Goal: Task Accomplishment & Management: Manage account settings

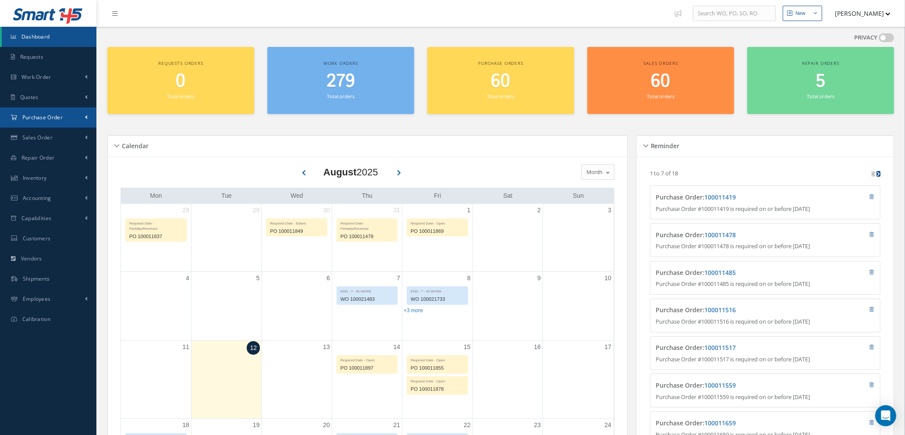
click at [39, 117] on span "Purchase Order" at bounding box center [42, 117] width 40 height 7
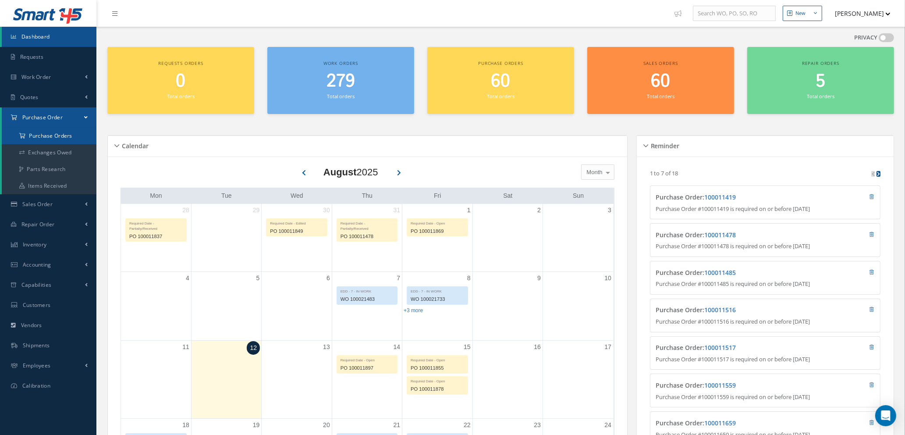
click at [43, 138] on a=1&status_id=2&status_id=3&status_id=5&collapsedFilters"] "Purchase Orders" at bounding box center [49, 136] width 95 height 17
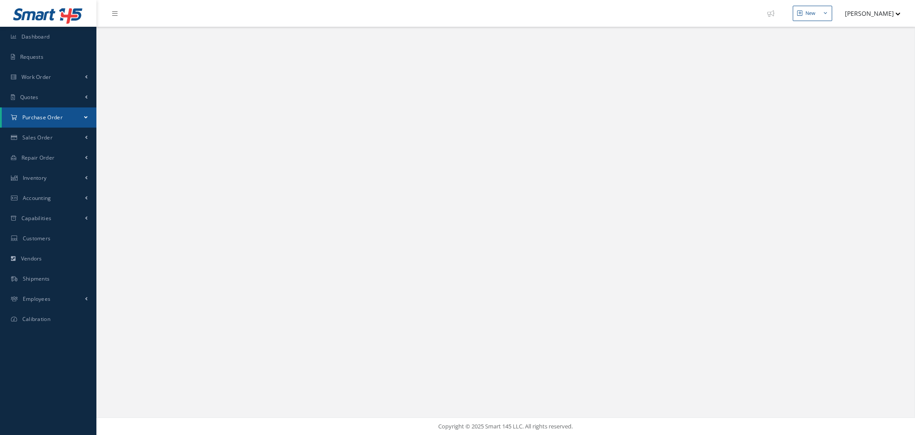
select select "25"
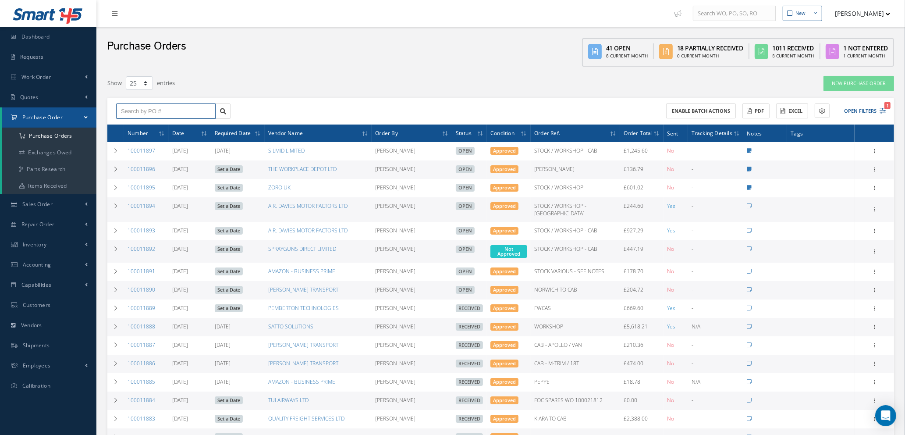
click at [188, 111] on input "text" at bounding box center [166, 111] width 100 height 16
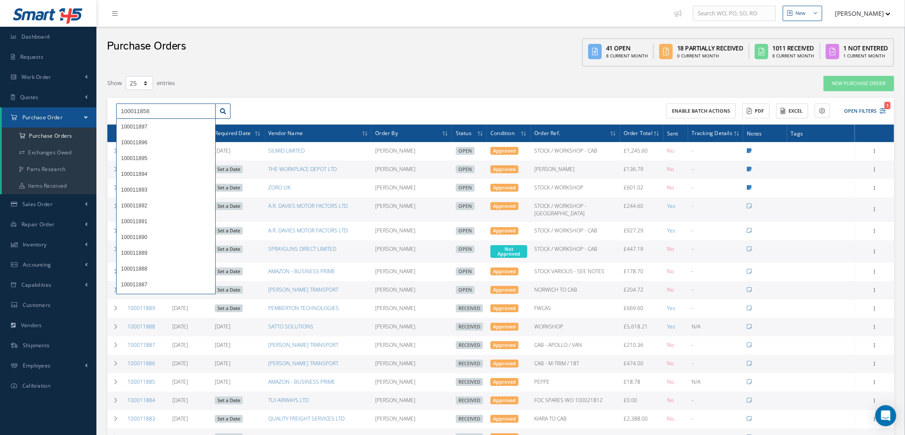
type input "100011858"
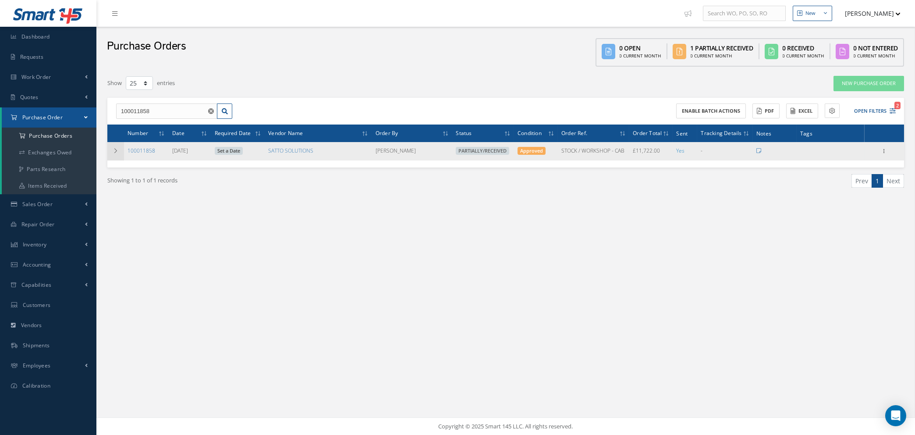
click at [114, 153] on td at bounding box center [115, 151] width 17 height 18
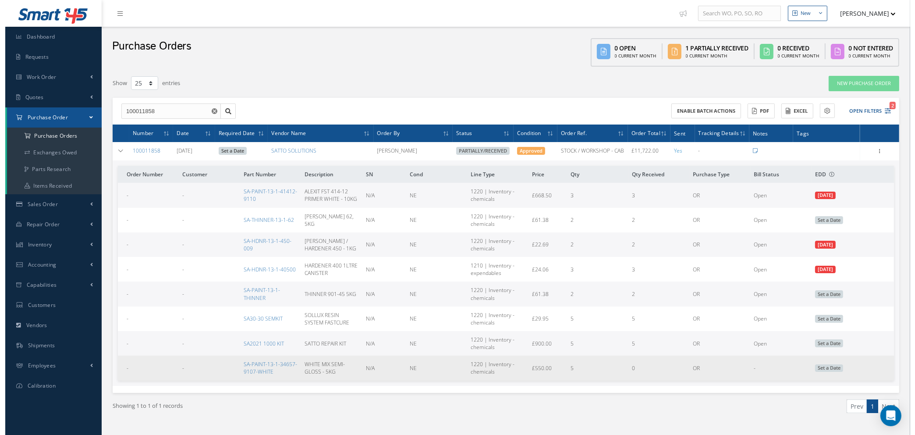
scroll to position [17, 0]
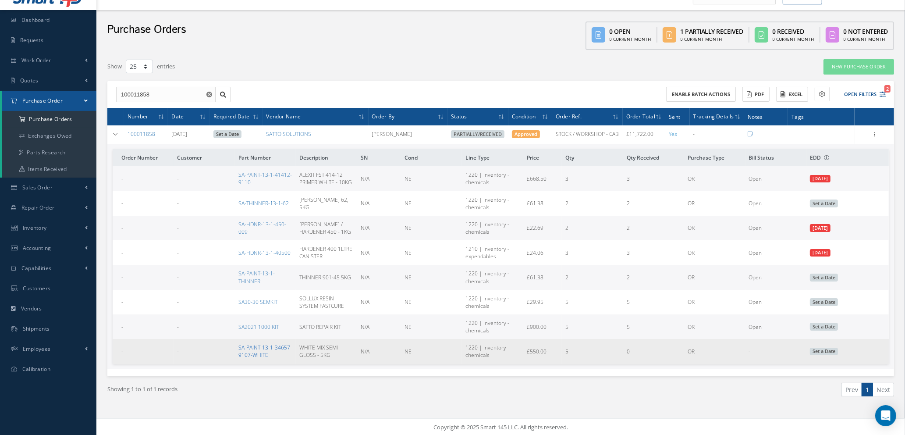
click at [263, 353] on link "SA-PAINT-13-1-34657-9107-WHITE" at bounding box center [264, 351] width 53 height 15
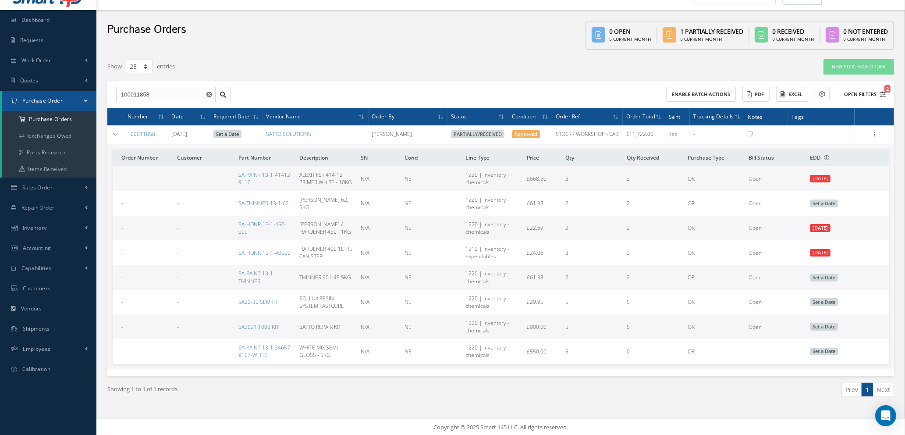
click at [883, 92] on icon "2" at bounding box center [883, 94] width 6 height 6
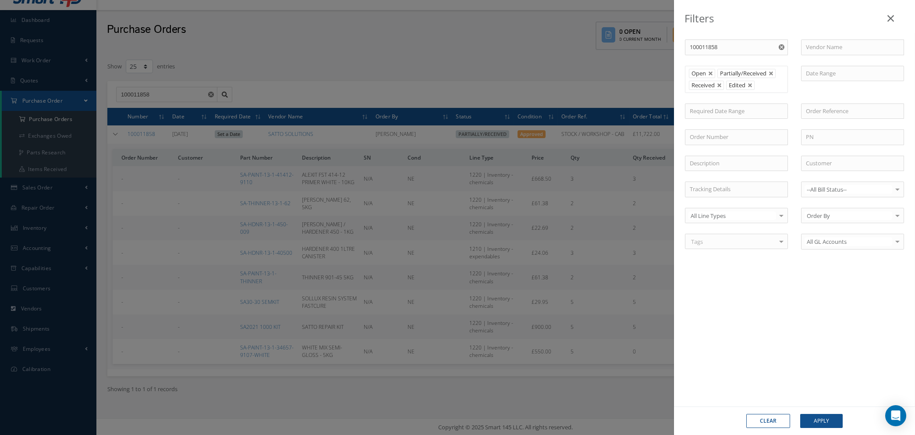
click at [780, 44] on icon "Reset" at bounding box center [782, 47] width 6 height 6
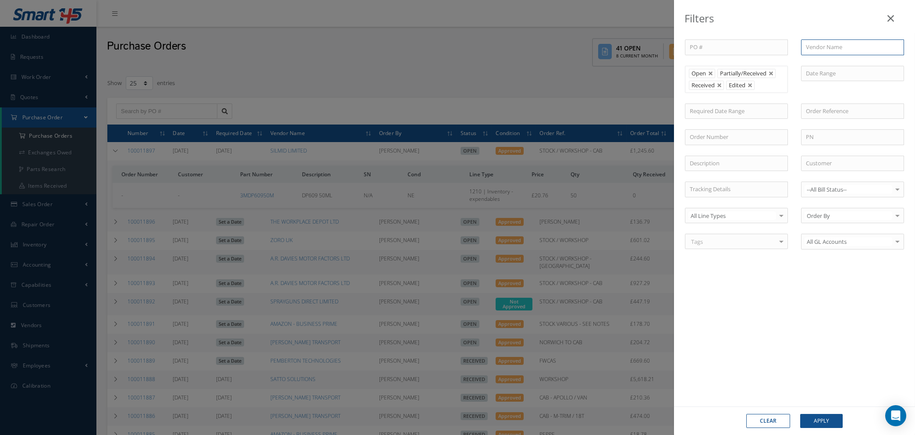
click at [818, 47] on input "text" at bounding box center [852, 47] width 103 height 16
click at [822, 62] on span "MY TOOL SHED" at bounding box center [826, 63] width 40 height 8
type input "MY TOOL SHED"
click at [829, 423] on button "Apply" at bounding box center [821, 421] width 43 height 14
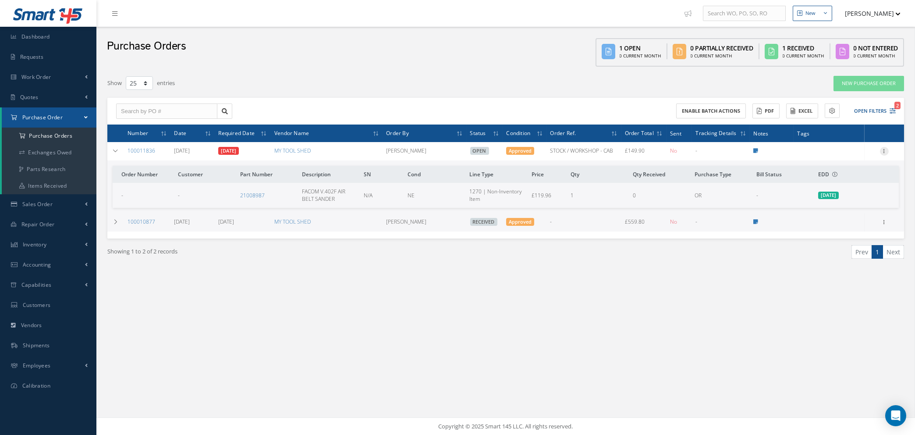
click at [884, 149] on icon at bounding box center [884, 150] width 9 height 7
click at [839, 178] on link "Edit" at bounding box center [844, 179] width 69 height 11
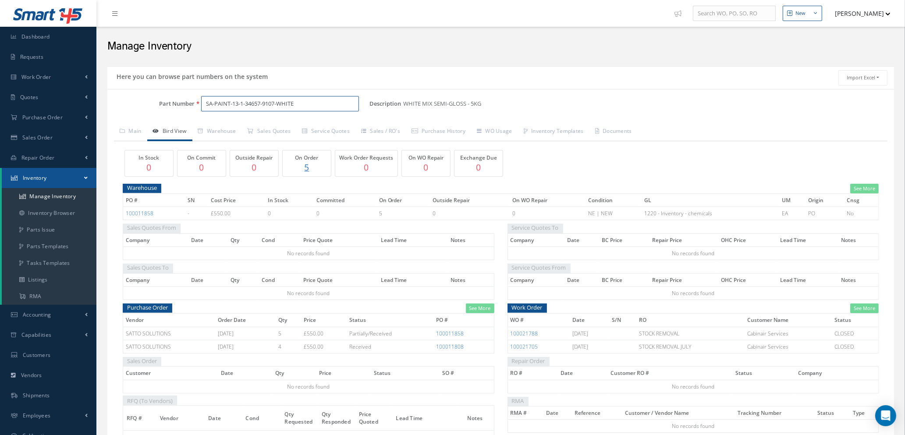
drag, startPoint x: 318, startPoint y: 101, endPoint x: 153, endPoint y: 94, distance: 165.8
click at [153, 94] on div "Part Number SA-PAINT-13-1-34657-9107-WHITE Description WHITE MIX SEMI-GLOSS - 5…" at bounding box center [500, 276] width 787 height 374
type input "p"
type input "s"
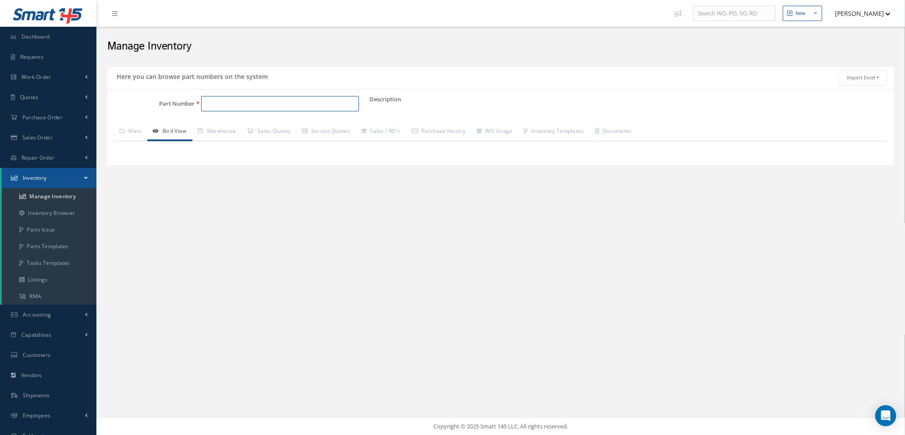
click at [225, 106] on input "Part Number" at bounding box center [280, 104] width 158 height 16
click at [235, 128] on span "D2511041200200" at bounding box center [243, 126] width 79 height 9
type input "D2511041200200"
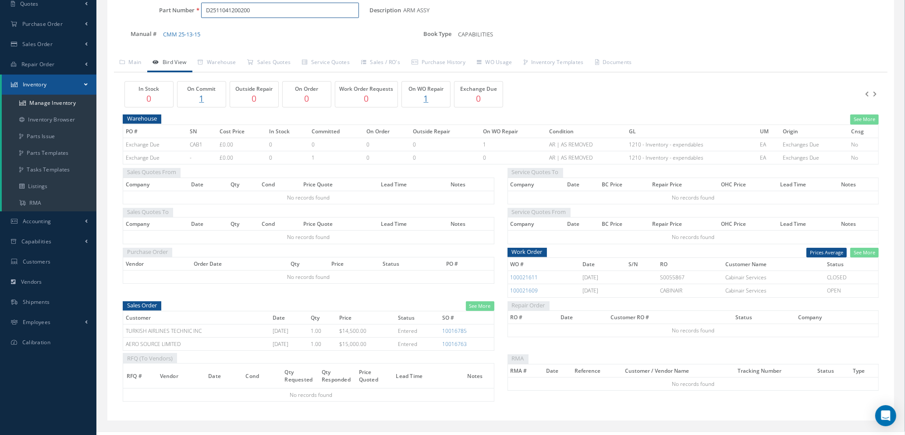
scroll to position [108, 0]
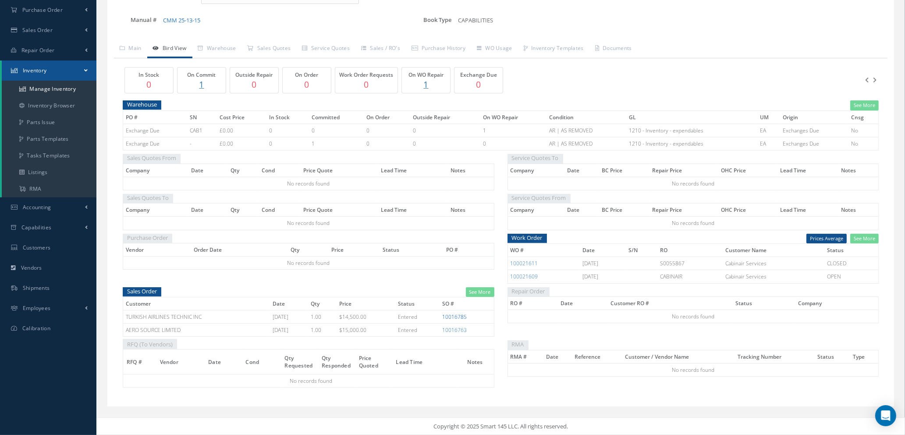
click at [456, 319] on link "10016785" at bounding box center [454, 316] width 25 height 7
click at [452, 331] on link "10016763" at bounding box center [454, 329] width 25 height 7
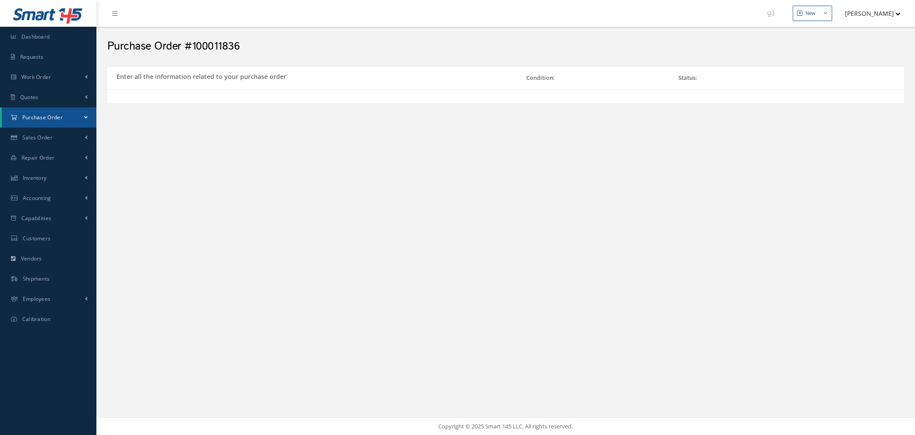
select select "1"
select select "5"
select select "114"
select select "1"
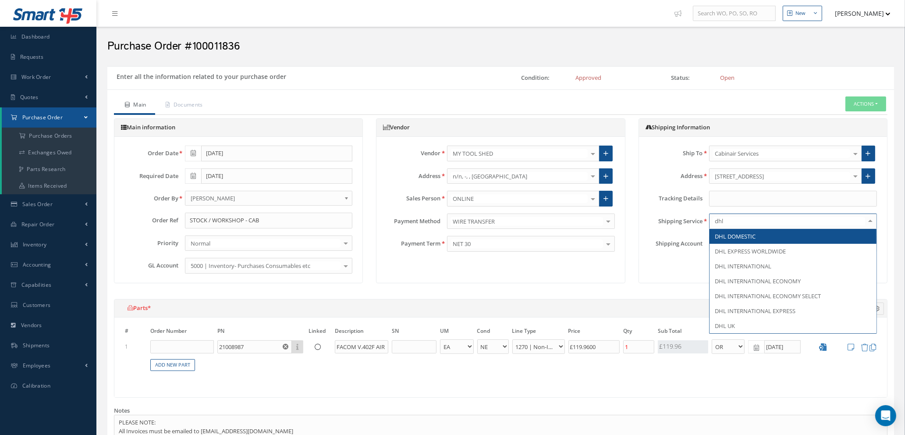
click at [791, 241] on span "DHL DOMESTIC" at bounding box center [793, 236] width 167 height 15
type input "dhl"
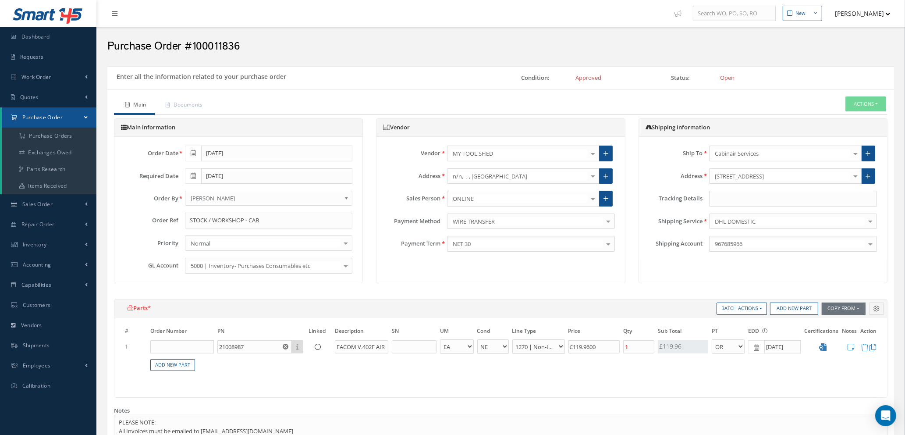
click at [867, 243] on div at bounding box center [870, 243] width 12 height 14
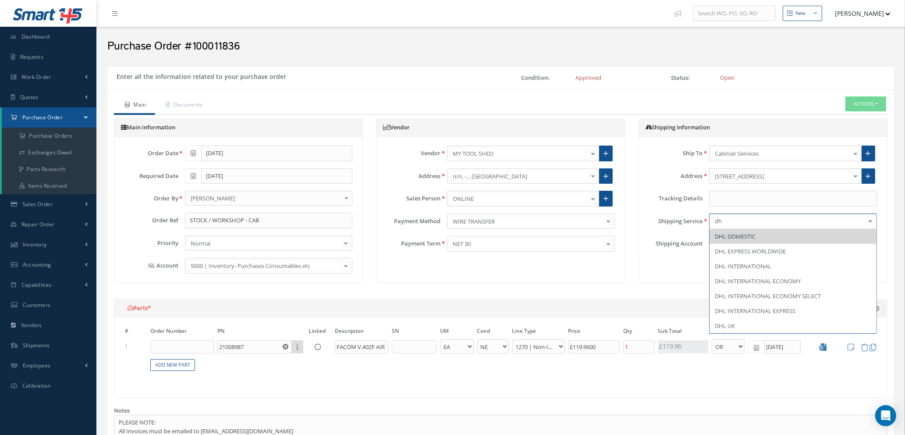
type input "dhl"
click at [778, 325] on span "DHL UK" at bounding box center [793, 325] width 167 height 15
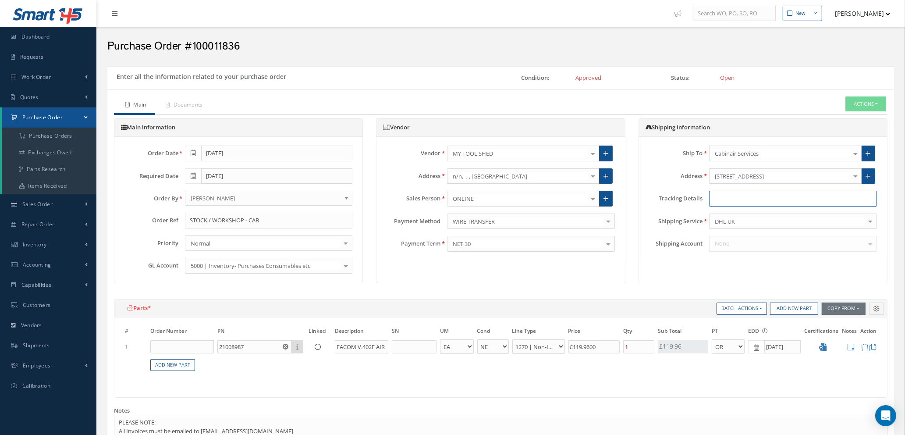
paste input "31418940209228"
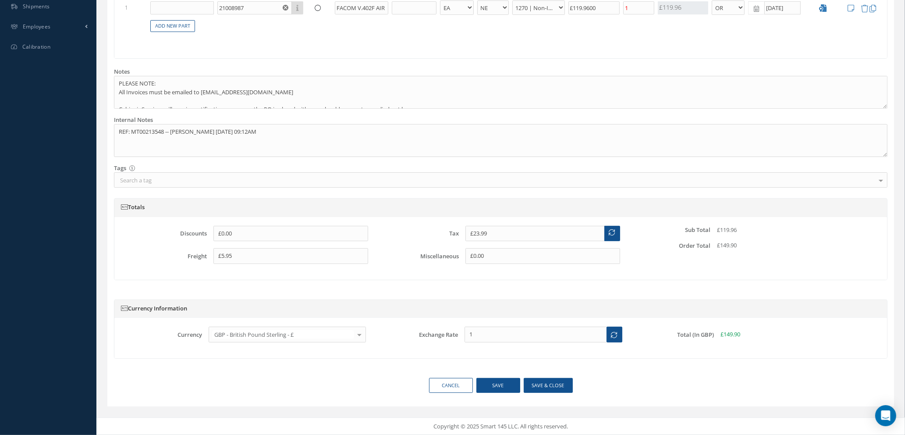
type input "31418940209228"
click at [544, 383] on button "Save & close" at bounding box center [548, 385] width 49 height 15
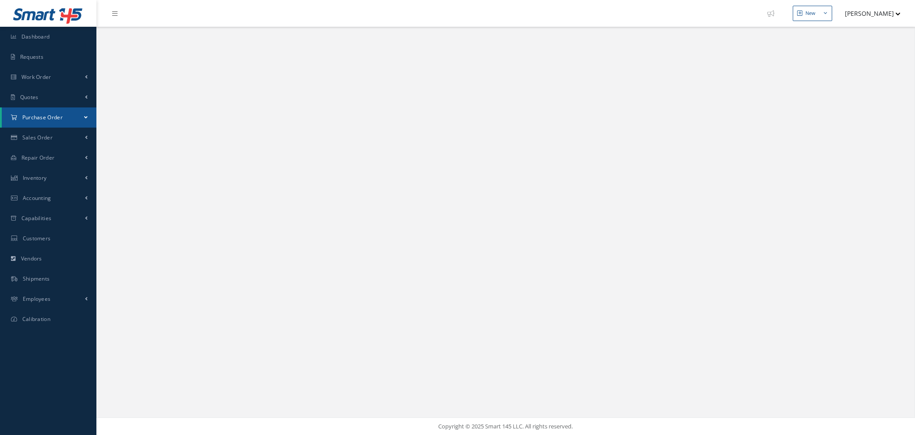
select select "25"
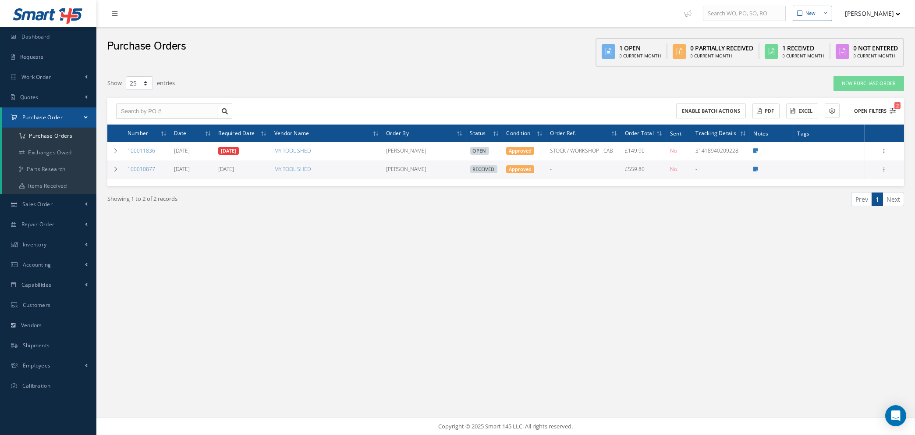
click at [893, 108] on icon "2" at bounding box center [893, 111] width 6 height 6
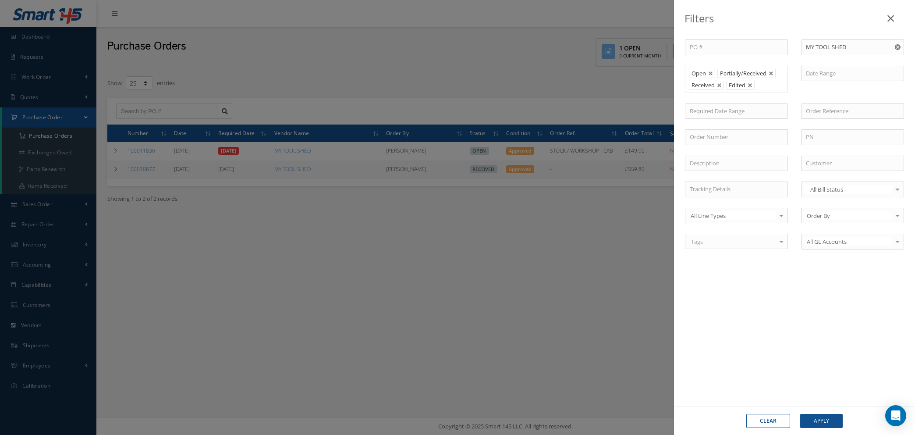
click at [896, 48] on icon "Reset" at bounding box center [898, 47] width 6 height 6
click at [820, 421] on button "Apply" at bounding box center [821, 421] width 43 height 14
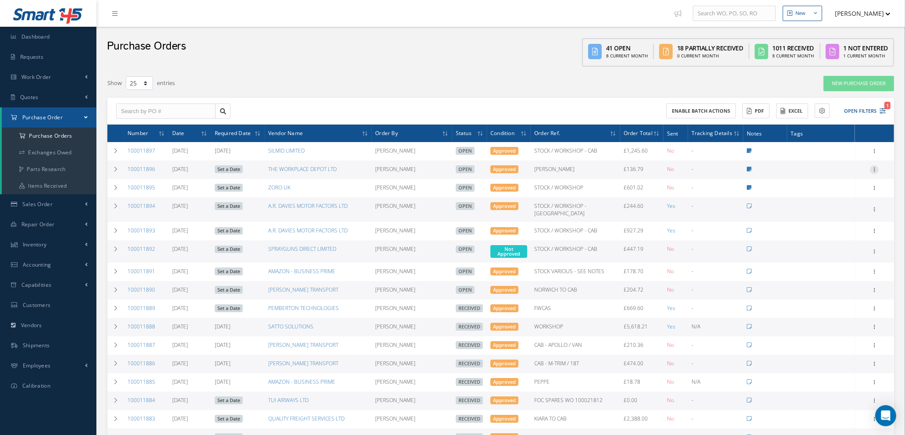
click at [873, 167] on icon at bounding box center [874, 168] width 9 height 7
click at [831, 198] on link "Edit" at bounding box center [834, 197] width 69 height 11
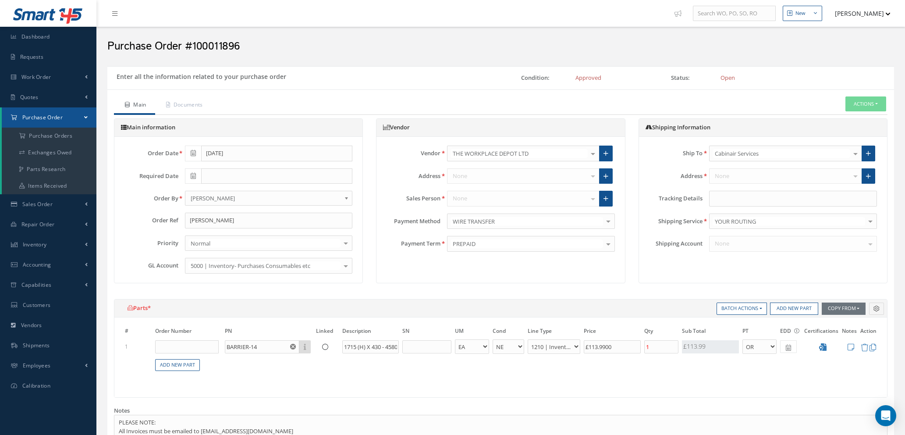
select select "1"
select select "5"
select select "7"
select select "1"
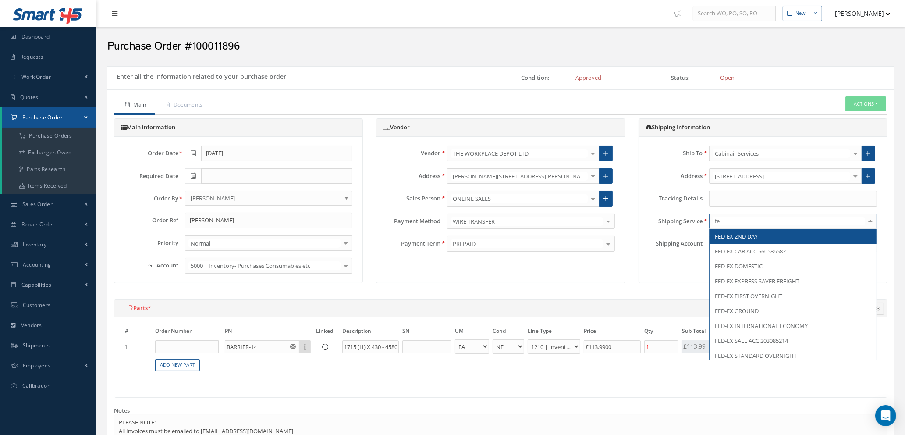
type input "fed"
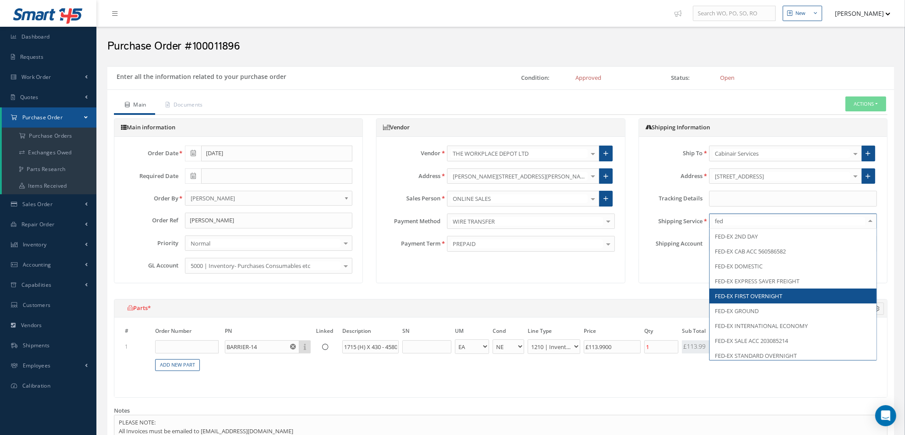
click at [787, 297] on span "FED-EX FIRST OVERNIGHT" at bounding box center [793, 295] width 167 height 15
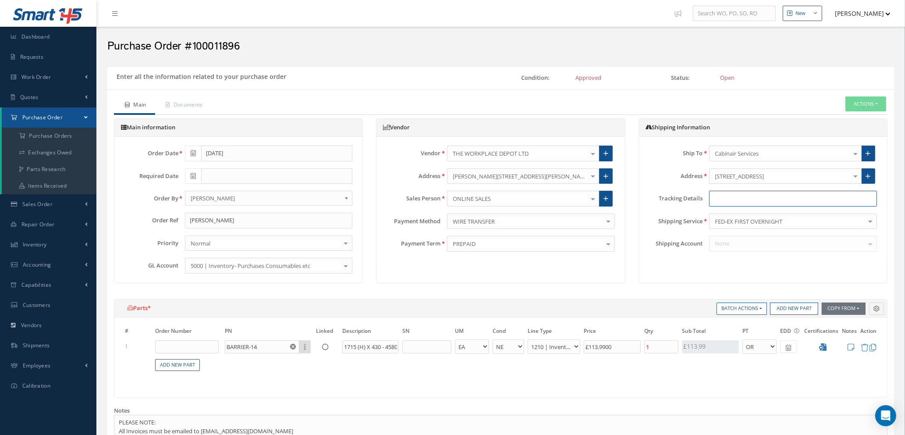
click at [721, 196] on input "text" at bounding box center [793, 199] width 168 height 16
paste input "391975647099"
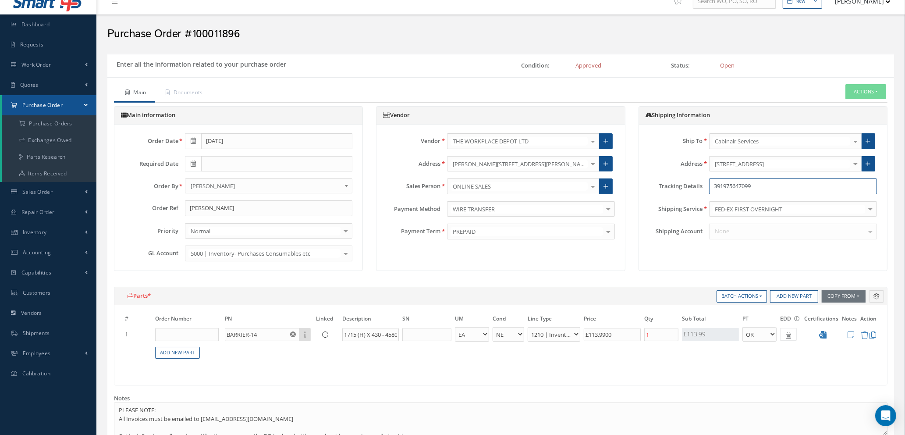
scroll to position [339, 0]
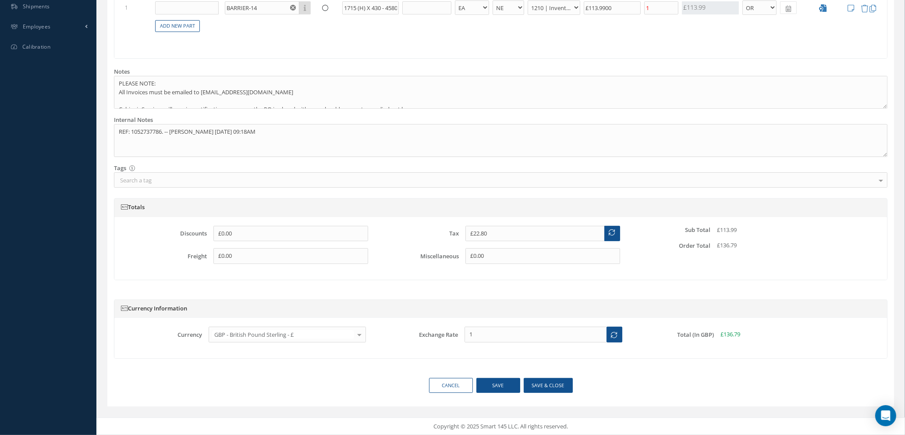
type input "391975647099"
click at [540, 382] on button "Save & close" at bounding box center [548, 385] width 49 height 15
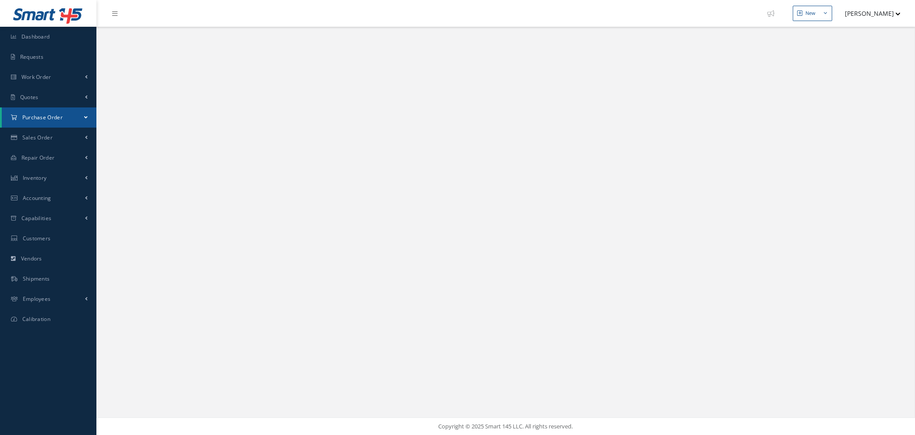
select select "25"
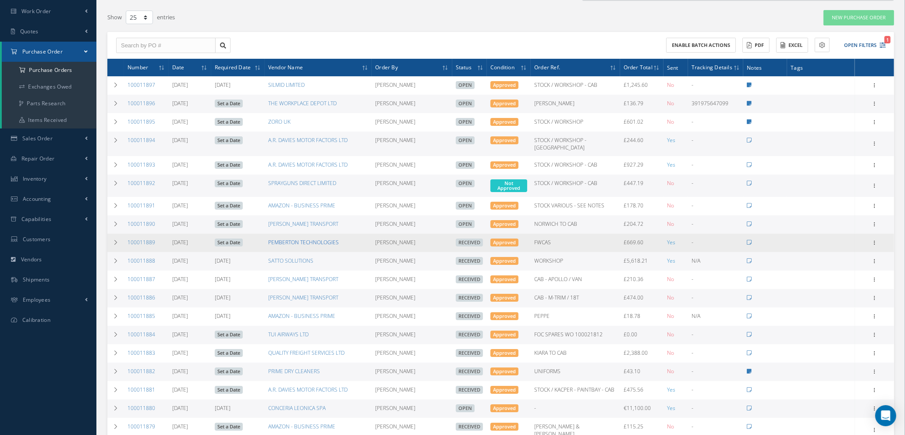
scroll to position [131, 0]
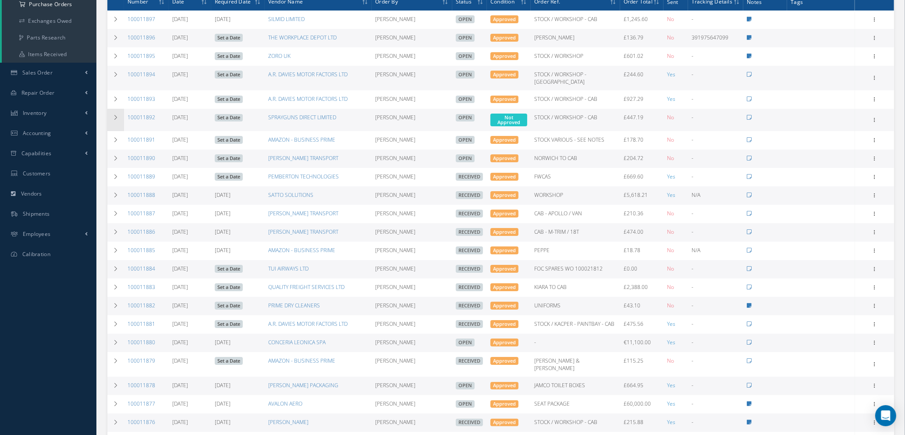
click at [117, 115] on icon at bounding box center [116, 117] width 6 height 5
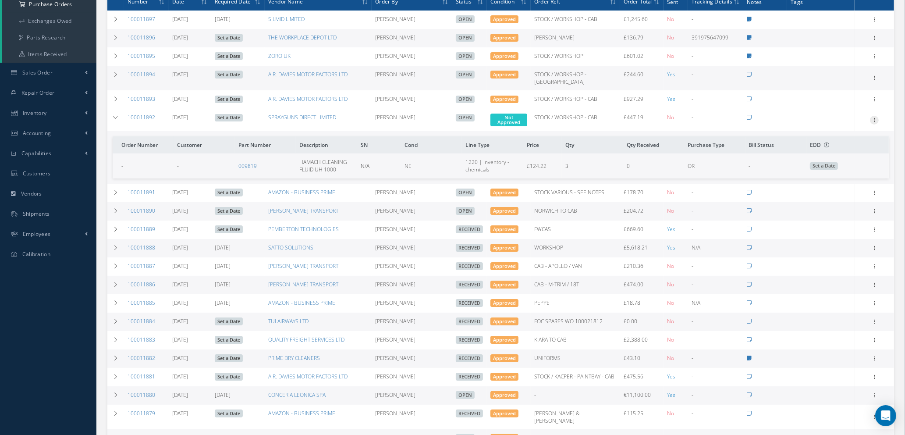
click at [874, 116] on icon at bounding box center [874, 119] width 9 height 7
click at [836, 142] on link "Edit" at bounding box center [834, 147] width 69 height 11
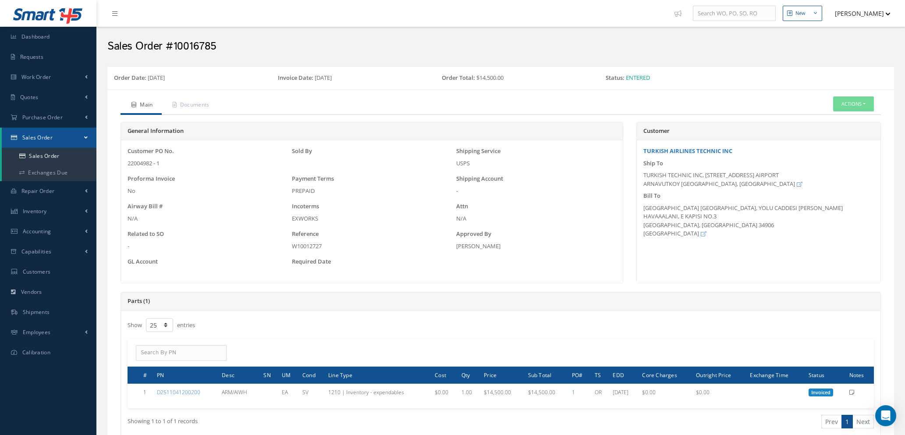
select select "25"
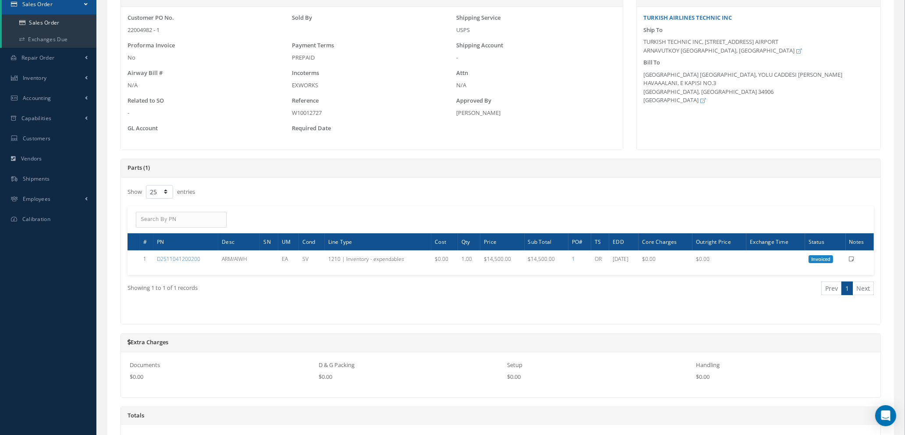
scroll to position [126, 0]
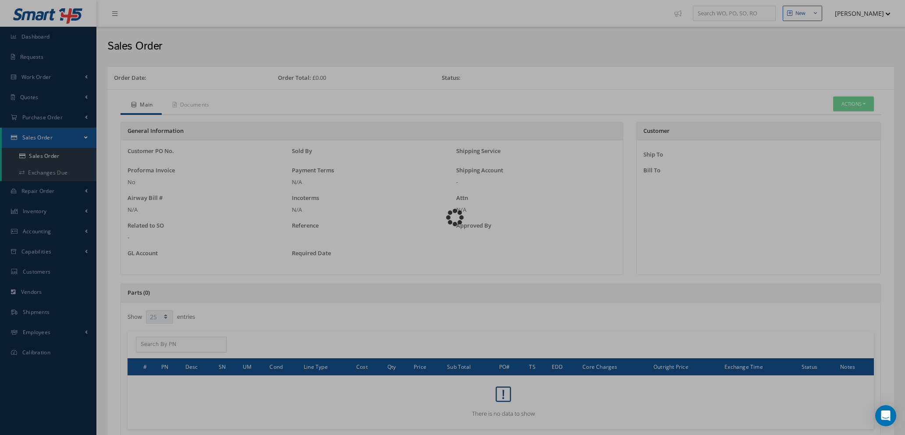
select select "25"
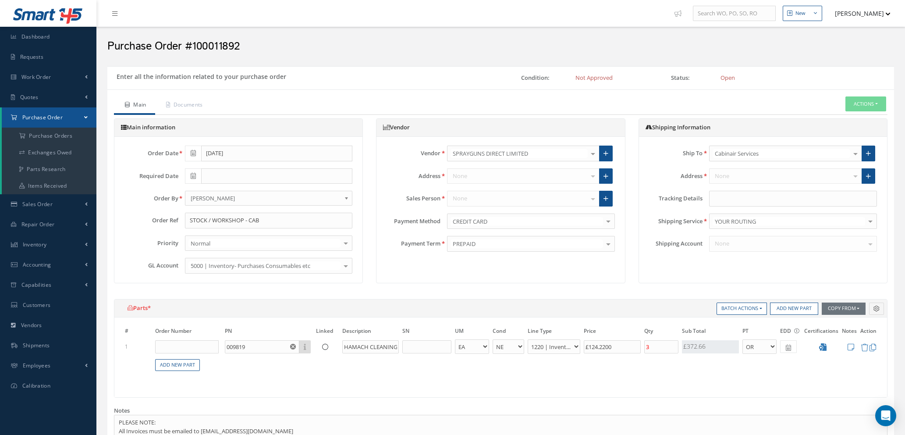
select select "1"
select select "5"
select select "88"
select select "1"
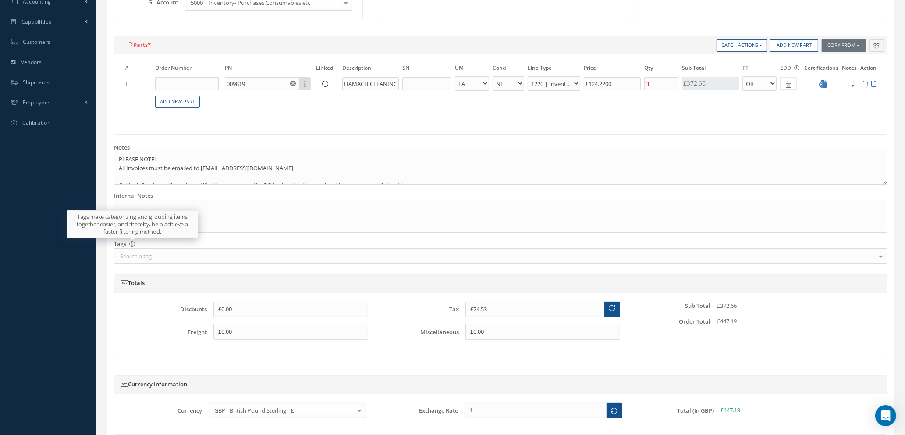
click at [134, 213] on div "Tags make categorizing and grouping items together easier, and thereby, help ac…" at bounding box center [132, 224] width 131 height 28
click at [136, 206] on textarea at bounding box center [501, 216] width 774 height 33
type textarea "r"
paste textarea "229613"
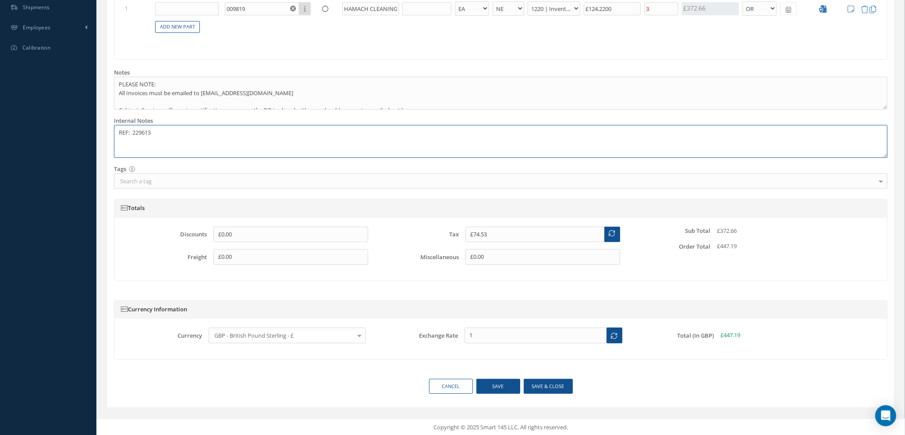
scroll to position [339, 0]
click at [545, 384] on button "Save & close" at bounding box center [548, 385] width 49 height 15
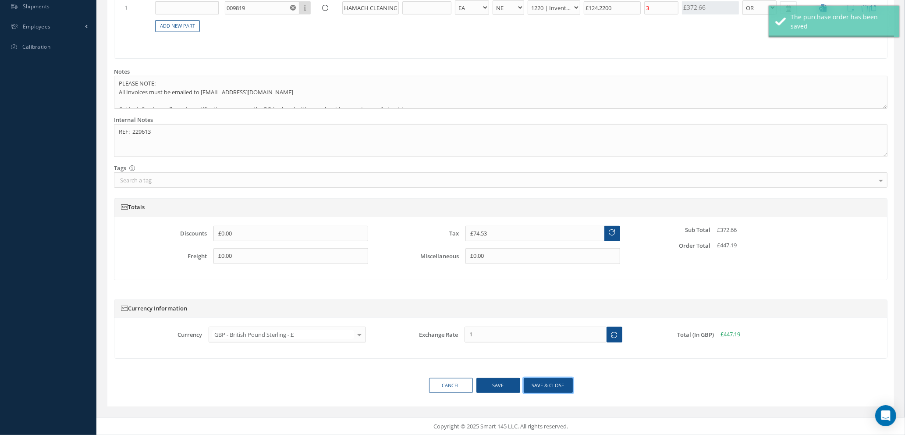
type textarea "REF: 229613 -- Natasha Lewis 08/12/2025 05:08AM"
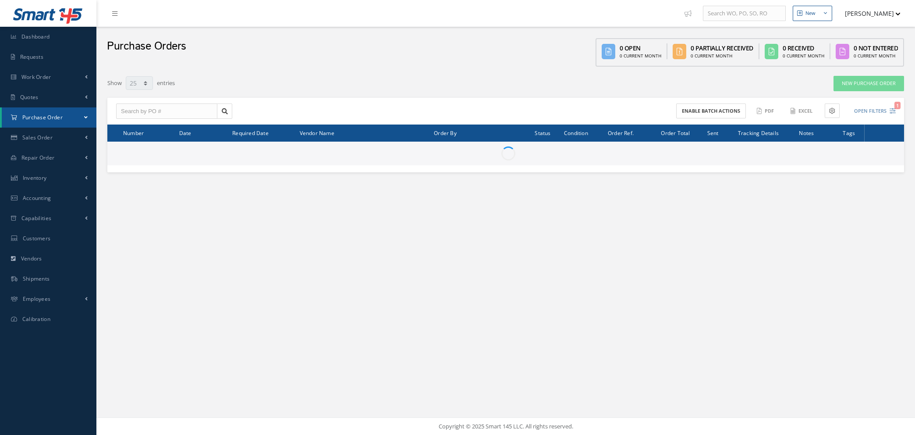
select select "25"
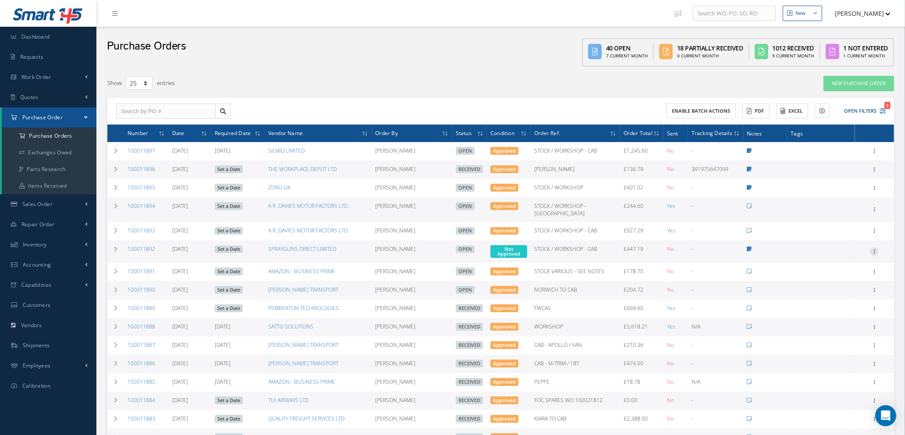
click at [874, 247] on icon at bounding box center [874, 250] width 9 height 7
click at [842, 252] on link "Enter/Update" at bounding box center [834, 257] width 69 height 11
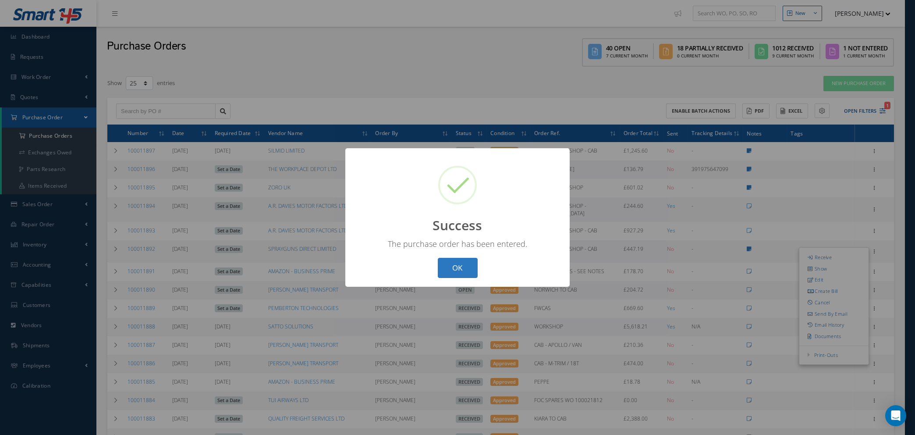
click at [446, 265] on button "OK" at bounding box center [458, 268] width 40 height 21
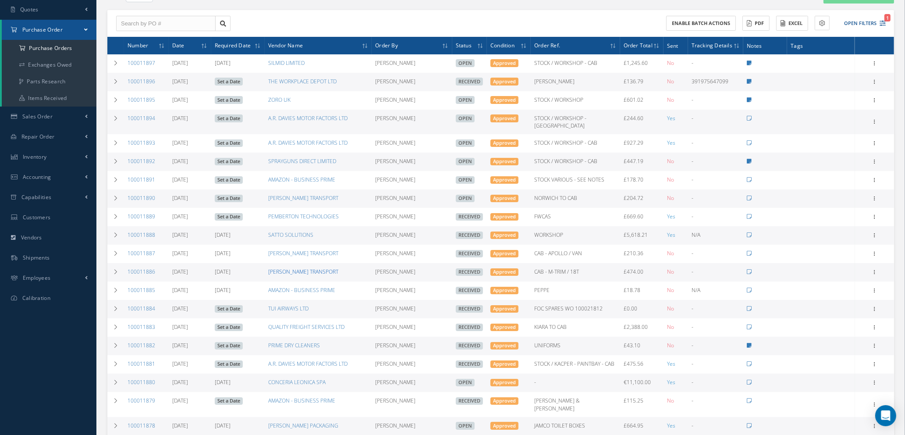
scroll to position [66, 0]
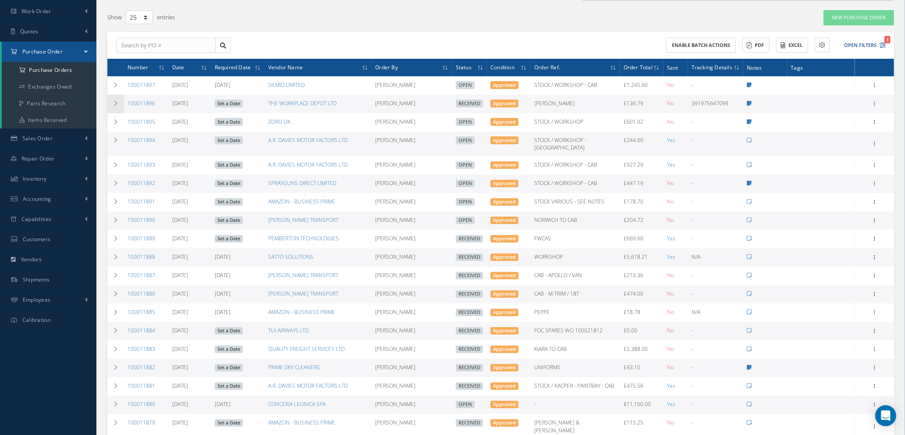
click at [116, 103] on icon at bounding box center [116, 103] width 6 height 5
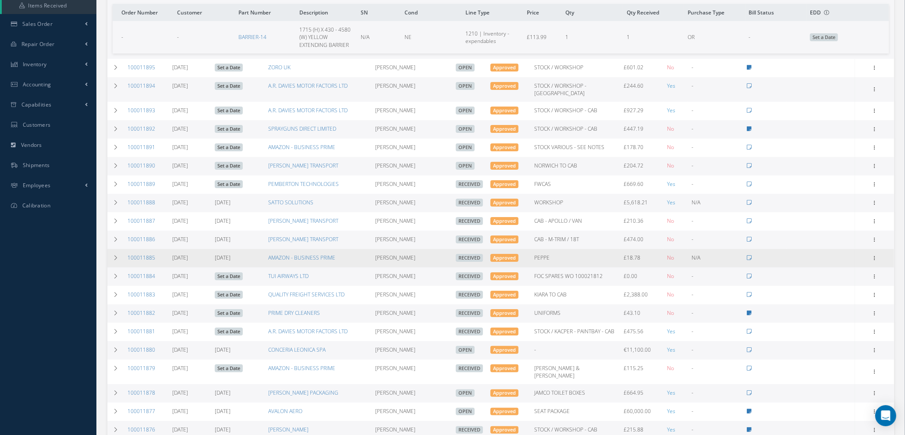
scroll to position [197, 0]
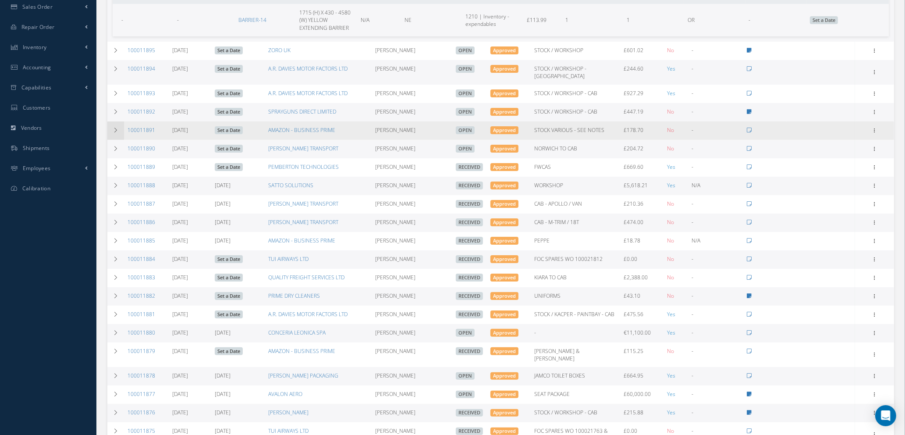
click at [114, 121] on td at bounding box center [115, 130] width 17 height 18
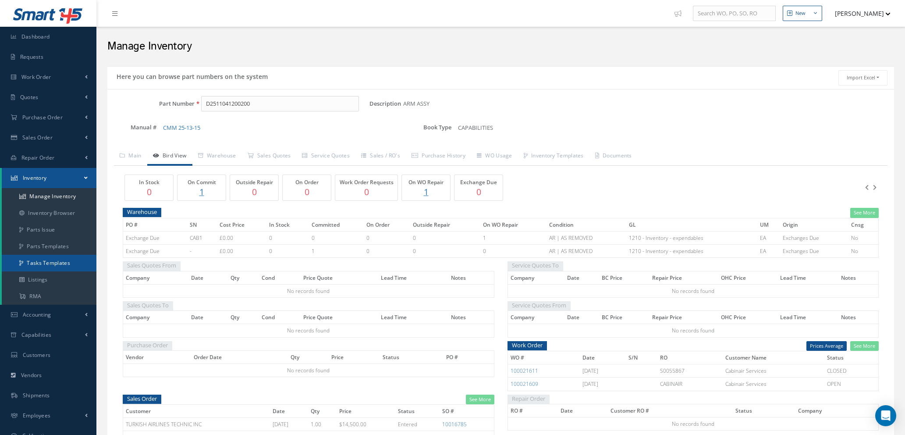
scroll to position [108, 0]
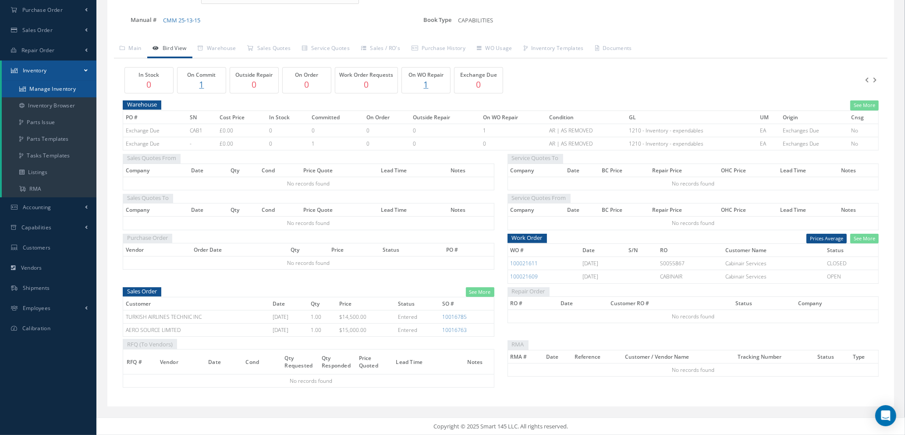
click at [53, 87] on link "Manage Inventory" at bounding box center [49, 89] width 95 height 17
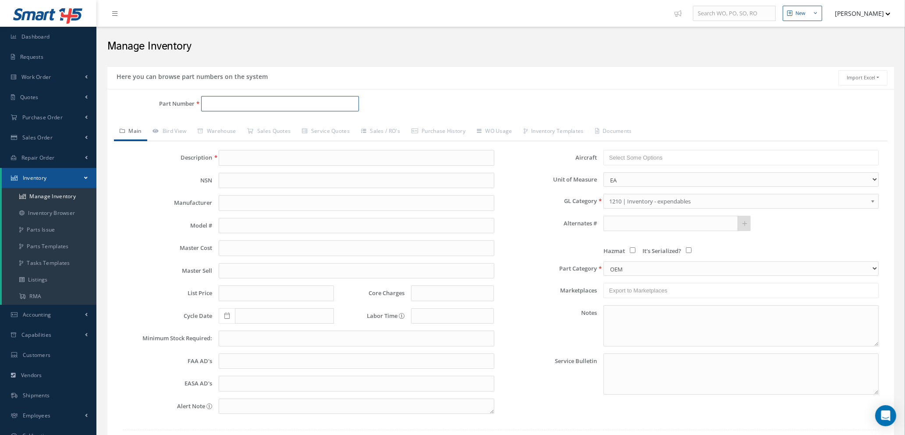
click at [234, 98] on input "Part Number" at bounding box center [280, 104] width 158 height 16
click at [248, 129] on span "D2511044120000" at bounding box center [243, 126] width 79 height 9
type input "D2511044120000"
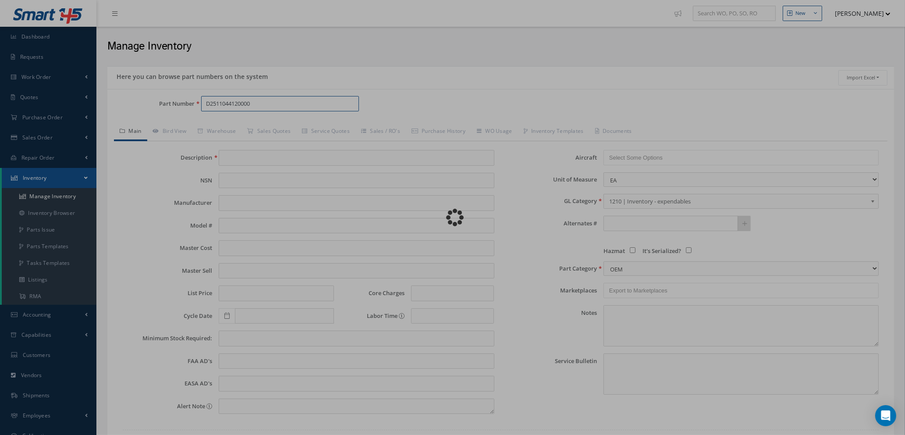
type input "WASHER"
type input "19.68"
type input "0.00"
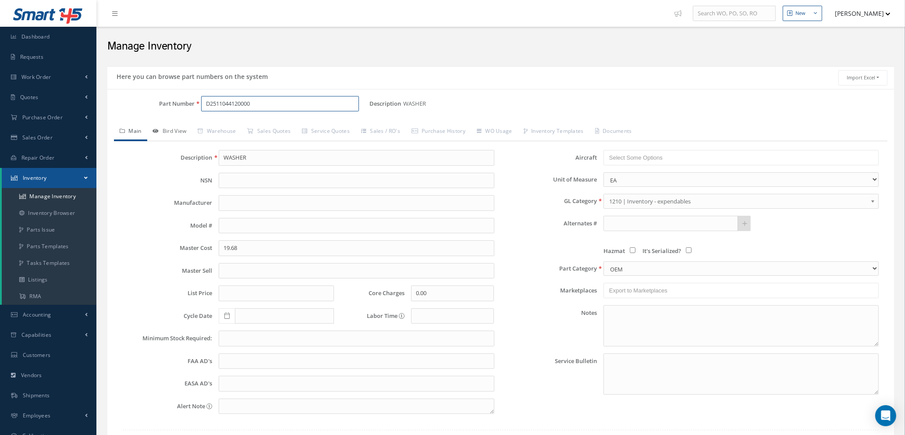
type input "D2511044120000"
click at [170, 128] on link "Bird View" at bounding box center [169, 132] width 45 height 18
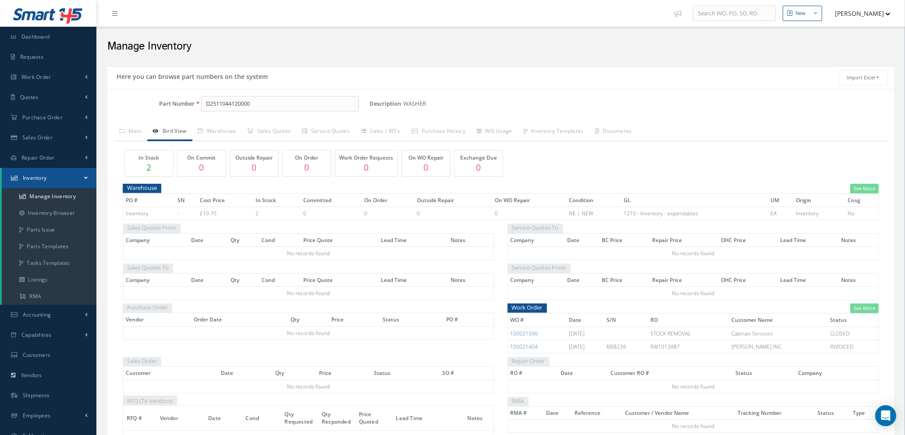
scroll to position [57, 0]
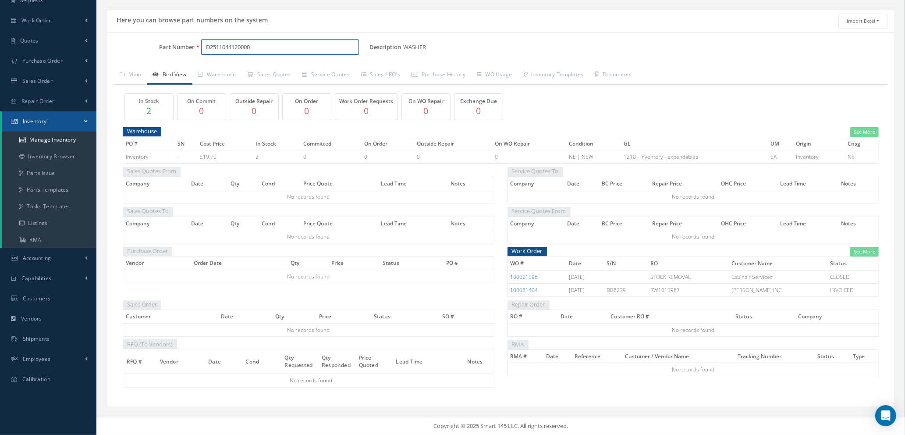
drag, startPoint x: 259, startPoint y: 43, endPoint x: 188, endPoint y: 43, distance: 71.0
click at [188, 43] on div "Part Number D2511044120000" at bounding box center [238, 47] width 262 height 16
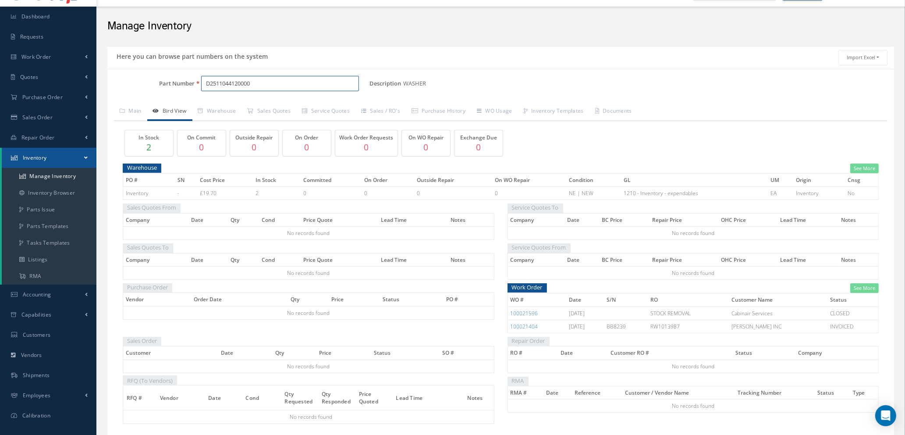
scroll to position [0, 0]
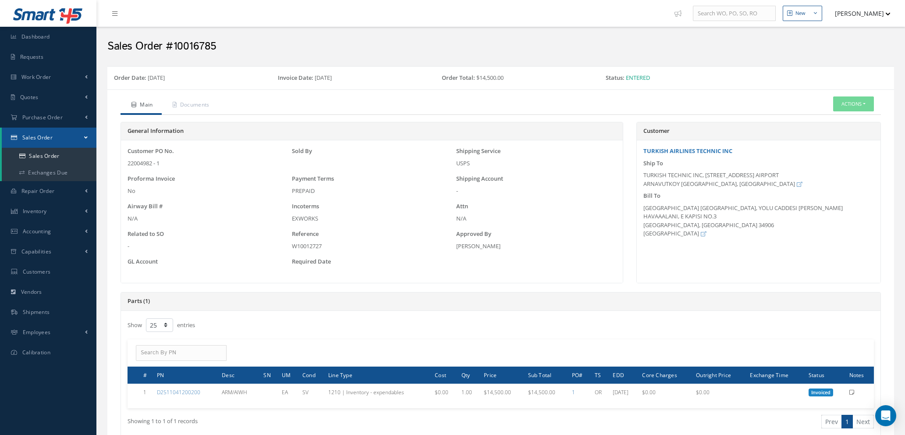
select select "25"
click at [55, 97] on link "Quotes" at bounding box center [48, 97] width 96 height 20
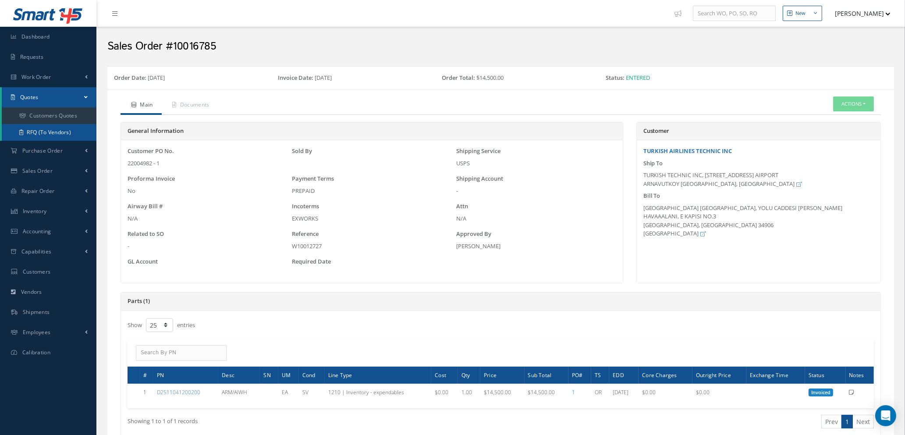
click at [52, 135] on link "RFQ (To Vendors)" at bounding box center [49, 132] width 95 height 17
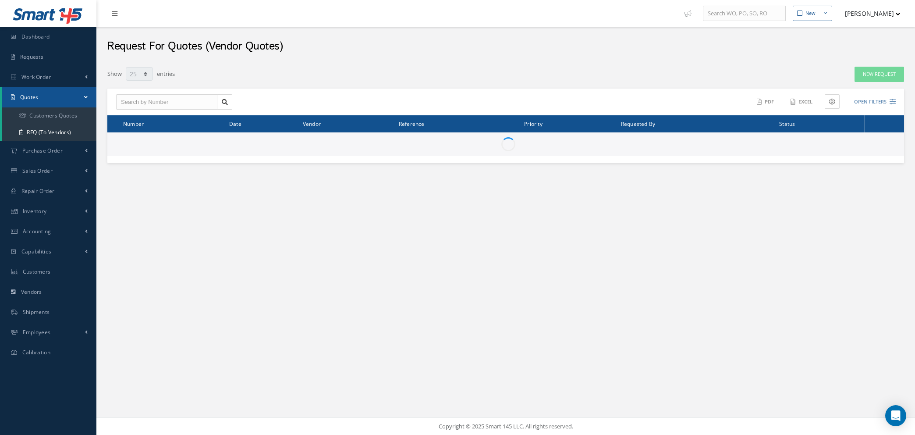
select select "25"
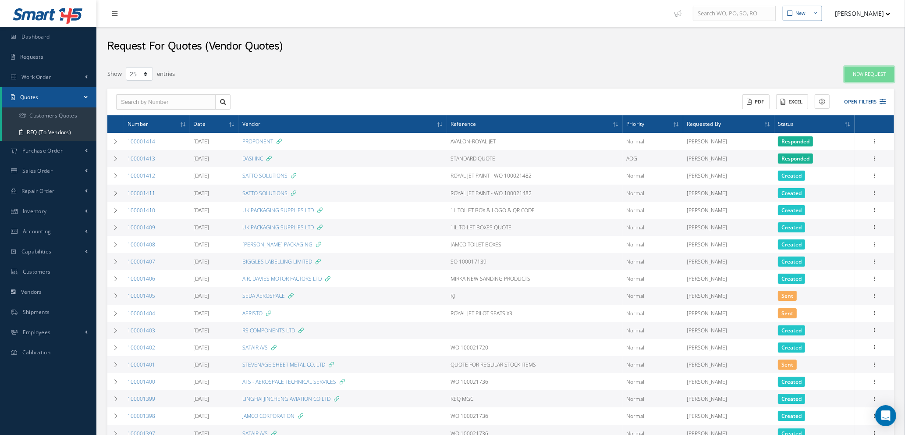
click at [860, 77] on link "New Request" at bounding box center [870, 74] width 50 height 15
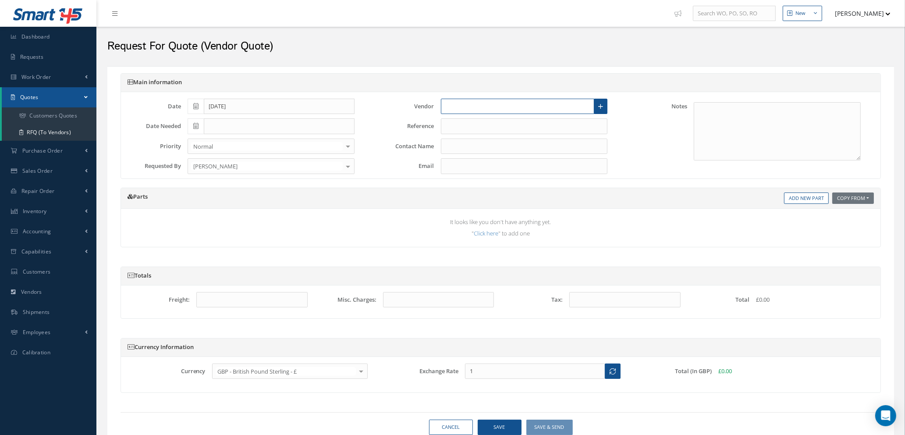
click at [534, 102] on input "text" at bounding box center [518, 107] width 154 height 16
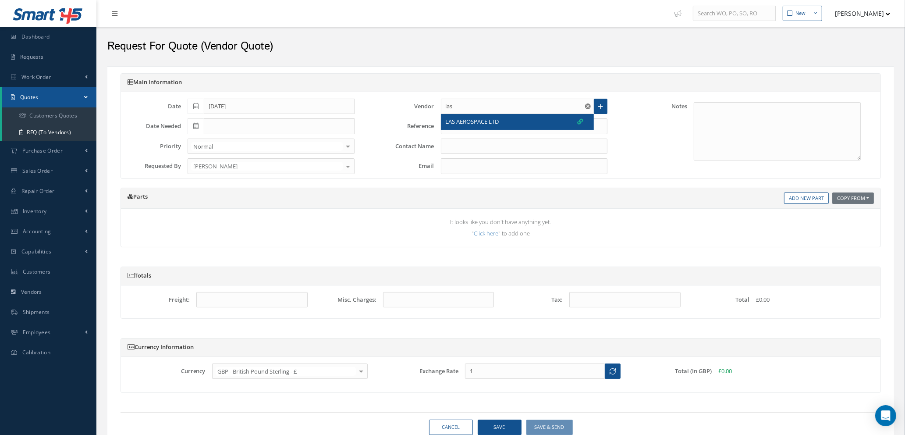
click at [514, 123] on div "LAS AEROSPACE LTD" at bounding box center [515, 121] width 138 height 9
type input "LAS AEROSPACE LTD"
type input "[PERSON_NAME]"
type input "[PERSON_NAME][EMAIL_ADDRESS][DOMAIN_NAME]"
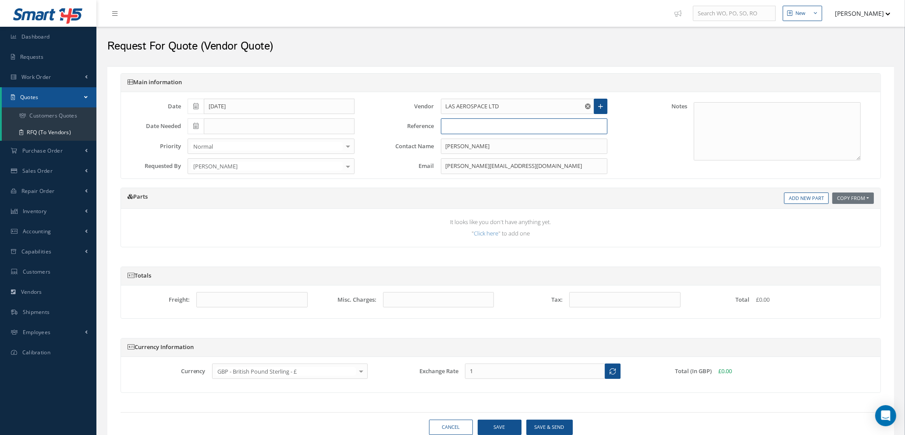
click at [478, 127] on input "text" at bounding box center [524, 126] width 167 height 16
type input "s"
type input "STOCK WO'S"
drag, startPoint x: 486, startPoint y: 149, endPoint x: 359, endPoint y: 134, distance: 128.1
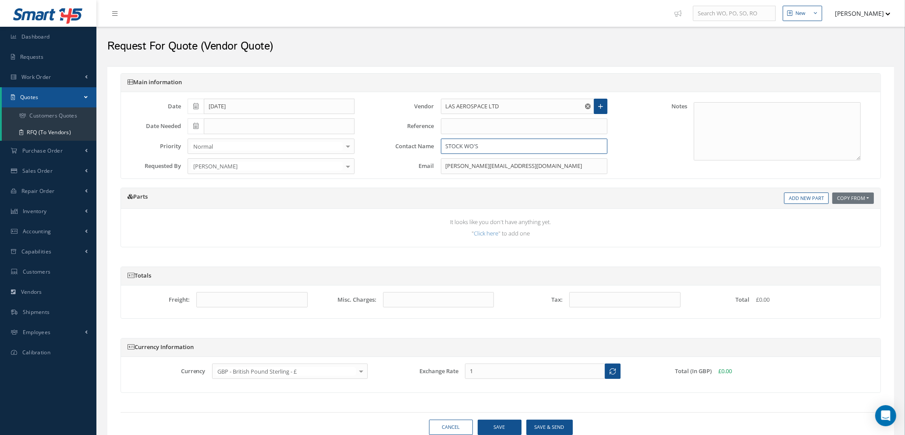
click at [348, 133] on div "Date [DATE] Date Needed Priority Normal Normal AOG Critical No elements found. …" at bounding box center [500, 135] width 773 height 86
click at [455, 123] on input "text" at bounding box center [524, 126] width 167 height 16
paste input "STOCK WO'S"
type input "STOCK WO'S"
click at [799, 201] on link "Add New Part" at bounding box center [806, 198] width 45 height 12
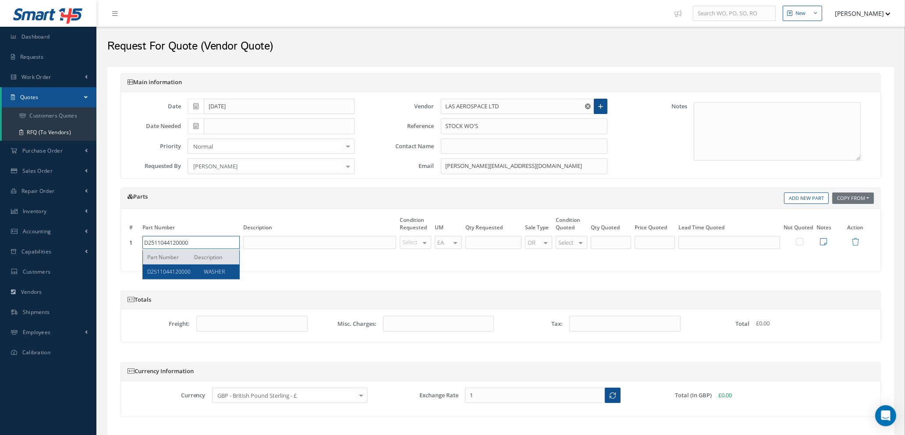
type input "D2511044120000"
click at [210, 269] on span "WASHER" at bounding box center [214, 271] width 21 height 7
type input "WASHER"
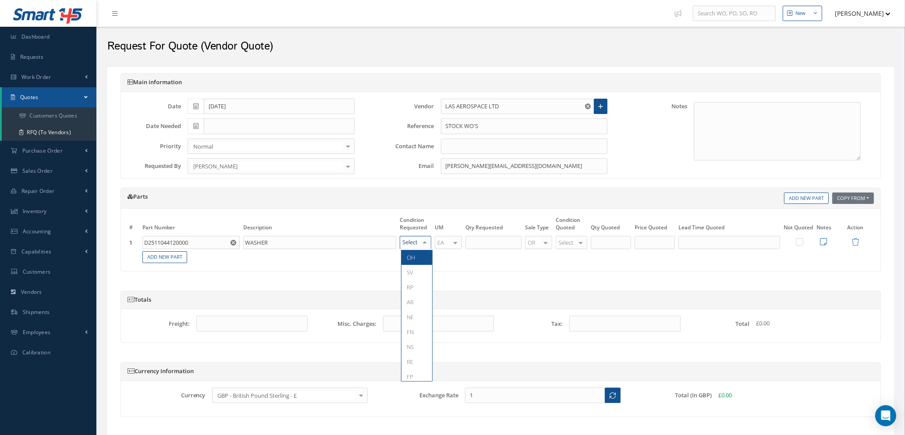
click at [423, 245] on div at bounding box center [425, 242] width 12 height 13
type input "NE"
click at [419, 261] on span "NE" at bounding box center [417, 257] width 31 height 15
click at [500, 243] on input "text" at bounding box center [494, 242] width 56 height 13
type input "2"
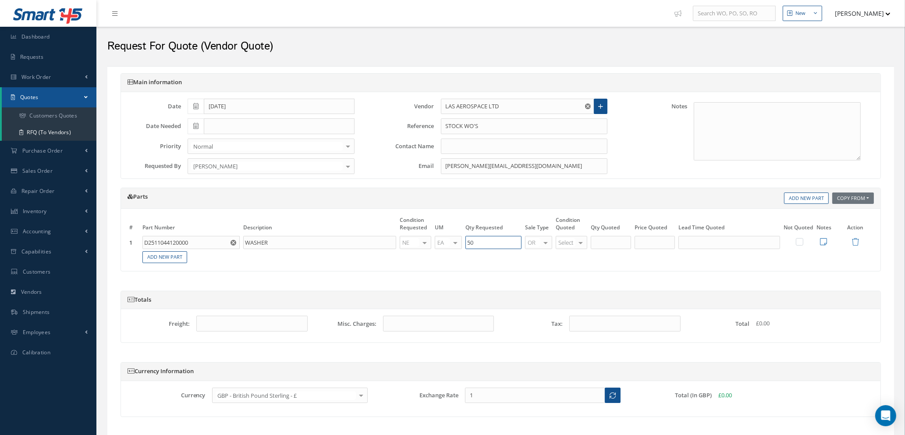
type input "50"
click at [581, 242] on div at bounding box center [581, 242] width 12 height 13
type input "NE"
click at [576, 254] on span "NE" at bounding box center [573, 257] width 31 height 15
click at [615, 247] on input "50" at bounding box center [611, 242] width 40 height 13
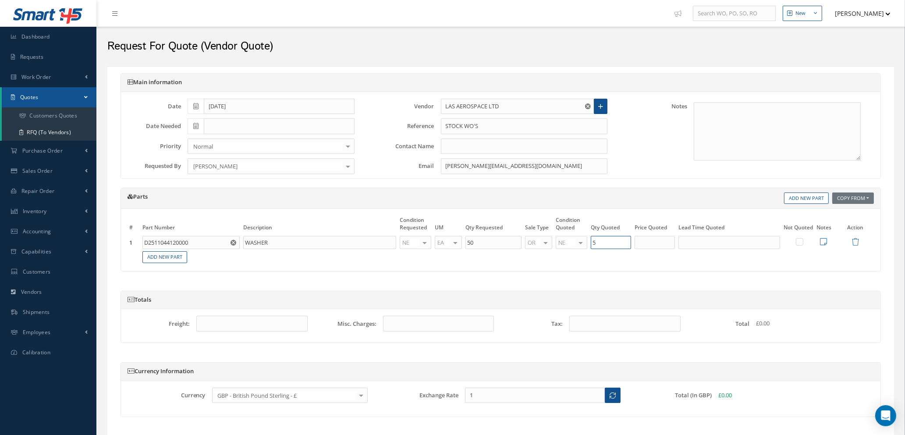
type input "5"
click at [665, 245] on input "text" at bounding box center [655, 242] width 40 height 13
click at [824, 242] on icon at bounding box center [823, 242] width 7 height 8
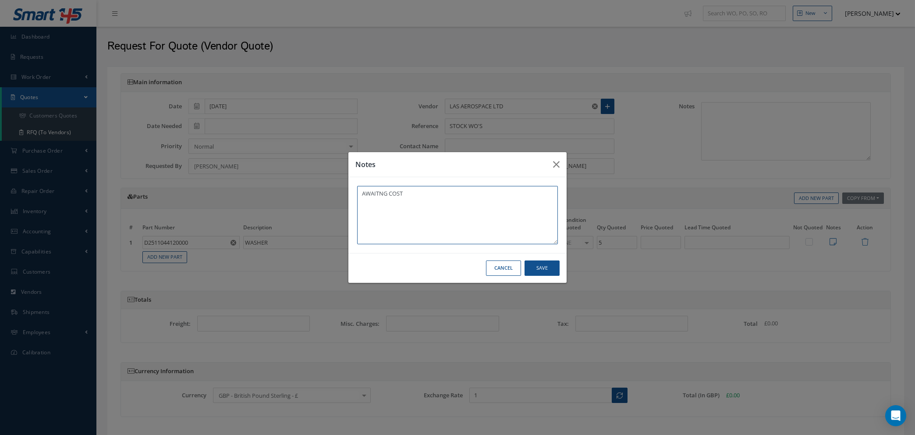
type textarea "AWAITNG COST"
click at [0, 0] on button "Save" at bounding box center [0, 0] width 0 height 0
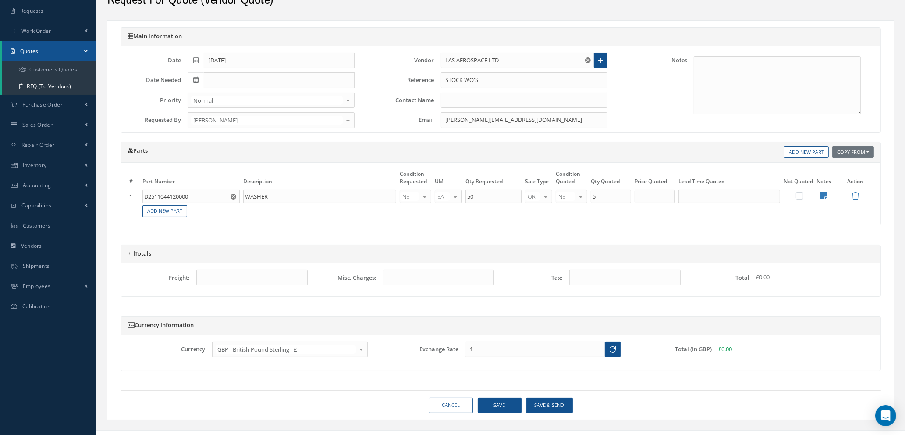
scroll to position [59, 0]
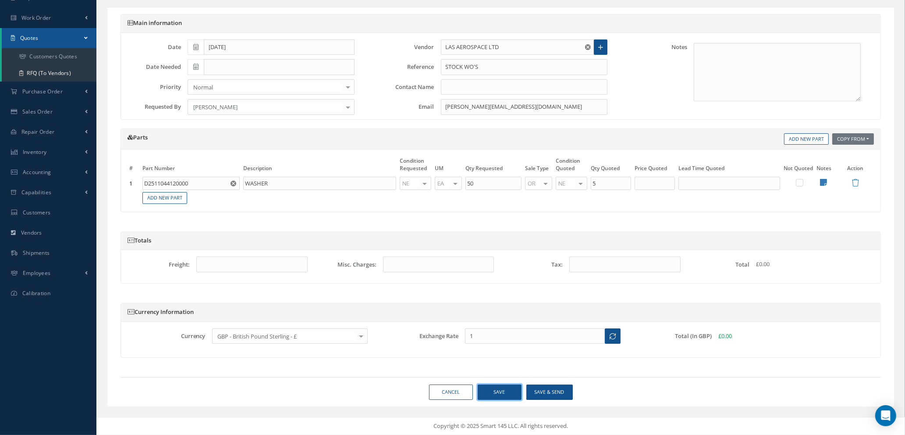
click at [505, 394] on button "Save" at bounding box center [500, 391] width 44 height 15
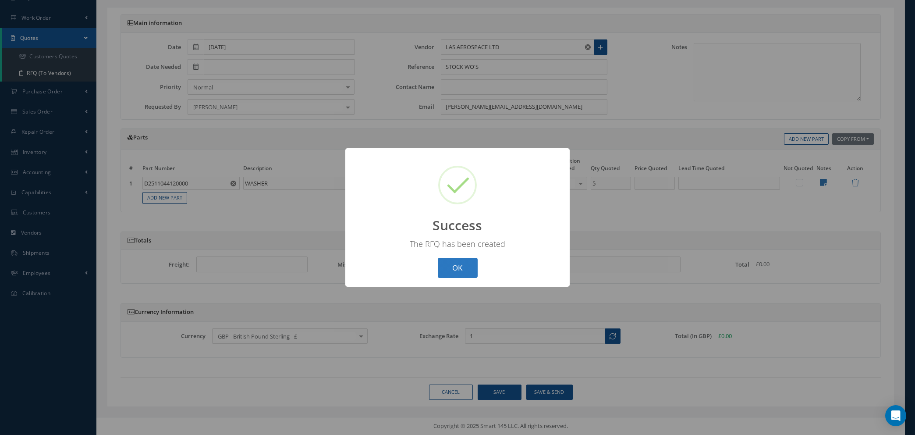
click at [453, 271] on button "OK" at bounding box center [458, 268] width 40 height 21
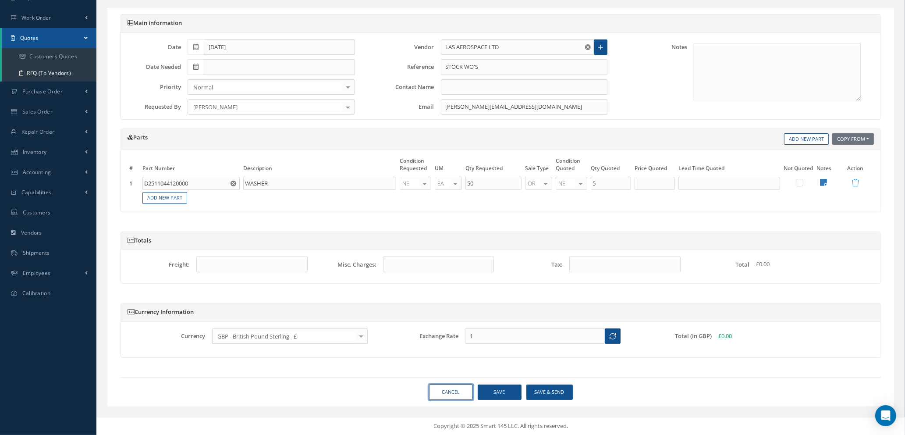
drag, startPoint x: 446, startPoint y: 391, endPoint x: 494, endPoint y: 384, distance: 48.7
click at [447, 391] on link "Cancel" at bounding box center [451, 391] width 44 height 15
select select "25"
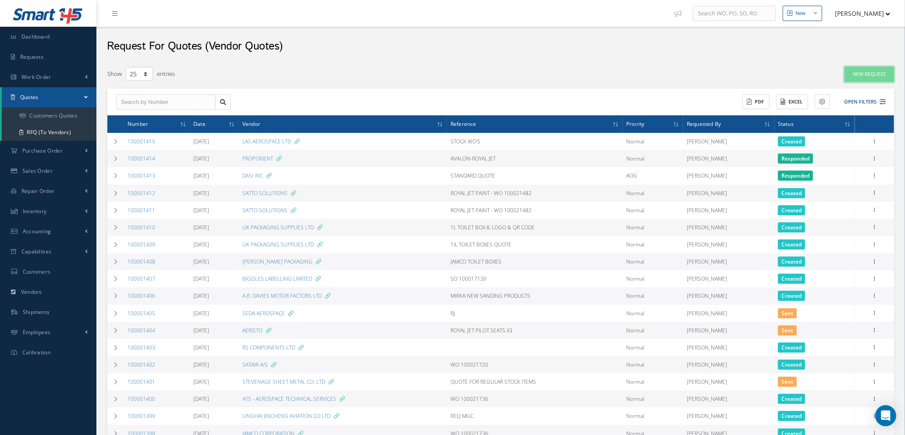
click at [866, 72] on link "New Request" at bounding box center [870, 74] width 50 height 15
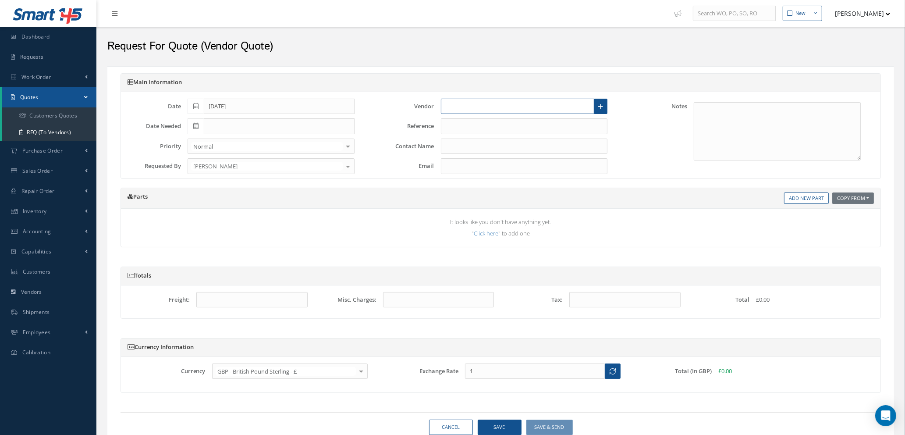
click at [528, 101] on input "text" at bounding box center [518, 107] width 154 height 16
click at [508, 135] on div "HSM AERO LTD" at bounding box center [515, 137] width 138 height 9
type input "HSM AERO LTD"
type input "[PERSON_NAME]"
type input "darend@hsm.aero"
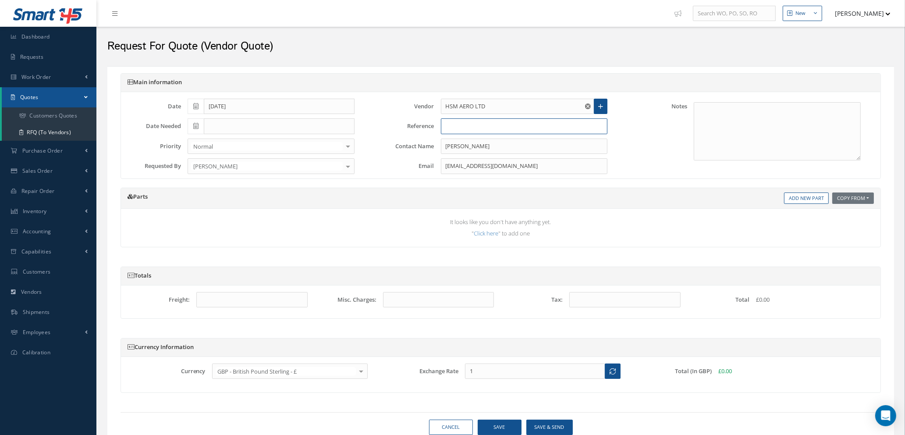
click at [497, 124] on input "text" at bounding box center [524, 126] width 167 height 16
type input "59506"
click at [796, 197] on link "Add New Part" at bounding box center [806, 198] width 45 height 12
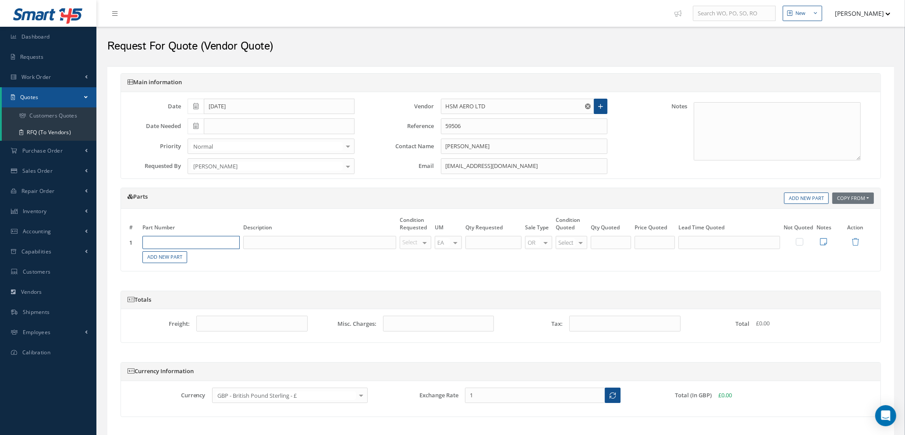
click at [201, 239] on input "text" at bounding box center [190, 242] width 97 height 13
click at [208, 242] on input "text" at bounding box center [190, 242] width 97 height 13
type input "p"
type input "PLATE 1"
click at [251, 242] on input "text" at bounding box center [319, 242] width 153 height 13
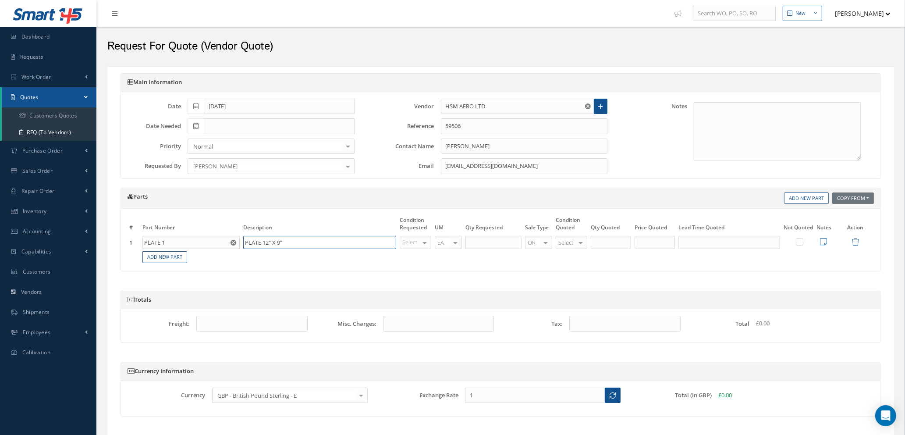
type input "PLATE 12" X 9""
type input "NE"
click at [421, 259] on span "NE" at bounding box center [417, 257] width 31 height 15
click at [479, 243] on input "text" at bounding box center [494, 242] width 56 height 13
type input "2"
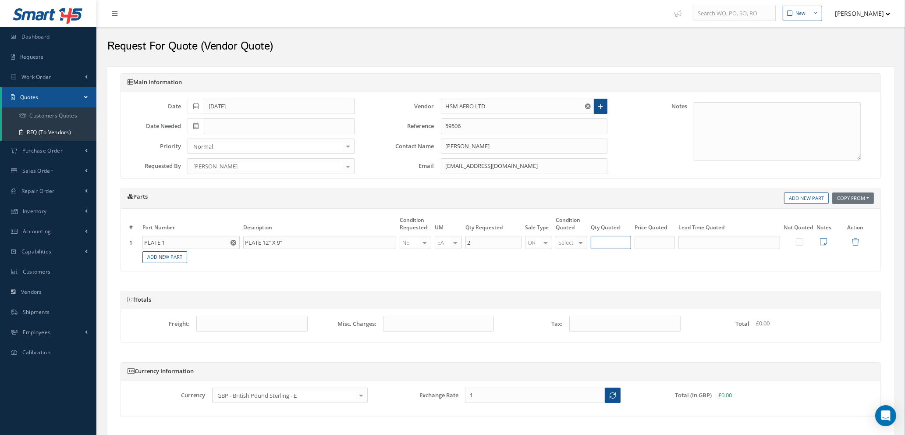
type input "2"
click at [593, 244] on input "2" at bounding box center [611, 242] width 40 height 13
click at [577, 242] on div at bounding box center [581, 242] width 12 height 13
type input "NE"
click at [577, 257] on span "NE" at bounding box center [573, 257] width 31 height 15
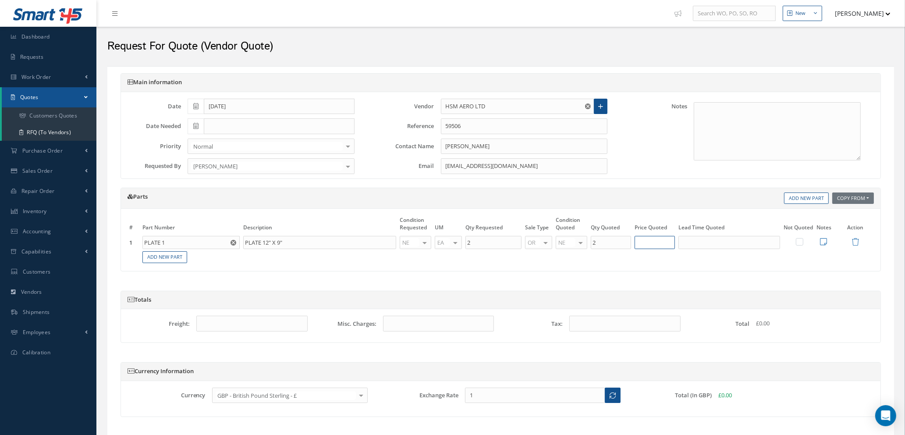
click at [661, 240] on input "text" at bounding box center [655, 242] width 40 height 13
type input "£65.88"
click at [168, 256] on link "Add New Part" at bounding box center [164, 257] width 45 height 12
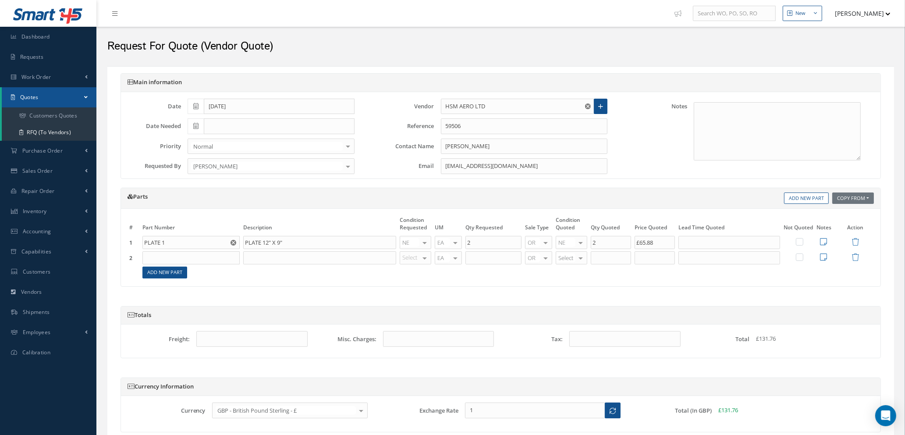
click at [168, 256] on input "text" at bounding box center [190, 257] width 97 height 13
type input "PLATE 2"
click at [265, 256] on input "text" at bounding box center [319, 257] width 153 height 13
type input "PLATE 13" X 11""
type input "NE"
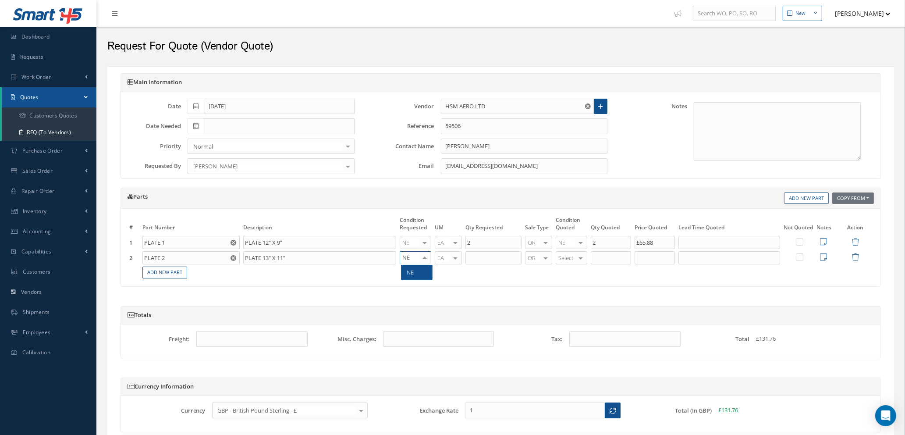
click at [419, 275] on span "NE" at bounding box center [417, 272] width 31 height 15
click at [488, 260] on input "text" at bounding box center [494, 257] width 56 height 13
type input "2"
click at [582, 257] on div at bounding box center [581, 258] width 12 height 13
type input "NE"
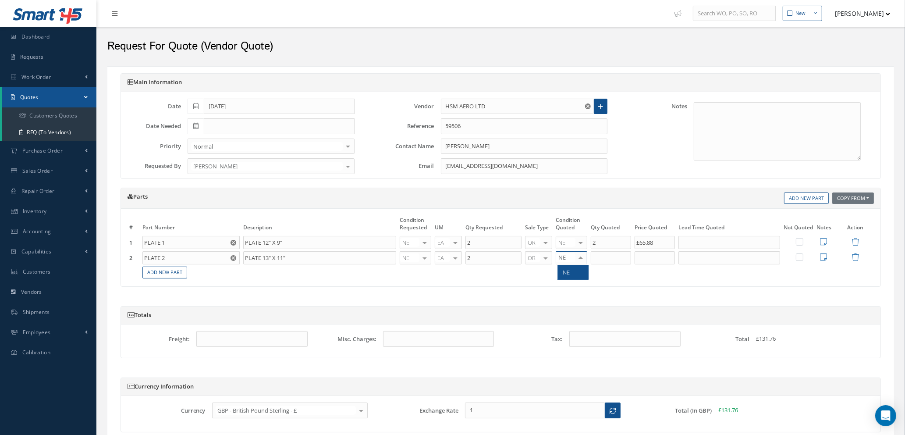
click at [578, 277] on span "NE" at bounding box center [573, 272] width 31 height 15
type input "2"
click at [608, 257] on input "2" at bounding box center [611, 257] width 40 height 13
click at [644, 256] on input "text" at bounding box center [655, 257] width 40 height 13
type input "£70.15"
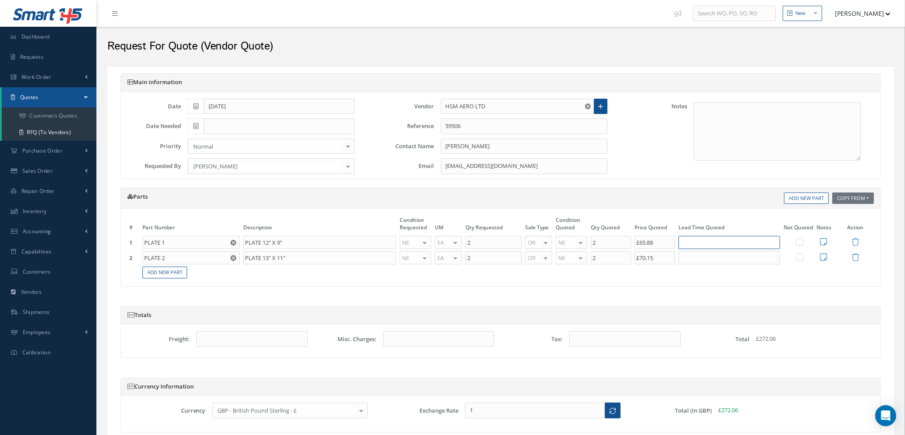
click at [713, 242] on input "text" at bounding box center [730, 242] width 102 height 13
type input "5 DAYS"
click at [703, 259] on input "text" at bounding box center [730, 257] width 102 height 13
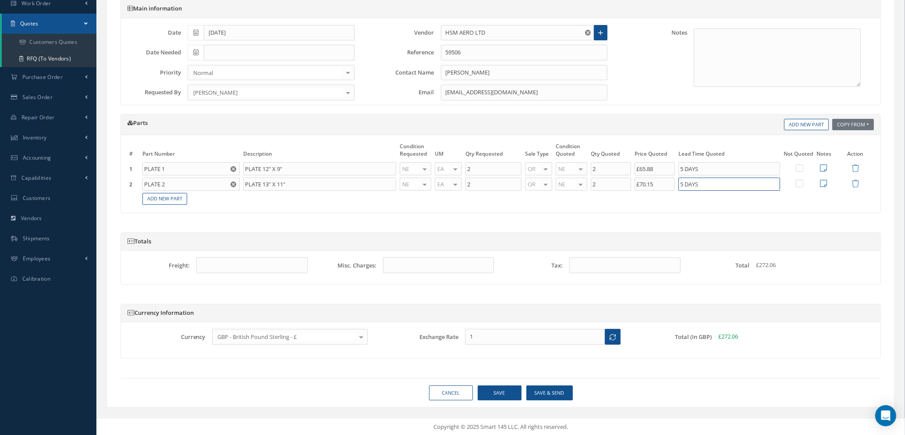
scroll to position [75, 0]
type input "5 DAYS"
click at [498, 393] on button "Save" at bounding box center [500, 392] width 44 height 15
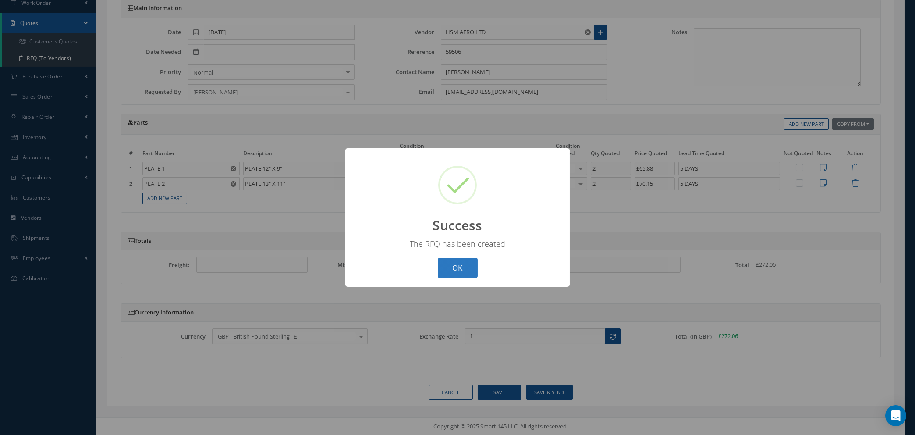
click at [448, 269] on button "OK" at bounding box center [458, 268] width 40 height 21
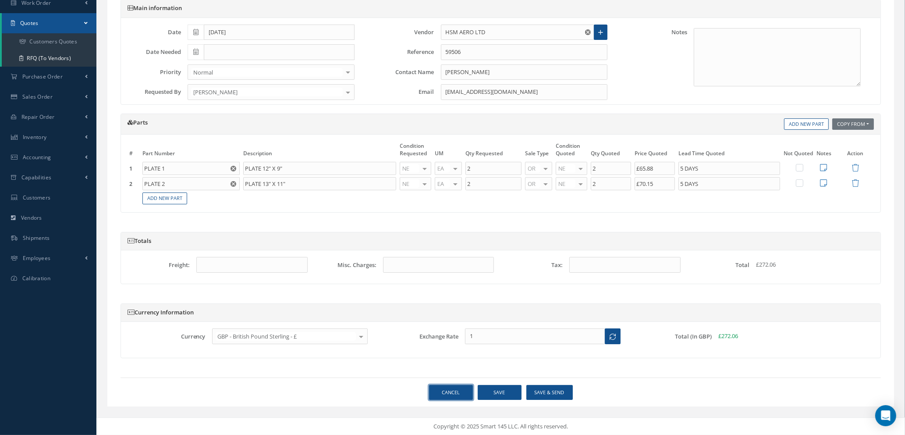
click at [443, 393] on link "Cancel" at bounding box center [451, 392] width 44 height 15
select select "25"
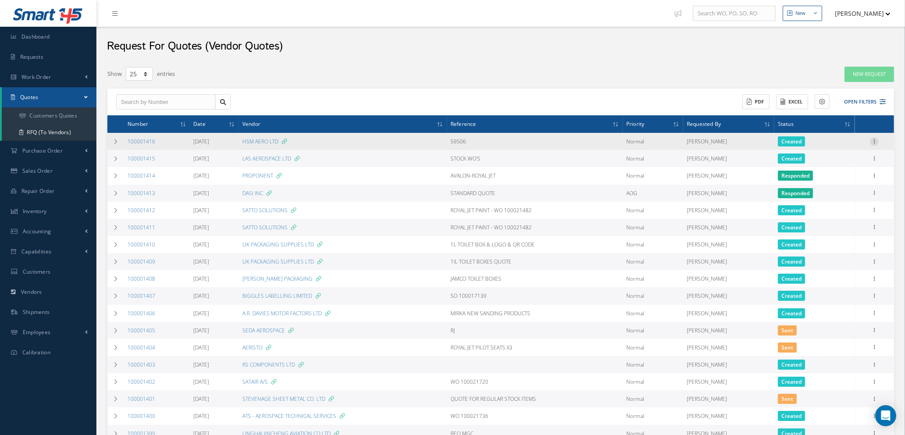
click at [877, 141] on icon at bounding box center [874, 140] width 9 height 7
click at [832, 158] on link "Edit" at bounding box center [834, 158] width 69 height 11
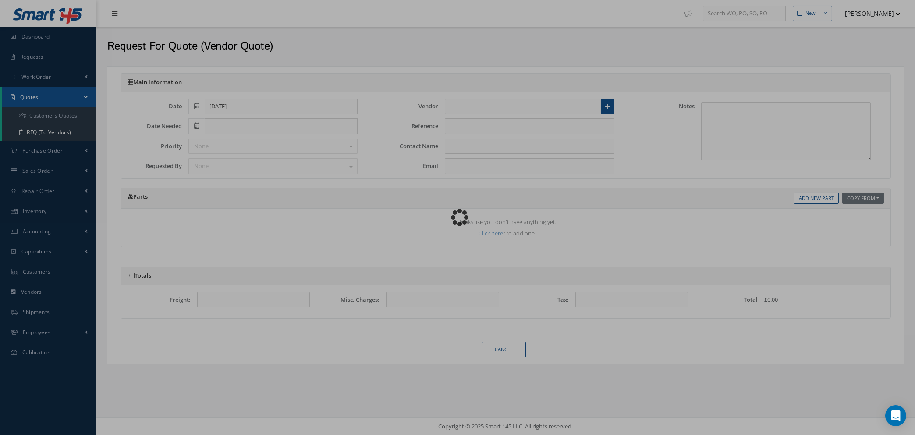
type input "HSM AERO LTD"
type input "59506"
type input "DARREN DREW"
type input "darend@hsm.aero"
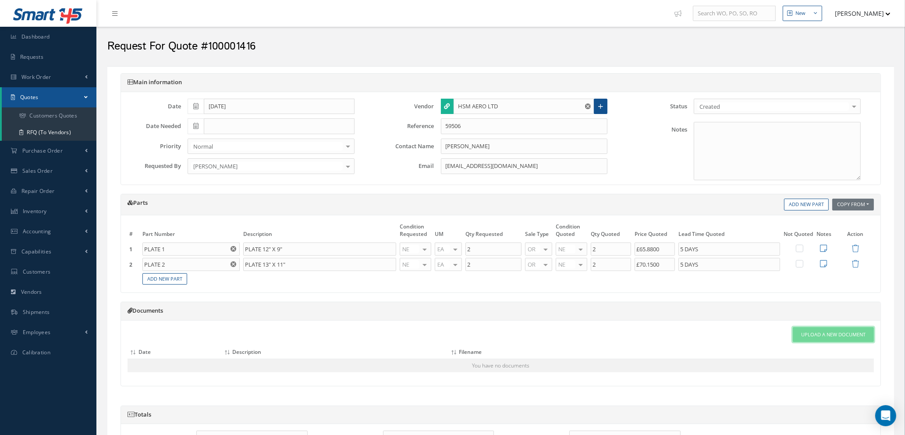
click at [824, 334] on span "Upload a New Document" at bounding box center [833, 334] width 64 height 7
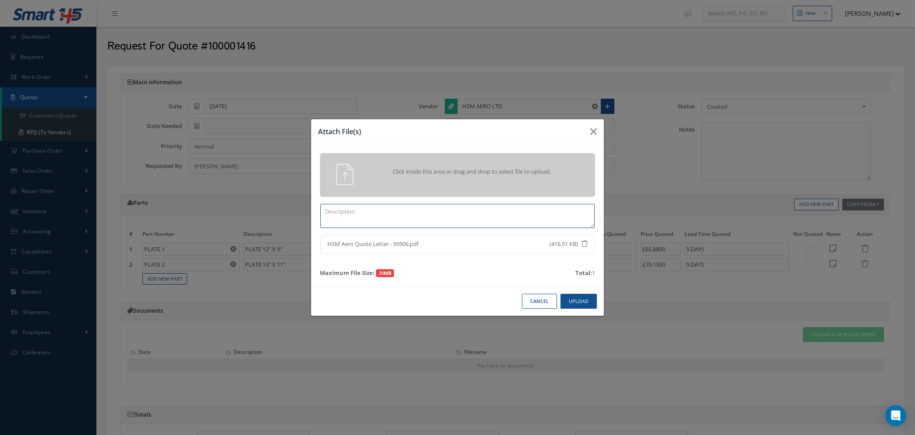
click at [468, 216] on textarea at bounding box center [457, 216] width 274 height 24
click at [585, 303] on button "Upload" at bounding box center [579, 301] width 36 height 15
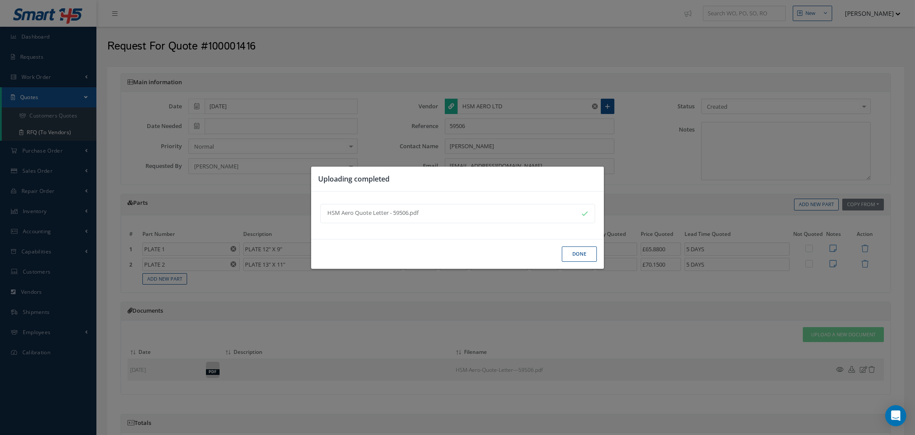
click at [580, 252] on button "Done" at bounding box center [579, 253] width 35 height 15
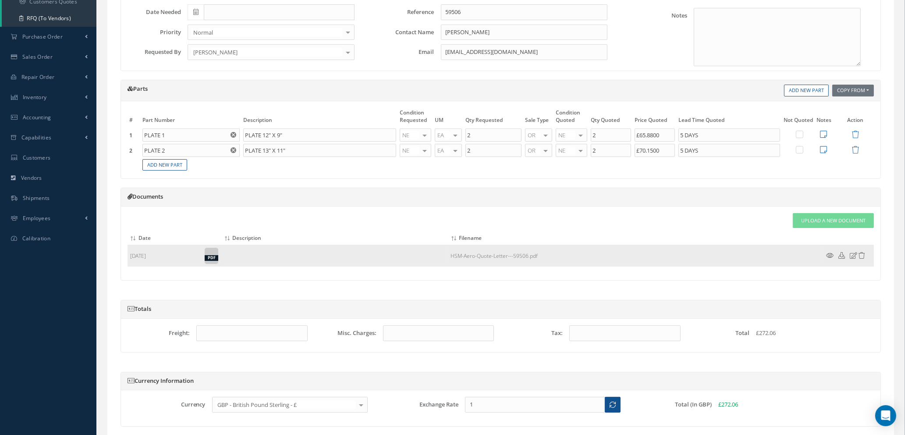
scroll to position [183, 0]
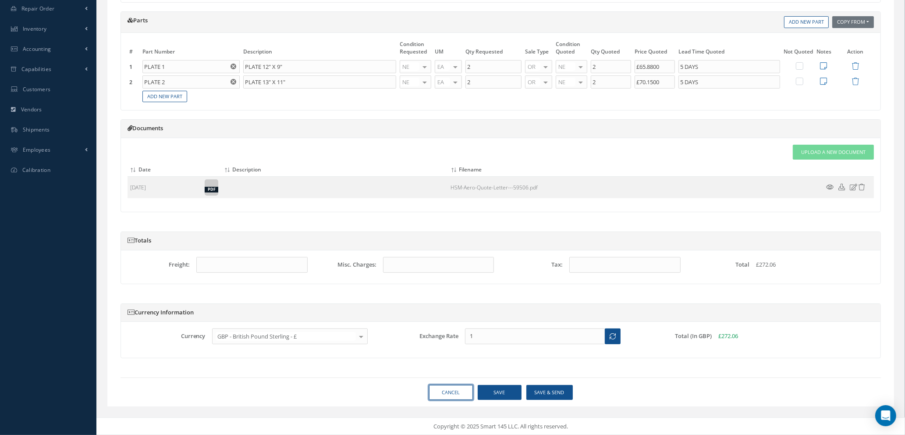
click at [456, 392] on link "Cancel" at bounding box center [451, 392] width 44 height 15
select select "25"
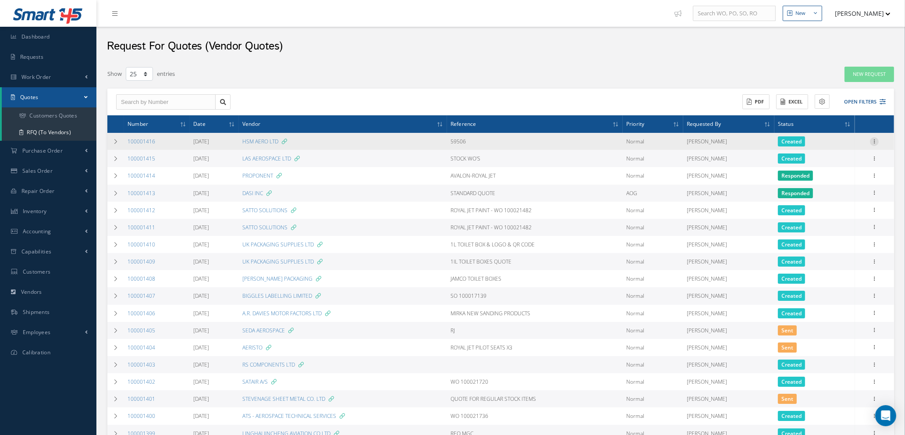
click at [874, 139] on icon at bounding box center [874, 140] width 9 height 7
click at [829, 181] on link "Create Purchase Order" at bounding box center [834, 184] width 69 height 18
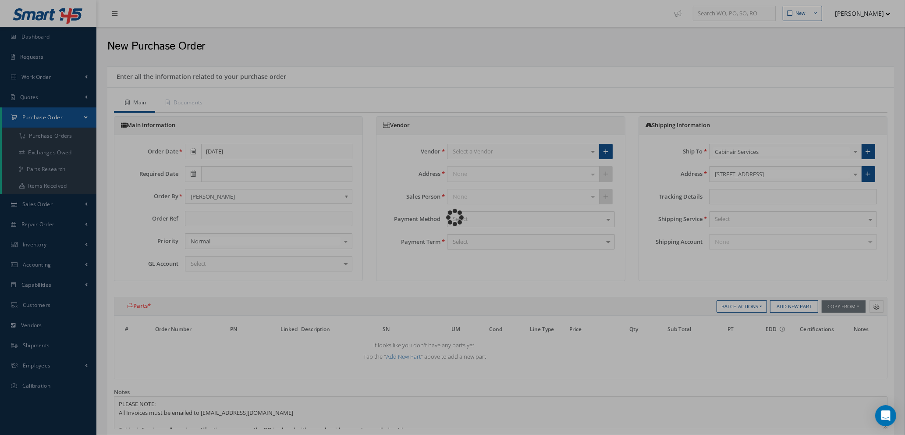
type input "59506"
type input "£0"
select select "1"
select select "5"
select select "7"
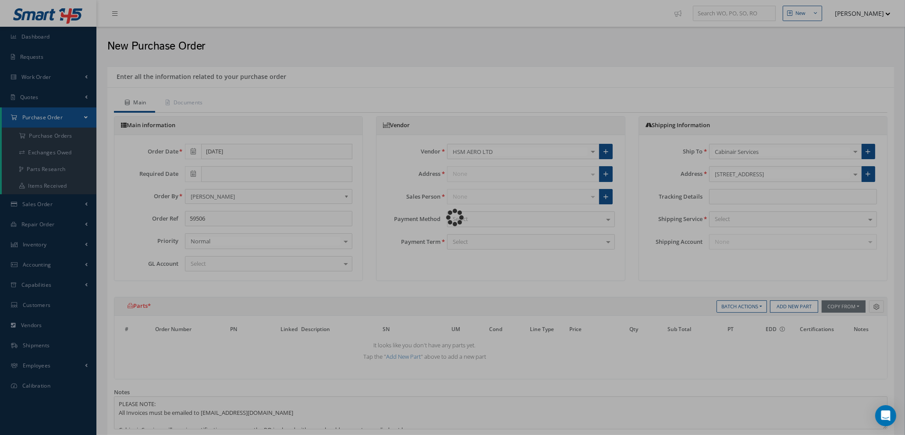
select select "1"
select select "5"
select select "7"
select select "1"
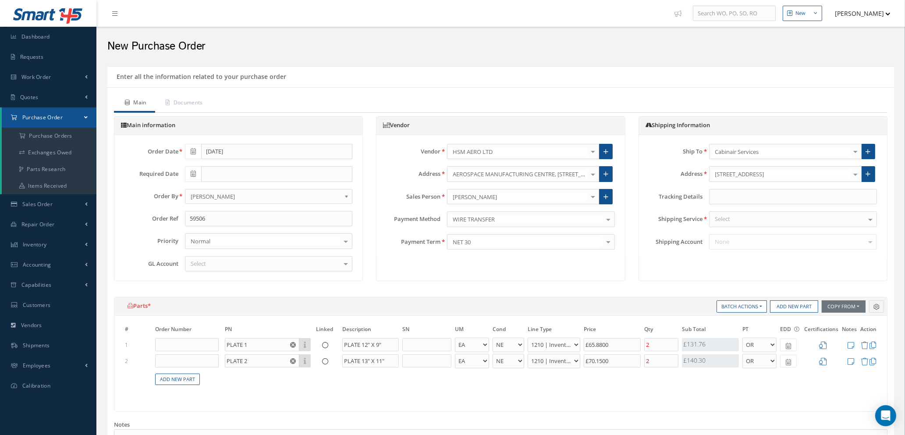
click at [765, 219] on div "Select" at bounding box center [793, 219] width 168 height 16
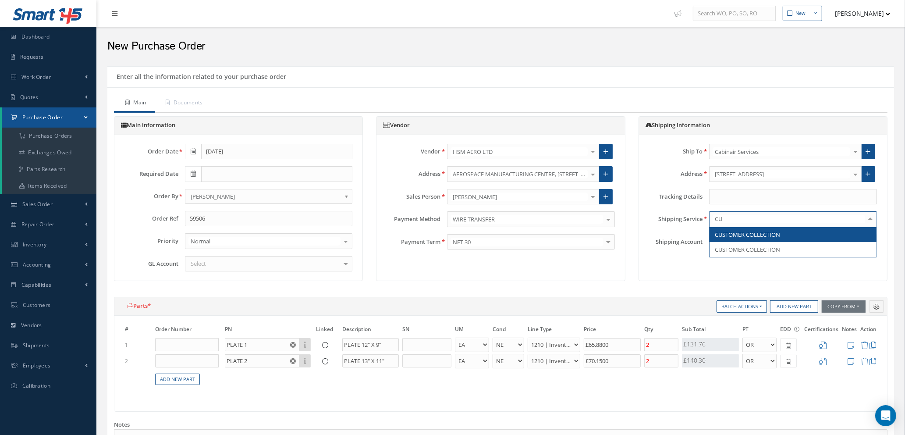
type input "CUS"
click at [763, 234] on span "CUSTOMER COLLECTION" at bounding box center [747, 235] width 65 height 8
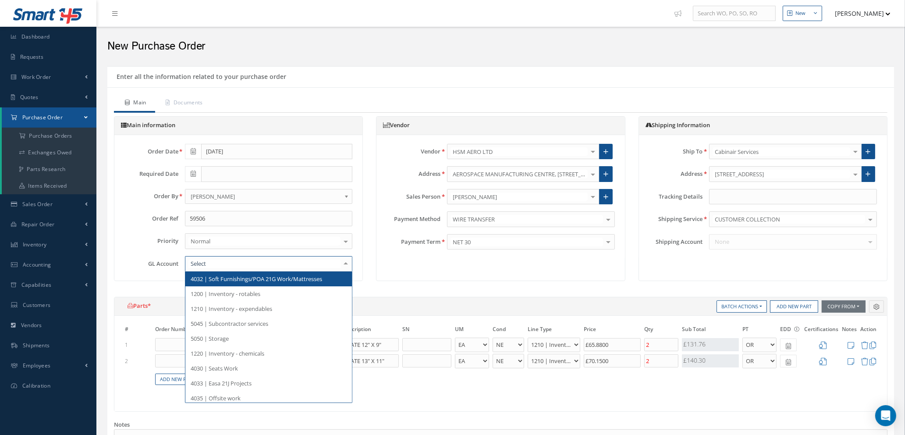
click at [240, 260] on div at bounding box center [269, 264] width 168 height 16
type input "5000"
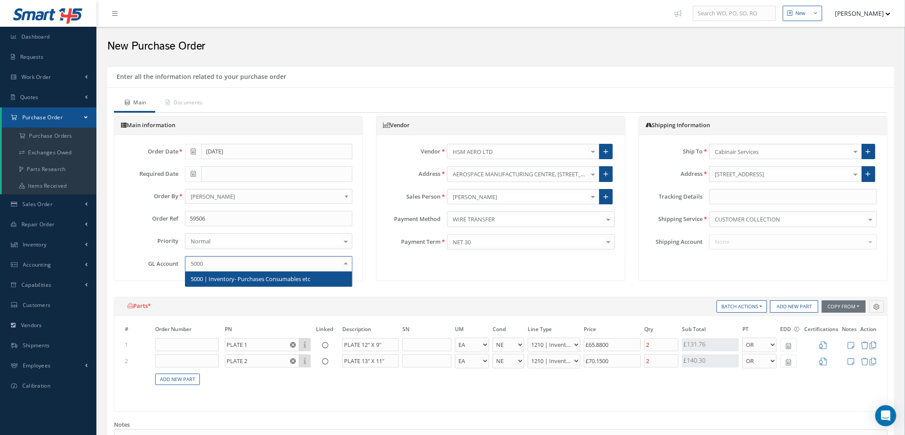
click at [254, 281] on span "5000 | Inventory- Purchases Consumables etc" at bounding box center [251, 279] width 120 height 8
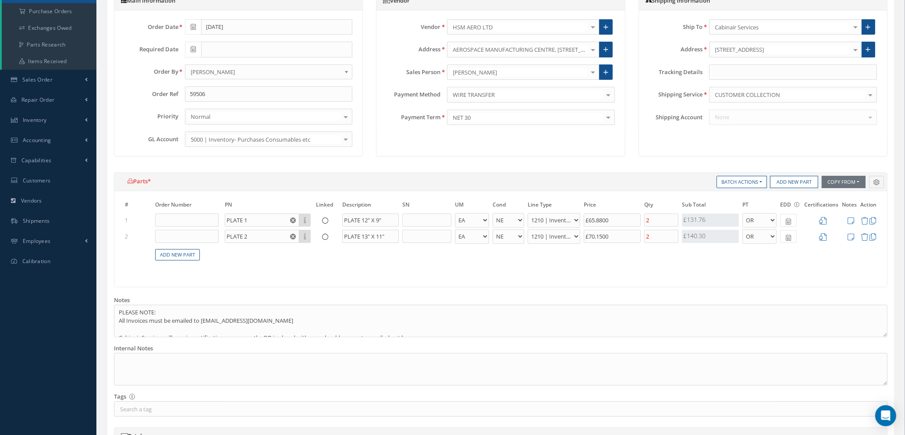
scroll to position [131, 0]
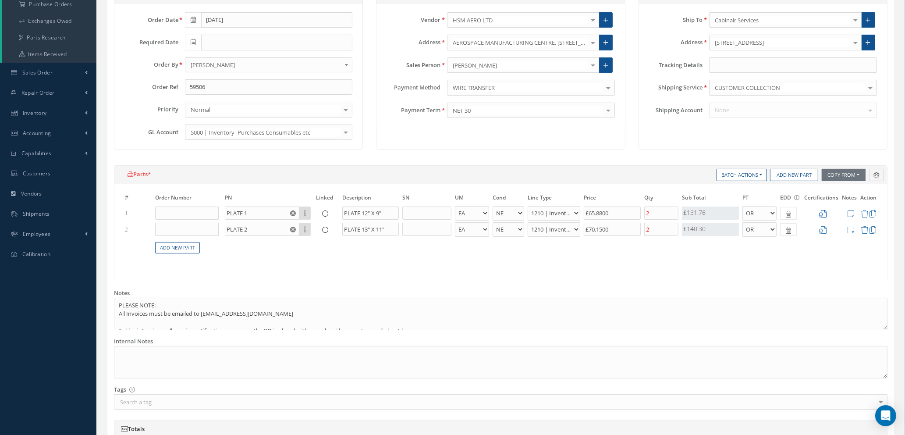
click at [824, 211] on icon at bounding box center [822, 213] width 7 height 7
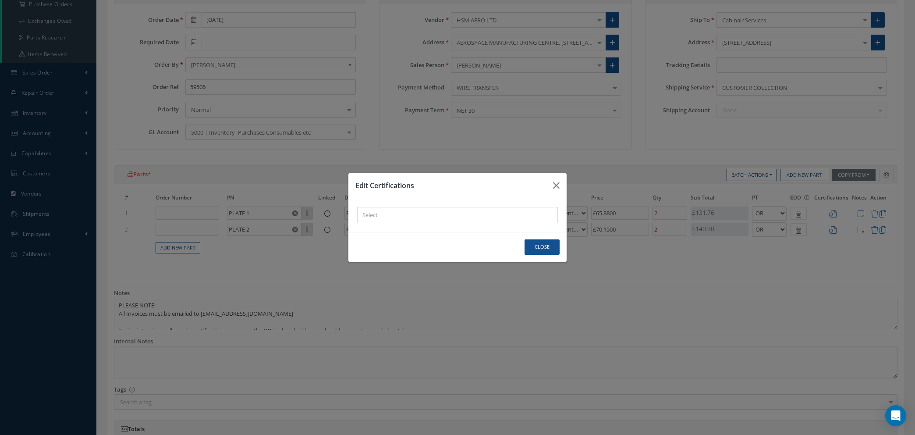
click at [420, 212] on div "× Loading..." at bounding box center [457, 215] width 201 height 16
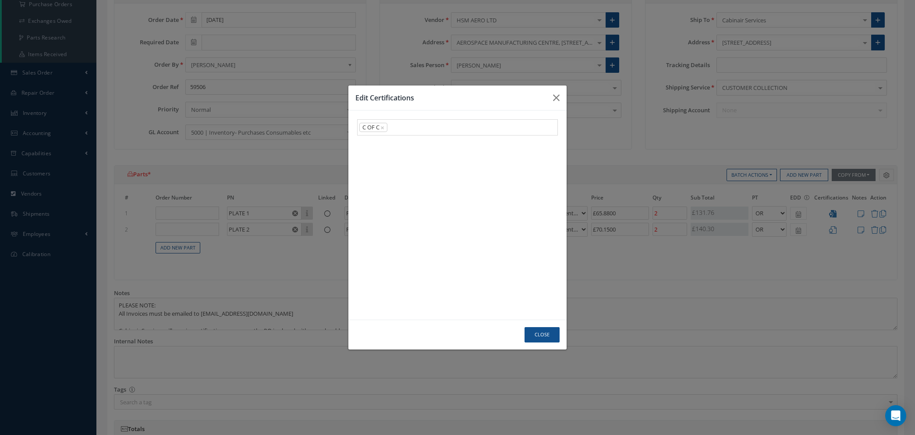
click at [413, 174] on link "C OF C" at bounding box center [458, 172] width 200 height 14
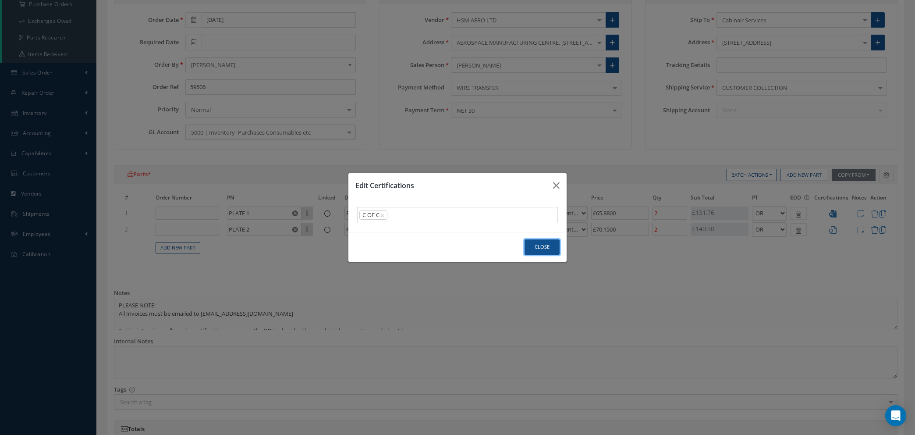
click at [535, 248] on button "Close" at bounding box center [542, 246] width 35 height 15
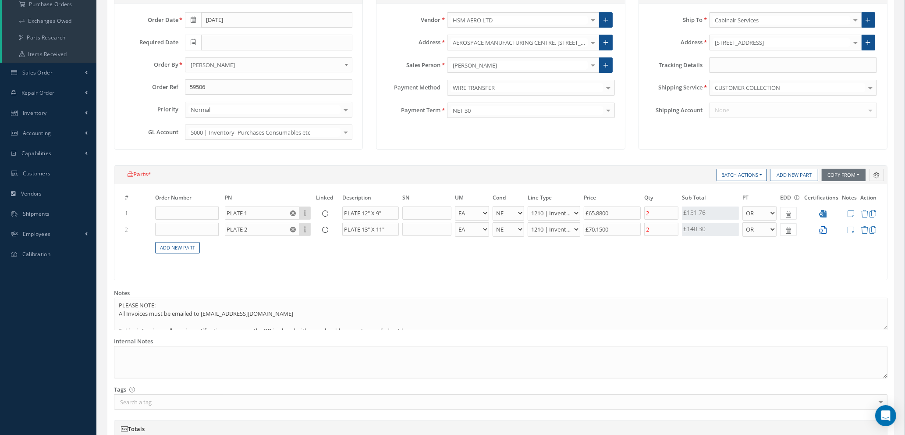
click at [823, 228] on icon at bounding box center [822, 229] width 7 height 7
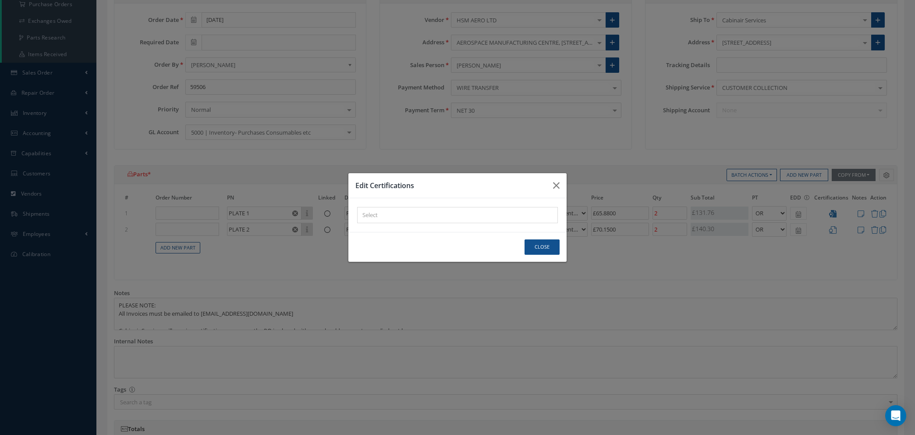
click at [396, 216] on div "× Loading..." at bounding box center [457, 215] width 201 height 16
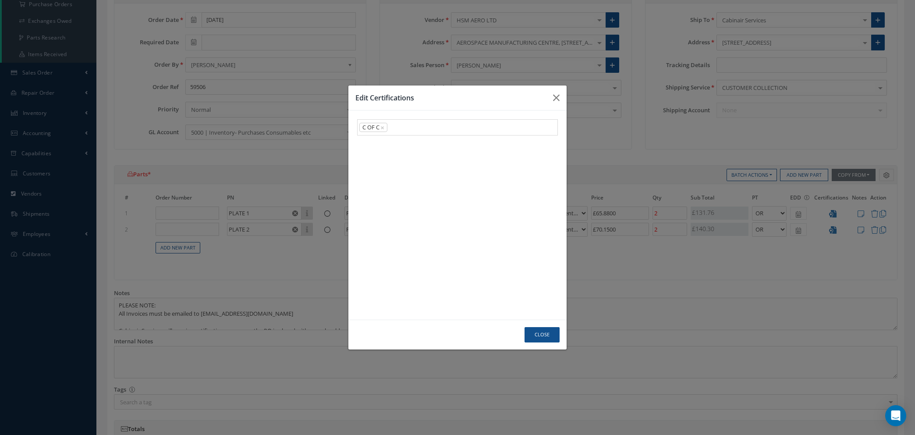
click at [389, 173] on link "C OF C" at bounding box center [458, 172] width 200 height 14
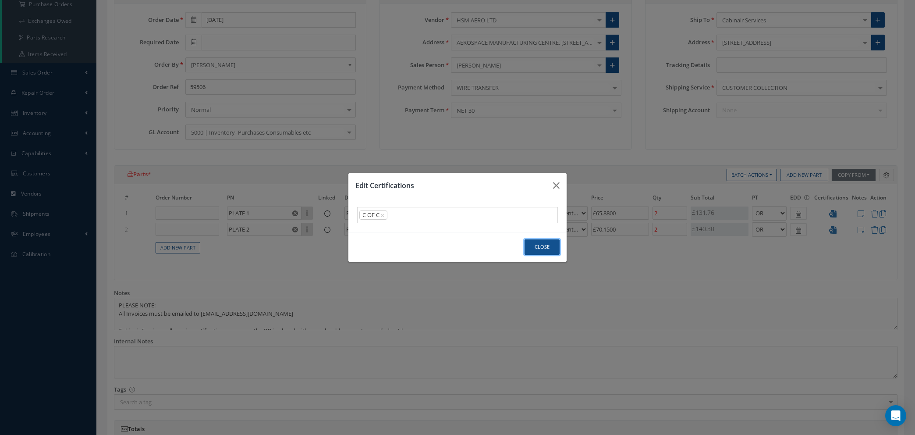
click at [540, 245] on button "Close" at bounding box center [542, 246] width 35 height 15
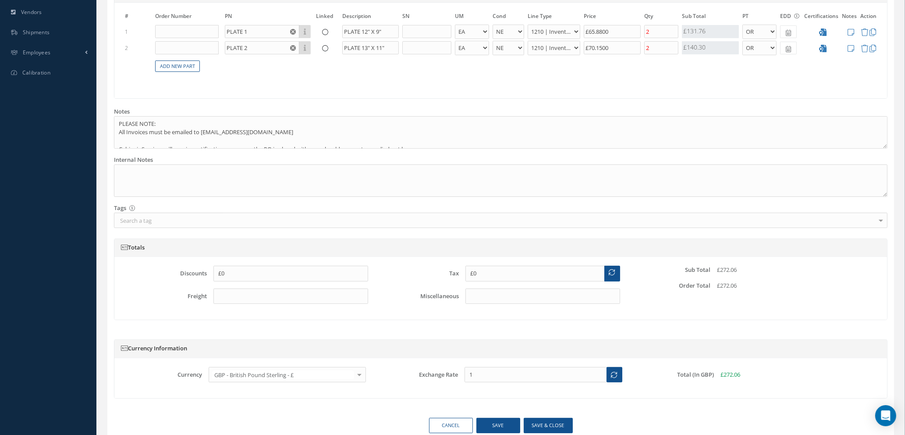
scroll to position [353, 0]
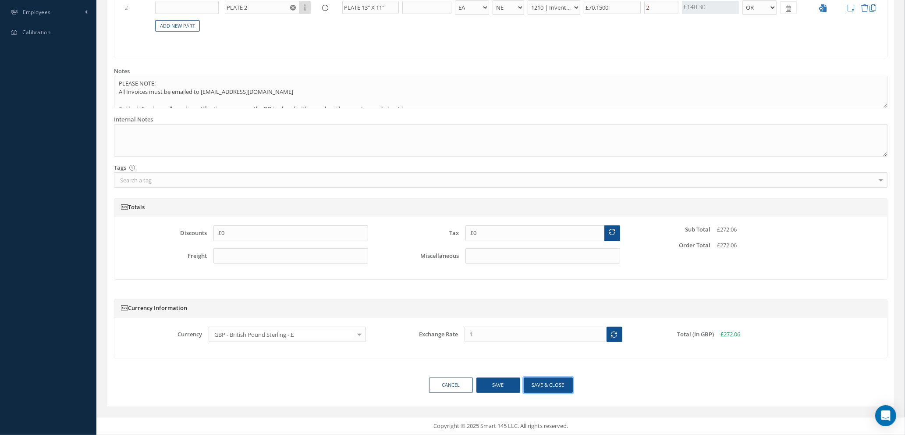
click at [543, 387] on button "Save & close" at bounding box center [548, 384] width 49 height 15
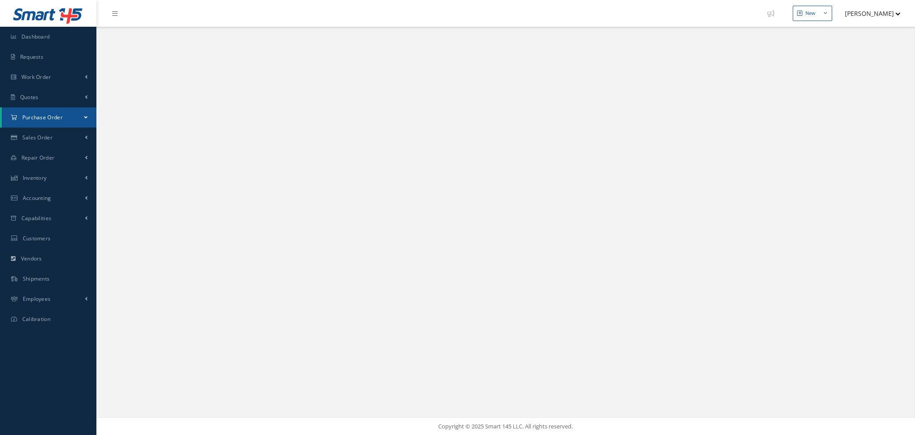
select select "25"
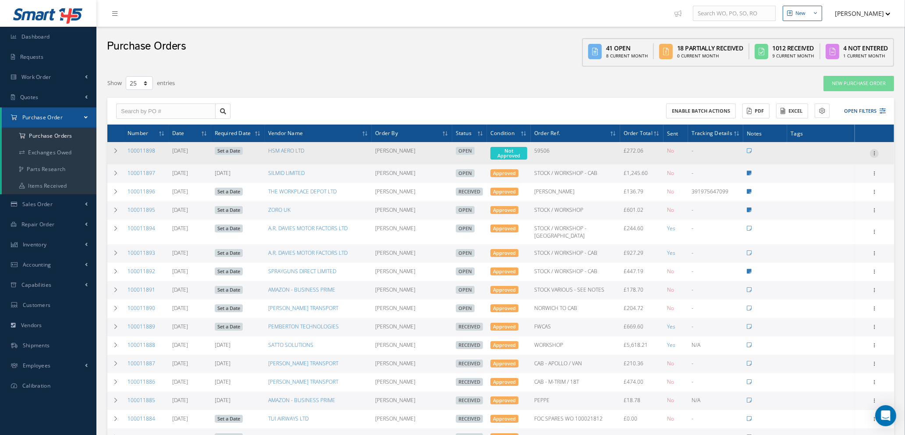
click at [875, 151] on icon at bounding box center [874, 152] width 9 height 7
click at [819, 182] on link "Edit" at bounding box center [834, 181] width 69 height 11
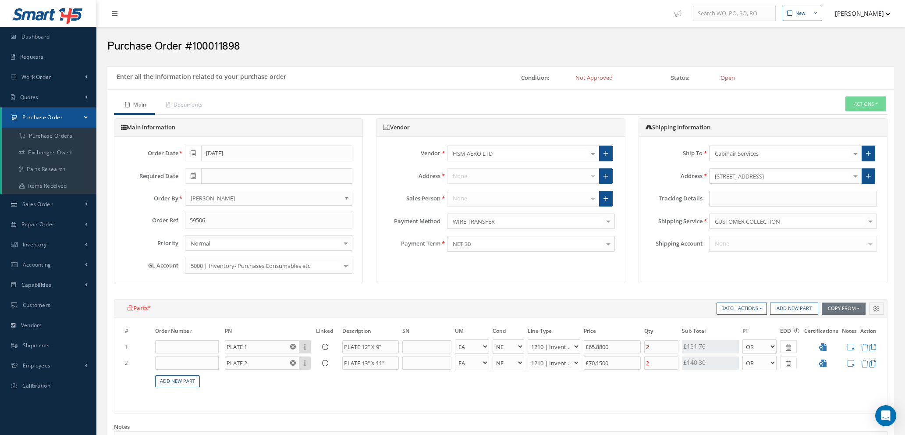
select select "1"
select select "5"
select select "7"
select select "1"
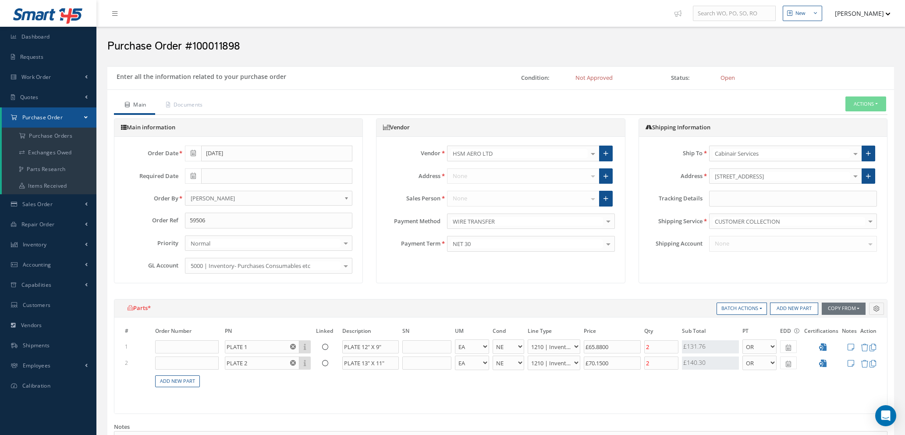
select select "5"
select select "7"
select select "1"
click at [191, 174] on icon at bounding box center [193, 176] width 5 height 6
click at [218, 256] on td "19" at bounding box center [217, 256] width 13 height 13
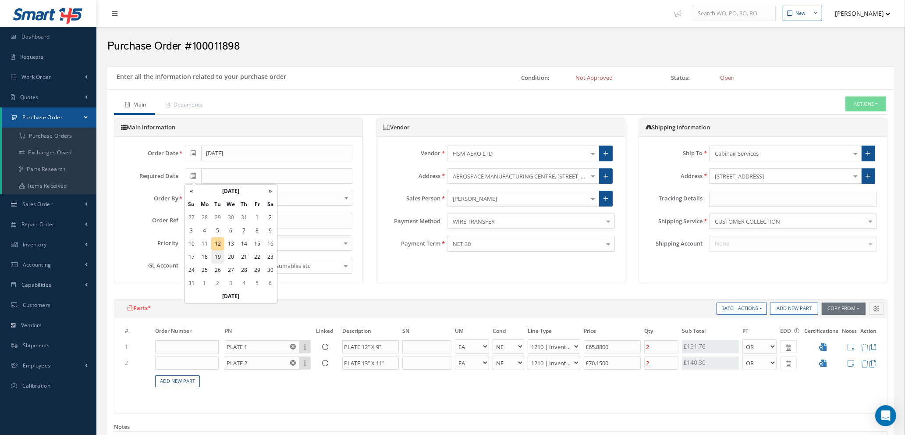
type input "08/19/2025"
click at [791, 345] on icon at bounding box center [788, 348] width 5 height 6
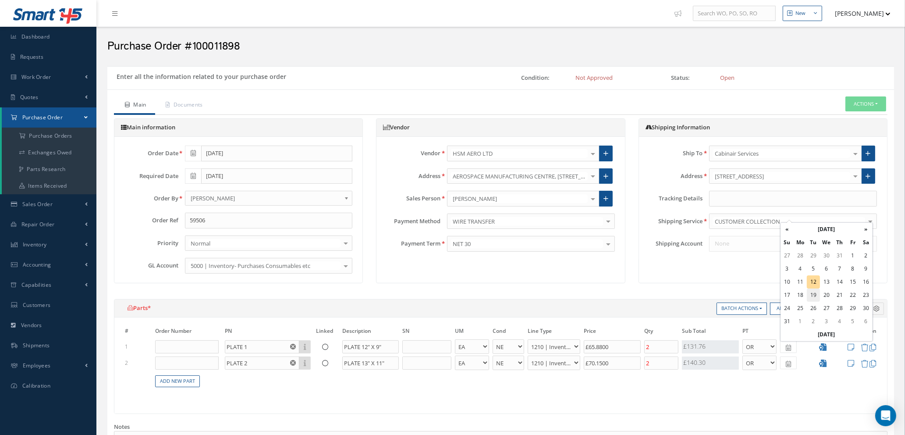
click at [814, 295] on td "19" at bounding box center [813, 294] width 13 height 13
type input "[DATE]"
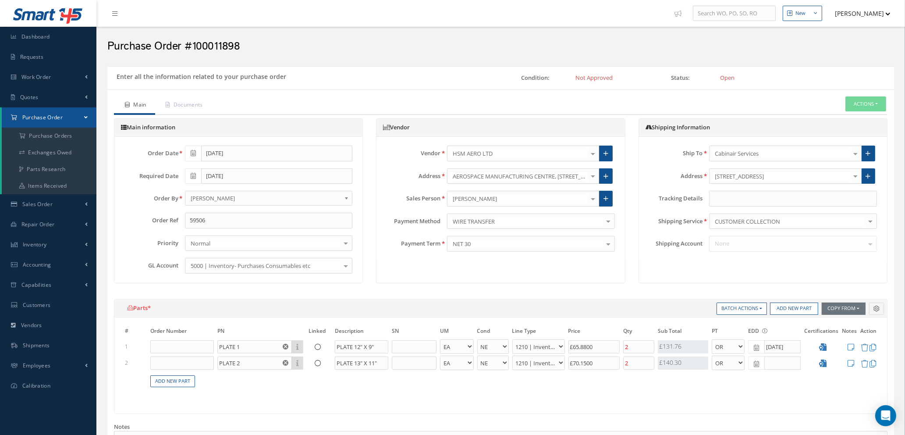
click at [756, 364] on icon at bounding box center [756, 364] width 5 height 6
click at [784, 309] on td "19" at bounding box center [781, 310] width 13 height 13
type input "[DATE]"
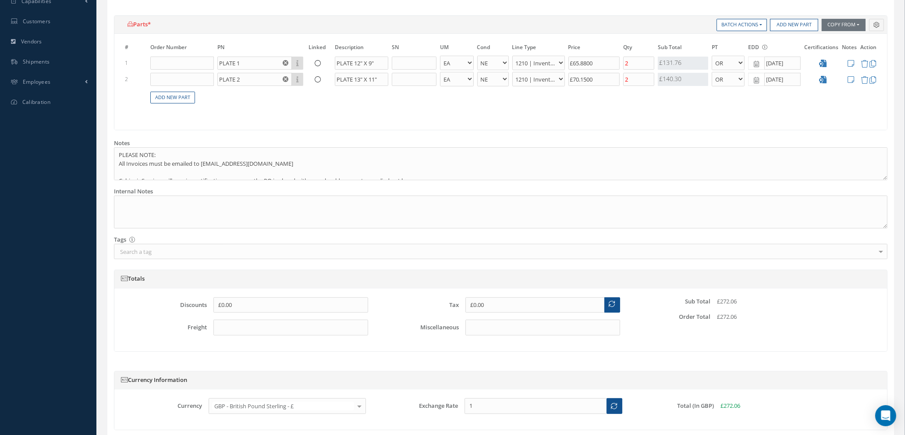
scroll to position [355, 0]
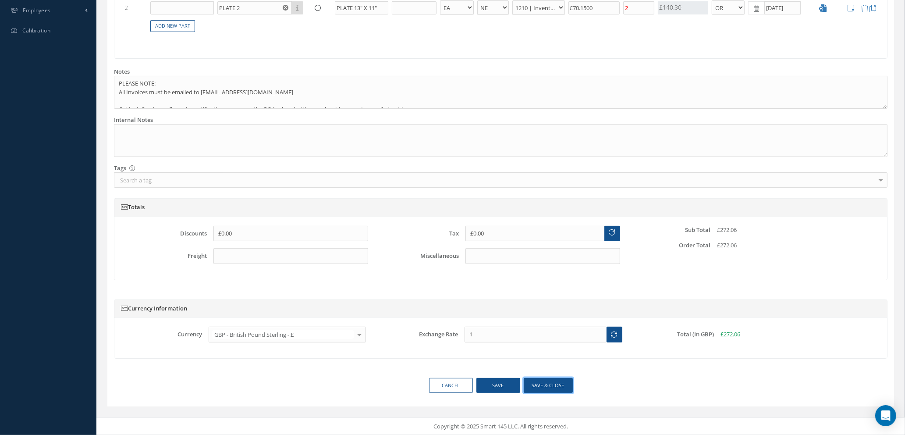
click at [544, 386] on button "Save & close" at bounding box center [548, 385] width 49 height 15
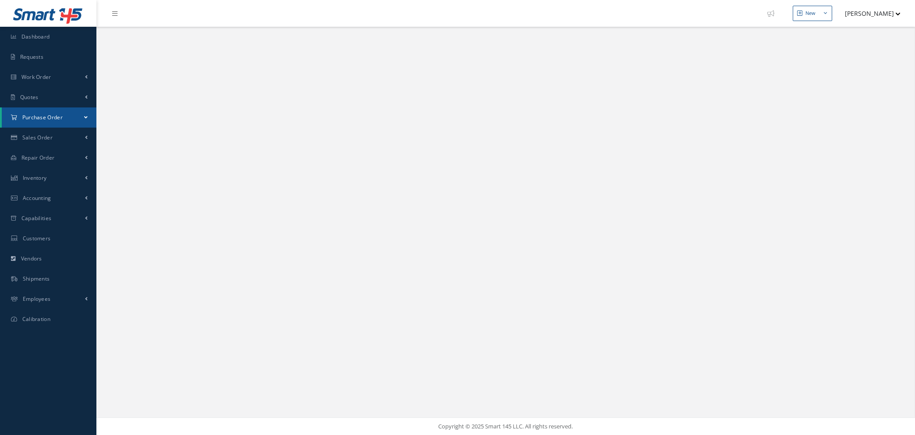
select select "25"
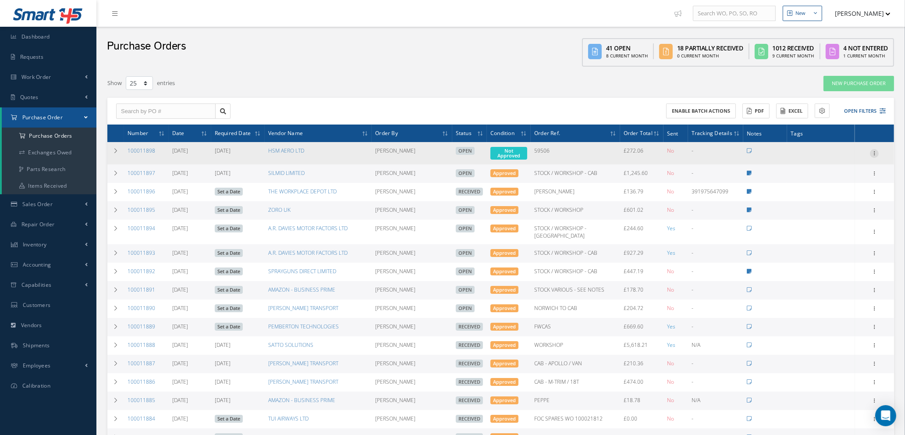
click at [874, 150] on icon at bounding box center [874, 152] width 9 height 7
click at [842, 160] on link "Enter/Update" at bounding box center [834, 158] width 69 height 11
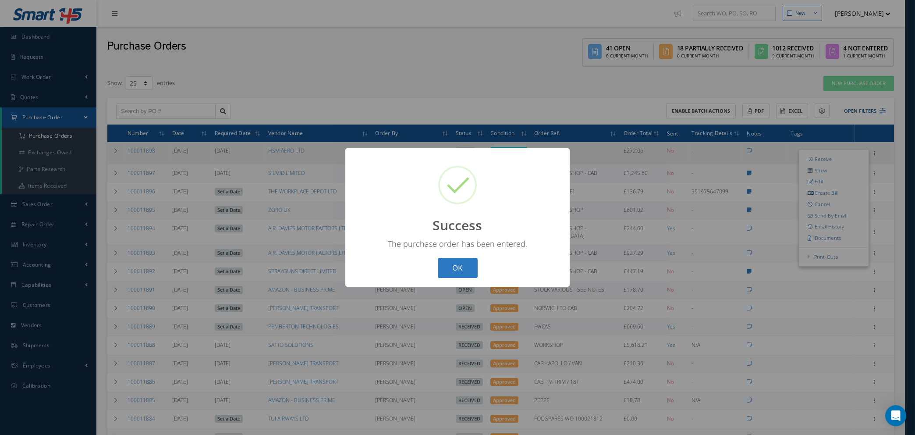
click at [473, 263] on button "OK" at bounding box center [458, 268] width 40 height 21
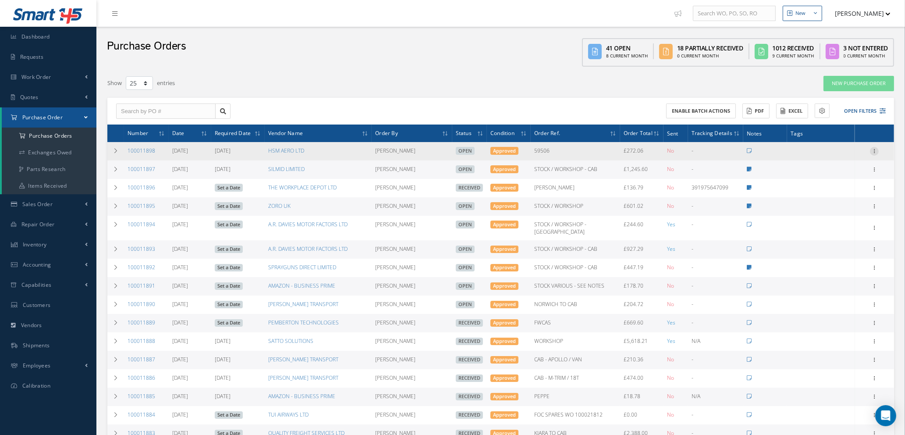
click at [874, 149] on icon at bounding box center [874, 150] width 9 height 7
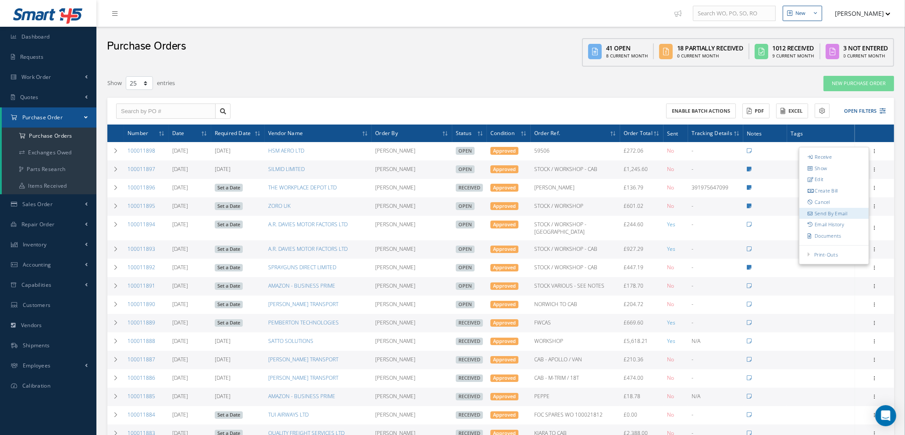
click at [824, 211] on link "Send By Email" at bounding box center [834, 213] width 69 height 11
type input "Reports from Purchase Order #100011898"
type textarea "Hiya, Please find Attached, our Purchase Order #100011898. If you have any ques…"
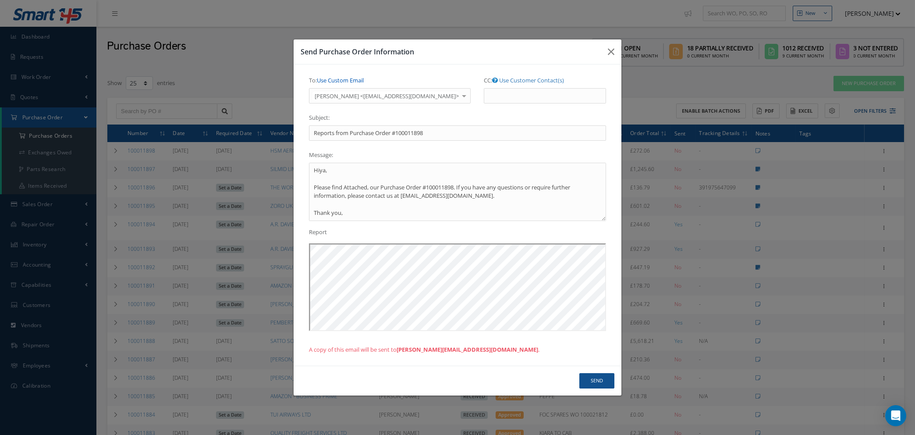
click at [336, 78] on link "Use Custom Email" at bounding box center [340, 80] width 47 height 8
click at [339, 91] on input "To: Use Customer Contact(s)" at bounding box center [380, 96] width 142 height 16
type input "[PERSON_NAME][EMAIL_ADDRESS][DOMAIN_NAME]"
click at [585, 383] on button "Send" at bounding box center [596, 380] width 35 height 15
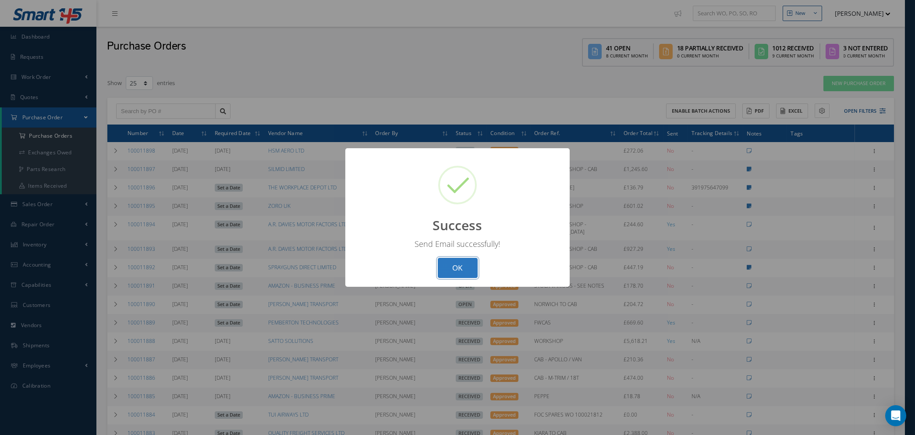
click at [454, 268] on button "OK" at bounding box center [458, 268] width 40 height 21
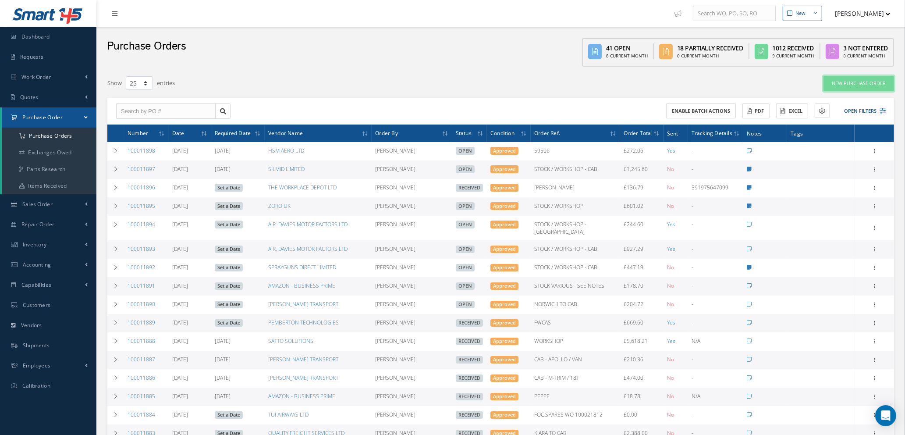
click at [863, 82] on link "New Purchase Order" at bounding box center [859, 83] width 71 height 15
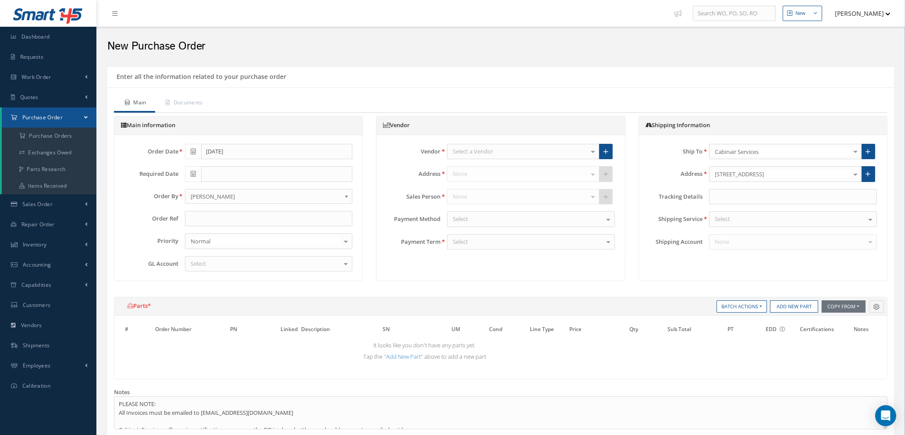
click at [511, 151] on div "Select a Vendor" at bounding box center [523, 152] width 153 height 16
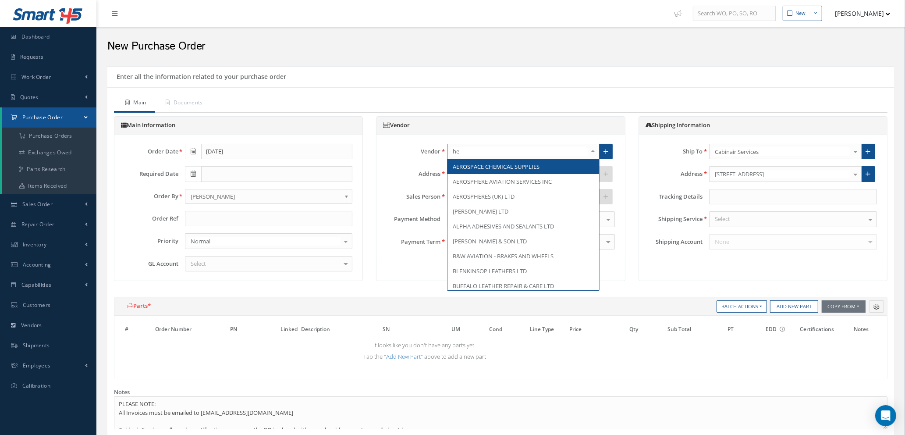
type input "hea"
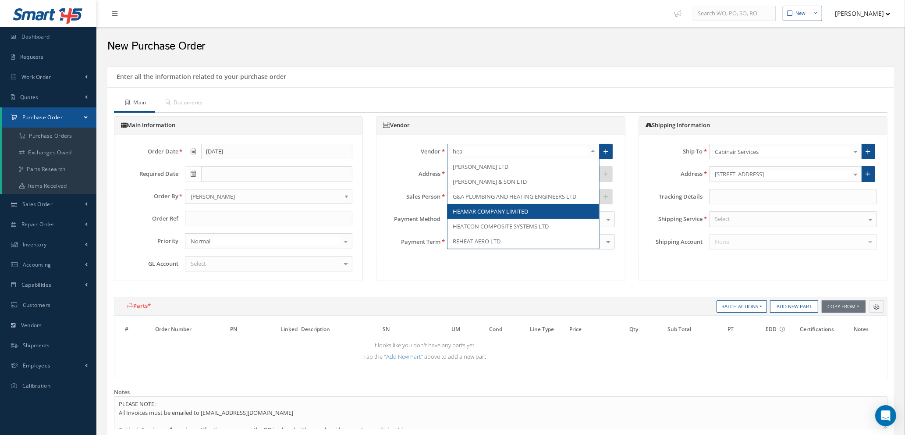
click at [498, 209] on span "HEAMAR COMPANY LIMITED" at bounding box center [490, 211] width 75 height 8
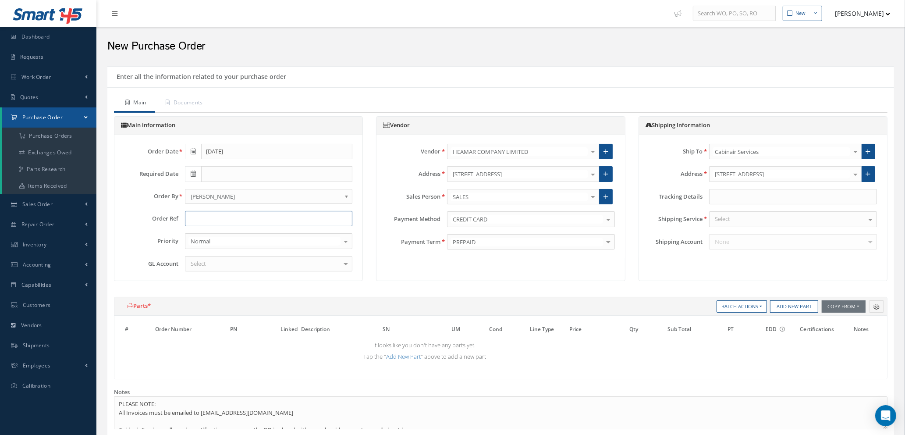
click at [210, 218] on input "text" at bounding box center [269, 219] width 168 height 16
type input "STOCK / WORKSHOP - [GEOGRAPHIC_DATA]"
click at [294, 260] on div "Select" at bounding box center [269, 264] width 168 height 16
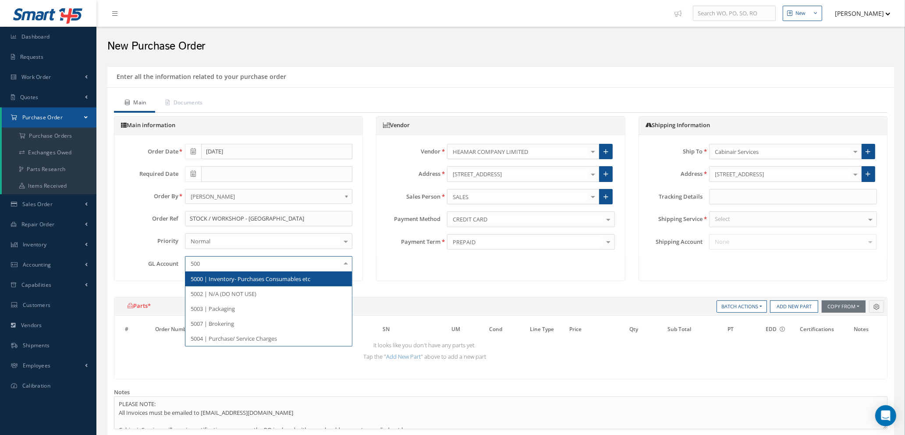
type input "5000"
click at [292, 283] on span "5000 | Inventory- Purchases Consumables etc" at bounding box center [268, 278] width 167 height 15
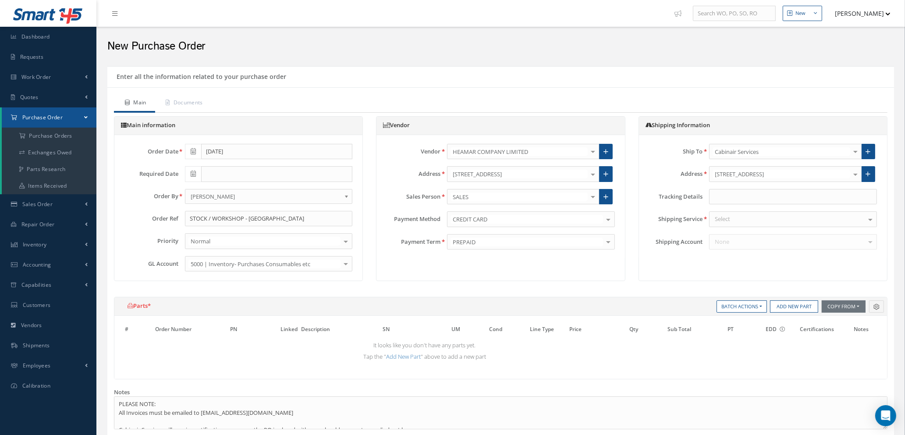
click at [748, 221] on div "Select" at bounding box center [793, 219] width 168 height 16
type input "your"
click at [749, 234] on span "YOUR ROUTING" at bounding box center [735, 235] width 41 height 8
click at [793, 308] on button "Add New Part" at bounding box center [794, 306] width 48 height 12
select select "1"
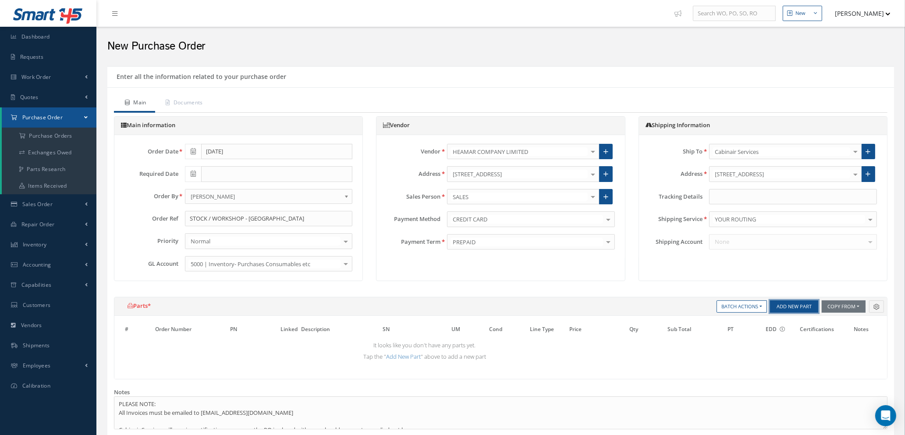
select select "5"
select select "114"
select select "1"
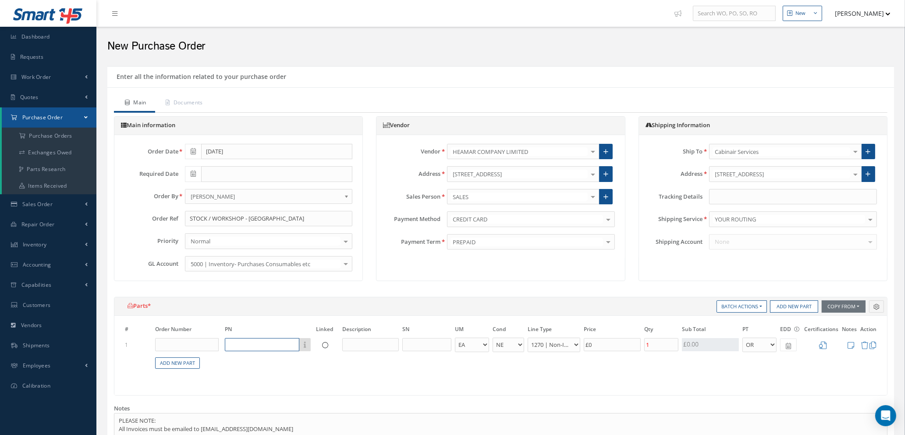
click at [251, 344] on input "text" at bounding box center [262, 344] width 75 height 13
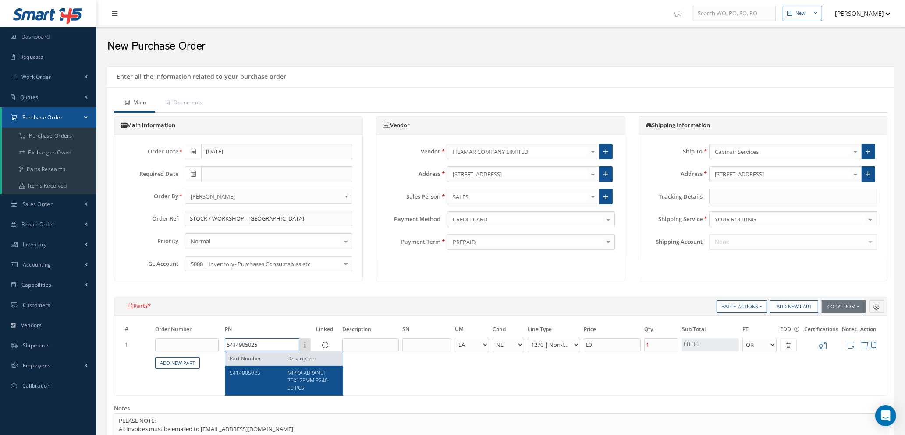
type input "5414905025"
click at [305, 380] on span "MIRKA ABRANET 70X125MM P240 50 PCS" at bounding box center [308, 380] width 40 height 22
type input "£3.91"
type input "MIRKA ABRANET 70X125MM P240 50 PCS"
select select "110"
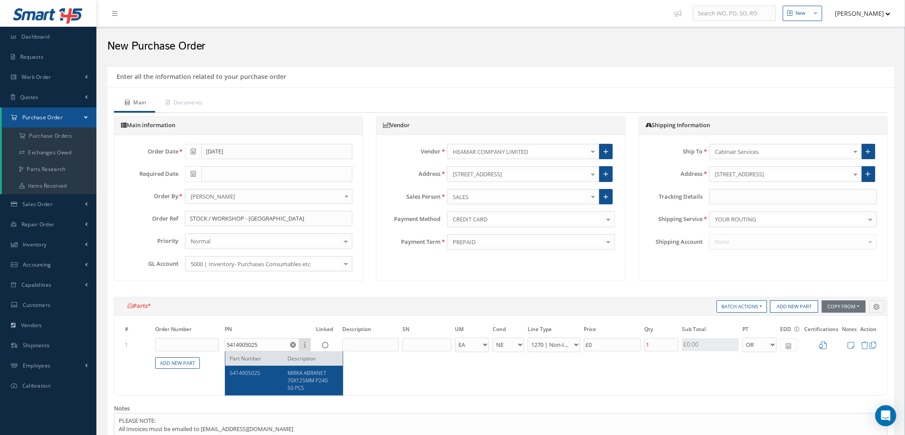
type input "£19.57"
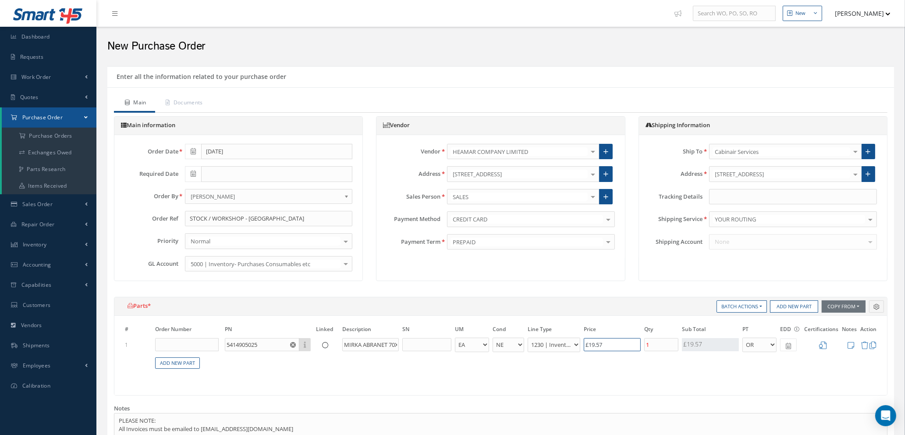
drag, startPoint x: 626, startPoint y: 343, endPoint x: 534, endPoint y: 336, distance: 91.9
click at [544, 336] on table "# Order Number PN Linked Description SN UM Cond Line Type Price Qty Qty Receive…" at bounding box center [500, 351] width 755 height 55
type input "£0"
type input "£0.2"
type input "£1"
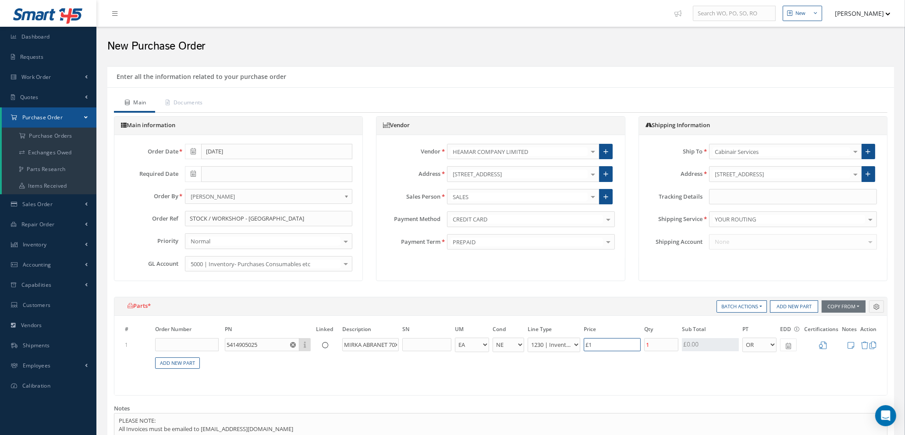
type input "£3.2"
type input "£16."
type input "£3.26"
type input "£16.31"
click at [661, 343] on input "1" at bounding box center [661, 344] width 34 height 13
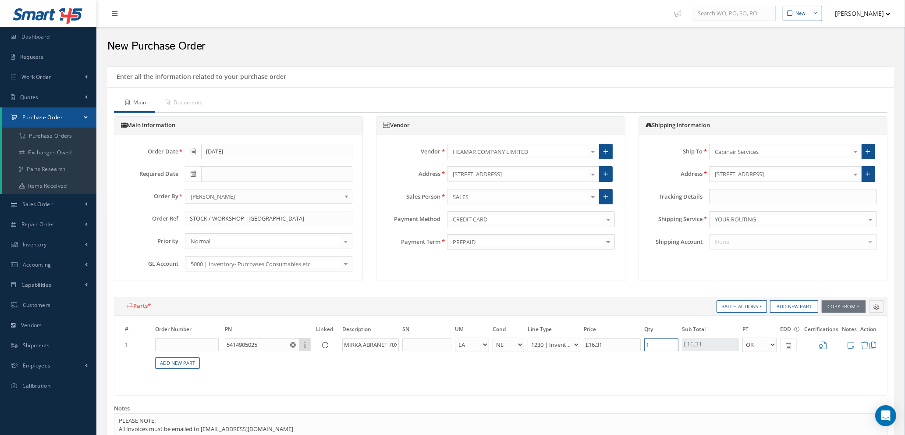
type input "£0"
type input "£9.79"
type input "3"
click at [822, 346] on icon at bounding box center [822, 344] width 7 height 7
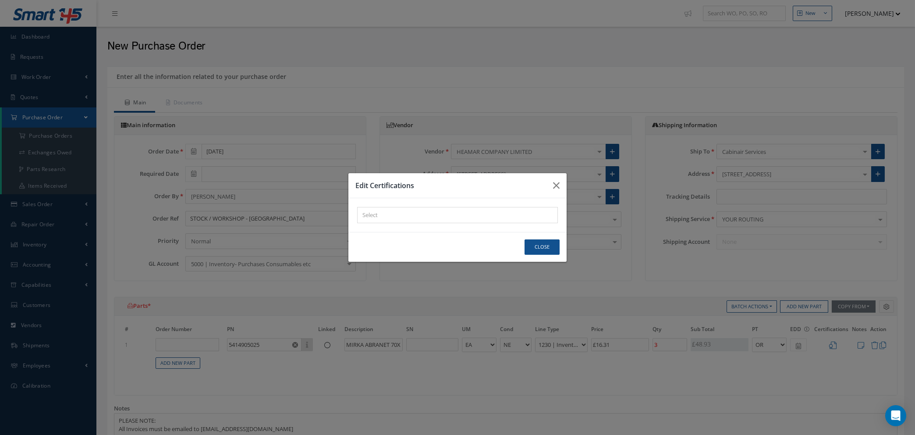
click at [410, 210] on div at bounding box center [456, 215] width 196 height 11
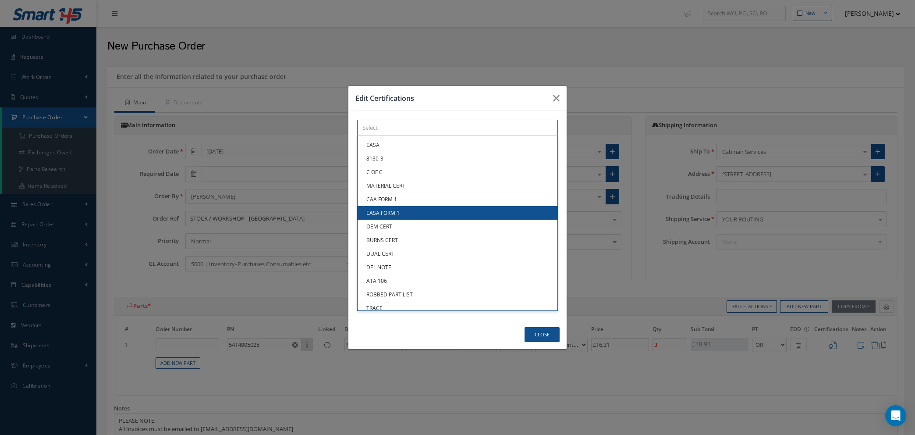
click at [410, 136] on div "× Loading... EASA 8130-3 C OF C MATERIAL CERT CAA FORM 1 EASA FORM 1 OEM CERT B…" at bounding box center [457, 128] width 201 height 16
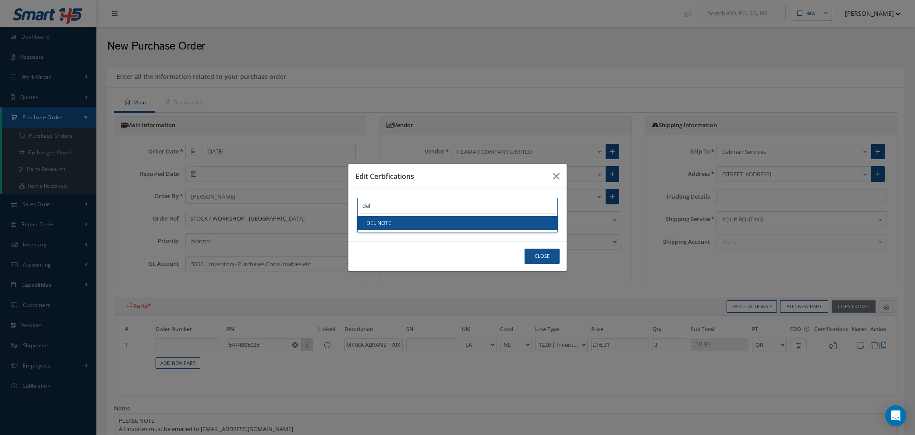
type input "del"
drag, startPoint x: 411, startPoint y: 220, endPoint x: 428, endPoint y: 228, distance: 19.0
click at [412, 220] on link "DEL NOTE" at bounding box center [458, 223] width 200 height 14
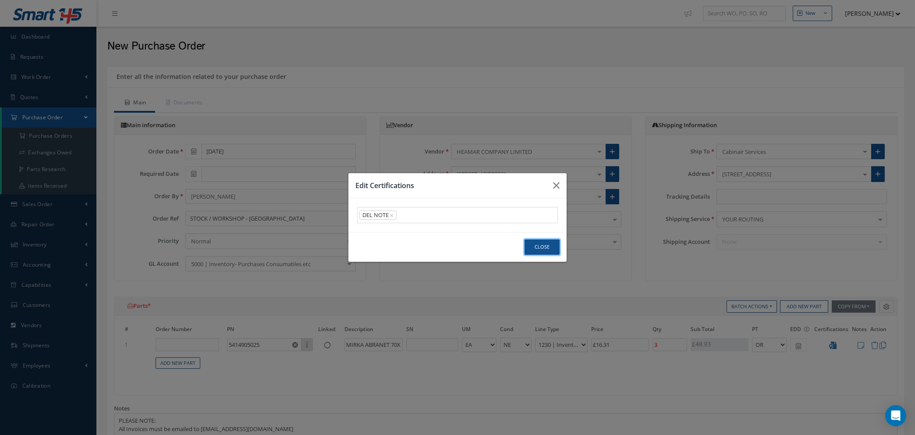
click at [546, 248] on button "Close" at bounding box center [542, 246] width 35 height 15
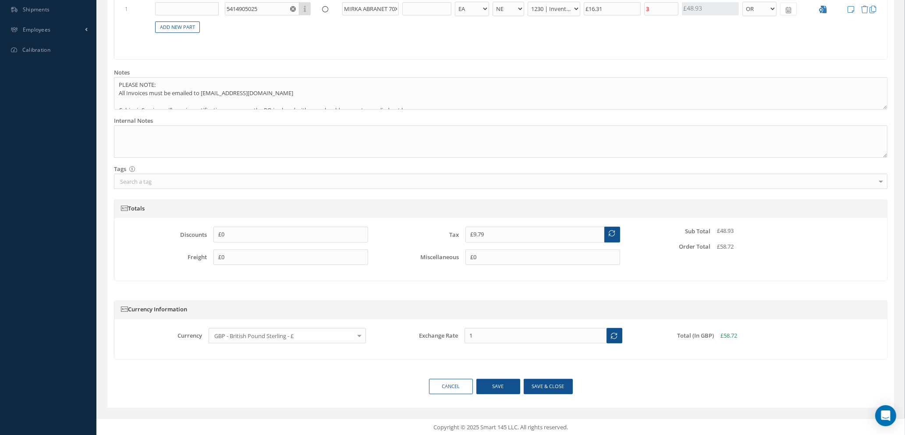
scroll to position [337, 0]
click at [540, 387] on button "Save & close" at bounding box center [548, 384] width 49 height 15
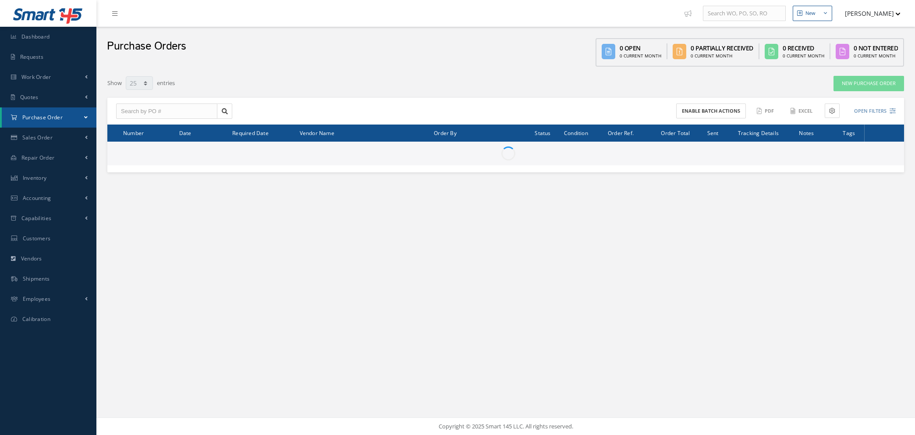
select select "25"
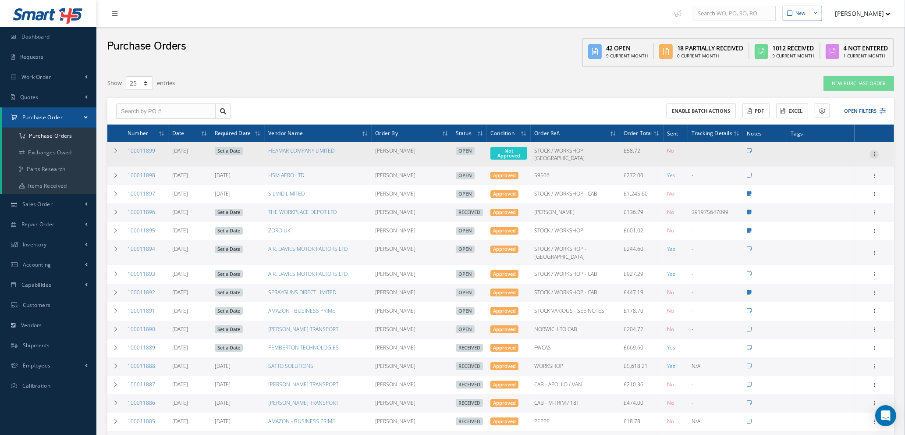
click at [875, 151] on icon at bounding box center [874, 153] width 9 height 7
click at [840, 159] on link "Enter/Update" at bounding box center [834, 159] width 69 height 11
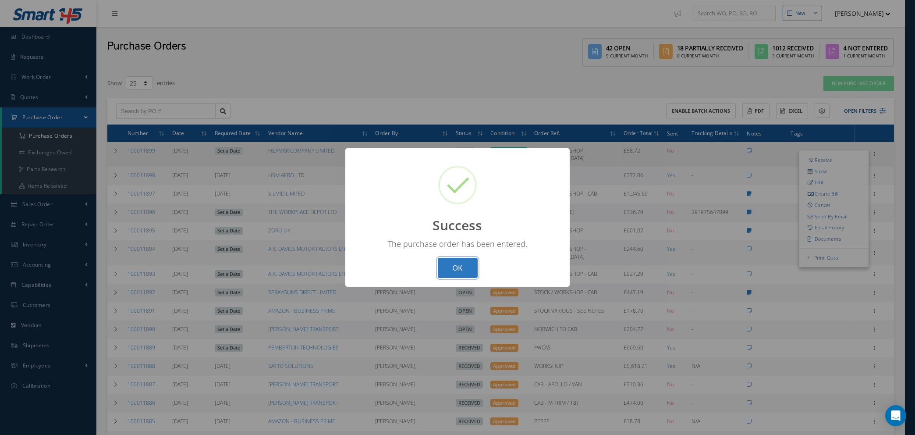
click at [458, 264] on button "OK" at bounding box center [458, 268] width 40 height 21
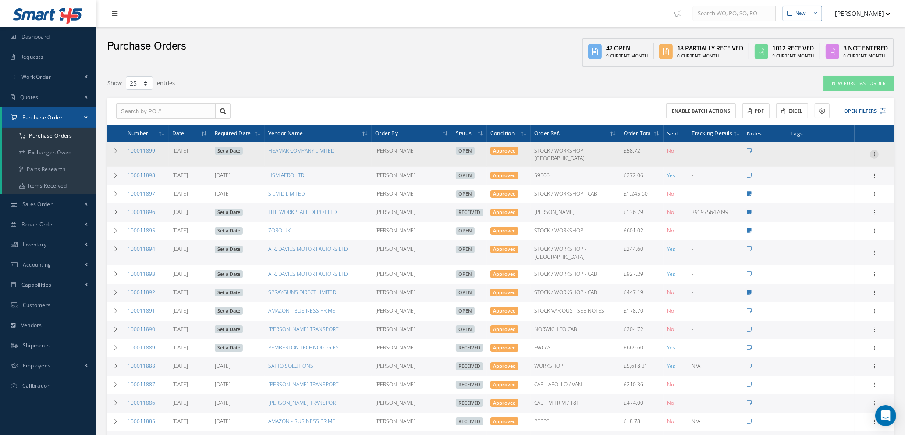
click at [875, 150] on icon at bounding box center [874, 153] width 9 height 7
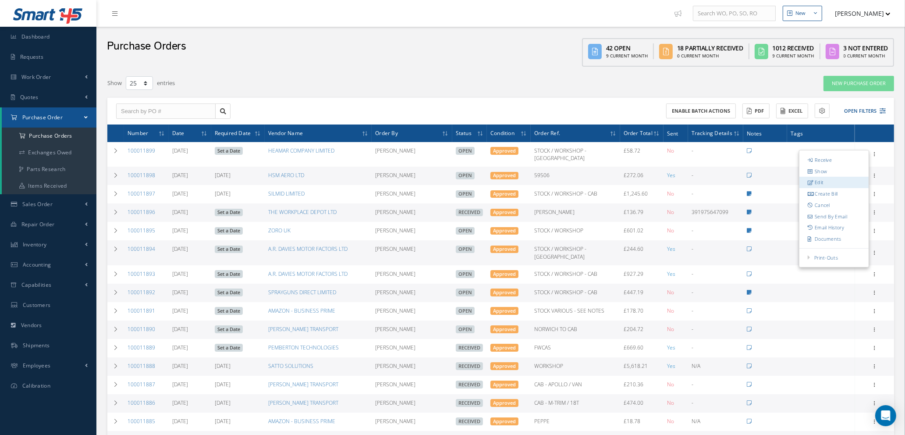
click at [826, 179] on link "Edit" at bounding box center [834, 182] width 69 height 11
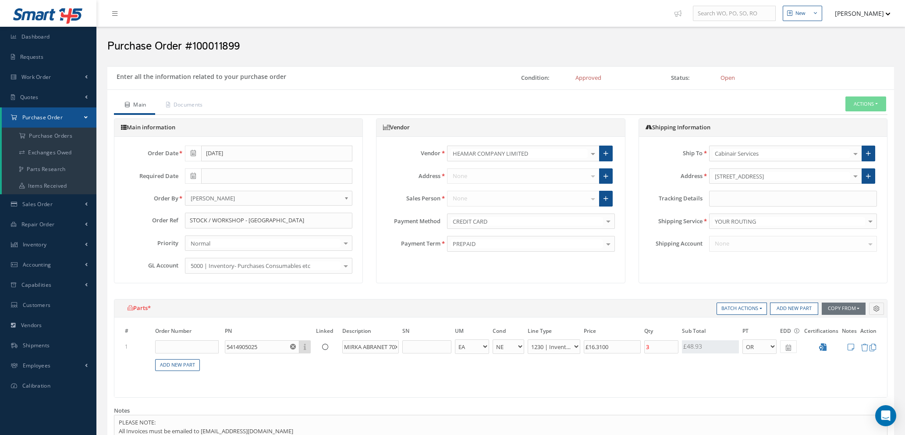
select select "1"
select select "5"
select select "110"
select select "1"
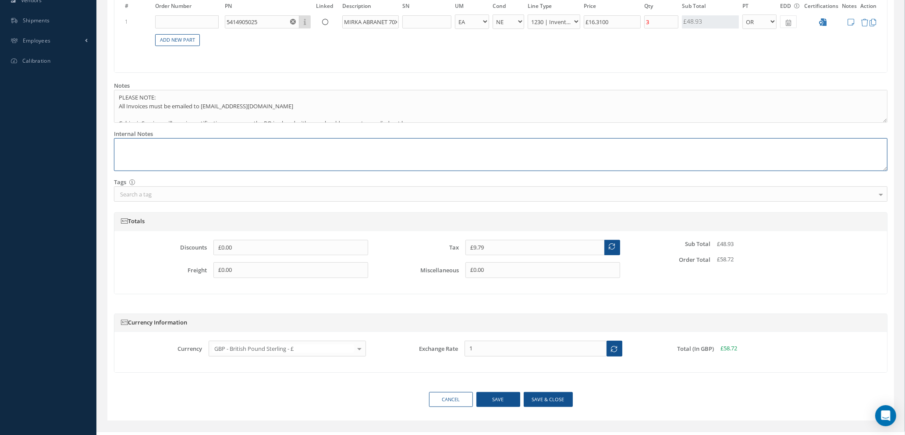
click at [128, 145] on textarea at bounding box center [501, 154] width 774 height 33
type textarea "f"
paste textarea "000028800."
click at [541, 397] on button "Save & close" at bounding box center [548, 399] width 49 height 15
type textarea "REF: 000028800. -- Natasha Lewis 08/12/2025 06:01AM"
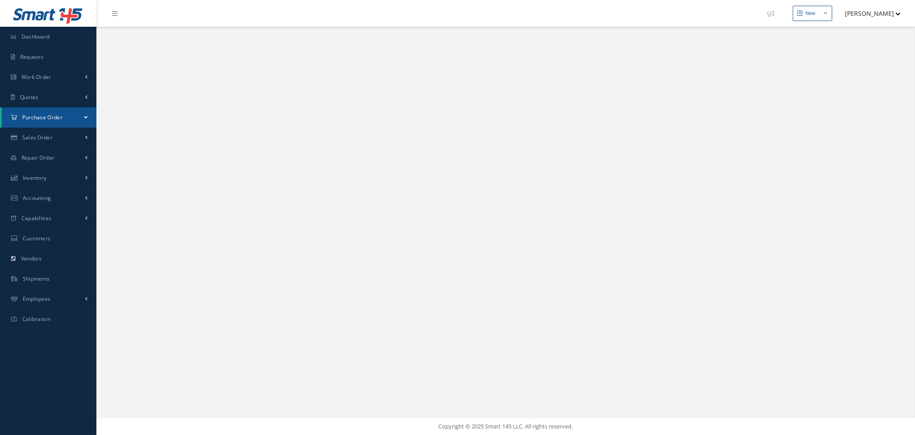
select select "25"
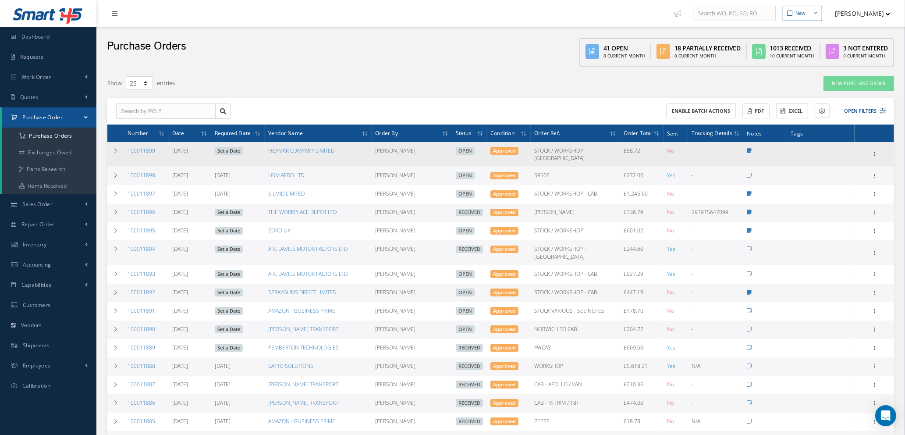
click at [225, 148] on link "Set a Date" at bounding box center [229, 151] width 28 height 8
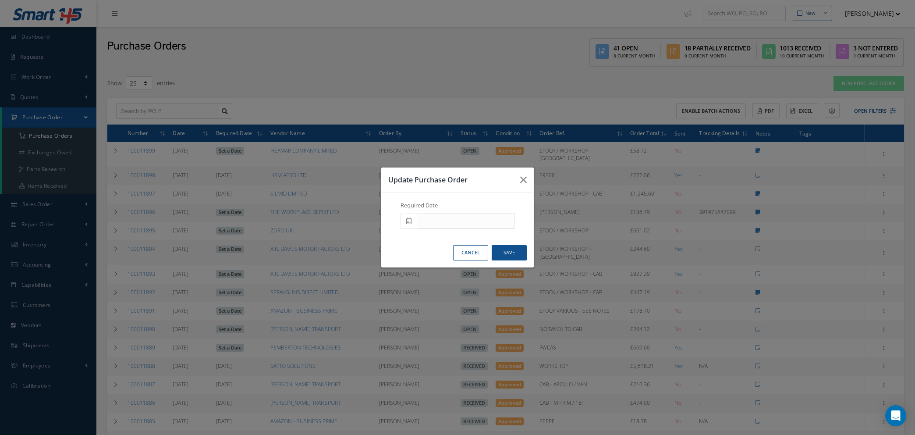
click at [410, 222] on icon at bounding box center [408, 221] width 5 height 6
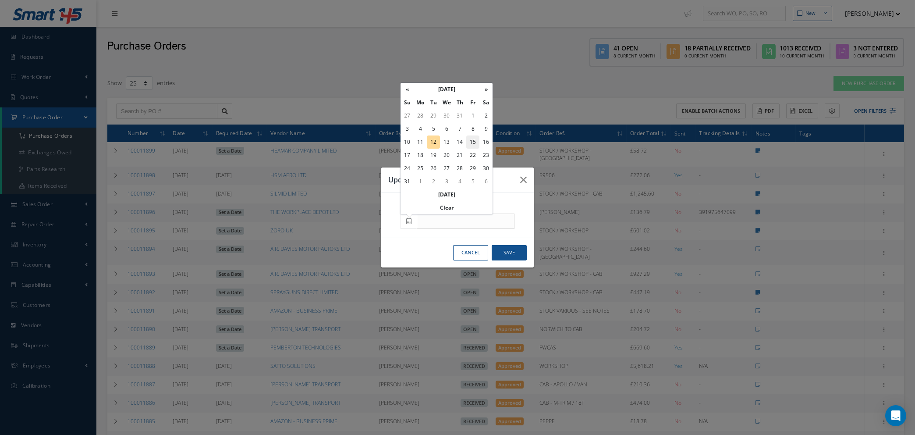
click at [475, 141] on td "15" at bounding box center [472, 141] width 13 height 13
type input "08/15/2025"
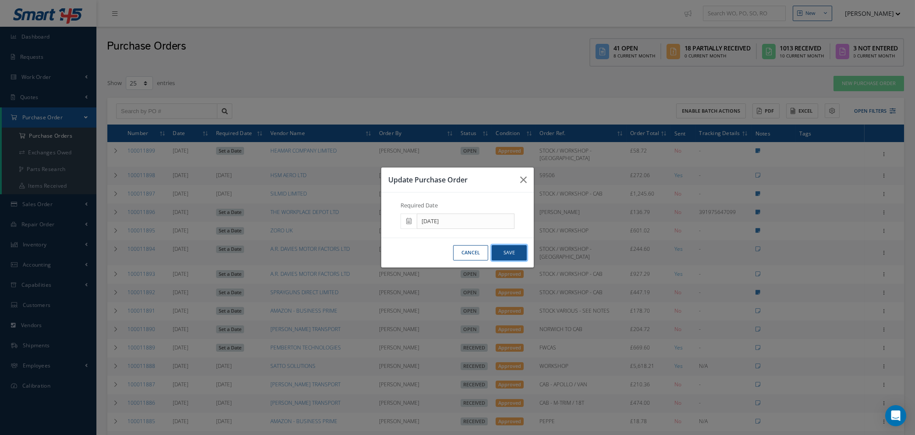
click at [508, 254] on button "Save" at bounding box center [509, 252] width 35 height 15
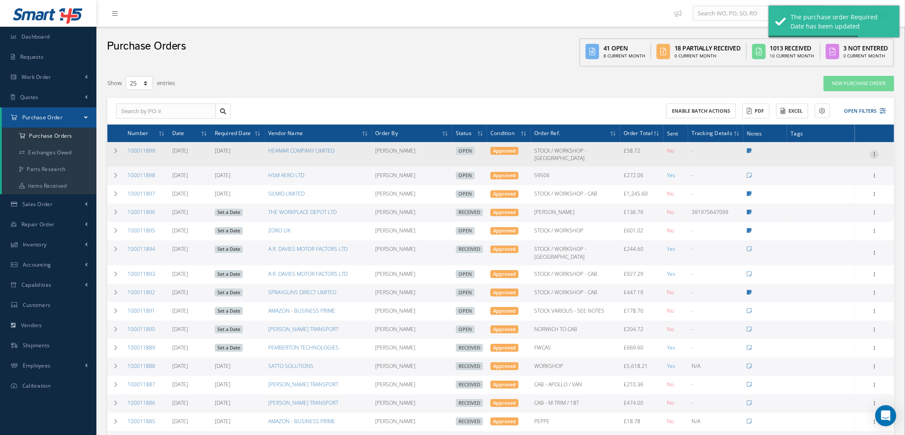
click at [875, 150] on icon at bounding box center [874, 153] width 9 height 7
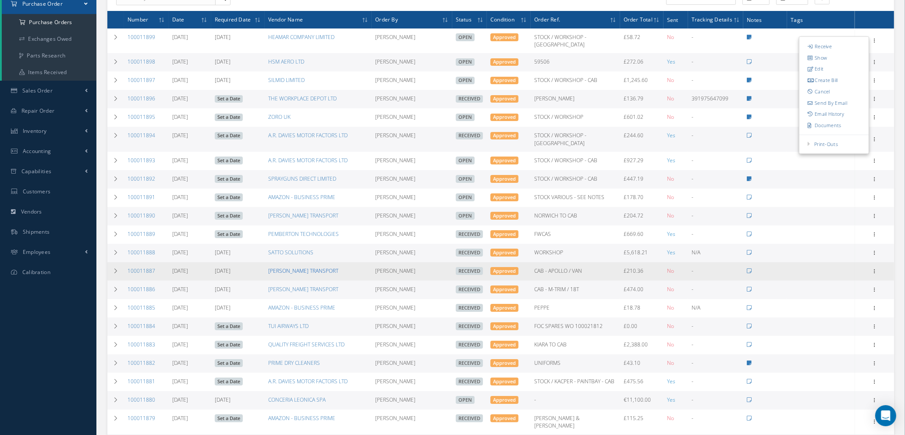
scroll to position [108, 0]
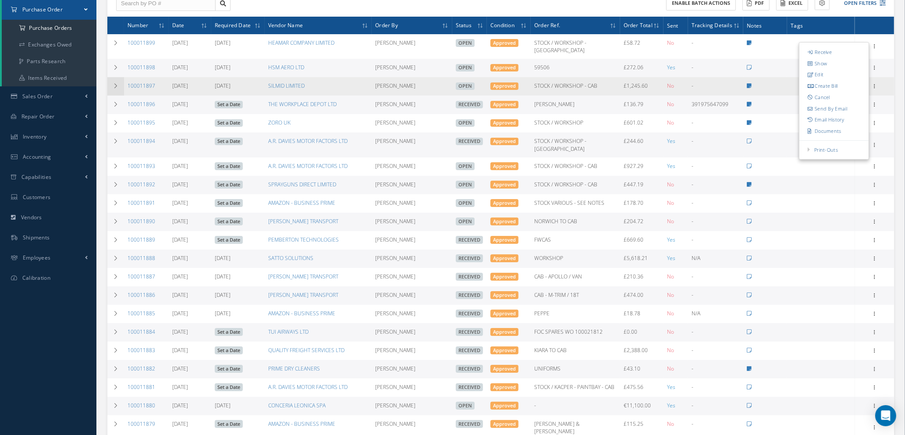
click at [114, 83] on icon at bounding box center [116, 85] width 6 height 5
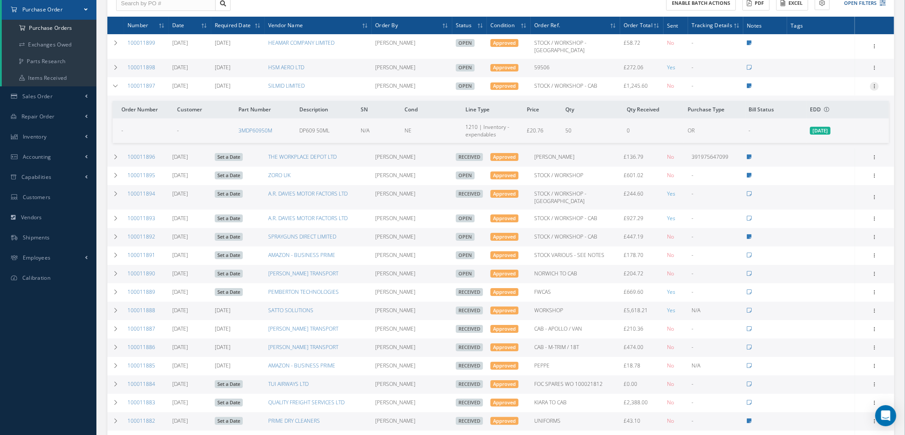
click at [874, 82] on icon at bounding box center [874, 85] width 9 height 7
click at [826, 109] on link "Edit" at bounding box center [834, 114] width 69 height 11
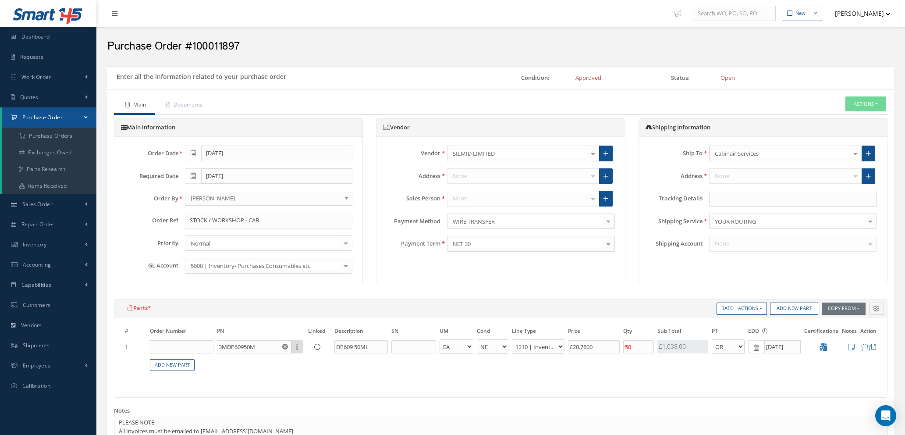
select select "1"
select select "5"
select select "7"
select select "1"
drag, startPoint x: 641, startPoint y: 346, endPoint x: 592, endPoint y: 351, distance: 49.3
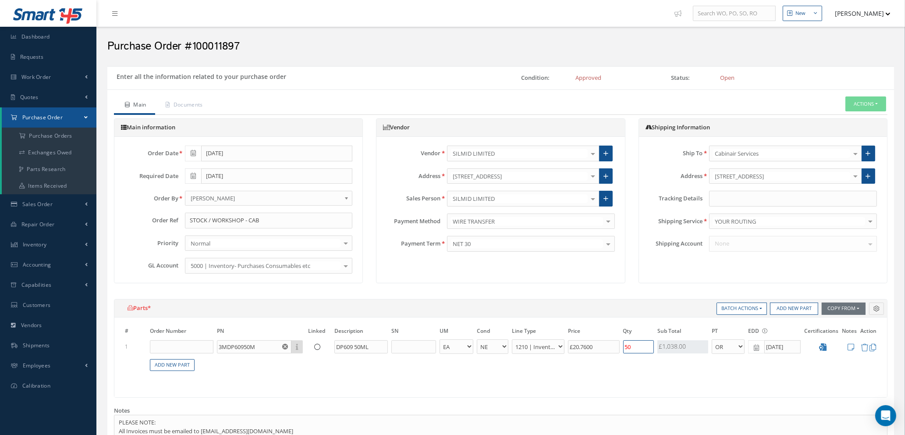
click at [593, 350] on tr "1 3MDP60950M Part Number Description DP609 50ML - BAG BX CA RL EA FT HR IN KG […" at bounding box center [500, 346] width 755 height 16
type input "2"
type input "£8.3"
type input "25"
type input "£103.8"
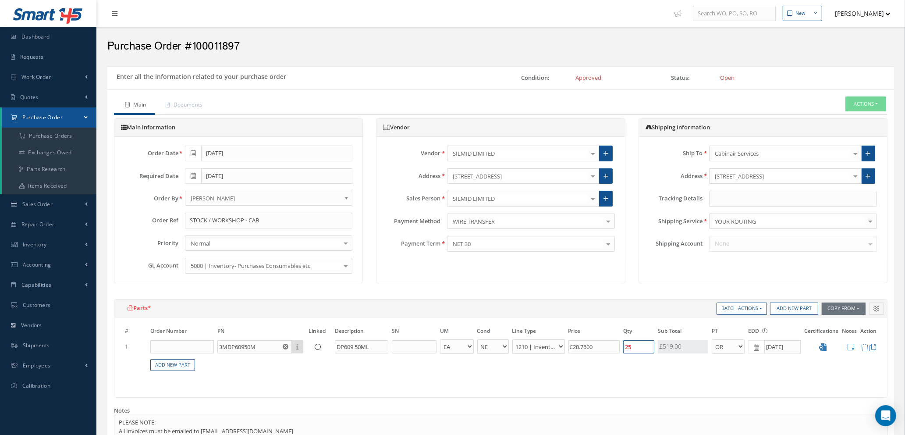
type input "25"
click at [628, 377] on table "# Order Number PN Linked Description SN UM Cond Line Type Price Qty Qty Receive…" at bounding box center [500, 353] width 755 height 55
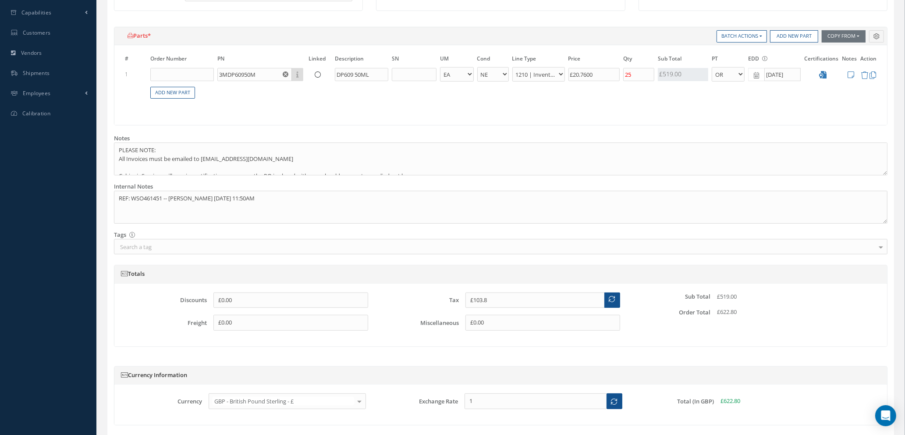
scroll to position [339, 0]
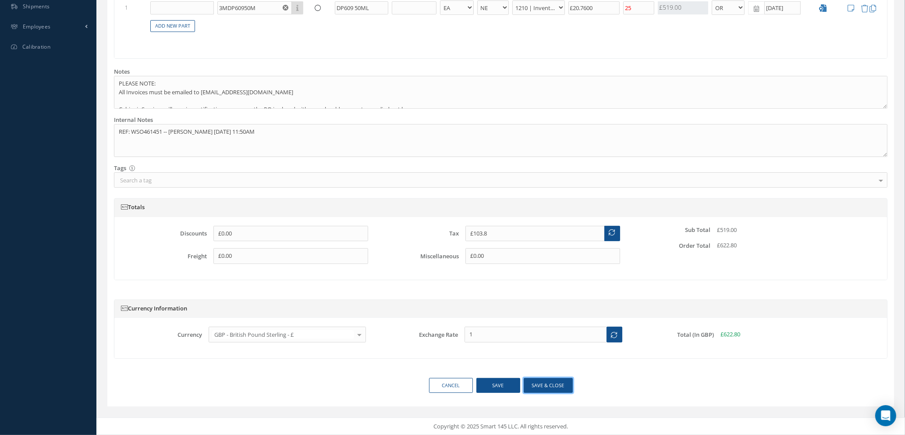
click at [540, 382] on button "Save & close" at bounding box center [548, 385] width 49 height 15
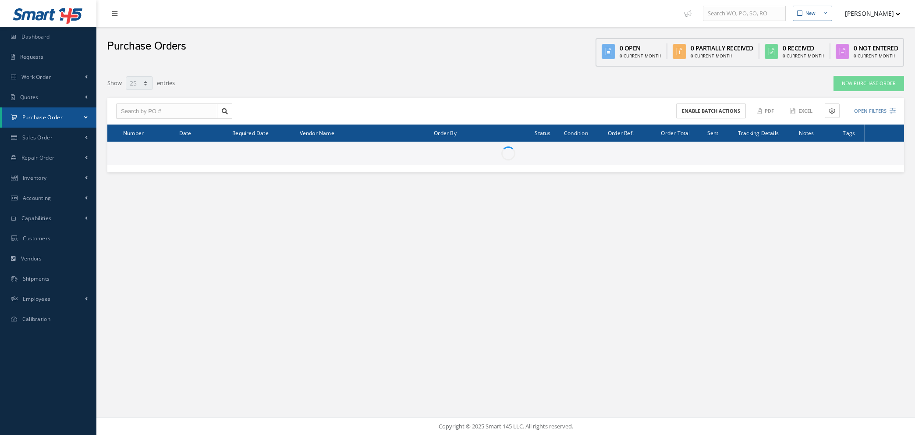
select select "25"
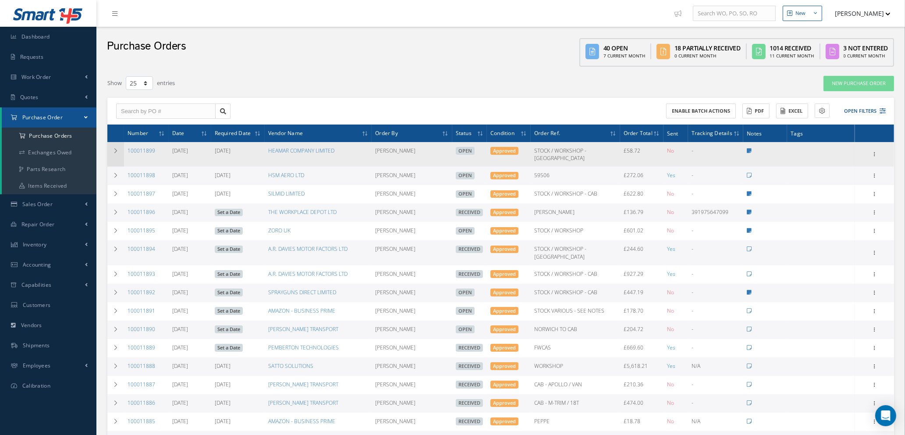
click at [114, 150] on icon at bounding box center [116, 150] width 6 height 5
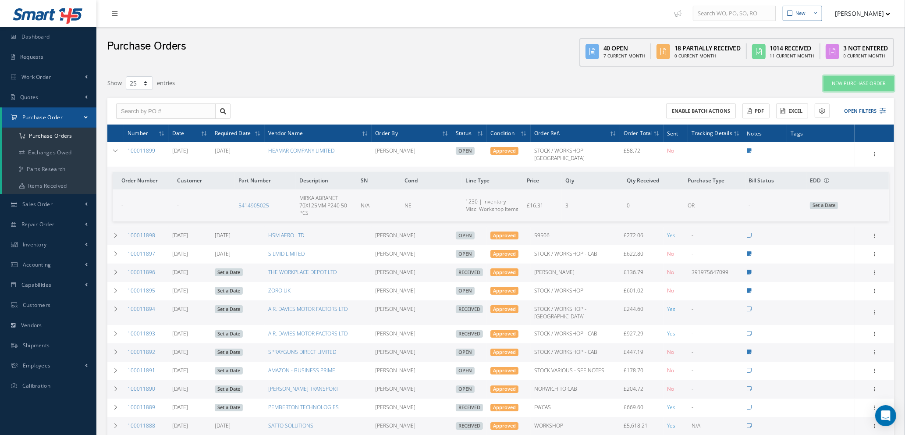
click at [869, 85] on link "New Purchase Order" at bounding box center [859, 83] width 71 height 15
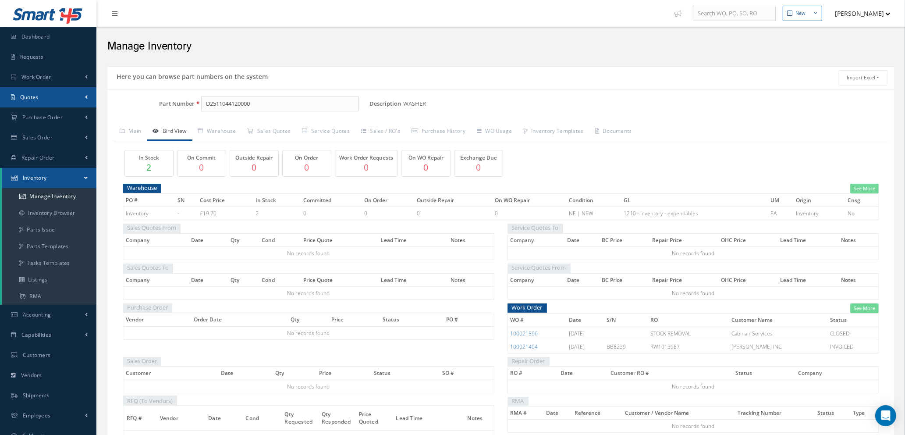
drag, startPoint x: 0, startPoint y: 0, endPoint x: 36, endPoint y: 100, distance: 105.6
click at [37, 100] on div "Smart 145 Dashboard Requests Work Order Work Order Work Order Quotes" at bounding box center [452, 245] width 905 height 491
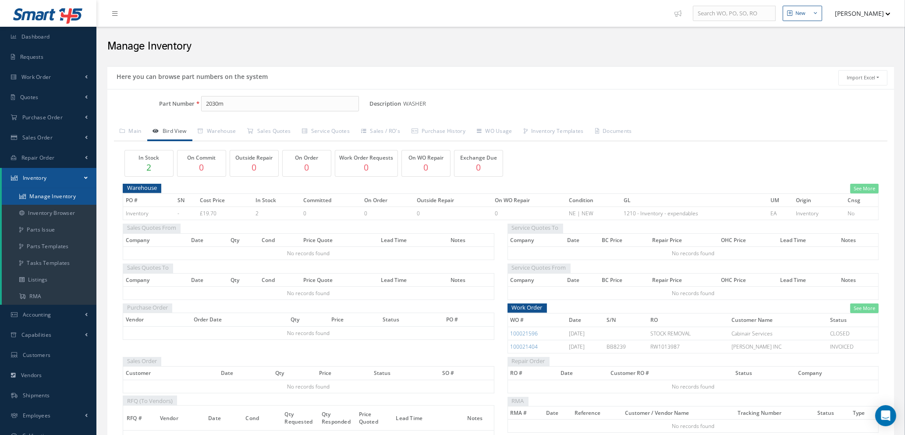
type input "2030m"
click at [50, 196] on link "Manage Inventory" at bounding box center [49, 196] width 95 height 17
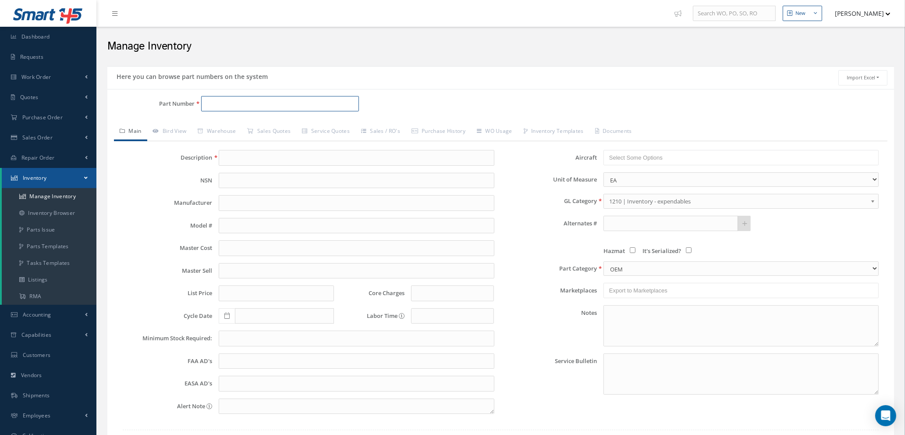
click at [235, 103] on input "Part Number" at bounding box center [280, 104] width 158 height 16
type input "2"
click at [42, 113] on link "Purchase Order" at bounding box center [48, 117] width 96 height 20
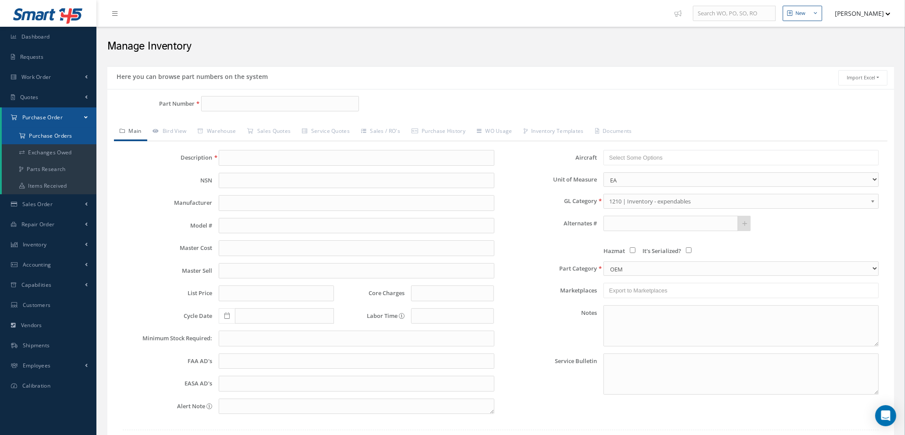
click at [48, 137] on a=1&status_id=2&status_id=3&status_id=5&collapsedFilters"] "Purchase Orders" at bounding box center [49, 136] width 95 height 17
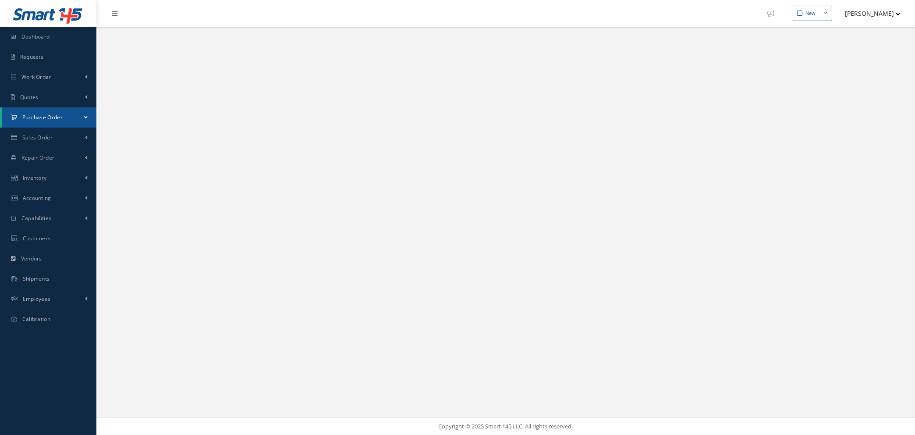
select select "25"
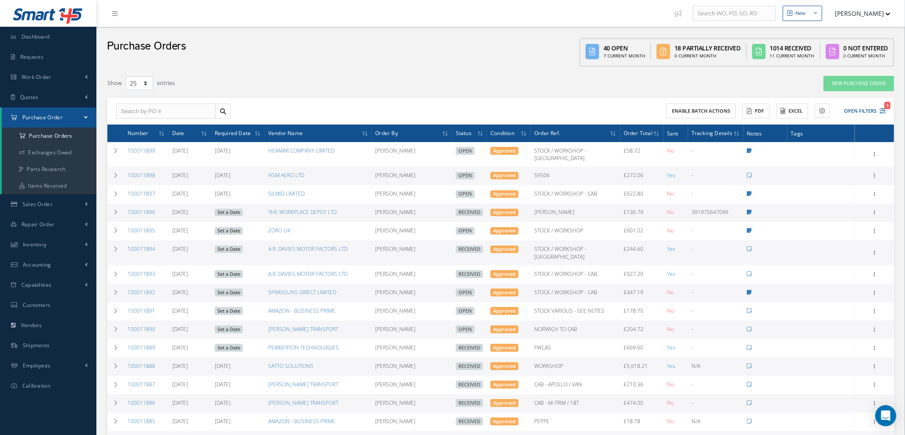
click at [225, 209] on link "Set a Date" at bounding box center [229, 213] width 28 height 8
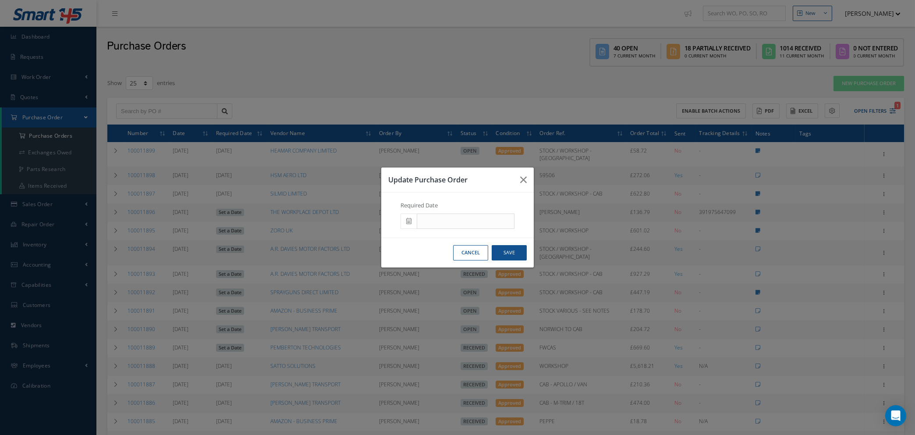
click at [409, 221] on icon at bounding box center [408, 221] width 5 height 6
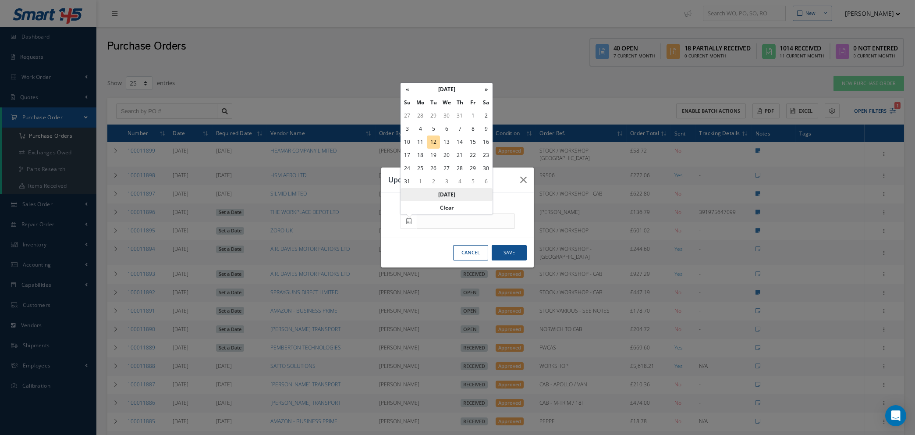
click at [445, 194] on th "Today" at bounding box center [447, 194] width 92 height 13
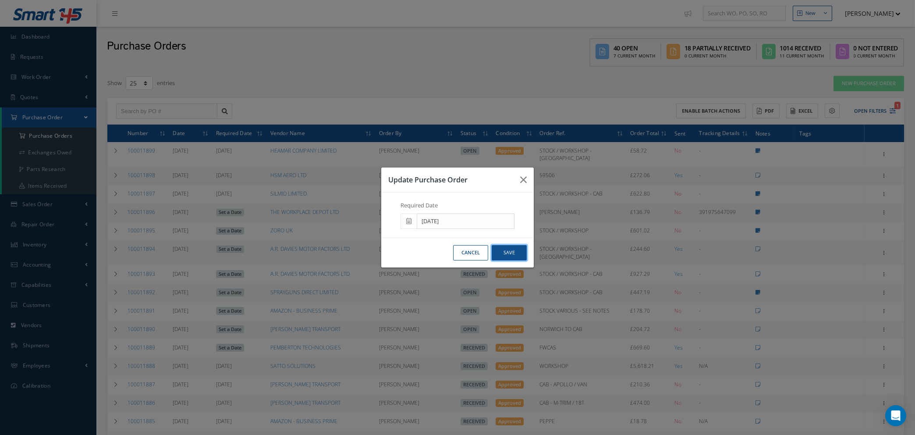
click at [508, 248] on button "Save" at bounding box center [509, 252] width 35 height 15
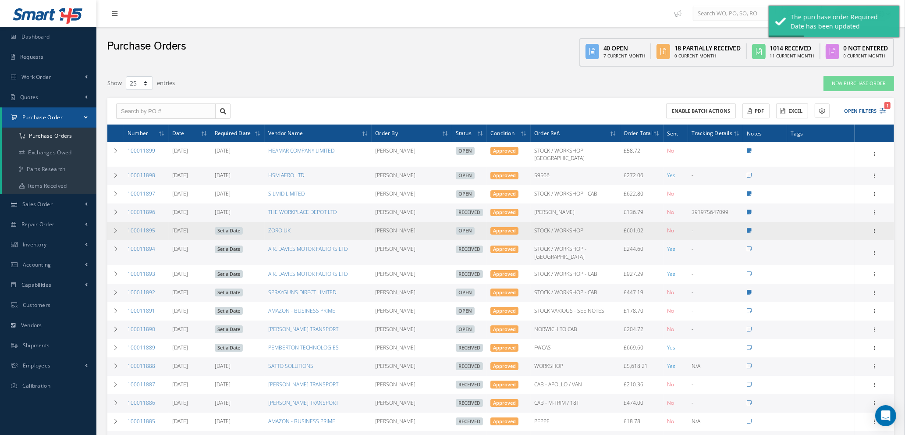
click at [229, 227] on link "Set a Date" at bounding box center [229, 231] width 28 height 8
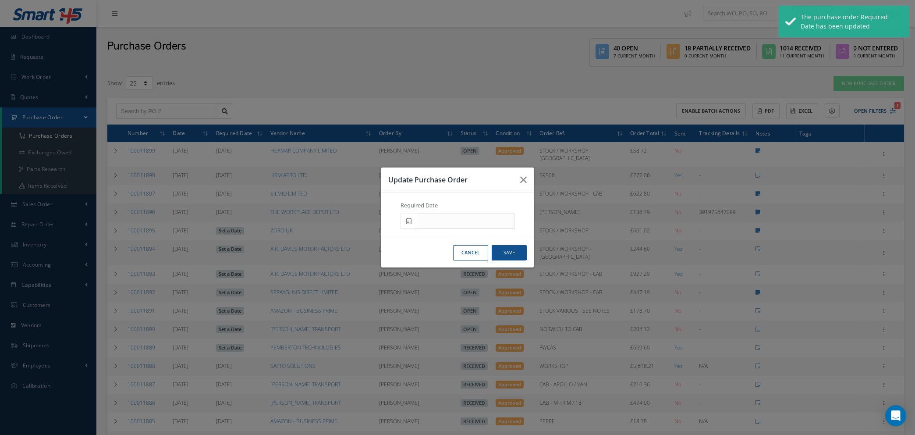
click at [407, 220] on icon at bounding box center [408, 221] width 5 height 6
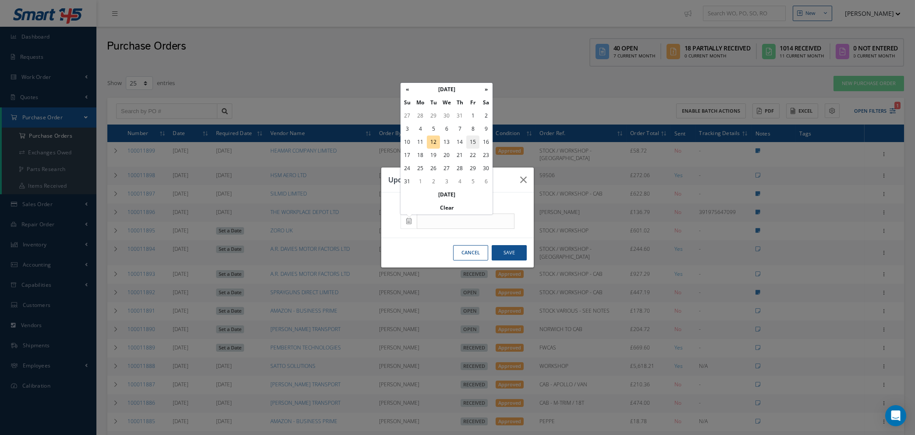
click at [472, 142] on td "15" at bounding box center [472, 141] width 13 height 13
type input "[DATE]"
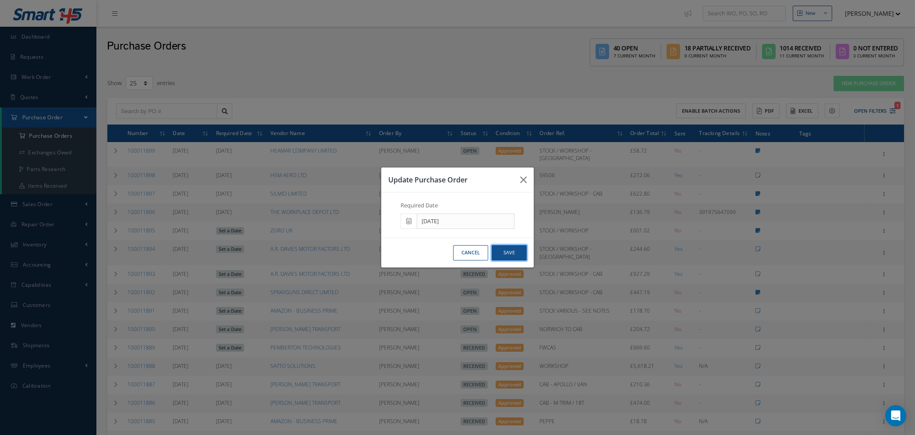
click at [506, 253] on button "Save" at bounding box center [509, 252] width 35 height 15
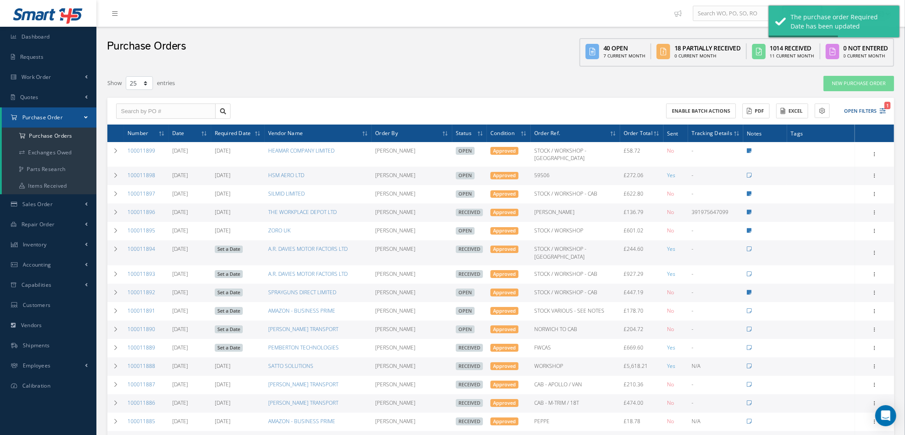
click at [225, 245] on link "Set a Date" at bounding box center [229, 249] width 28 height 8
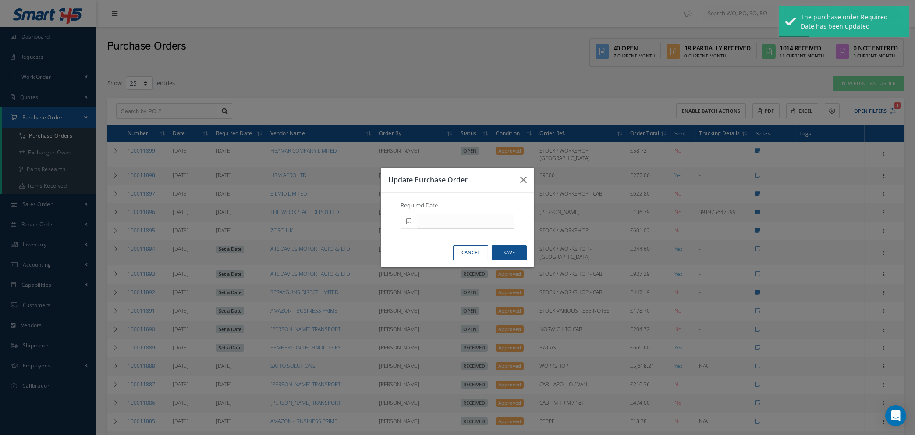
click at [408, 216] on span at bounding box center [409, 221] width 16 height 16
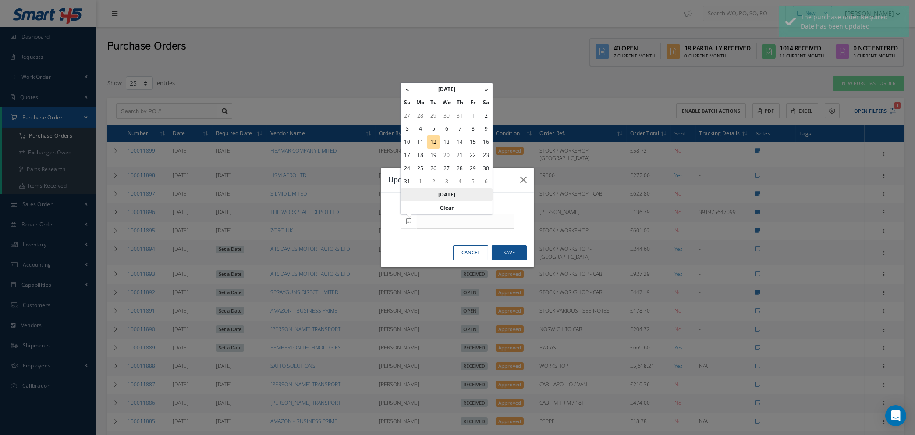
click at [443, 195] on th "[DATE]" at bounding box center [447, 194] width 92 height 13
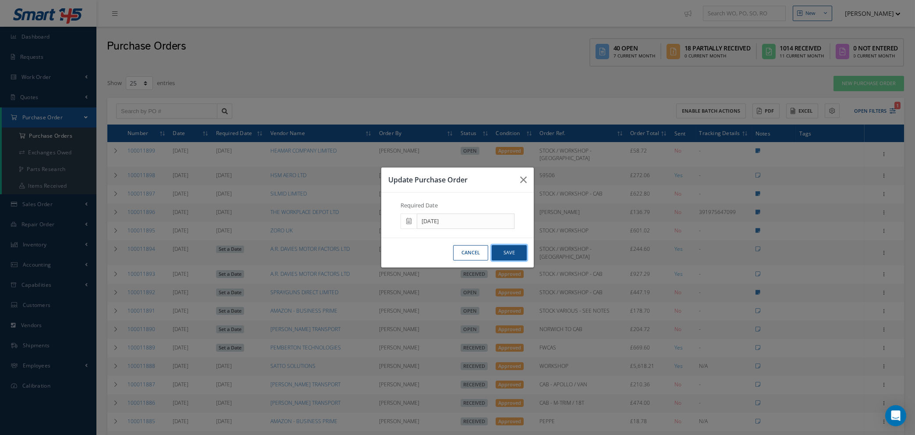
click at [508, 251] on button "Save" at bounding box center [509, 252] width 35 height 15
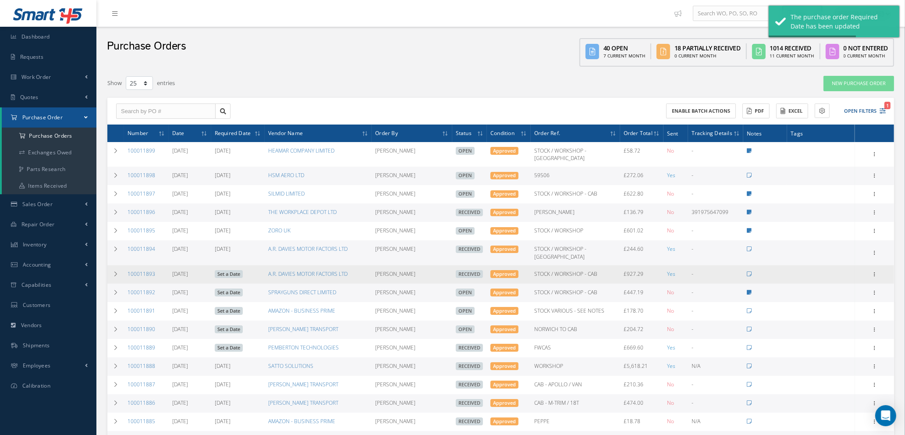
click at [231, 270] on link "Set a Date" at bounding box center [229, 274] width 28 height 8
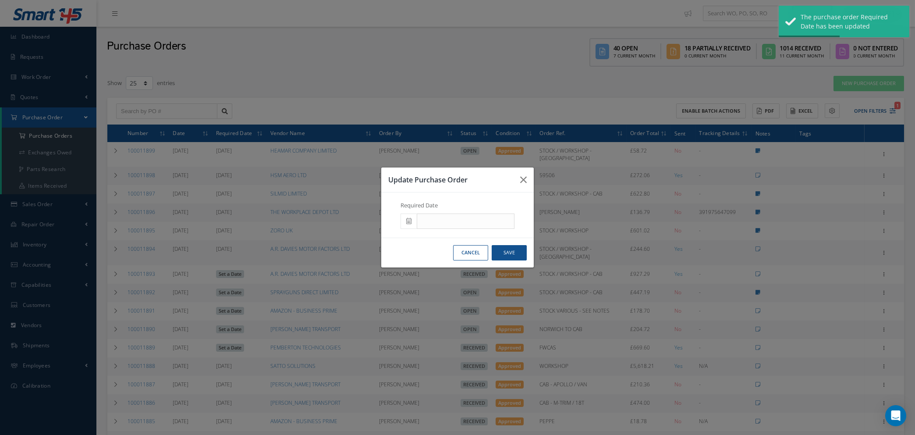
click at [407, 221] on icon at bounding box center [408, 221] width 5 height 6
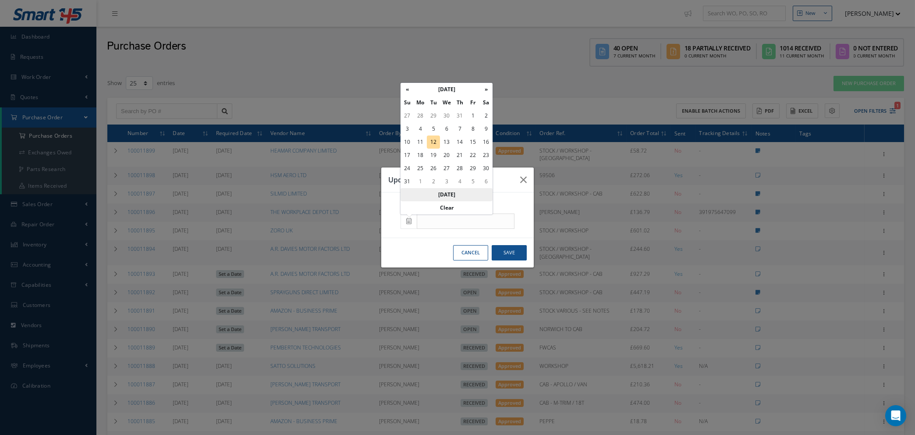
click at [448, 193] on th "[DATE]" at bounding box center [447, 194] width 92 height 13
type input "[DATE]"
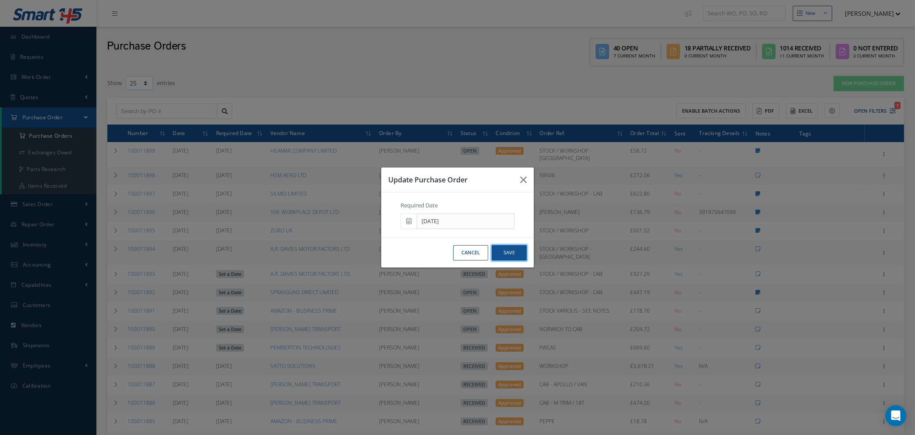
click at [502, 252] on button "Save" at bounding box center [509, 252] width 35 height 15
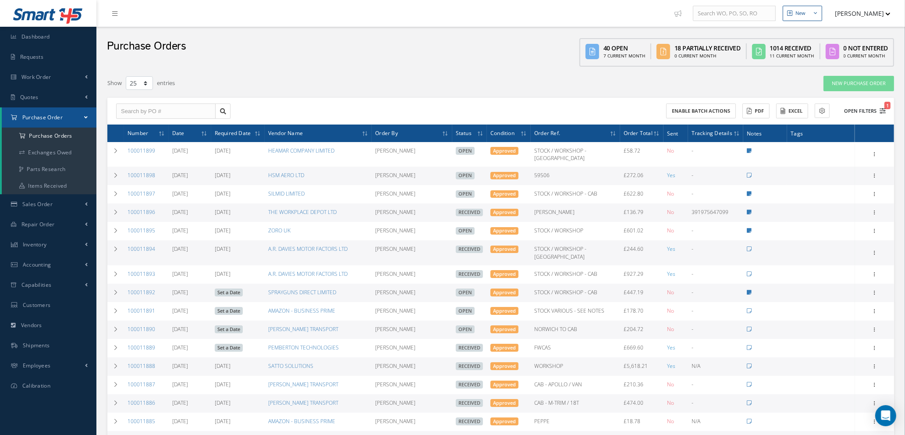
click at [883, 111] on icon "1" at bounding box center [883, 111] width 6 height 6
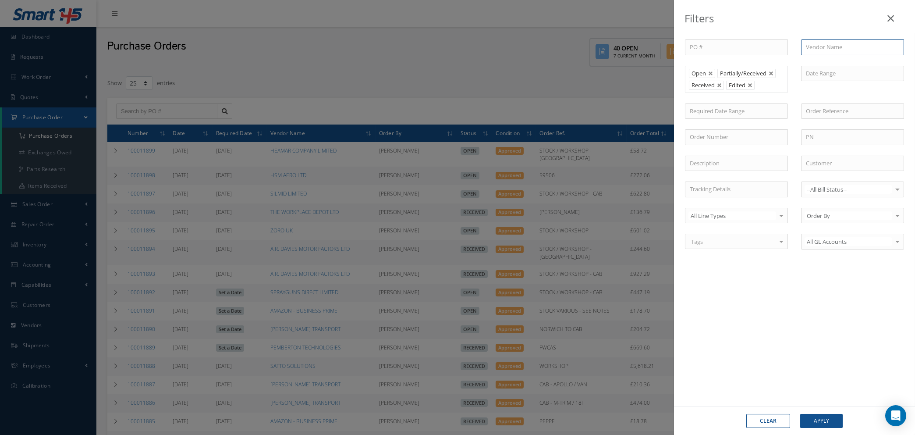
click at [822, 47] on input "text" at bounding box center [852, 47] width 103 height 16
click at [822, 65] on span "[PERSON_NAME] PACKAGING" at bounding box center [844, 63] width 77 height 8
type input "[PERSON_NAME] PACKAGING"
click at [821, 422] on button "Apply" at bounding box center [821, 421] width 43 height 14
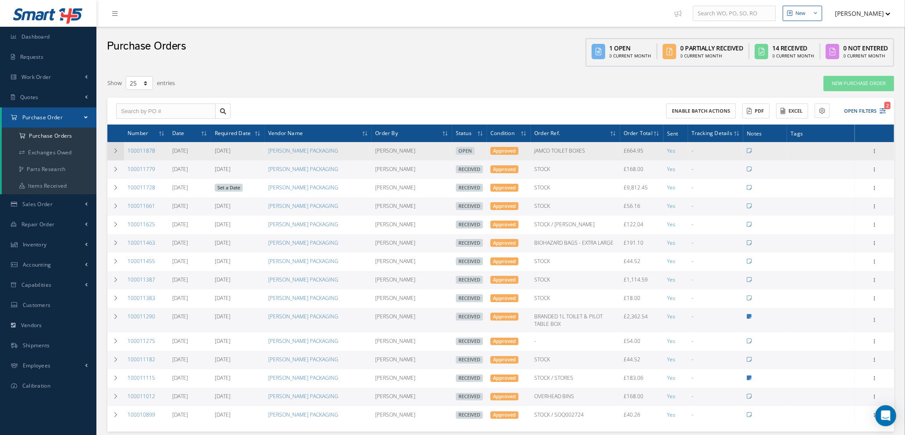
click at [116, 151] on icon at bounding box center [116, 150] width 6 height 5
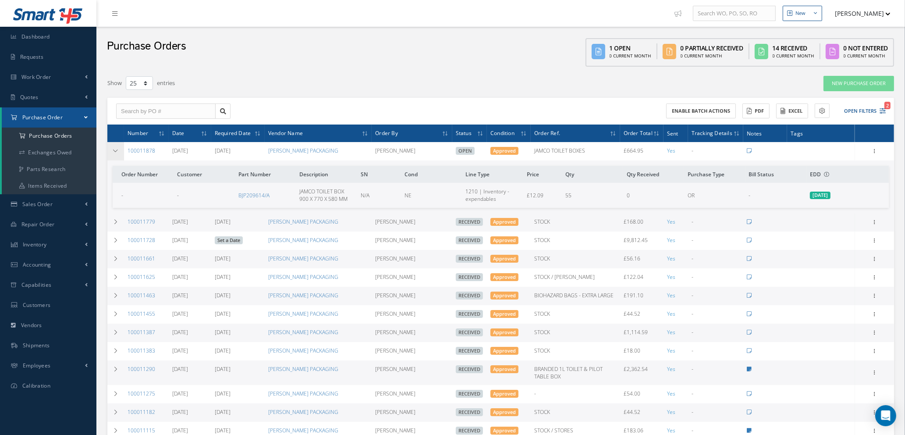
click at [116, 151] on icon at bounding box center [116, 150] width 6 height 5
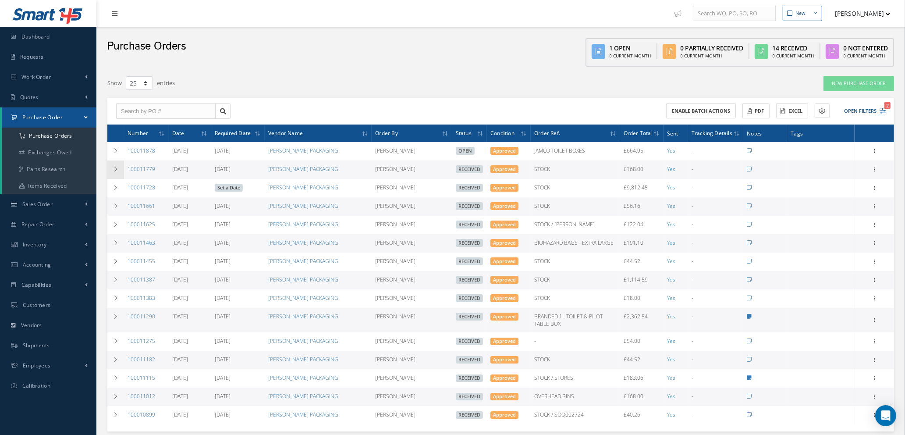
click at [115, 169] on icon at bounding box center [116, 169] width 6 height 5
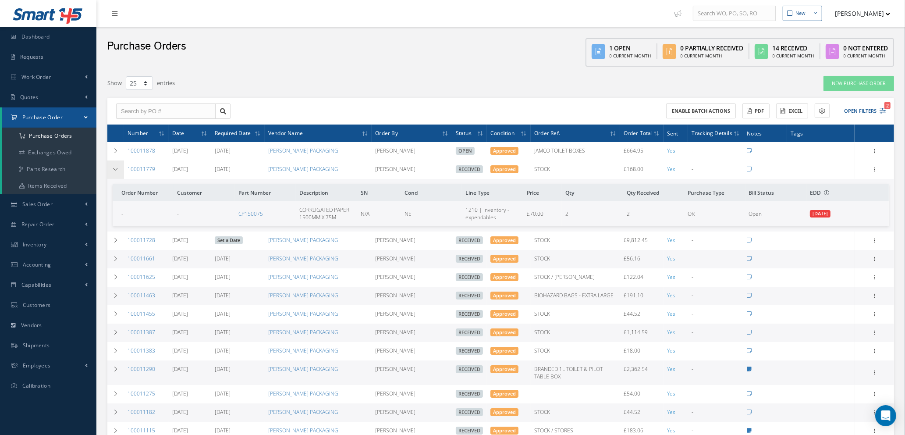
click at [115, 169] on icon at bounding box center [116, 169] width 6 height 5
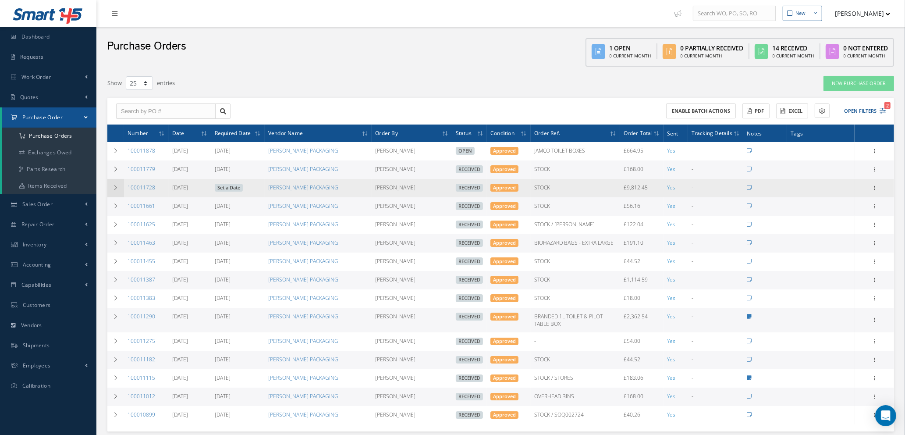
click at [113, 185] on icon at bounding box center [116, 187] width 6 height 5
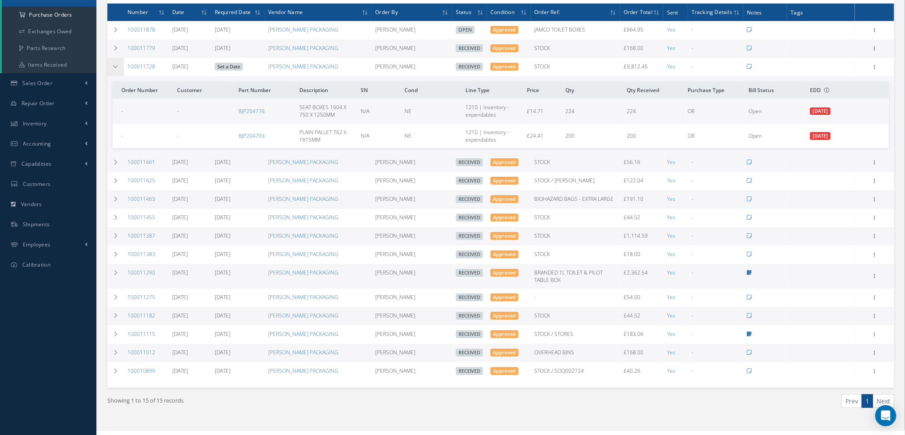
scroll to position [131, 0]
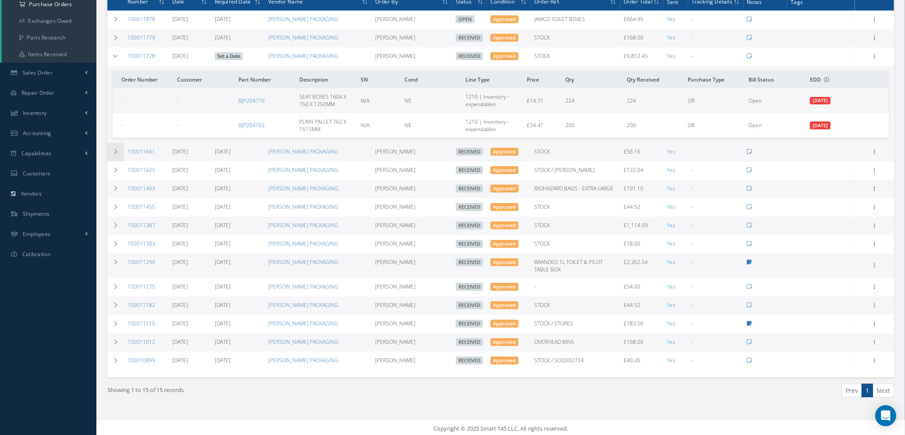
click at [112, 147] on td at bounding box center [115, 152] width 17 height 18
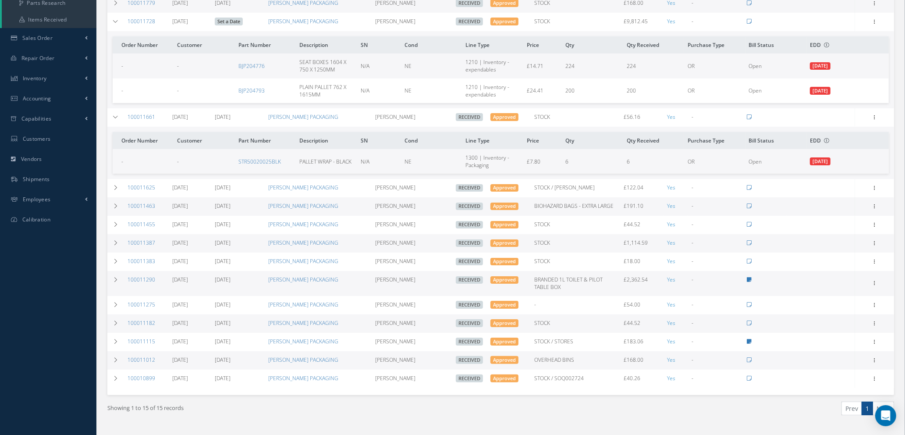
scroll to position [185, 0]
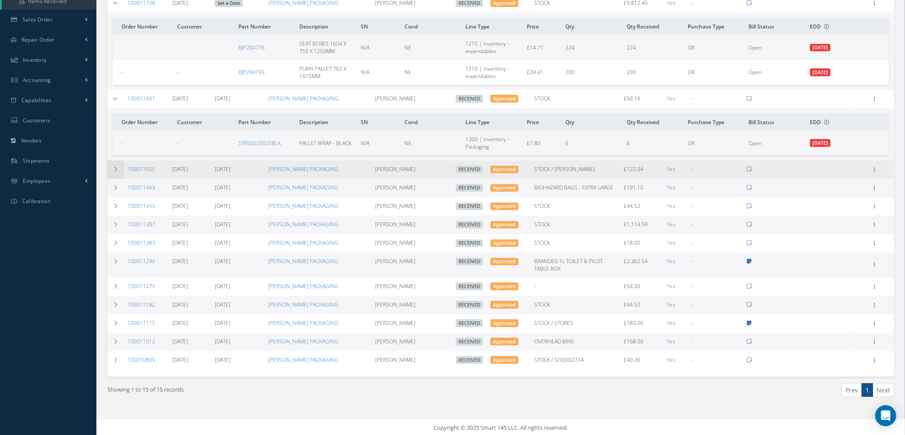
click at [117, 167] on icon at bounding box center [116, 169] width 6 height 5
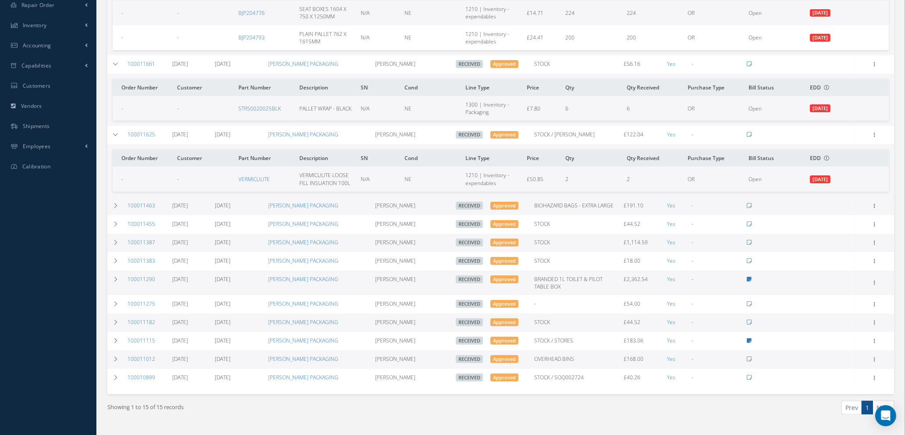
scroll to position [237, 0]
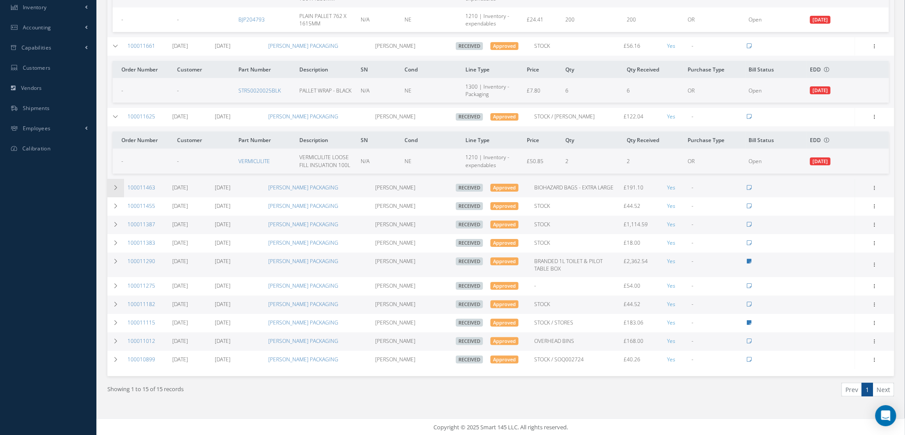
click at [119, 185] on td at bounding box center [115, 188] width 17 height 18
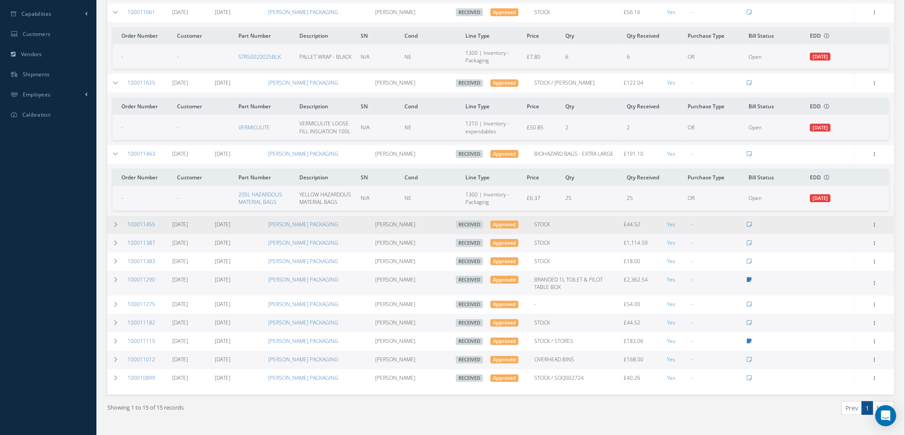
scroll to position [289, 0]
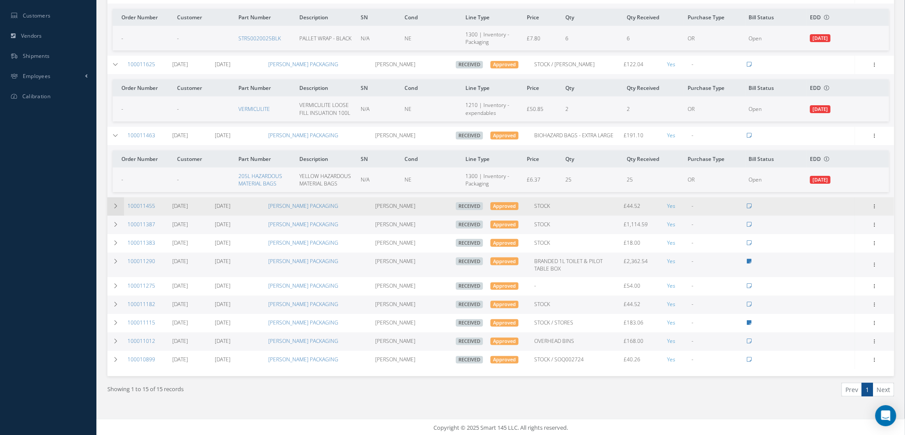
click at [114, 203] on icon at bounding box center [116, 205] width 6 height 5
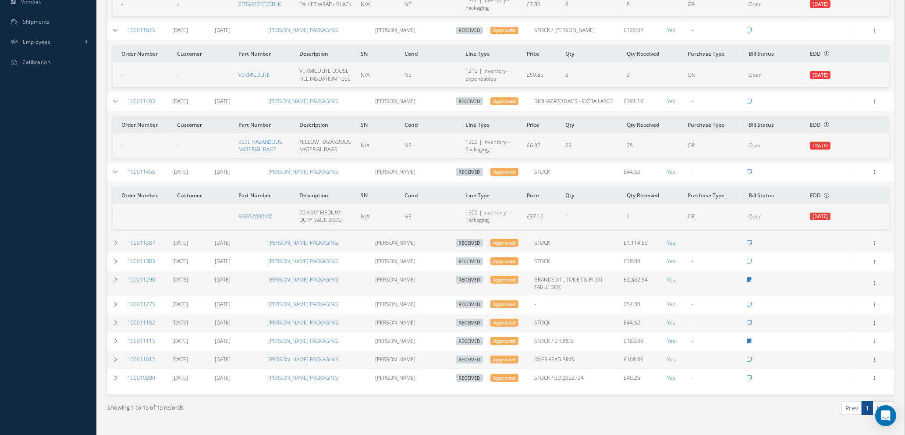
scroll to position [342, 0]
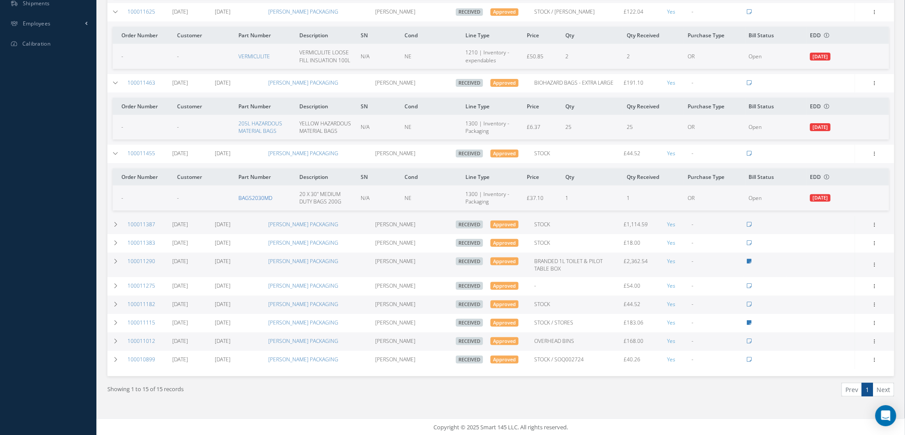
click at [256, 199] on link "BAGS2030MD" at bounding box center [255, 197] width 34 height 7
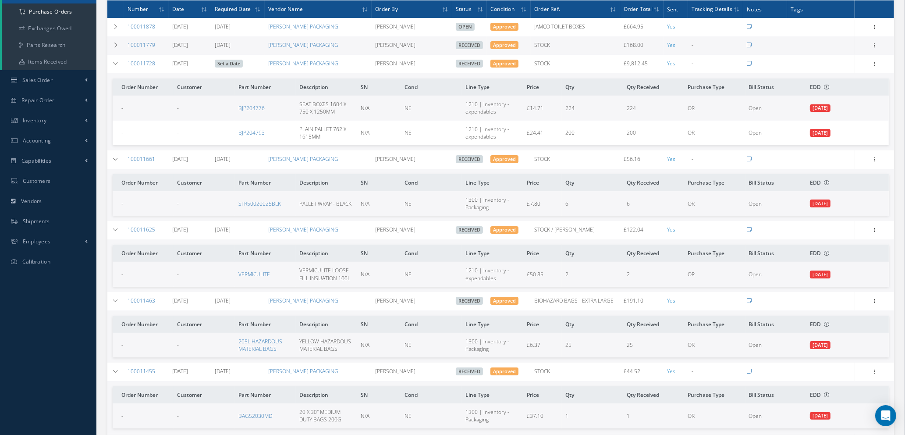
scroll to position [0, 0]
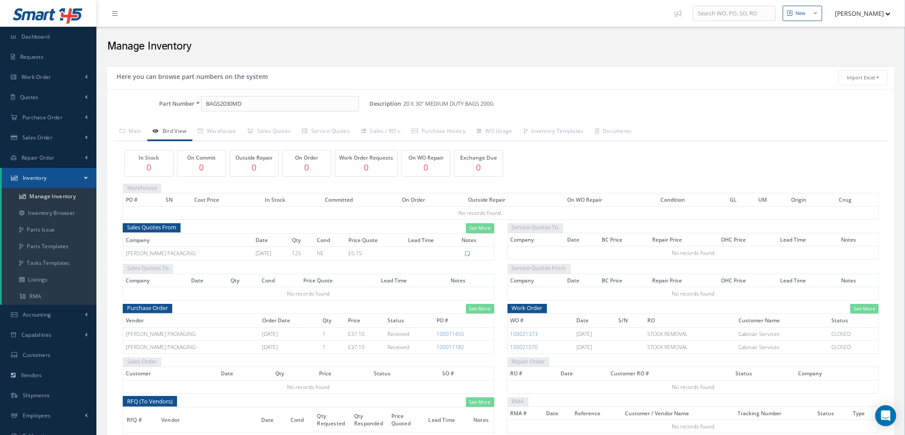
drag, startPoint x: 466, startPoint y: 332, endPoint x: 434, endPoint y: 330, distance: 32.5
click at [434, 330] on td "100011455" at bounding box center [464, 333] width 60 height 13
copy link "100011455"
click at [58, 198] on link "Manage Inventory" at bounding box center [49, 196] width 95 height 17
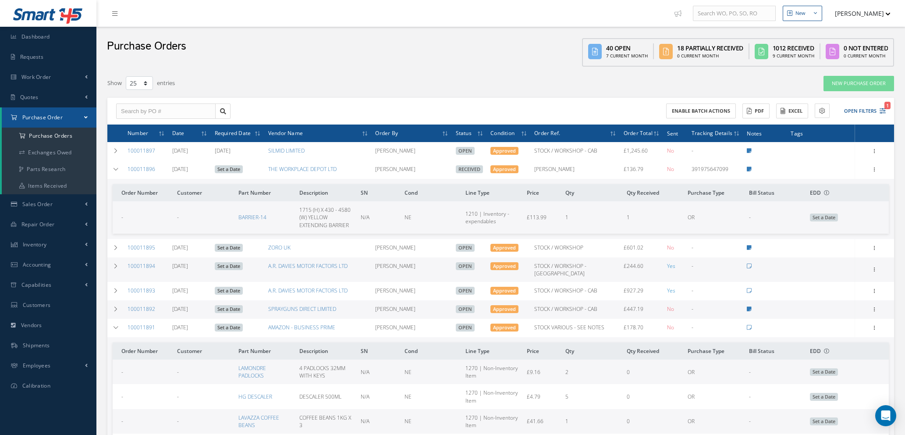
select select "25"
click at [854, 81] on link "New Purchase Order" at bounding box center [859, 83] width 71 height 15
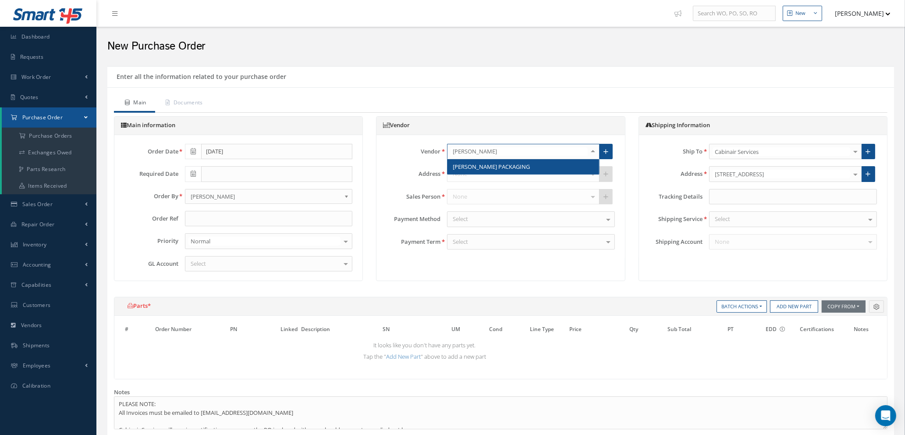
type input "[PERSON_NAME]"
click at [483, 163] on span "[PERSON_NAME] PACKAGING" at bounding box center [491, 167] width 77 height 8
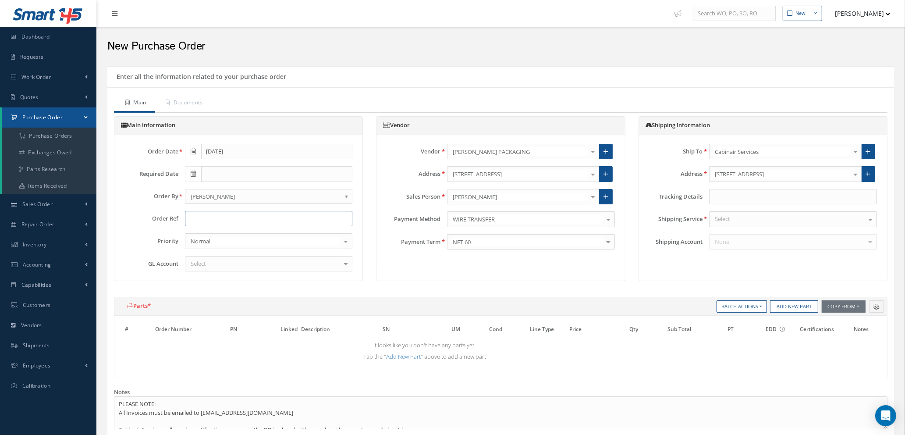
click at [261, 222] on input "text" at bounding box center [269, 219] width 168 height 16
type input "STORES"
click at [209, 262] on div "Select" at bounding box center [269, 264] width 168 height 16
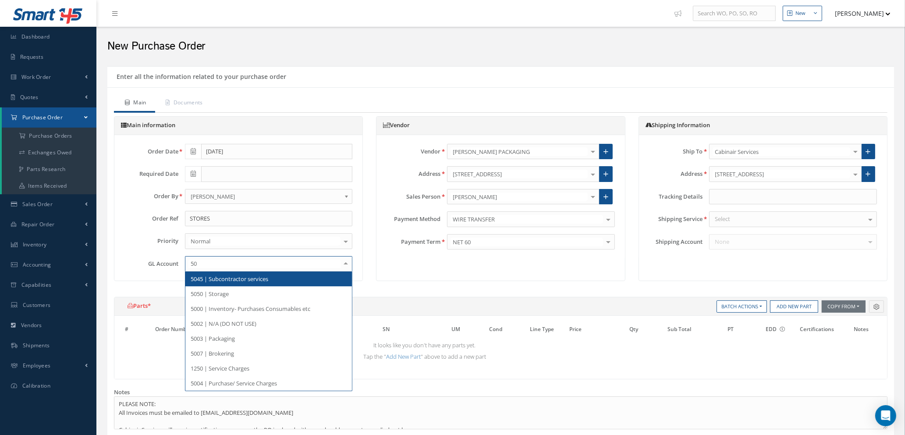
type input "500"
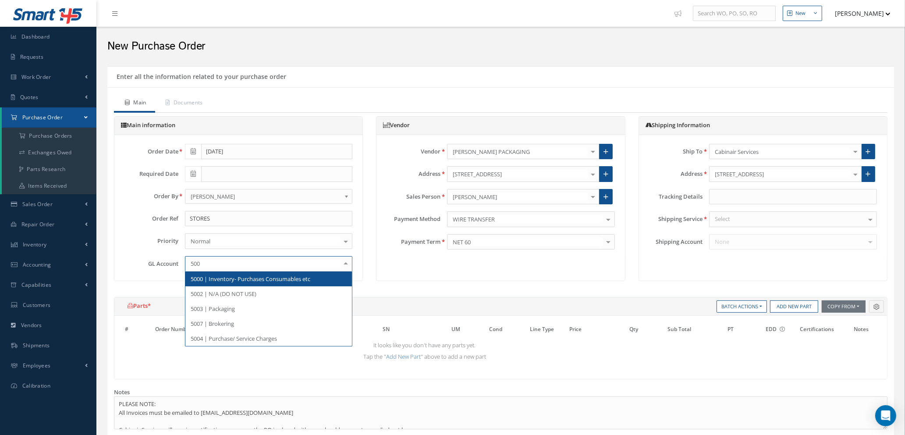
click at [223, 279] on span "5000 | Inventory- Purchases Consumables etc" at bounding box center [251, 279] width 120 height 8
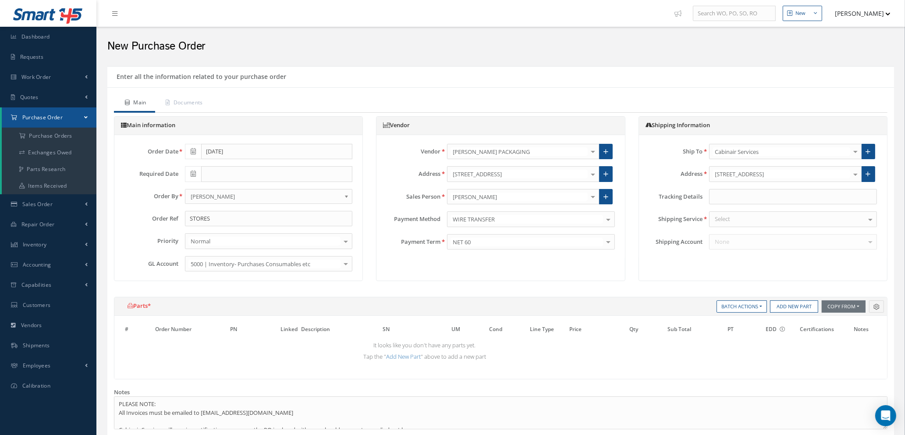
click at [757, 224] on div "Select" at bounding box center [793, 219] width 168 height 16
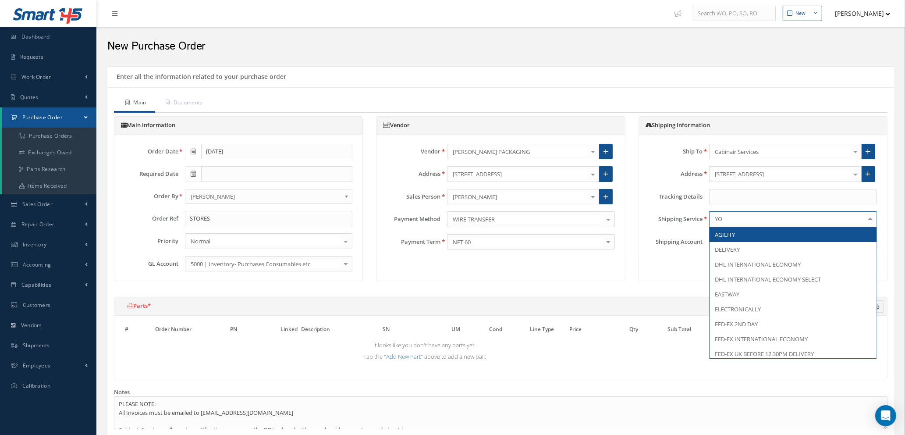
type input "YOU"
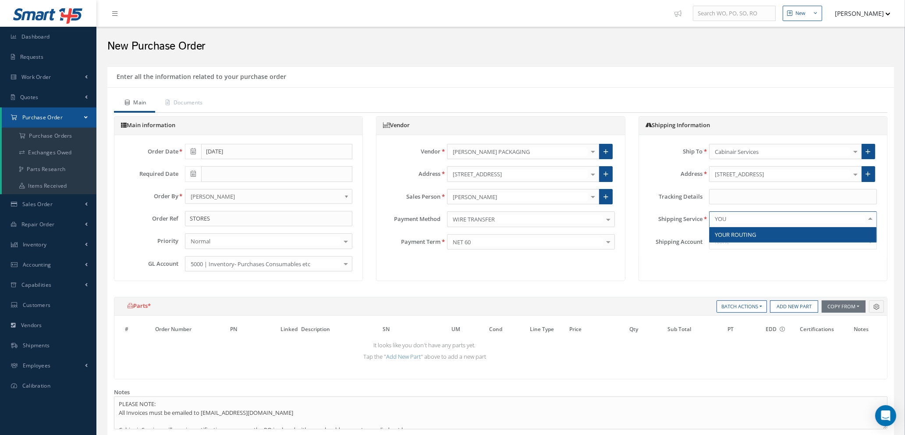
click at [762, 237] on span "YOUR ROUTING" at bounding box center [793, 234] width 167 height 15
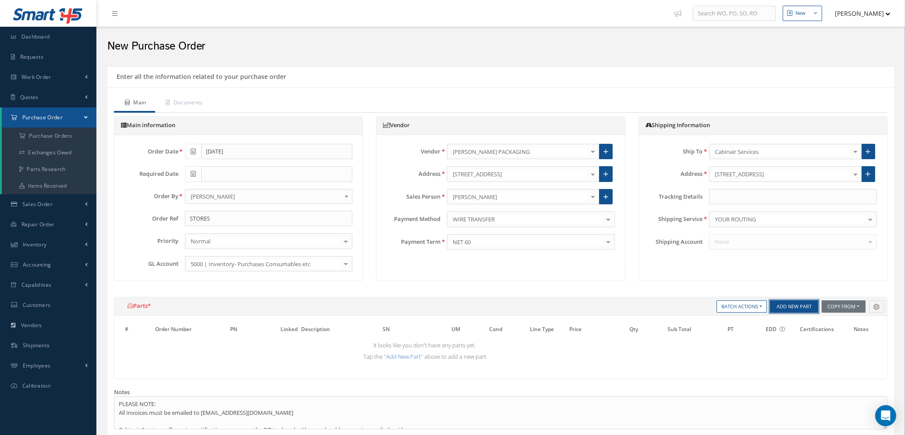
click at [797, 306] on button "Add New Part" at bounding box center [794, 306] width 48 height 12
select select "1"
select select "5"
select select "7"
select select "1"
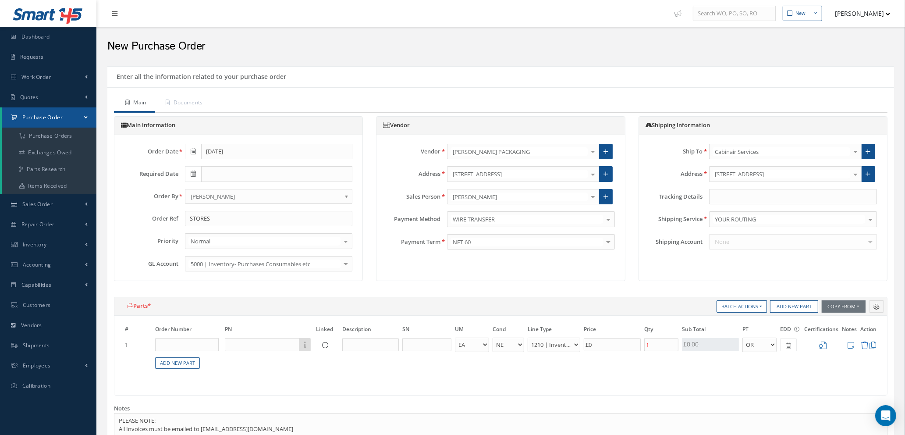
click at [864, 345] on icon at bounding box center [864, 344] width 7 height 7
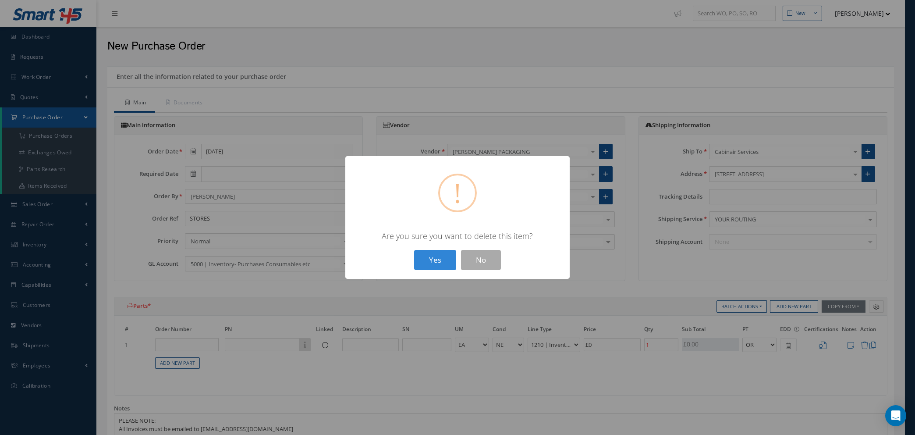
drag, startPoint x: 433, startPoint y: 254, endPoint x: 682, endPoint y: 277, distance: 249.6
click at [440, 253] on button "Yes" at bounding box center [435, 260] width 42 height 21
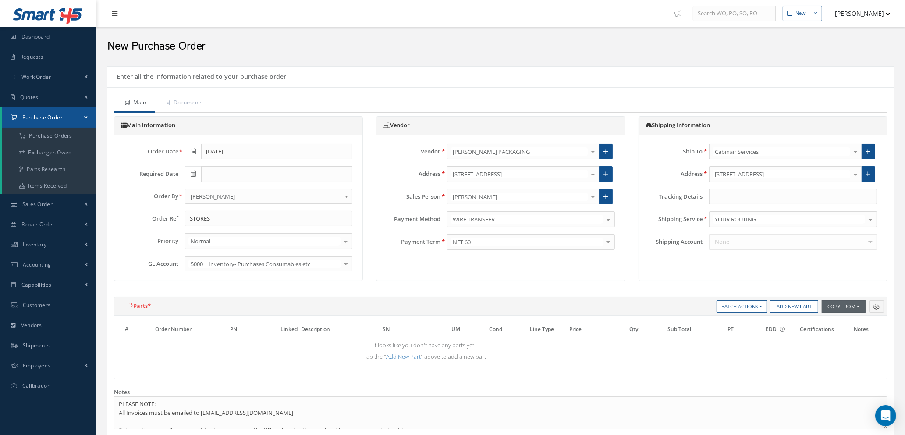
click at [853, 307] on button "Copy From" at bounding box center [844, 306] width 44 height 12
click at [847, 343] on link "Purchase Orders" at bounding box center [857, 343] width 70 height 12
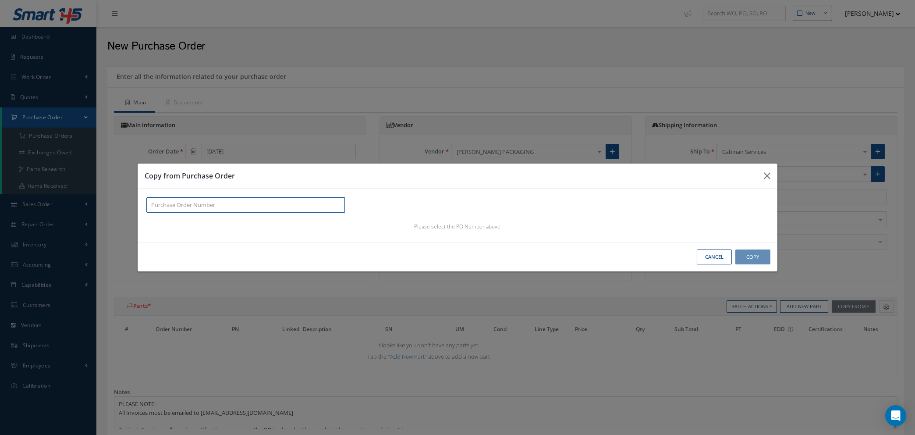
click at [163, 203] on input "text" at bounding box center [245, 205] width 199 height 16
paste input "100011455"
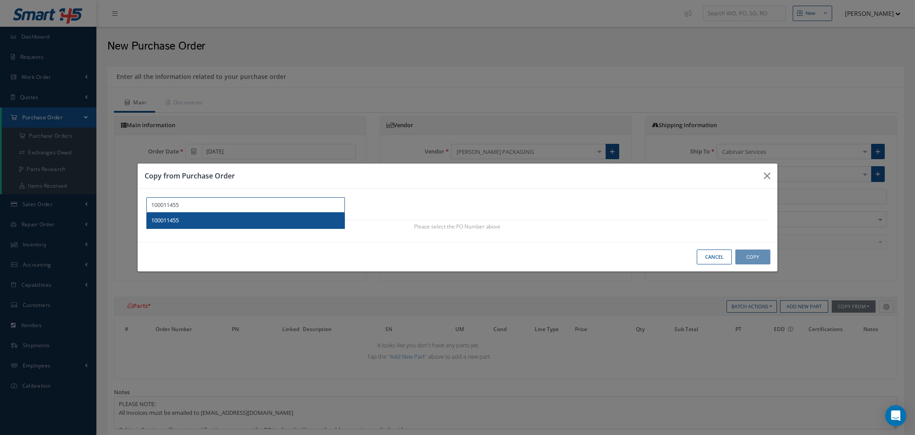
click at [173, 220] on span "100011455" at bounding box center [165, 220] width 28 height 8
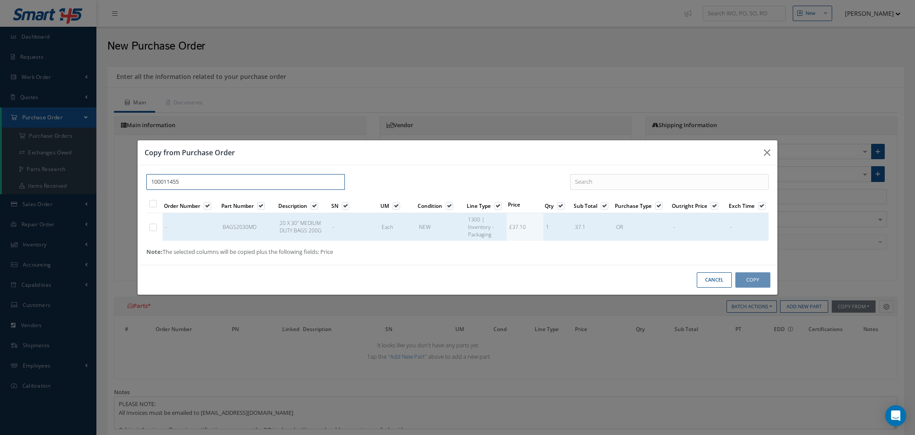
type input "100011455"
click at [156, 227] on label at bounding box center [157, 226] width 2 height 7
click at [153, 227] on input "checkbox" at bounding box center [154, 228] width 6 height 6
checkbox input "true"
click at [754, 279] on button "Copy" at bounding box center [753, 279] width 35 height 15
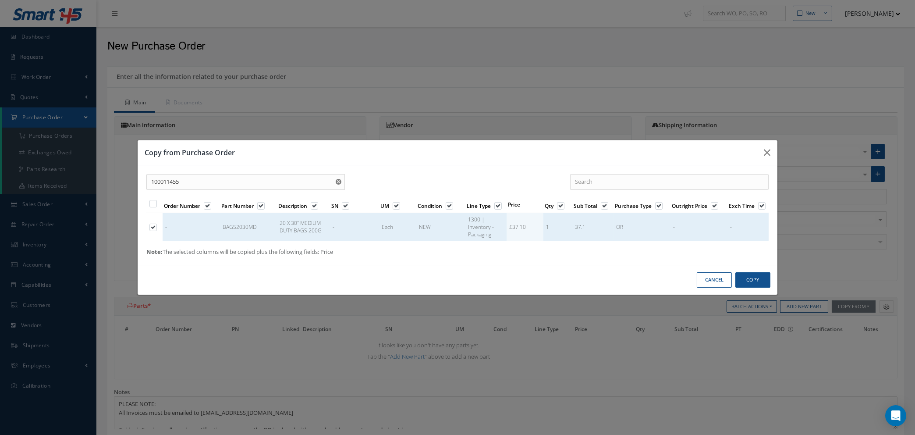
type input "£7.42"
select select "1"
select select "5"
select select "117"
select select "1"
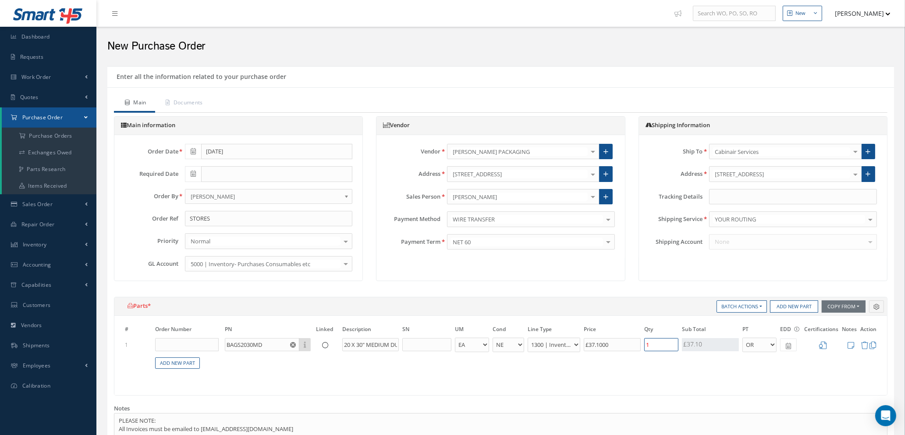
click at [664, 344] on input "1" at bounding box center [661, 344] width 34 height 13
type input "£0"
type input "£14.84"
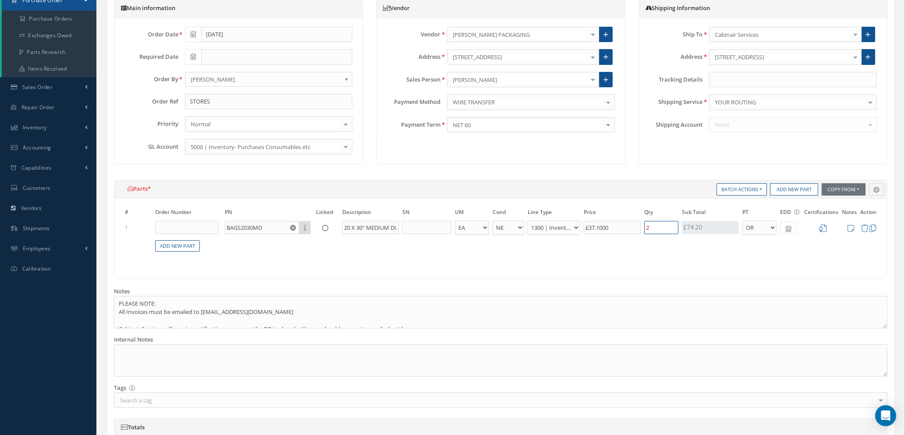
scroll to position [197, 0]
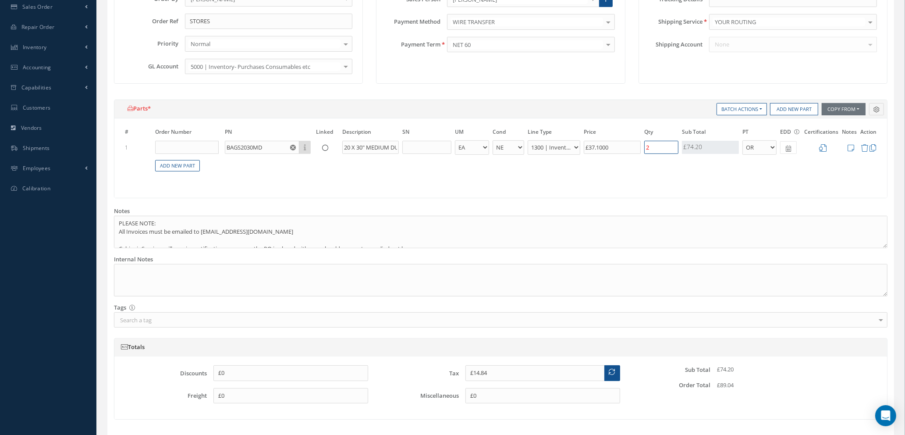
type input "2"
click at [788, 148] on icon at bounding box center [788, 149] width 5 height 6
click at [853, 213] on td "15" at bounding box center [852, 213] width 13 height 13
type input "[DATE]"
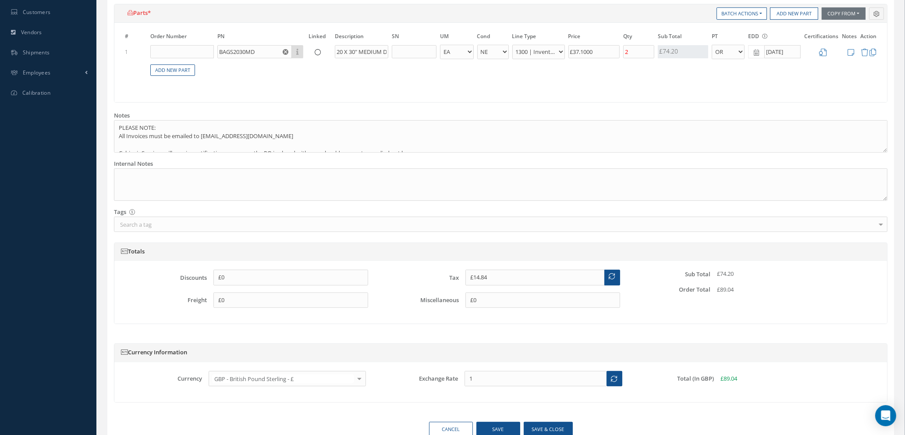
scroll to position [263, 0]
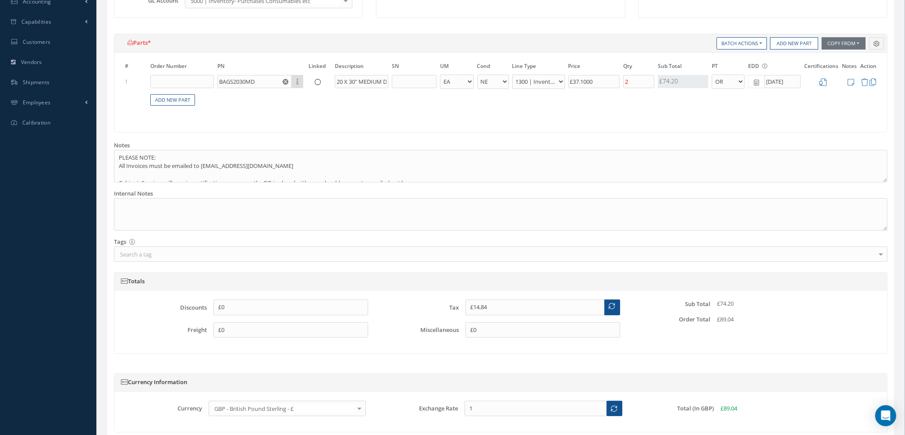
click at [822, 76] on td at bounding box center [822, 82] width 38 height 16
click at [823, 80] on icon at bounding box center [823, 81] width 7 height 7
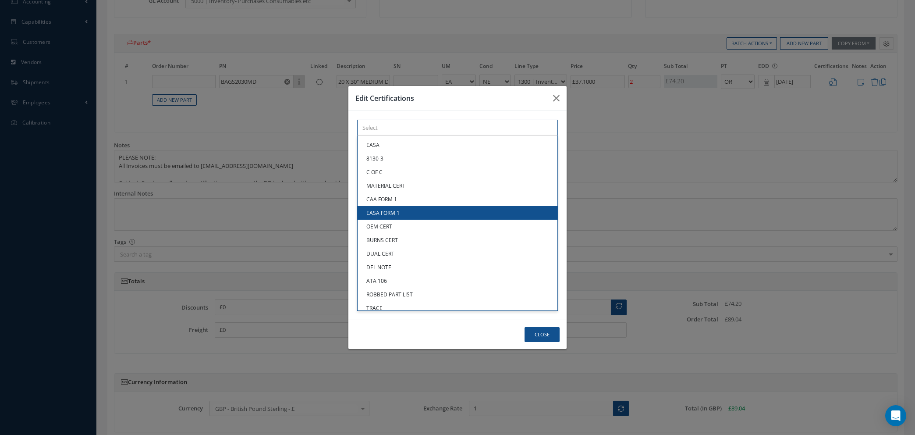
click at [504, 136] on div "× Loading... EASA 8130-3 C OF C MATERIAL CERT CAA FORM 1 EASA FORM 1 OEM CERT B…" at bounding box center [457, 128] width 201 height 16
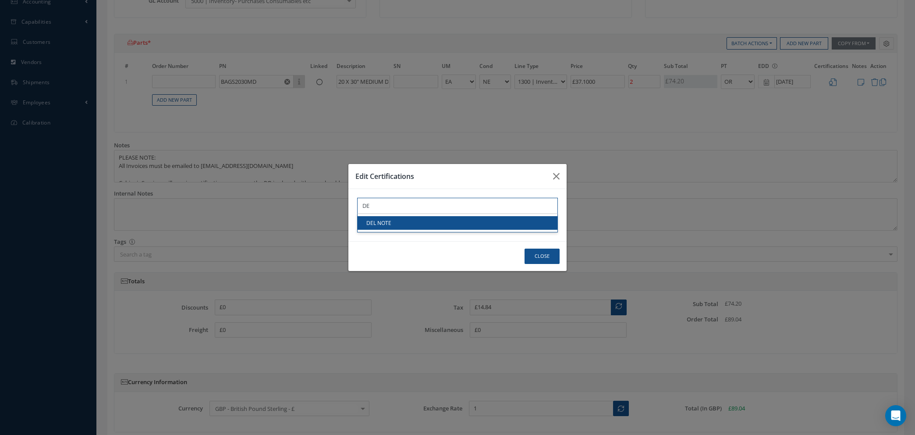
type input "DE"
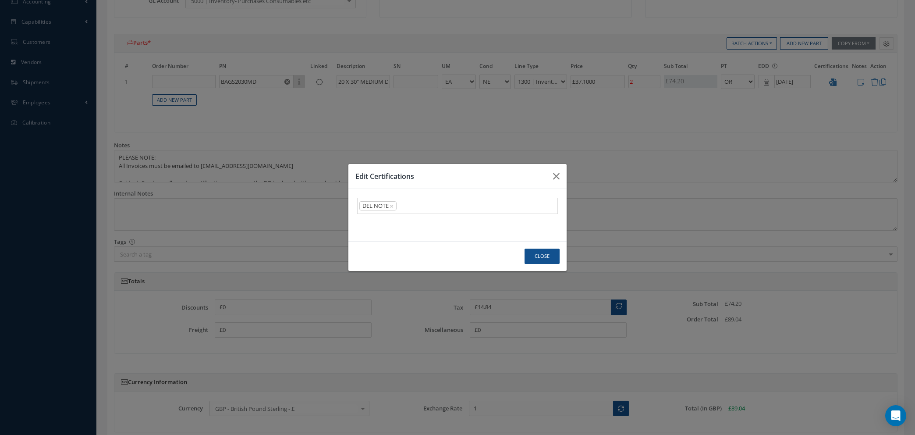
click at [507, 223] on link "DEL NOTE" at bounding box center [458, 223] width 200 height 14
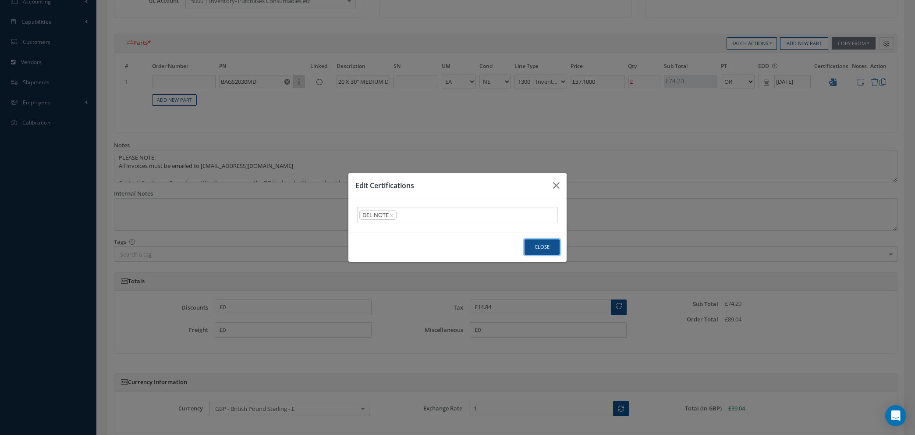
click at [546, 250] on button "Close" at bounding box center [542, 246] width 35 height 15
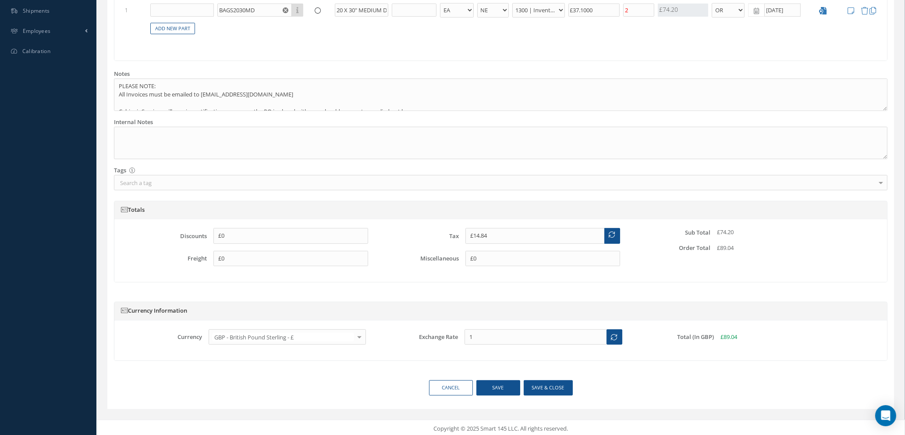
scroll to position [337, 0]
click at [538, 384] on button "Save & close" at bounding box center [548, 384] width 49 height 15
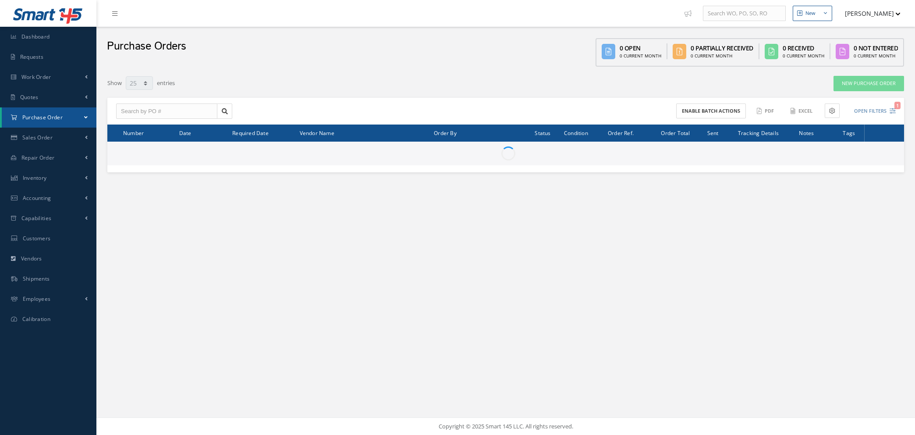
select select "25"
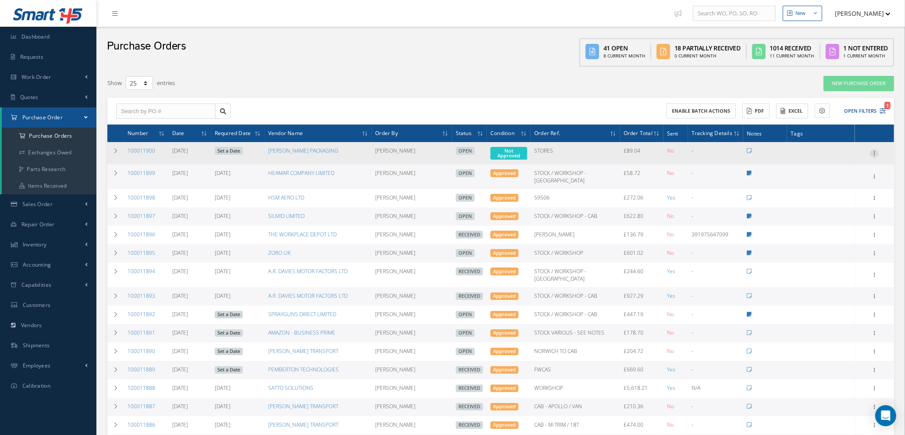
click at [874, 151] on icon at bounding box center [874, 152] width 9 height 7
click at [832, 158] on link "Enter/Update" at bounding box center [834, 158] width 69 height 11
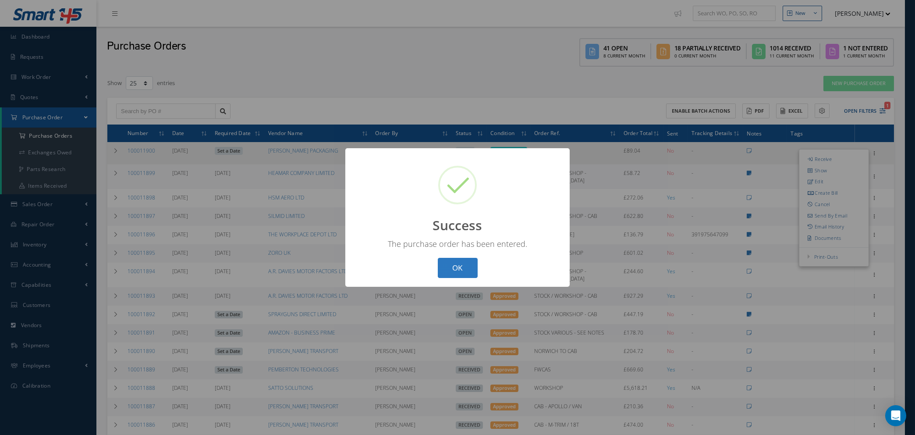
click at [465, 268] on button "OK" at bounding box center [458, 268] width 40 height 21
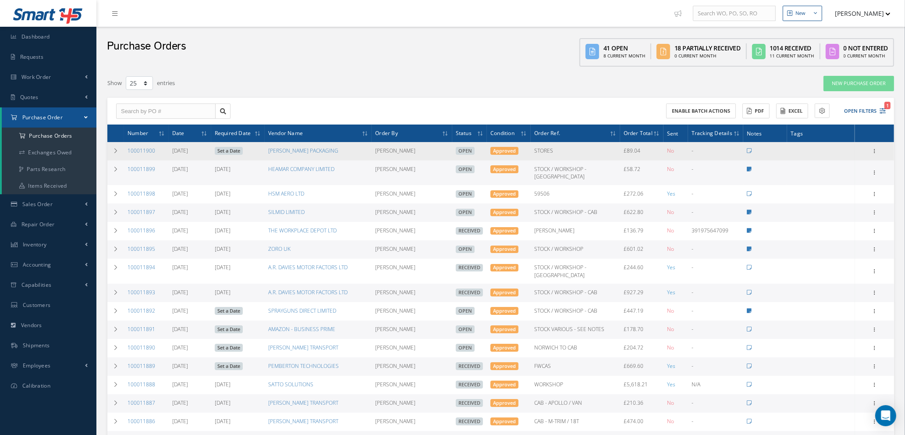
click at [224, 149] on link "Set a Date" at bounding box center [229, 151] width 28 height 8
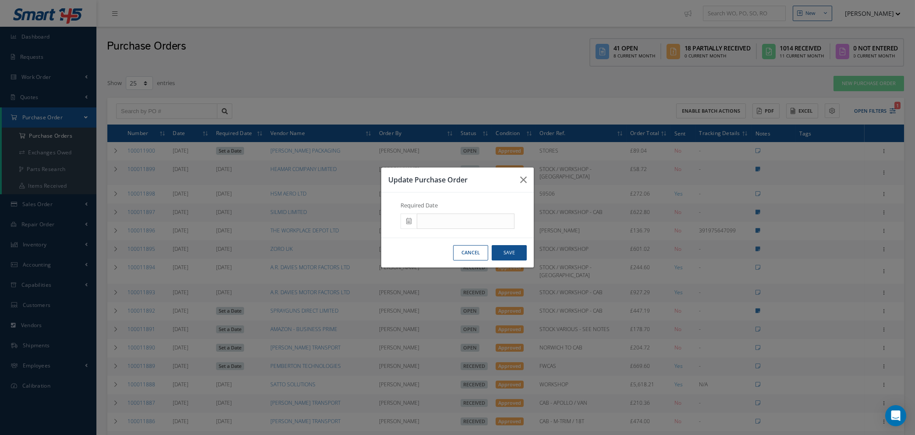
click at [407, 218] on icon at bounding box center [408, 221] width 5 height 6
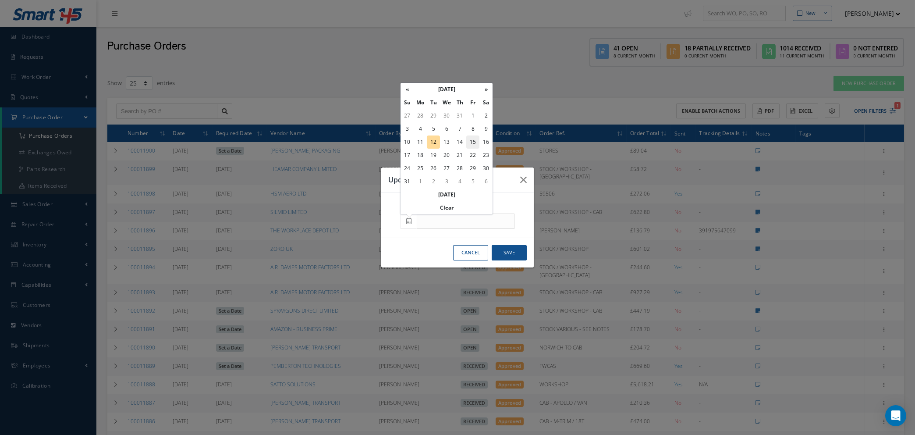
click at [472, 140] on td "15" at bounding box center [472, 141] width 13 height 13
type input "[DATE]"
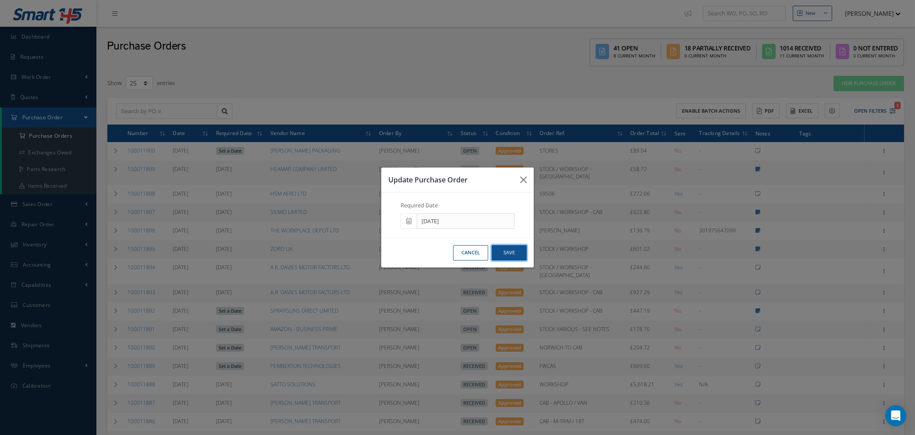
click at [507, 249] on button "Save" at bounding box center [509, 252] width 35 height 15
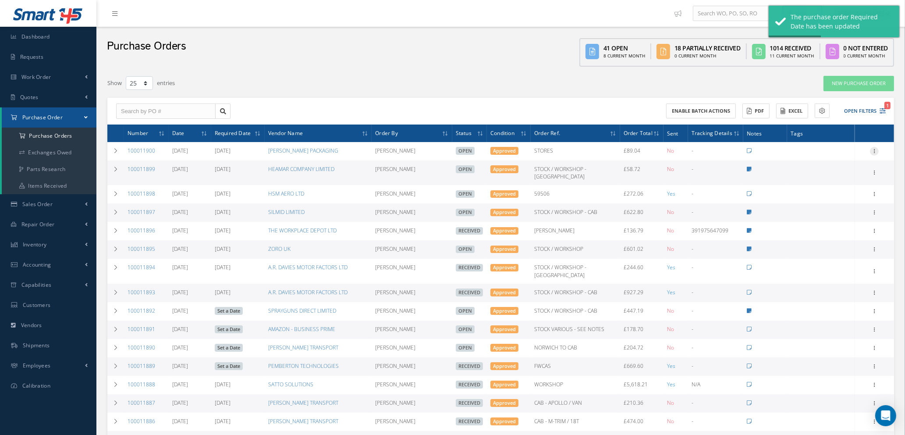
click at [874, 147] on icon at bounding box center [874, 150] width 9 height 7
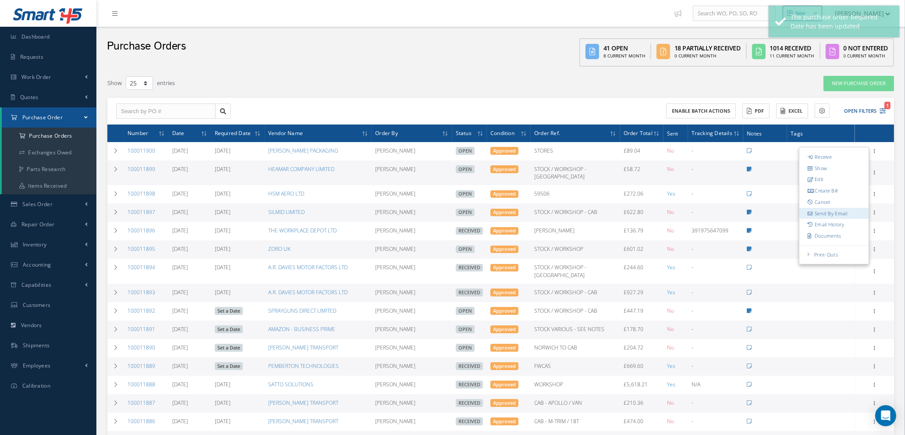
click at [834, 212] on link "Send By Email" at bounding box center [834, 213] width 69 height 11
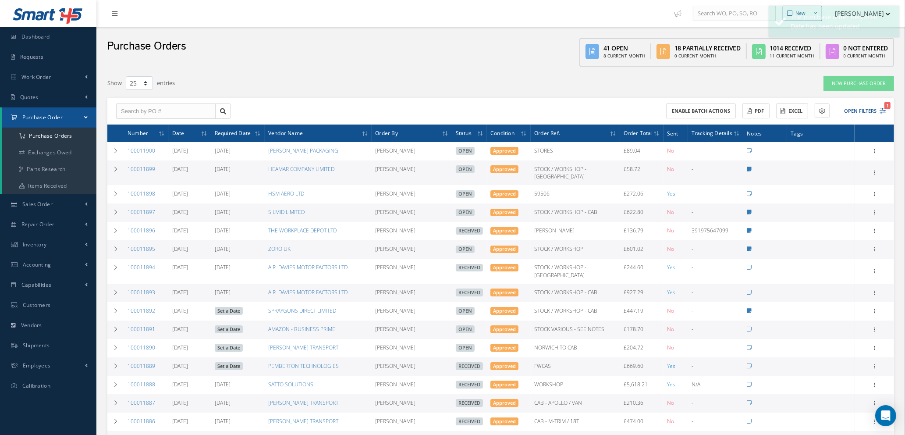
type input "Reports from Purchase Order #100011900"
type textarea "Hiya, Please find Attached, our Purchase Order #100011900. If you have any ques…"
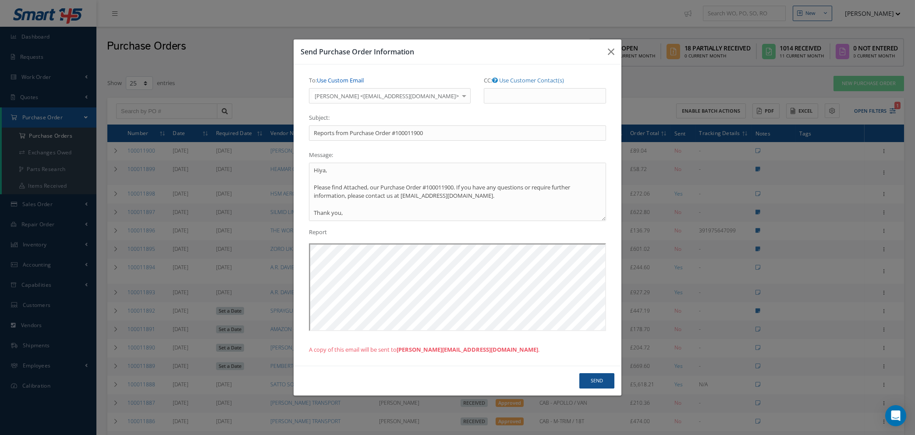
click at [352, 78] on link "Use Custom Email" at bounding box center [340, 80] width 47 height 8
click at [355, 94] on input "To: Use Customer Contact(s)" at bounding box center [380, 96] width 142 height 16
type input "NATASHA@CAB.AERO"
click at [601, 380] on button "Send" at bounding box center [596, 380] width 35 height 15
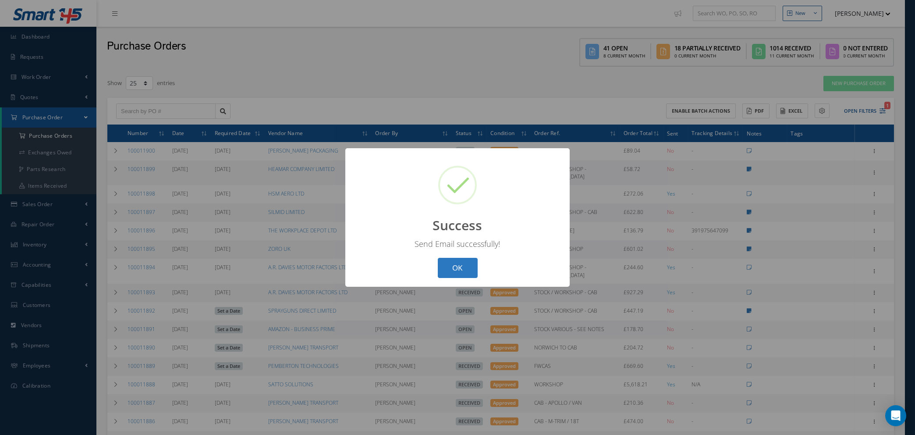
click at [466, 268] on button "OK" at bounding box center [458, 268] width 40 height 21
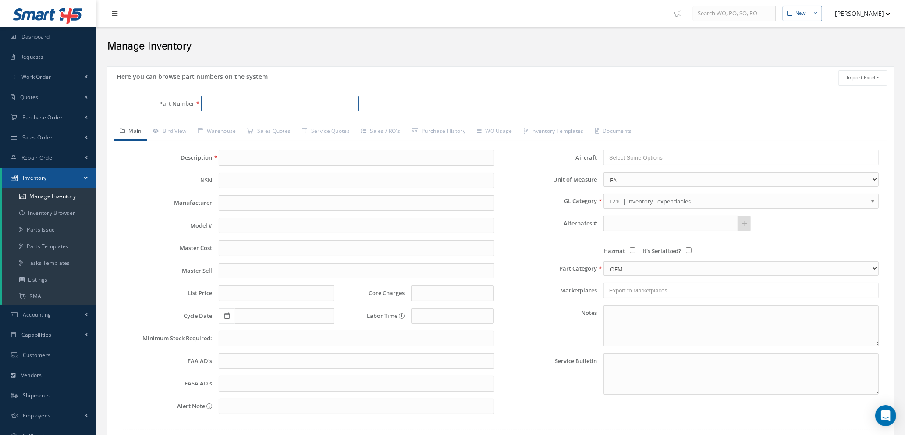
click at [212, 105] on input "Part Number" at bounding box center [280, 104] width 158 height 16
click at [291, 128] on span "DECORATIVE LAMINATE BAC70913 WHITE" at bounding box center [348, 126] width 131 height 9
type input "401U3500-53979"
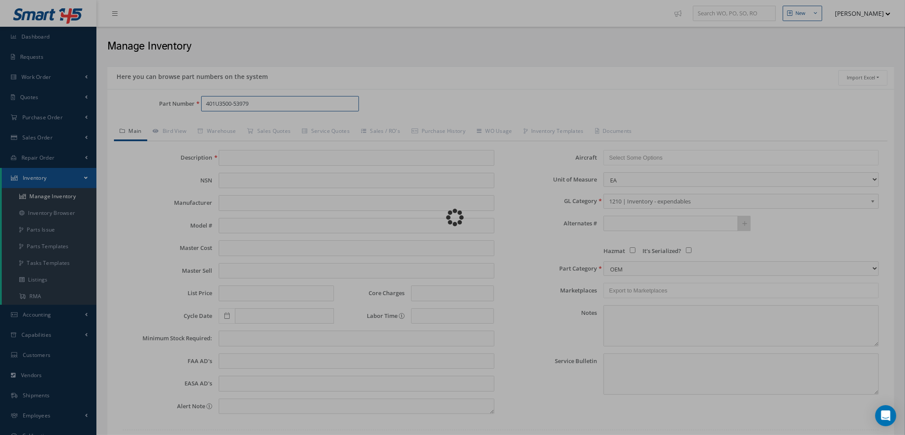
type input "DECORATIVE LAMINATE BAC70913 WHITE"
type input "619.00"
type input "0.00"
select select "7"
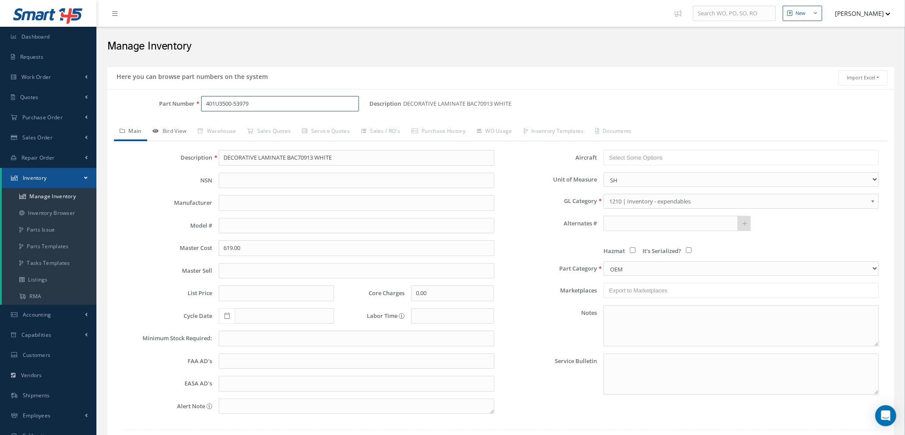
type input "401U3500-53979"
click at [172, 128] on link "Bird View" at bounding box center [169, 132] width 45 height 18
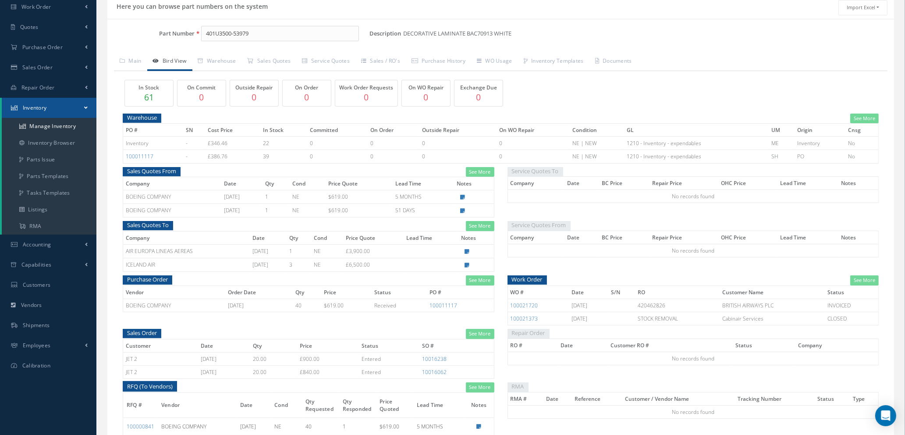
scroll to position [136, 0]
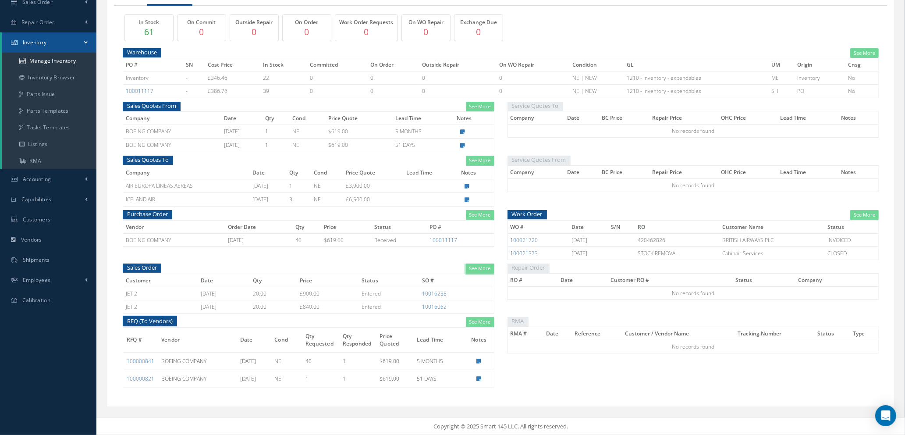
click at [482, 265] on link "See More" at bounding box center [480, 268] width 28 height 10
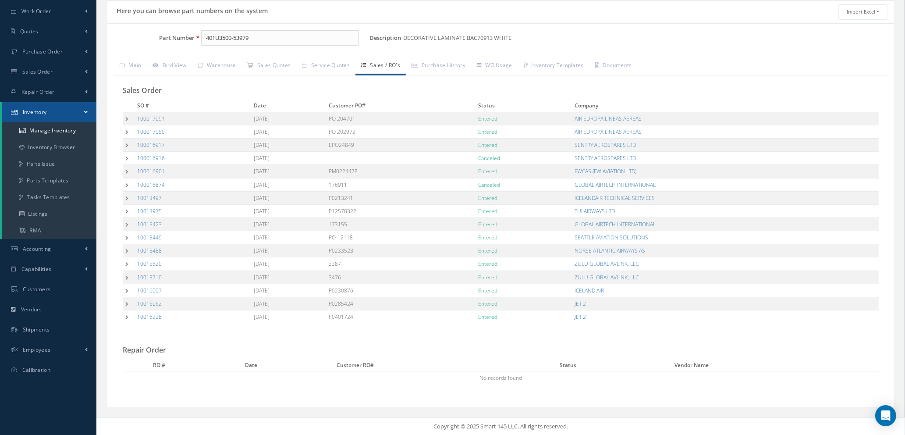
scroll to position [66, 0]
click at [125, 117] on td at bounding box center [129, 117] width 12 height 13
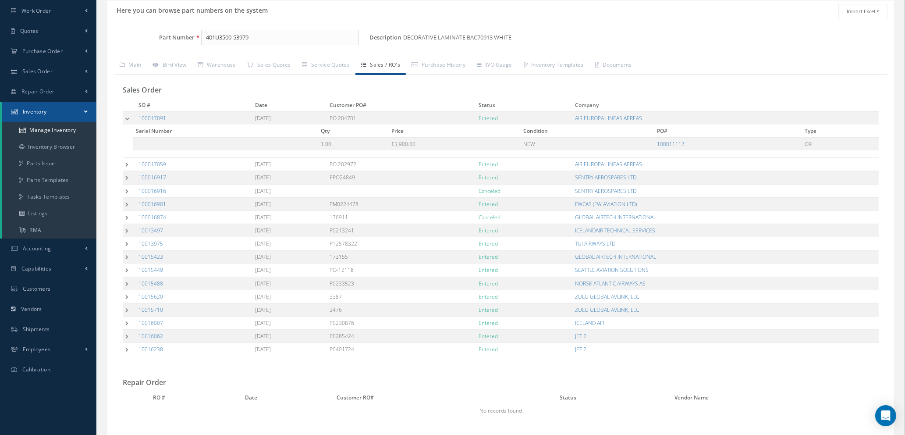
click at [125, 117] on td at bounding box center [129, 117] width 13 height 13
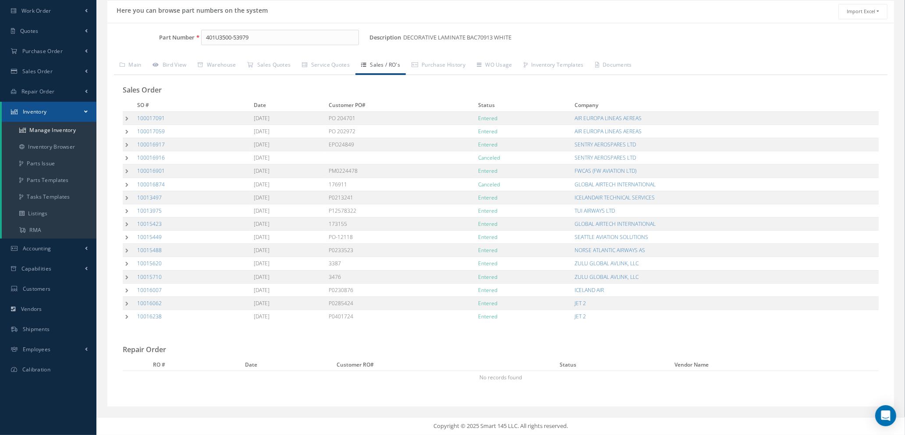
click at [125, 117] on td at bounding box center [129, 117] width 12 height 13
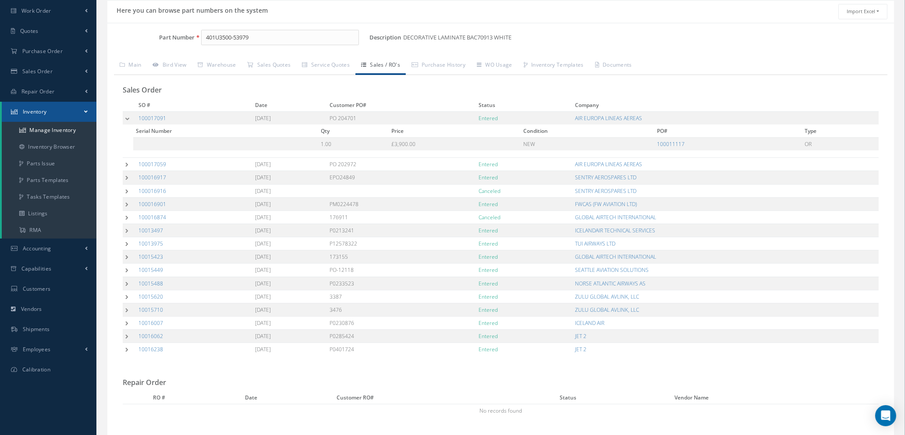
click at [125, 117] on td at bounding box center [129, 117] width 13 height 13
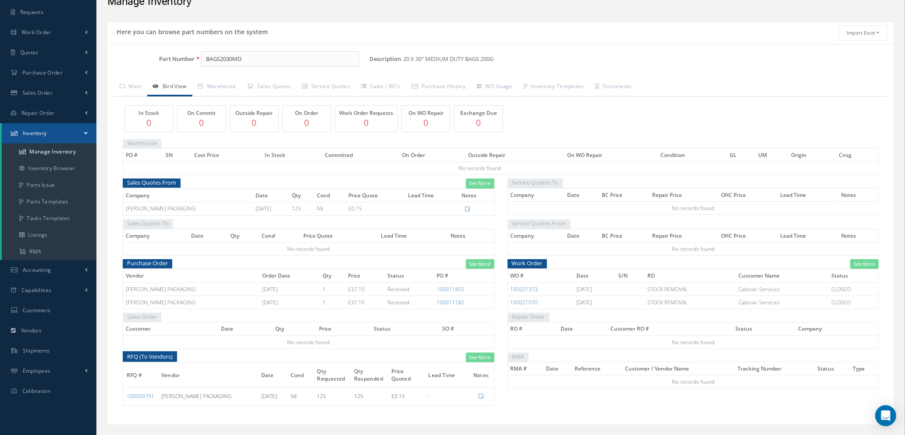
scroll to position [63, 0]
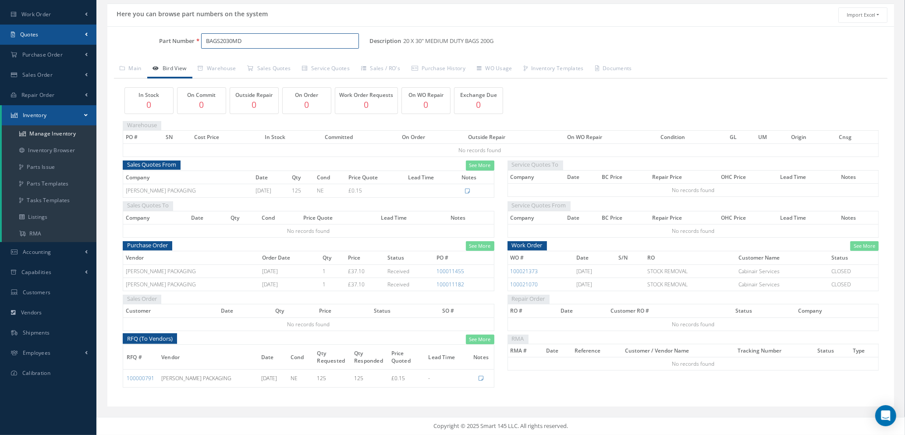
drag, startPoint x: 255, startPoint y: 38, endPoint x: 75, endPoint y: 24, distance: 180.7
click at [75, 24] on div "Smart 145 Dashboard Requests Work Order Work Order Work Order Quotes" at bounding box center [452, 186] width 905 height 498
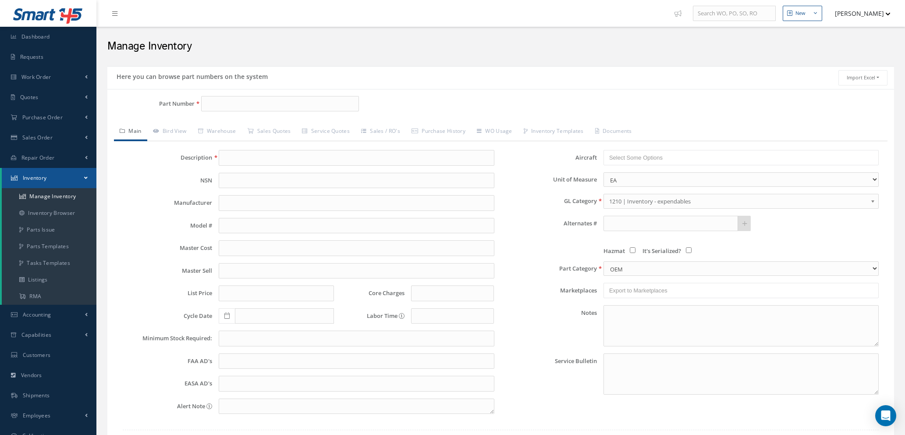
scroll to position [63, 0]
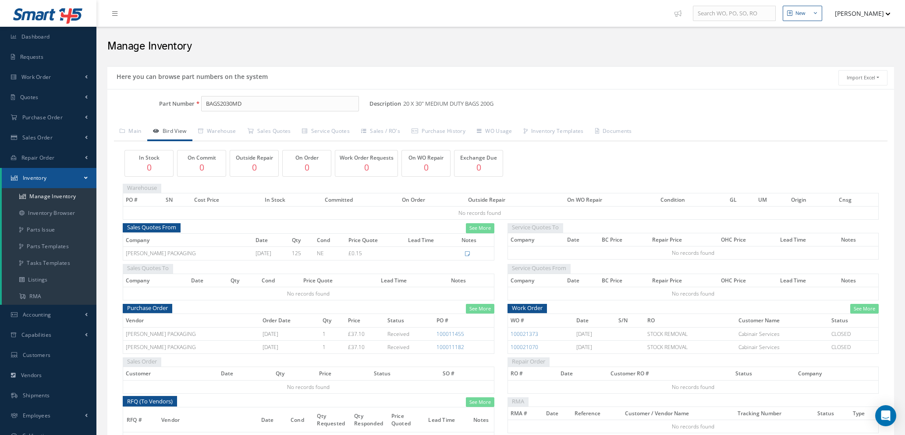
scroll to position [63, 0]
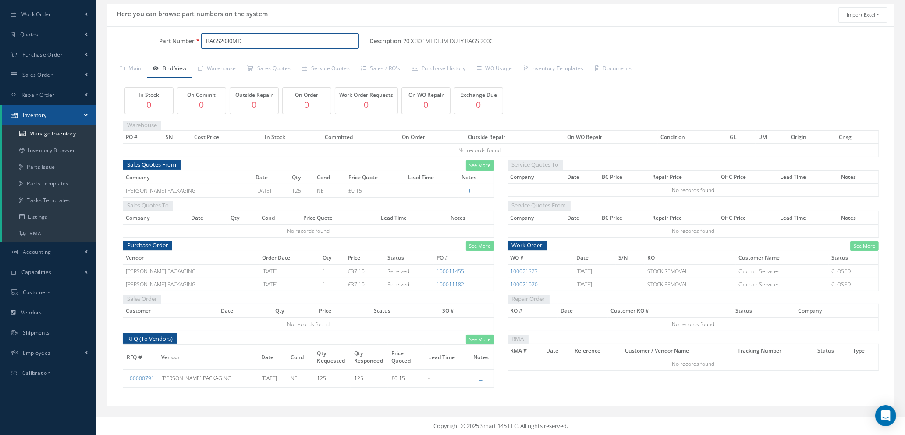
drag, startPoint x: 253, startPoint y: 42, endPoint x: 138, endPoint y: 34, distance: 115.6
click at [138, 34] on div "Part Number BAGS2030MD" at bounding box center [238, 41] width 262 height 16
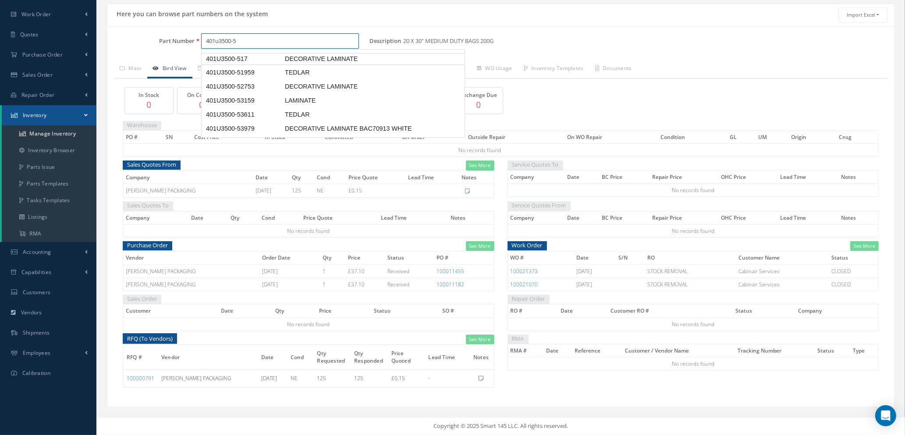
scroll to position [68, 0]
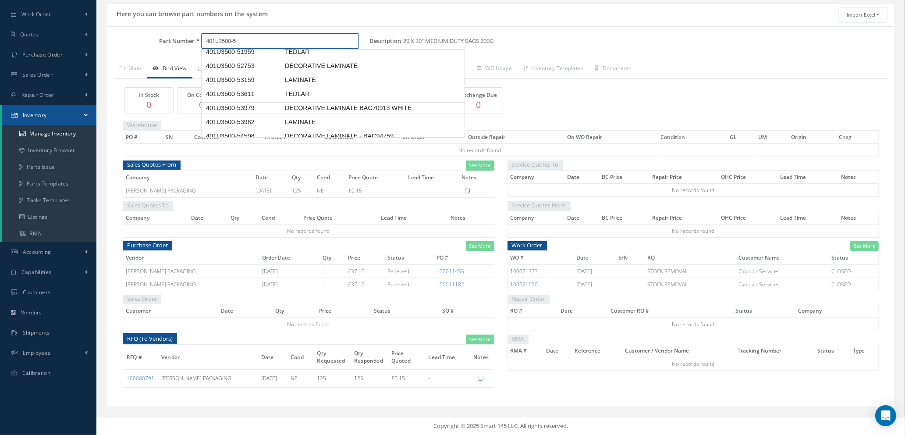
click at [300, 110] on span "DECORATIVE LAMINATE BAC70913 WHITE" at bounding box center [348, 107] width 131 height 9
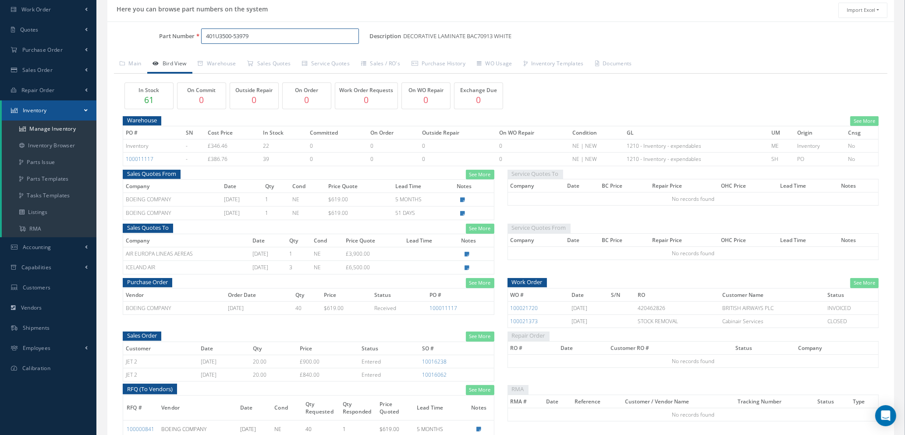
scroll to position [136, 0]
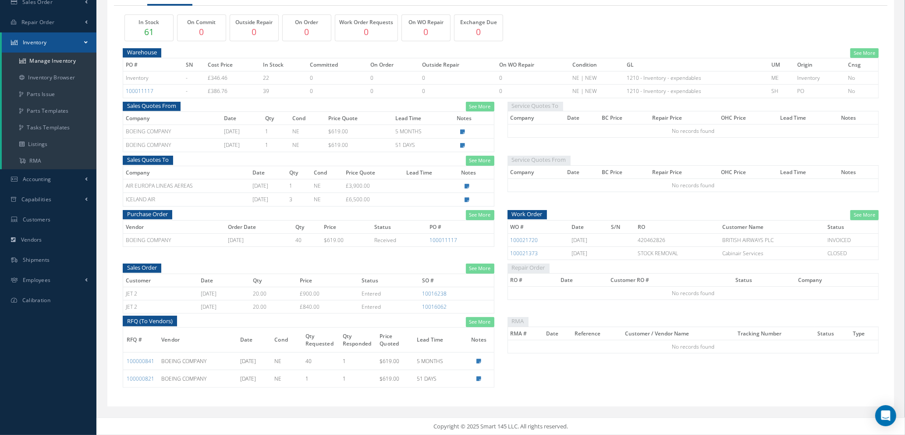
type input "401U3500-53979"
click at [482, 163] on link "See More" at bounding box center [480, 161] width 28 height 10
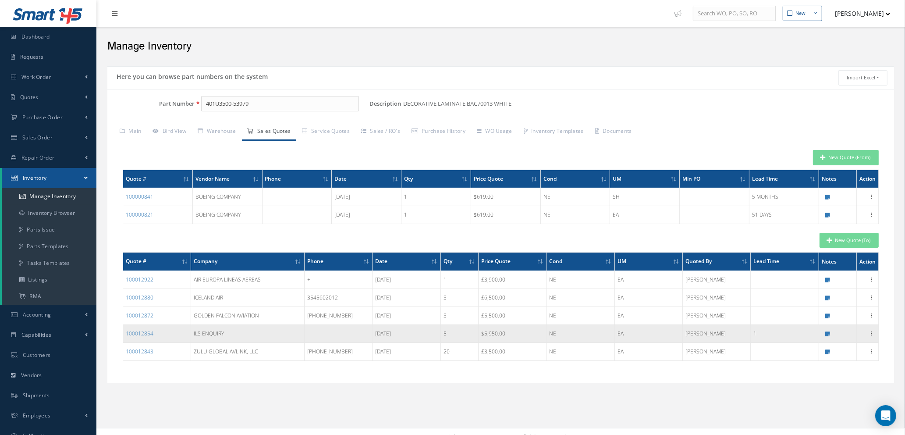
scroll to position [10, 0]
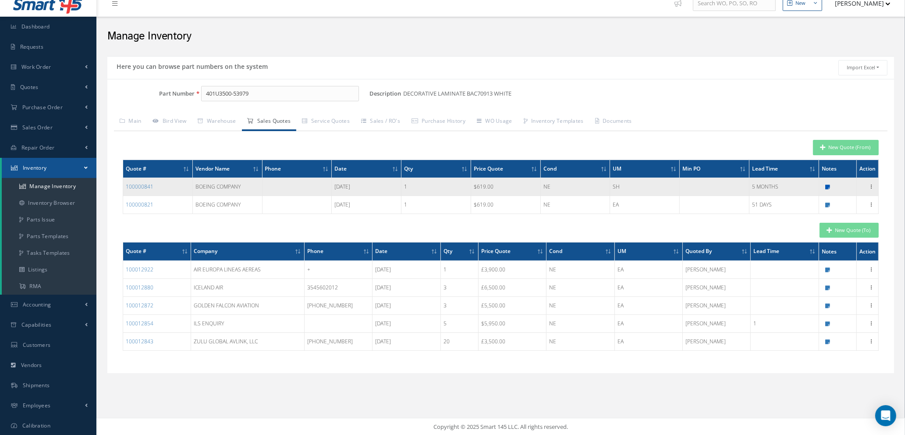
click at [828, 185] on icon at bounding box center [827, 187] width 5 height 5
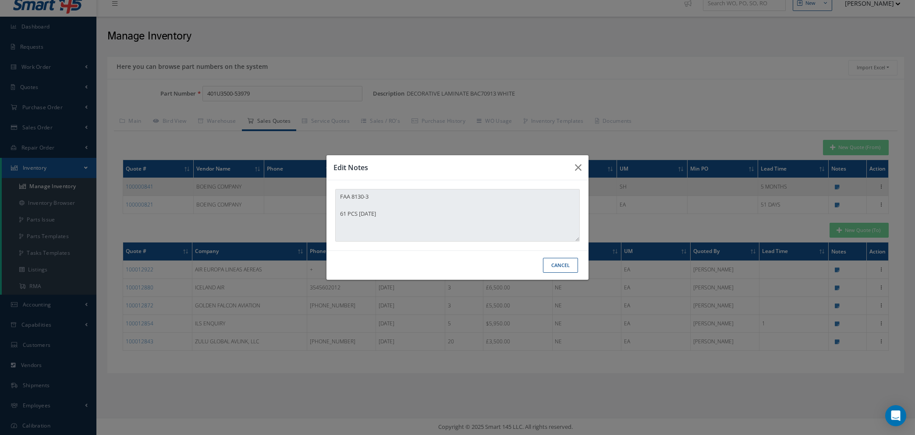
click at [554, 266] on button "Cancel" at bounding box center [560, 265] width 35 height 15
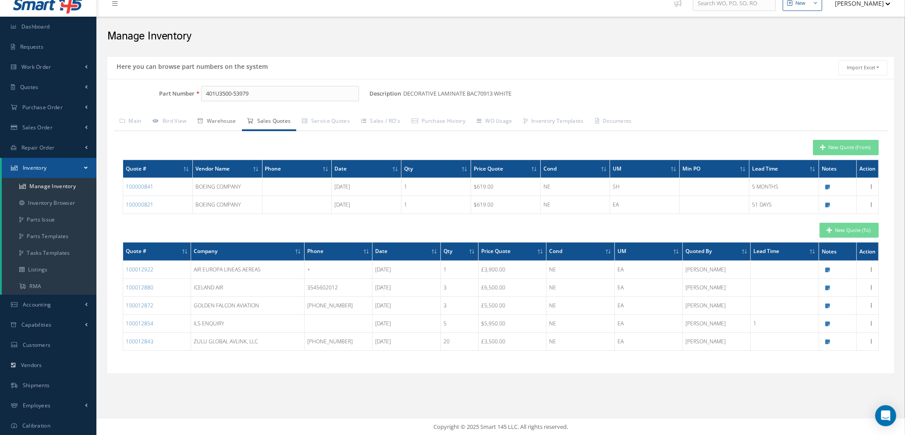
click at [220, 121] on link "Warehouse" at bounding box center [217, 122] width 50 height 18
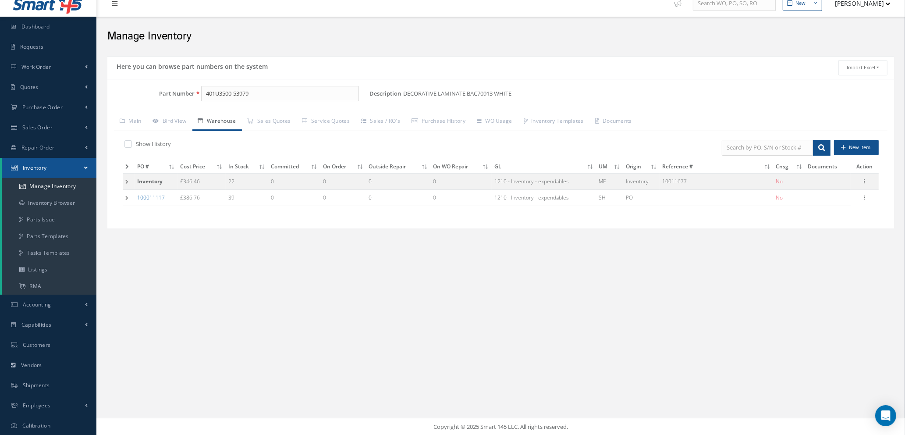
click at [128, 181] on td at bounding box center [129, 181] width 12 height 16
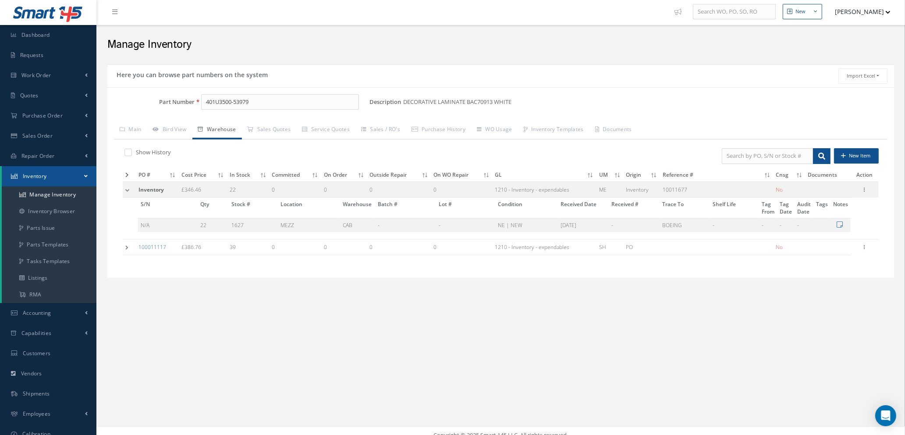
scroll to position [0, 0]
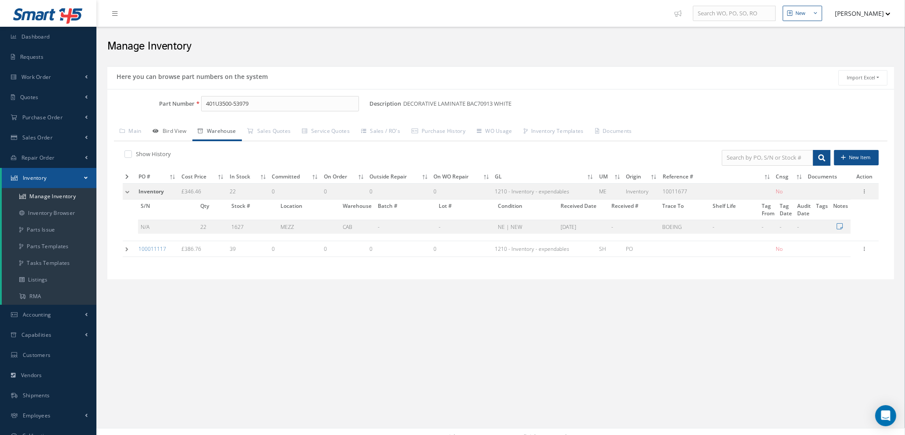
click at [180, 131] on link "Bird View" at bounding box center [169, 132] width 45 height 18
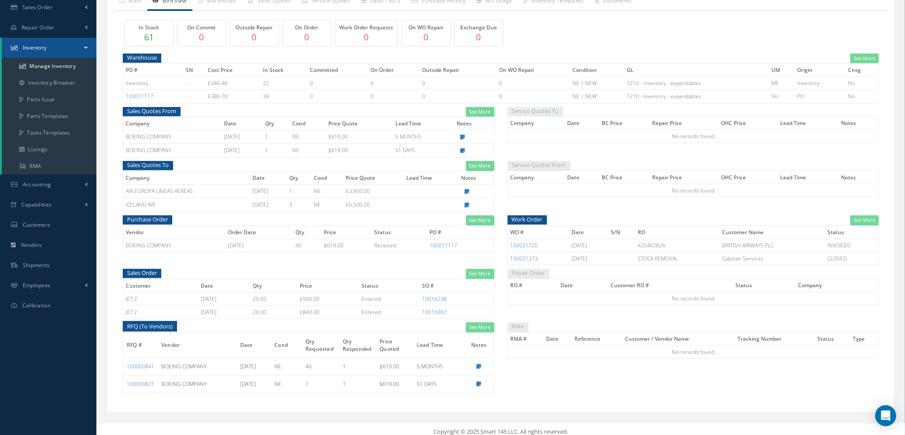
scroll to position [131, 0]
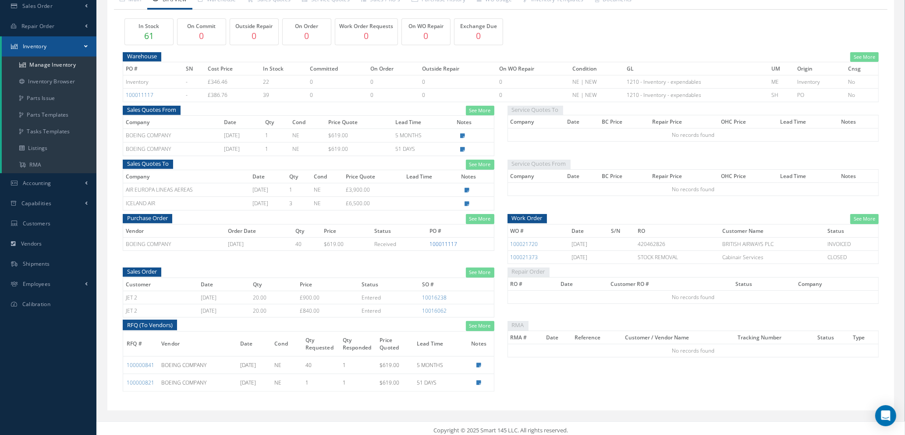
click at [445, 245] on link "100011117" at bounding box center [444, 243] width 28 height 7
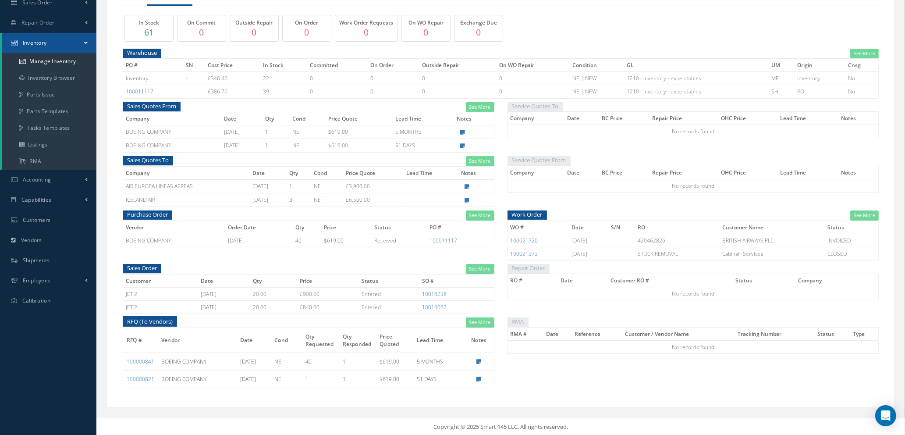
scroll to position [136, 0]
click at [480, 265] on link "See More" at bounding box center [480, 268] width 28 height 10
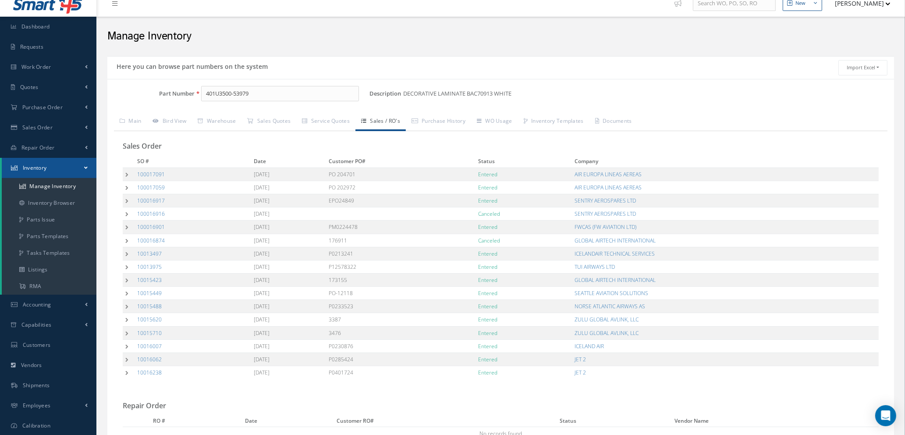
click at [126, 173] on td at bounding box center [129, 173] width 12 height 13
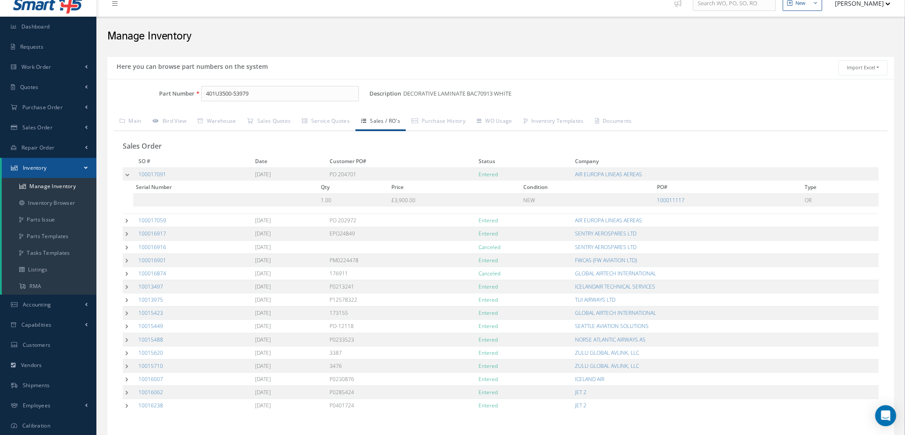
click at [126, 220] on td at bounding box center [129, 220] width 13 height 13
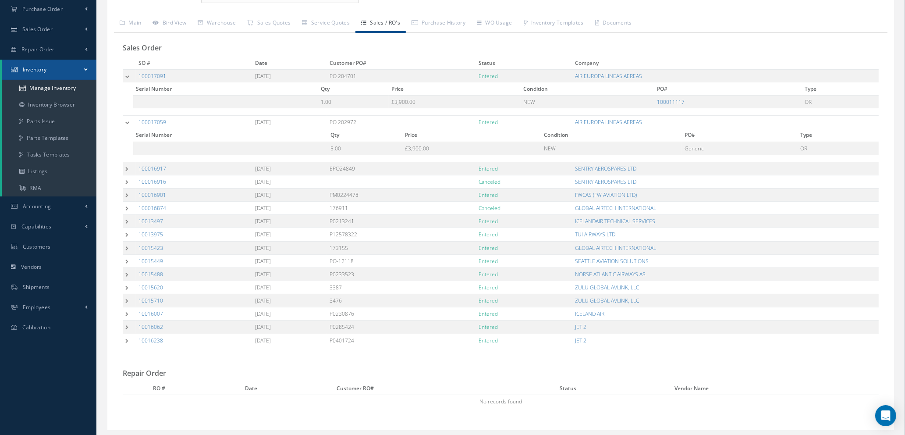
scroll to position [132, 0]
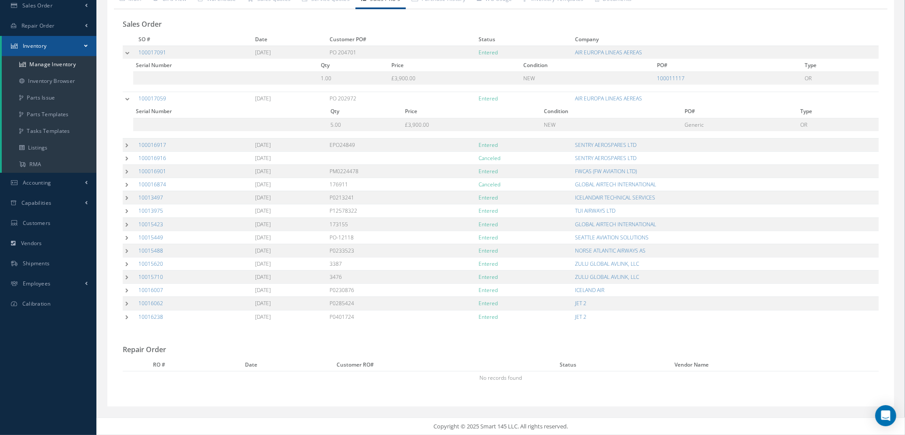
click at [125, 144] on td at bounding box center [129, 144] width 13 height 13
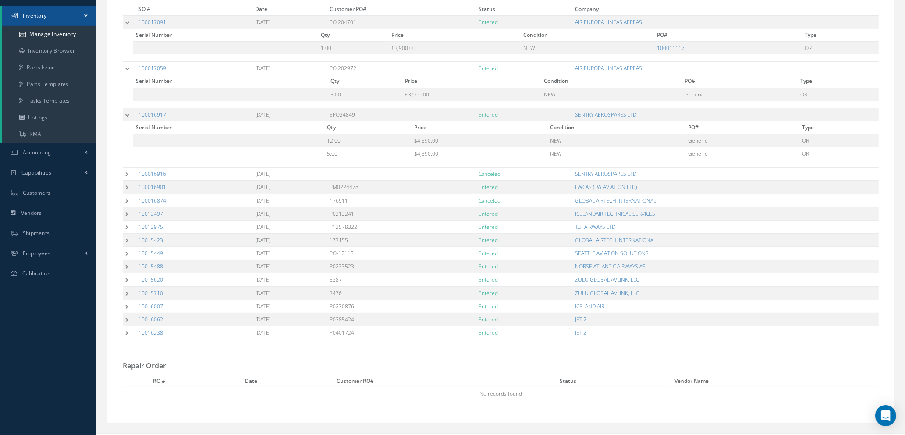
scroll to position [178, 0]
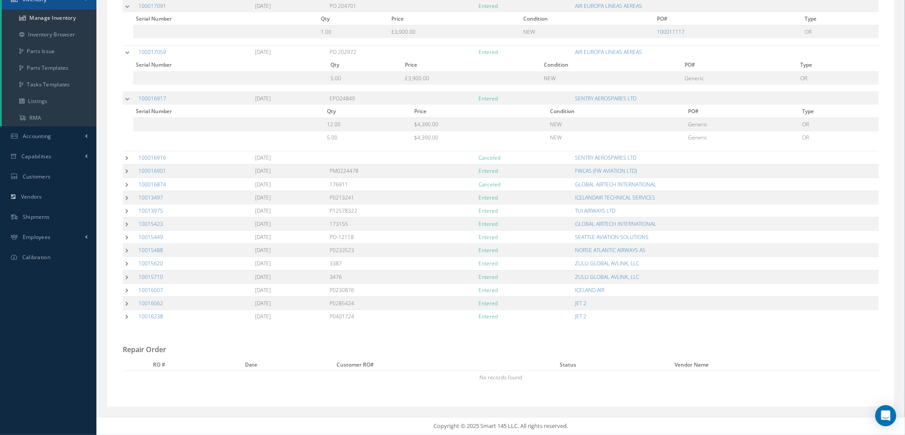
click at [126, 158] on td at bounding box center [129, 157] width 13 height 13
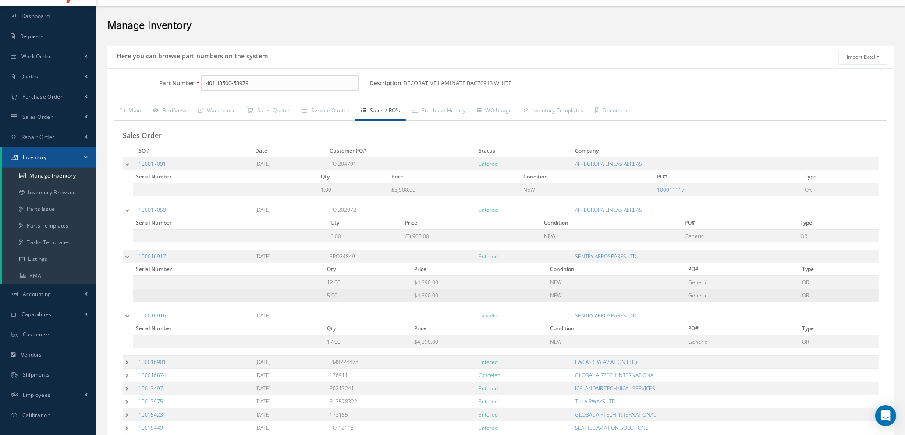
scroll to position [0, 0]
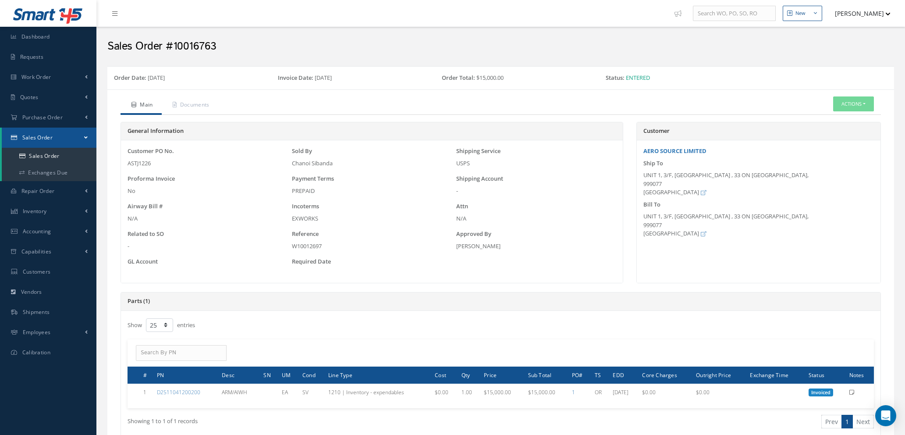
select select "25"
click at [63, 96] on link "Quotes" at bounding box center [48, 97] width 96 height 20
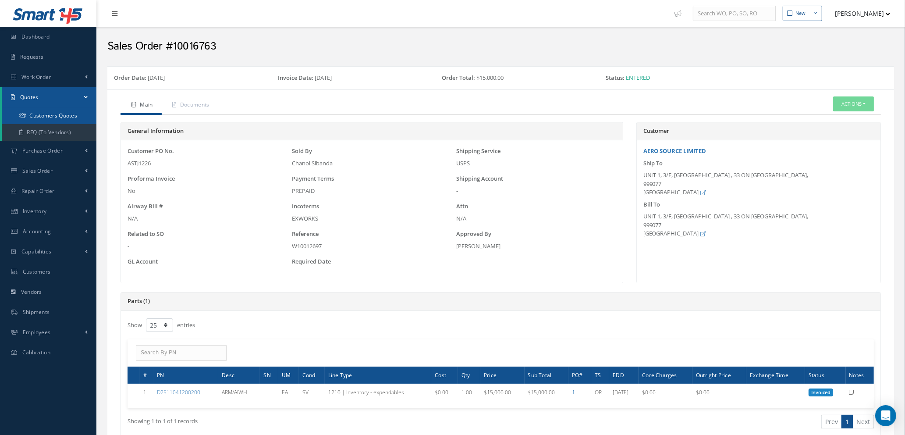
click at [58, 113] on link "Customers Quotes" at bounding box center [49, 115] width 95 height 17
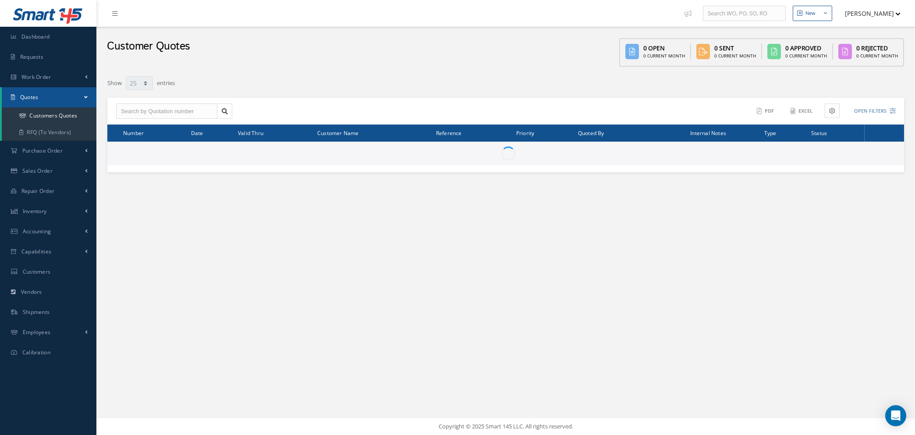
select select "25"
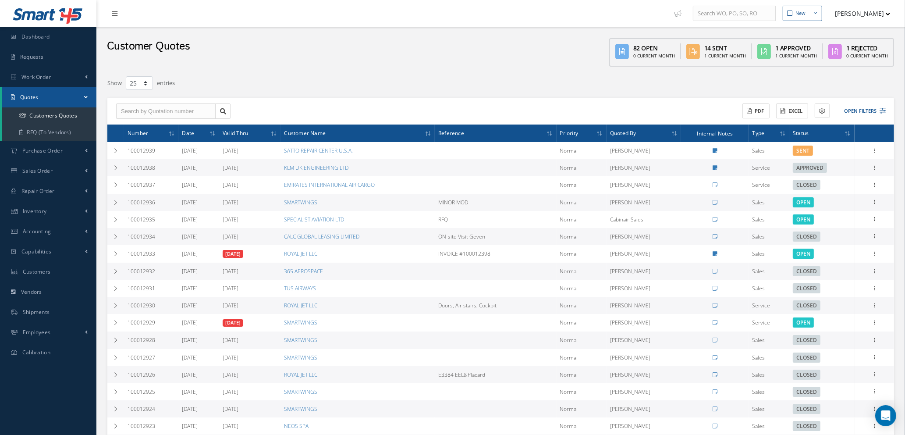
click at [806, 10] on div "New" at bounding box center [801, 13] width 10 height 7
click at [347, 78] on div "Show 10 25 50 100 entries" at bounding box center [334, 83] width 467 height 16
click at [883, 110] on icon at bounding box center [883, 111] width 6 height 6
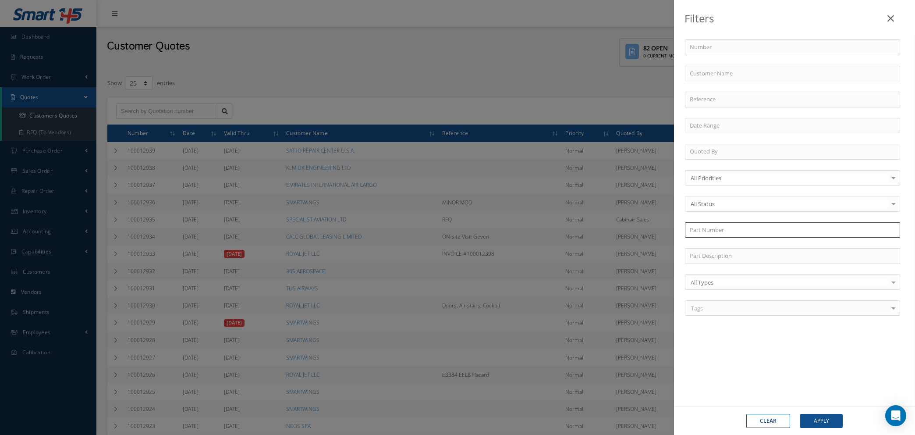
click at [773, 232] on input "text" at bounding box center [792, 230] width 215 height 16
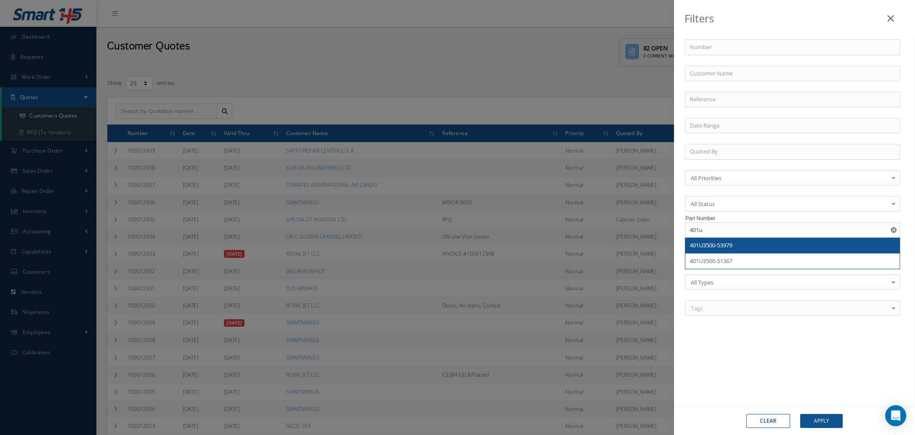
click at [756, 242] on div "401U3500-53979" at bounding box center [793, 245] width 206 height 9
type input "401U3500-53979"
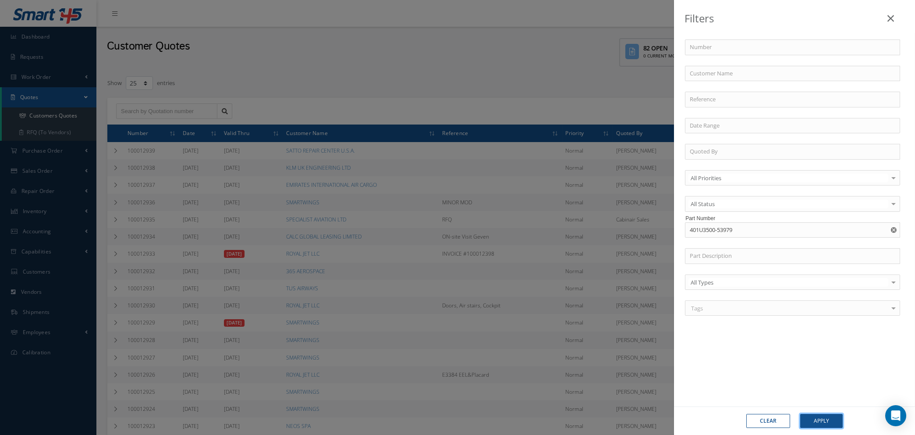
click at [814, 419] on button "Apply" at bounding box center [821, 421] width 43 height 14
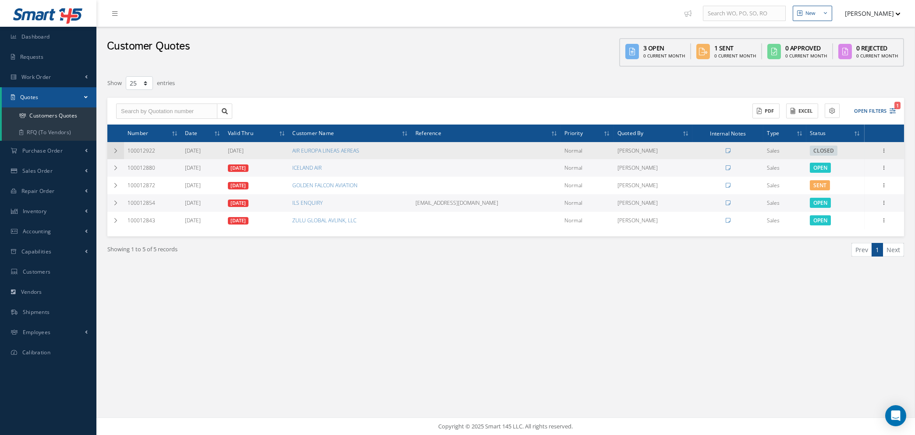
click at [113, 148] on icon at bounding box center [116, 150] width 6 height 5
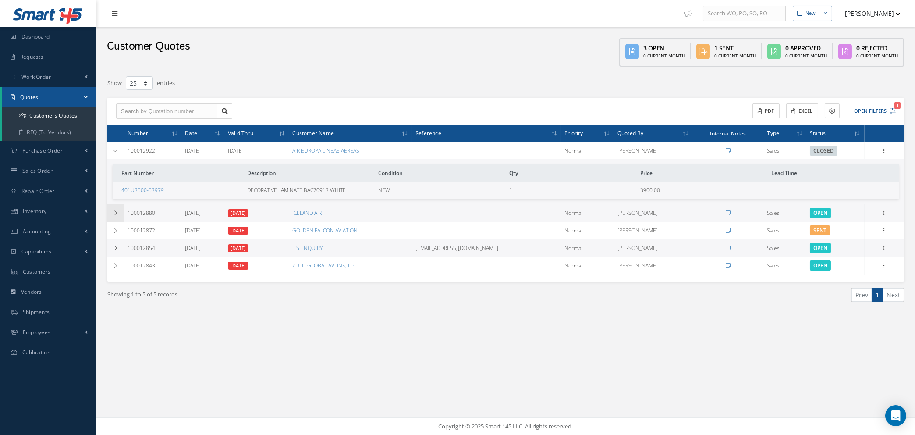
click at [116, 210] on icon at bounding box center [116, 212] width 6 height 5
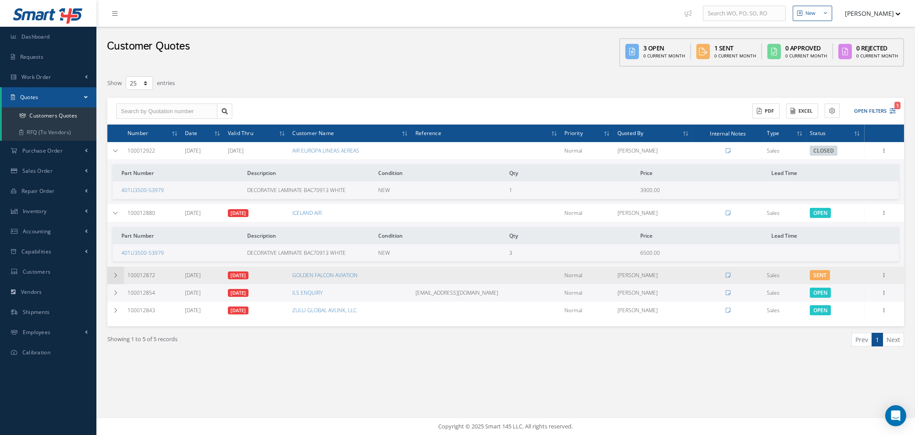
click at [114, 273] on icon at bounding box center [116, 275] width 6 height 5
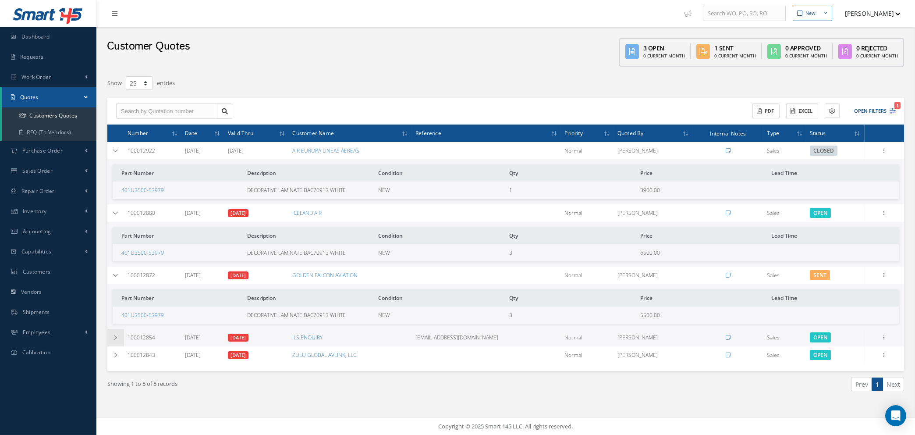
click at [116, 336] on icon at bounding box center [116, 337] width 6 height 5
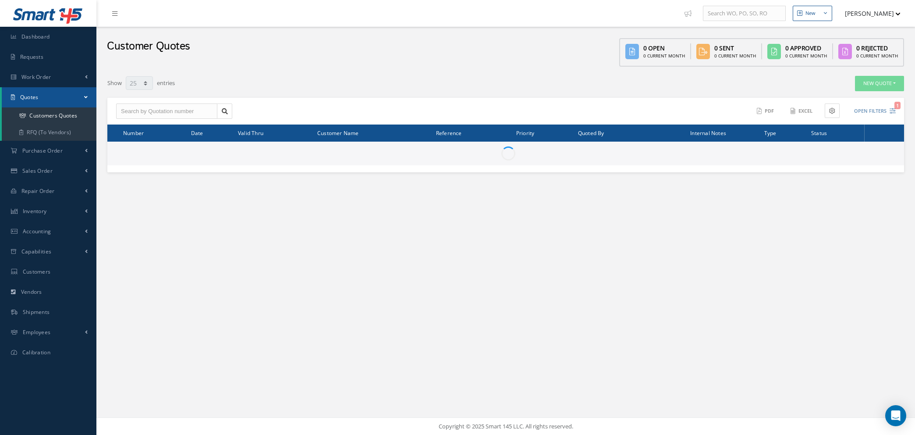
select select "25"
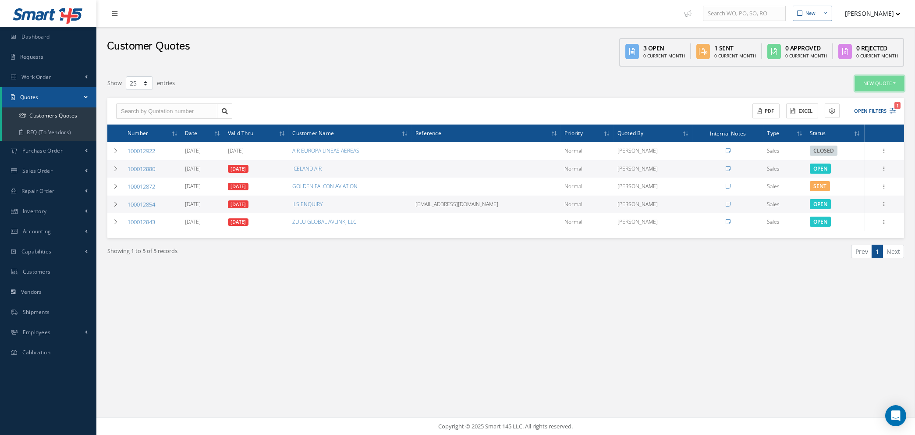
click at [874, 83] on button "New Quote" at bounding box center [879, 83] width 49 height 15
click at [859, 96] on link "Sales Quote" at bounding box center [869, 98] width 70 height 12
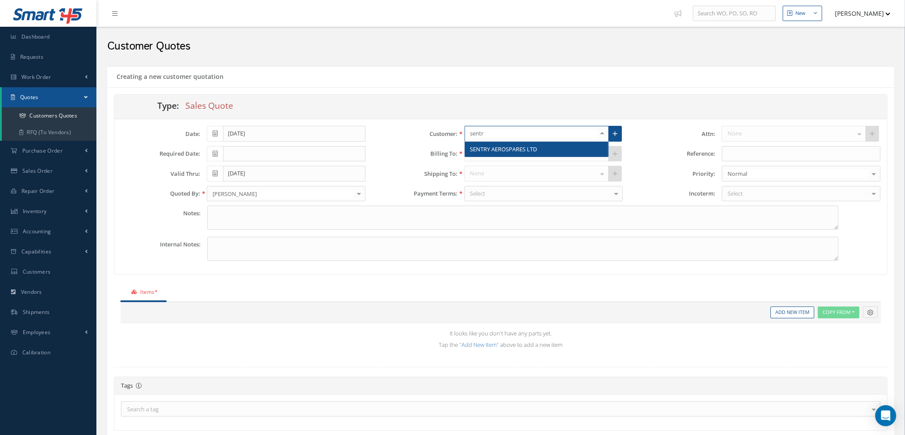
type input "sentry"
click at [507, 146] on span "SENTRY AEROSPARES LTD" at bounding box center [503, 149] width 67 height 8
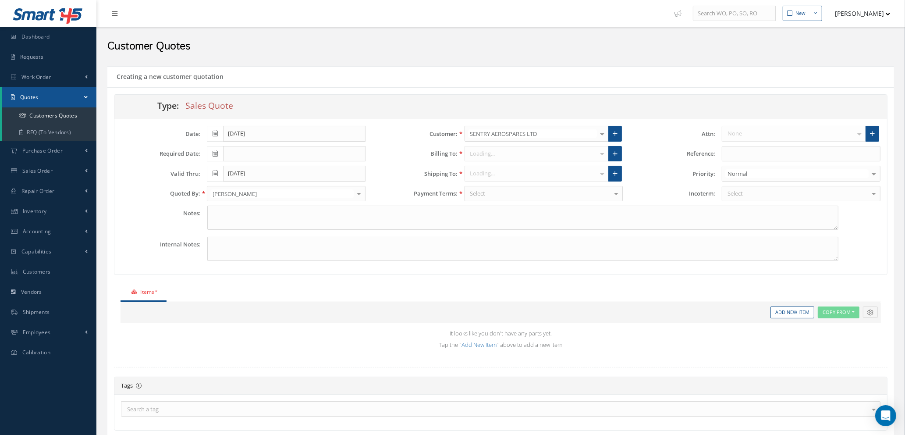
type input "$0"
type input "1.3541"
click at [756, 156] on input "text" at bounding box center [801, 154] width 159 height 16
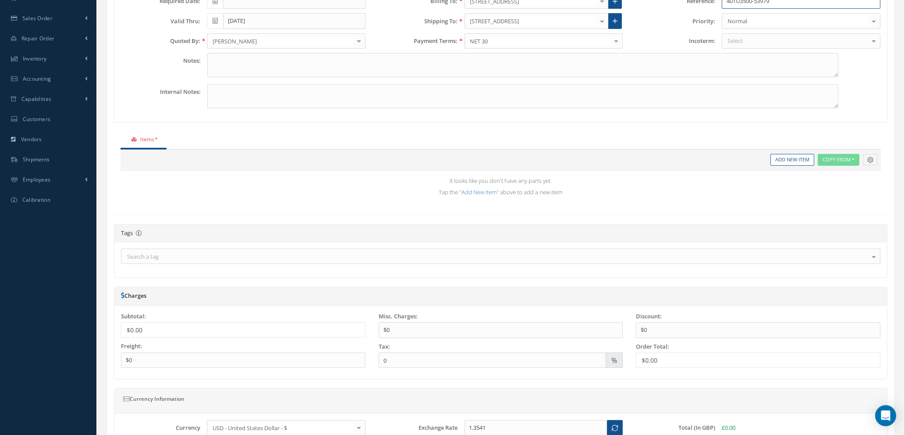
scroll to position [131, 0]
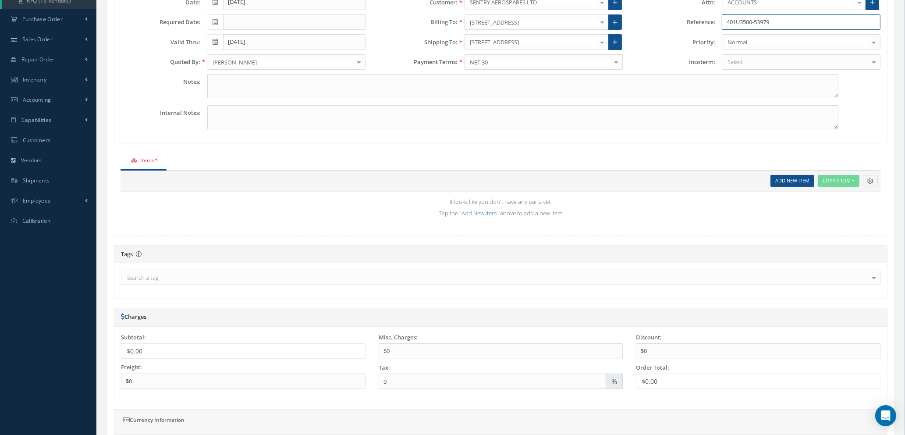
type input "401U3500-53979"
click at [789, 182] on link "Add New Item" at bounding box center [793, 181] width 44 height 12
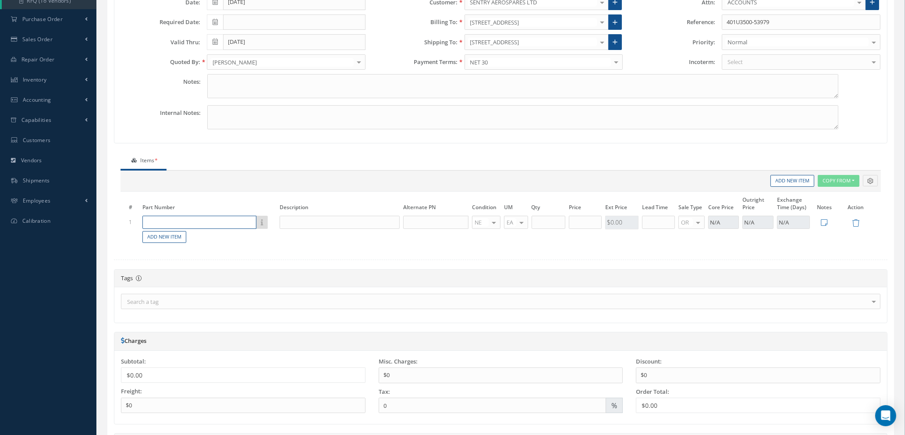
click at [220, 224] on input "text" at bounding box center [199, 222] width 114 height 13
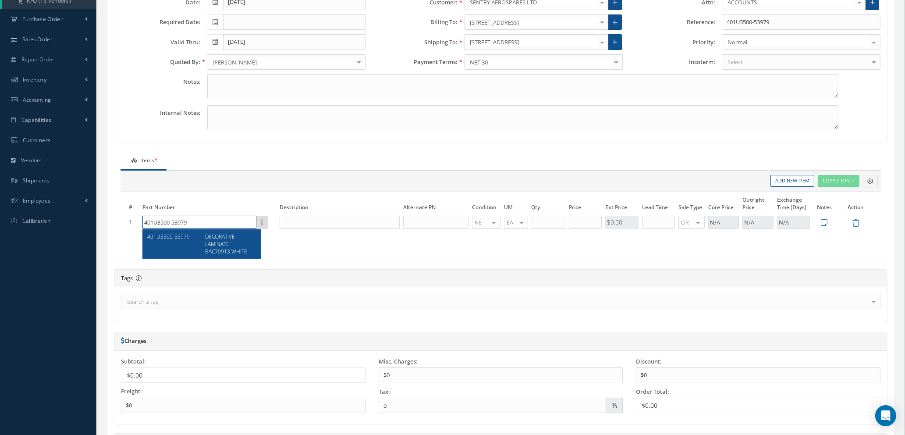
type input "401U3500-53979"
click at [223, 243] on span "DECORATIVE LAMINATE BAC70913 WHITE" at bounding box center [226, 244] width 42 height 22
type input "DECORATIVE LAMINATE BAC70913 WHITE"
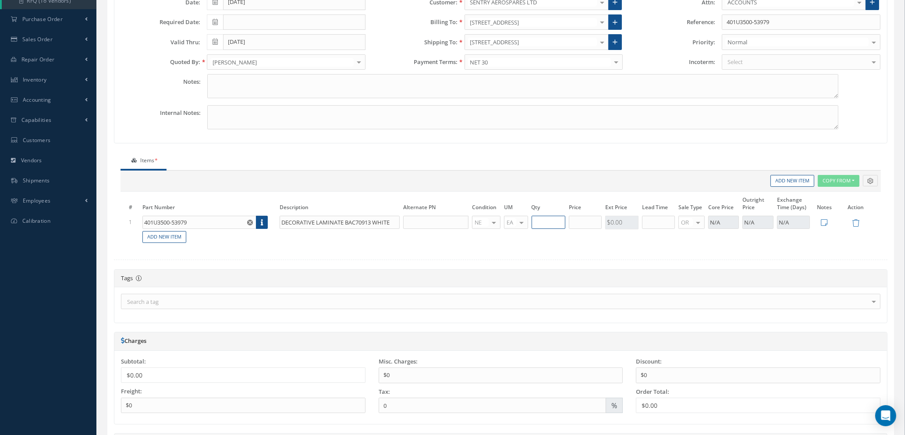
click at [545, 222] on input "text" at bounding box center [549, 222] width 34 height 13
type input "10"
click at [583, 222] on input "text" at bounding box center [585, 222] width 33 height 13
type input "$3"
type input "$2,500"
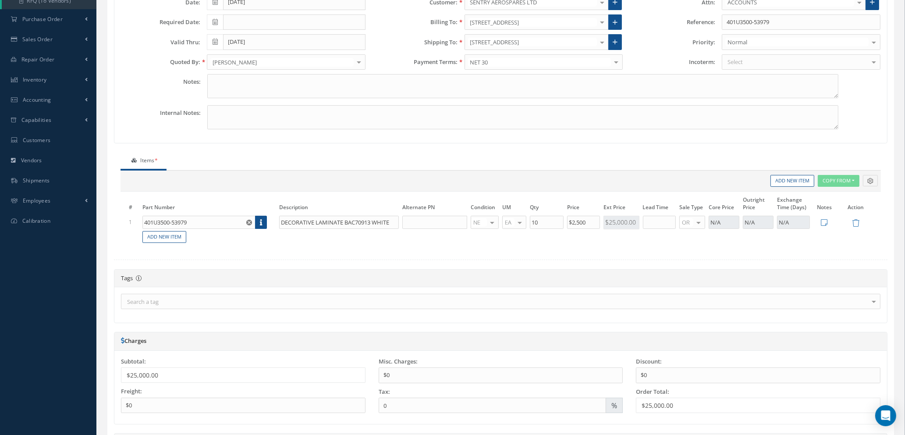
click at [590, 263] on form "Type: Sales Quote Date: 08/12/2025 Required Date: Valid Thru: 09/11/2025 Quoted…" at bounding box center [501, 251] width 774 height 576
click at [655, 223] on input "text" at bounding box center [659, 222] width 33 height 13
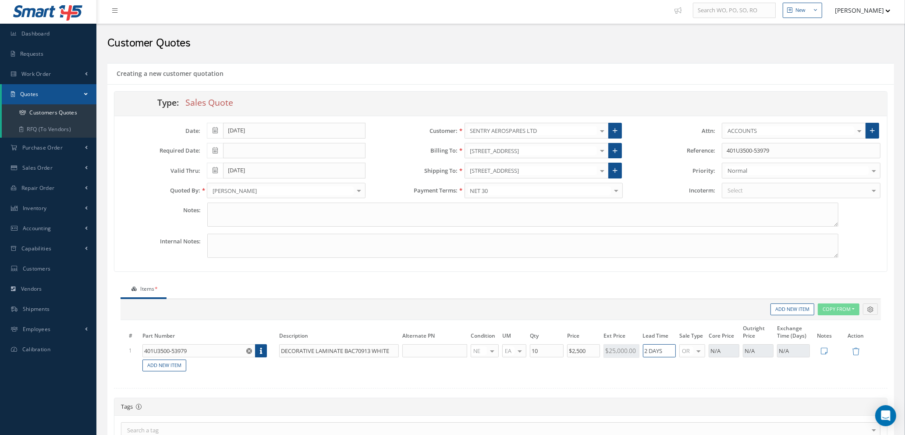
scroll to position [0, 0]
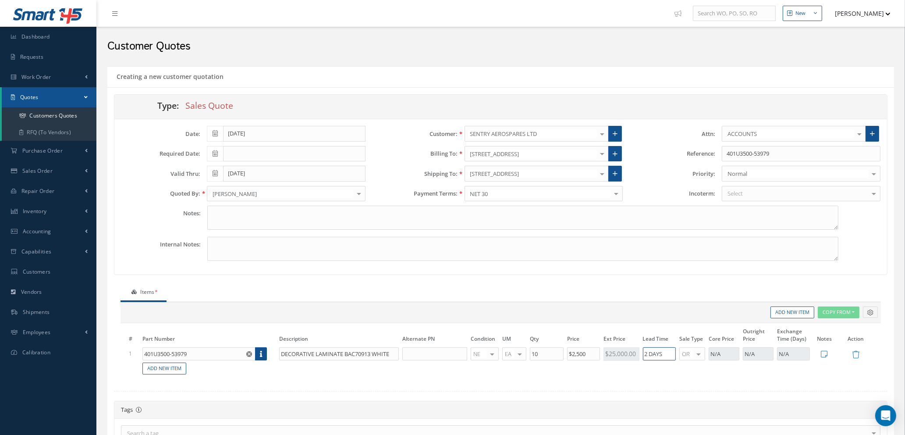
type input "2 DAYS"
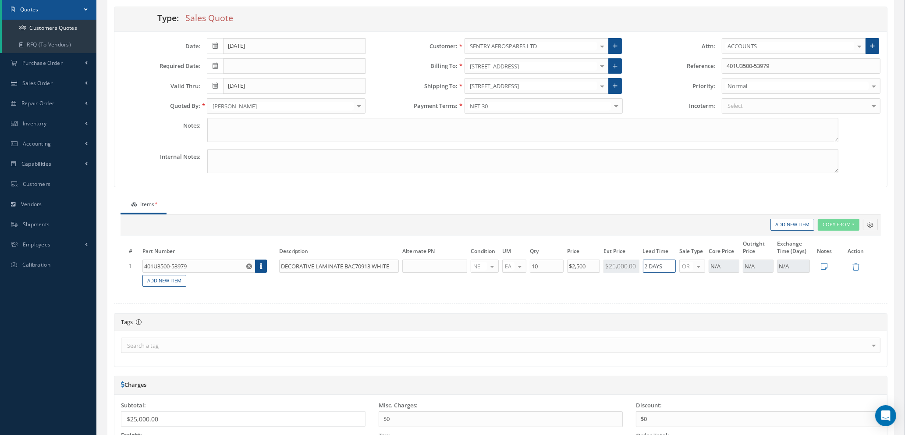
scroll to position [66, 0]
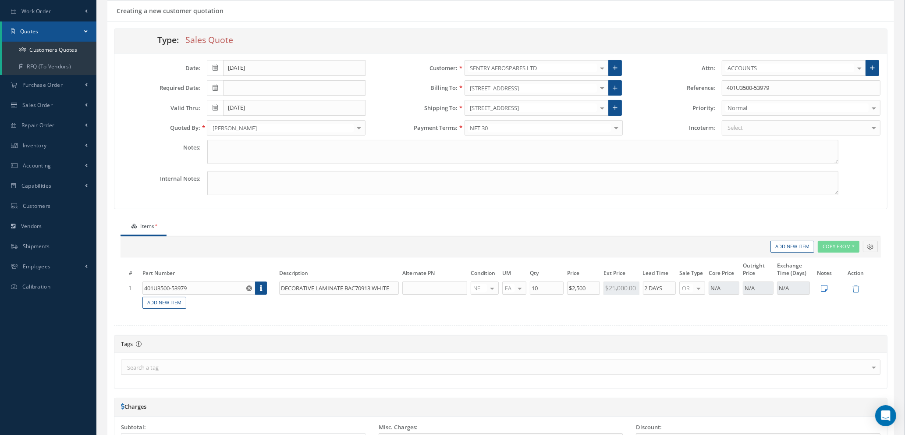
click at [824, 288] on icon at bounding box center [824, 287] width 7 height 7
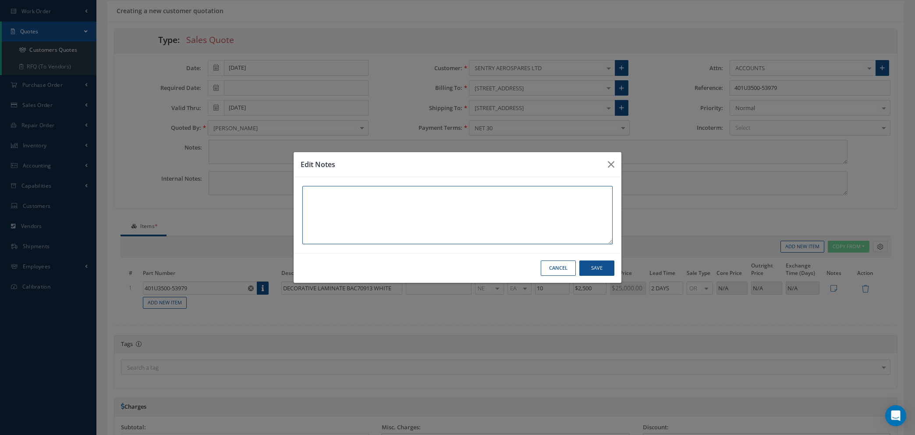
click at [341, 198] on textarea at bounding box center [457, 215] width 310 height 58
type textarea "FAA 8130-3"
click at [592, 262] on button "Save" at bounding box center [596, 267] width 35 height 15
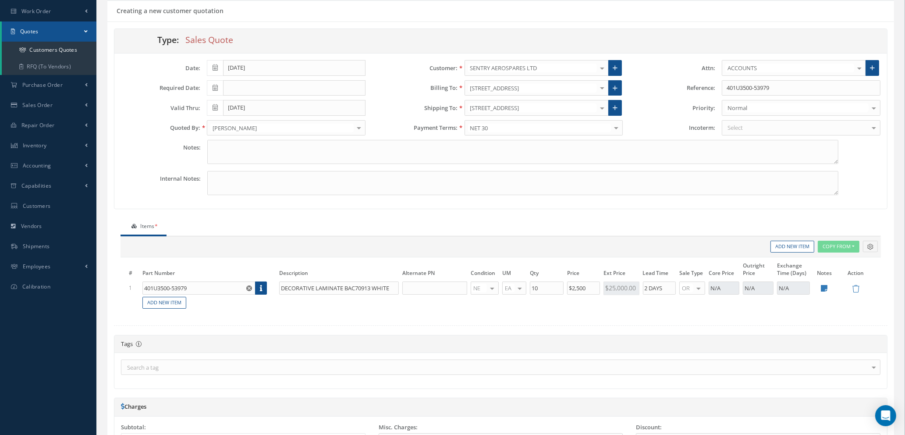
scroll to position [197, 0]
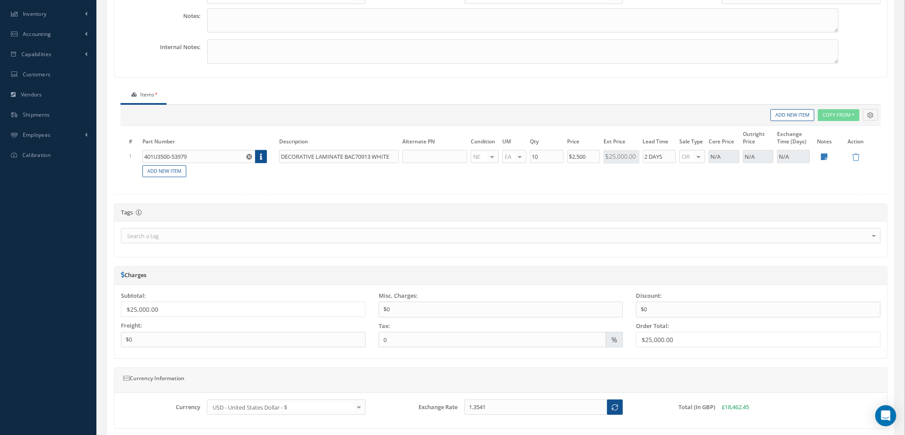
click at [519, 154] on div at bounding box center [520, 156] width 12 height 13
click at [512, 259] on span "SH" at bounding box center [511, 260] width 7 height 8
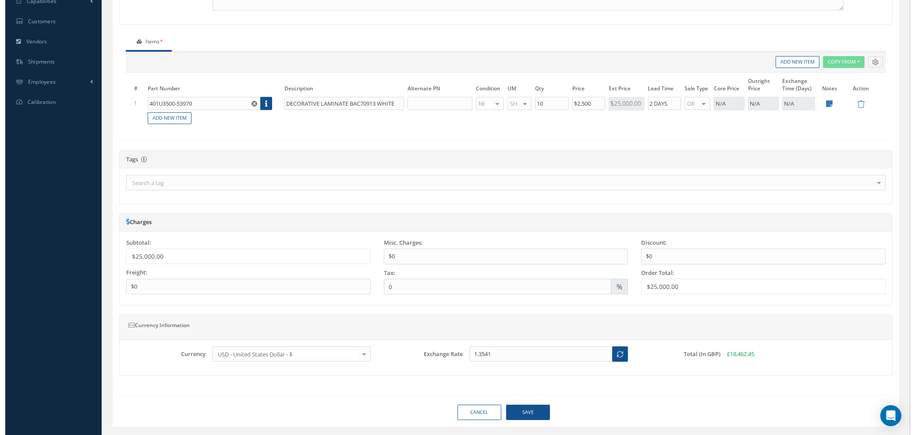
scroll to position [271, 0]
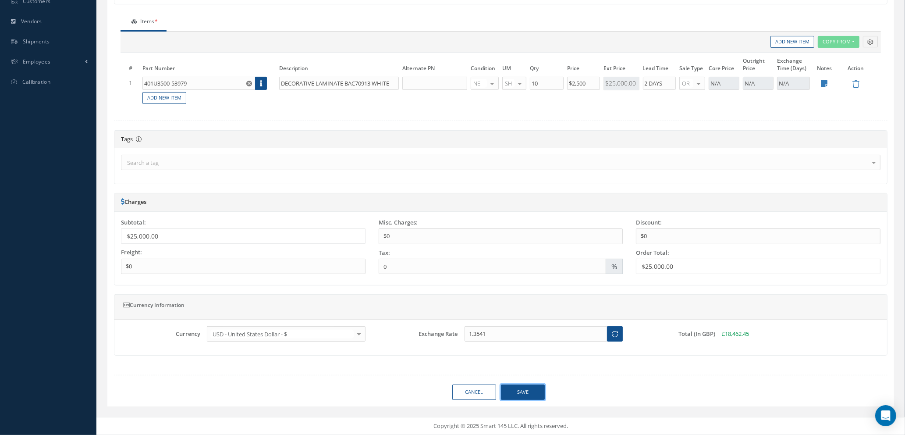
click at [519, 391] on button "Save" at bounding box center [523, 391] width 44 height 15
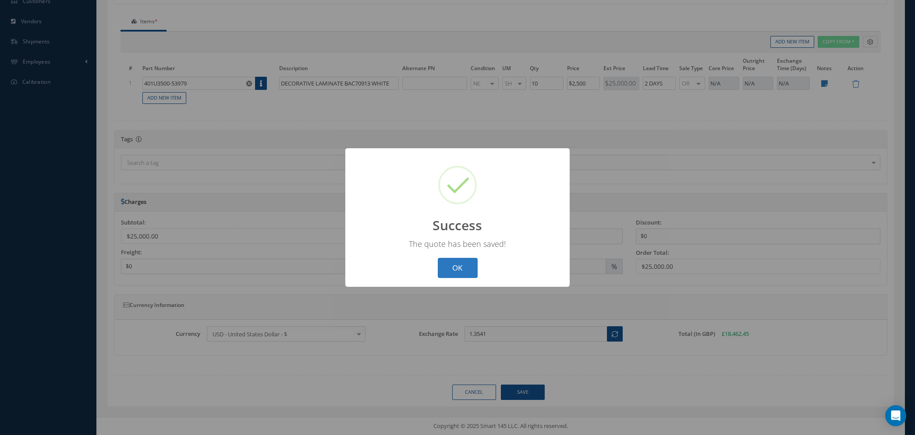
click at [456, 270] on button "OK" at bounding box center [458, 268] width 40 height 21
select select "25"
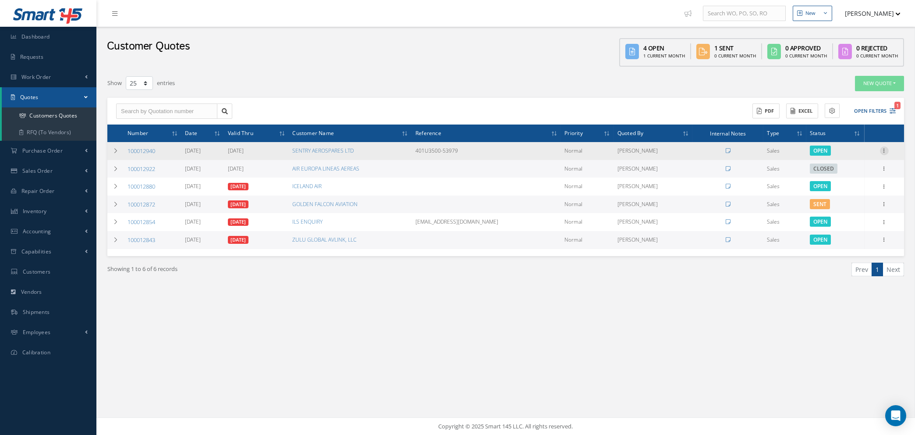
click at [885, 146] on icon at bounding box center [884, 149] width 9 height 7
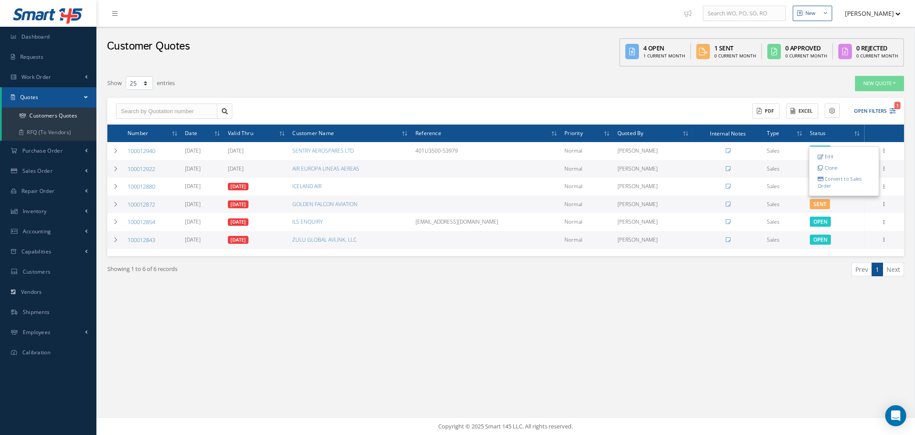
click at [521, 374] on div "New New Work Order New Purchase Order New Customer Quote New Sales Order New Re…" at bounding box center [505, 217] width 819 height 435
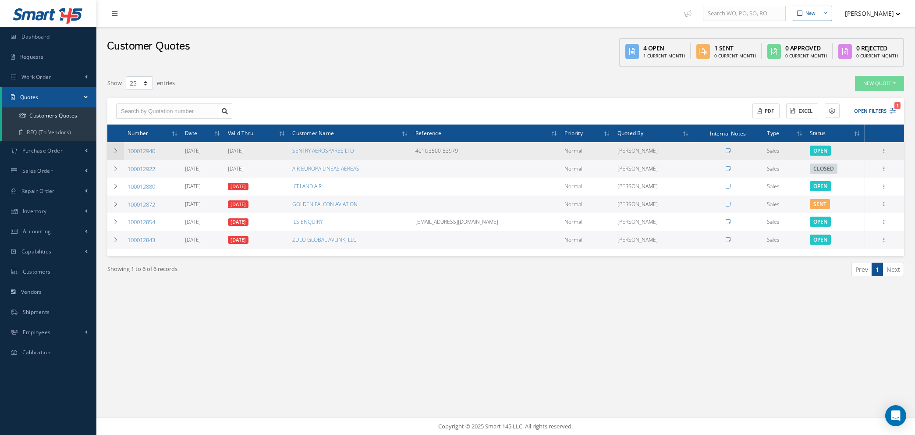
click at [114, 149] on icon at bounding box center [116, 150] width 6 height 5
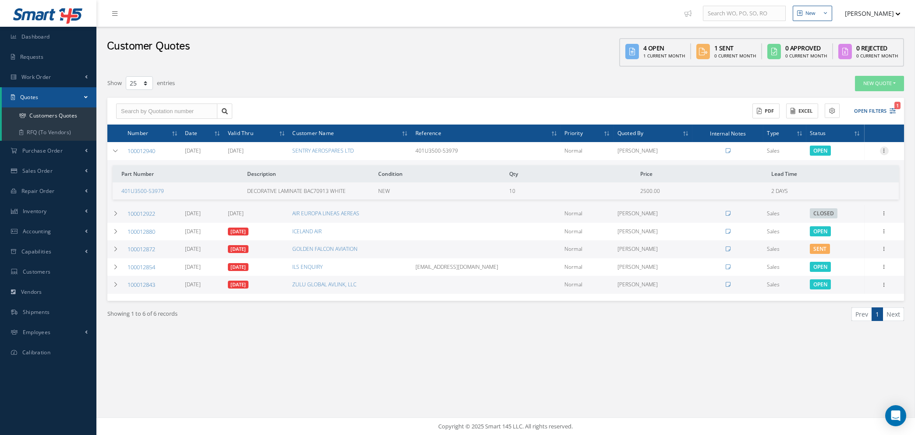
click at [883, 150] on icon at bounding box center [884, 149] width 9 height 7
click at [616, 366] on div "New New Work Order New Purchase Order New Customer Quote New Sales Order New Re…" at bounding box center [505, 217] width 819 height 435
click at [885, 149] on icon at bounding box center [884, 149] width 9 height 7
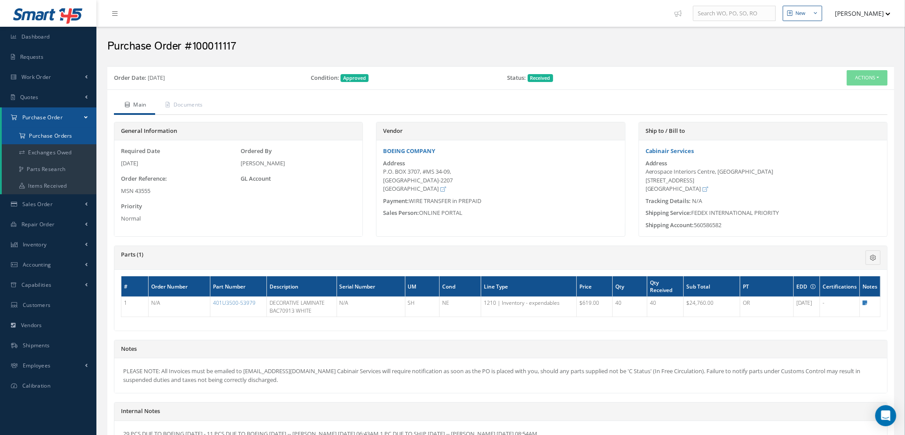
click at [45, 135] on a=1&status_id=2&status_id=3&status_id=5&collapsedFilters"] "Purchase Orders" at bounding box center [49, 136] width 95 height 17
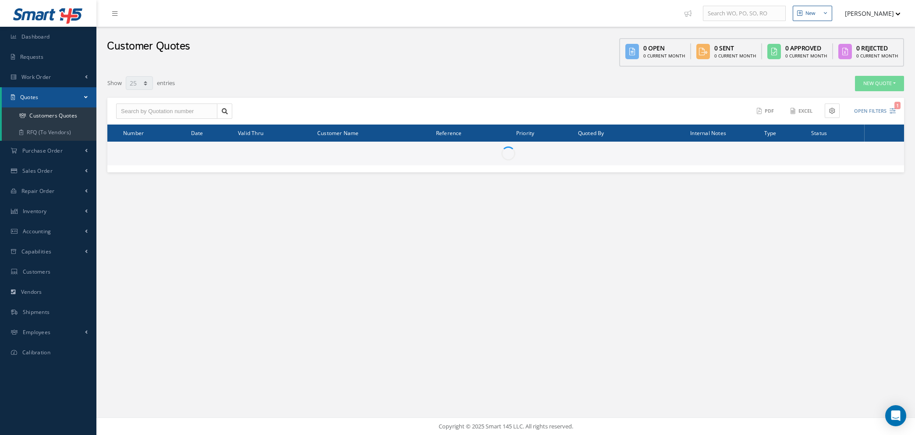
select select "25"
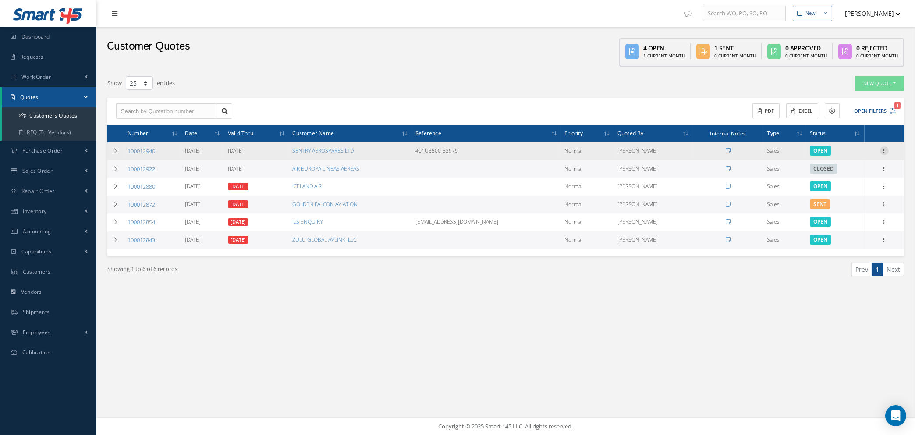
click at [885, 149] on icon at bounding box center [884, 149] width 9 height 7
click at [834, 205] on link "Print-Outs" at bounding box center [836, 208] width 24 height 7
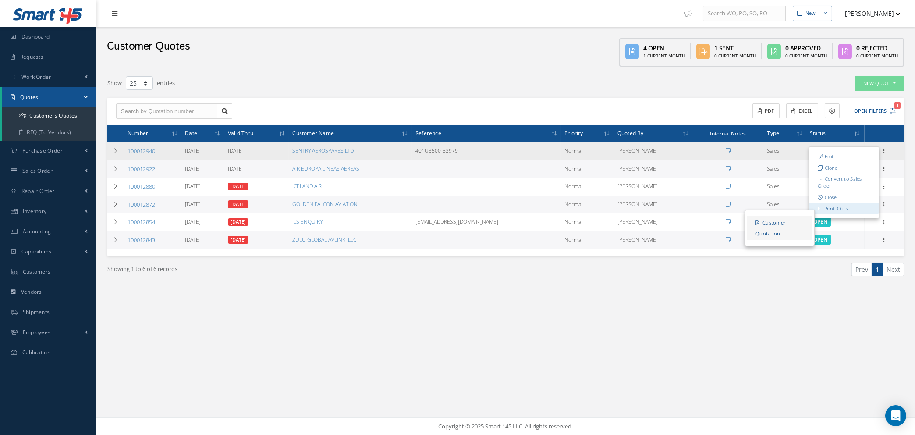
click at [771, 226] on link "Customer Quotation" at bounding box center [780, 228] width 66 height 25
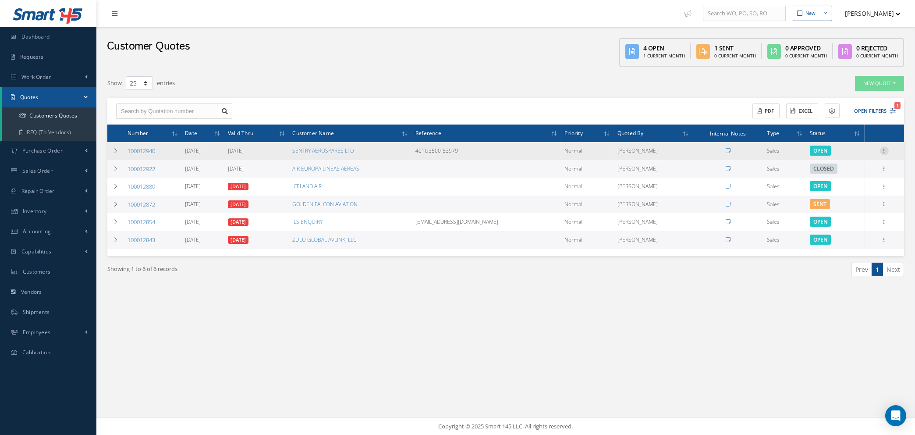
click at [885, 149] on icon at bounding box center [884, 149] width 9 height 7
click at [837, 152] on link "Edit" at bounding box center [844, 156] width 69 height 11
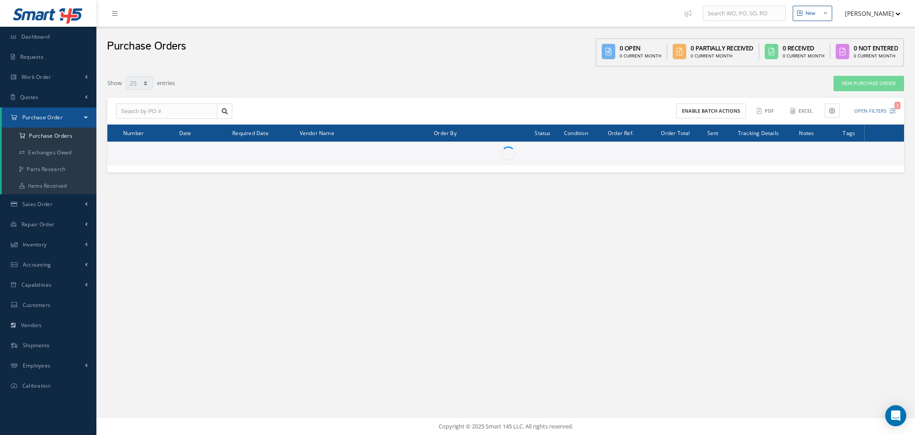
select select "25"
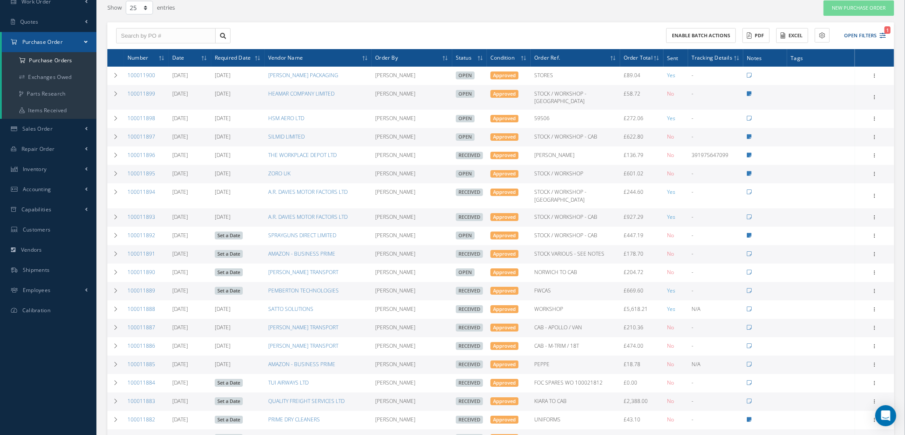
scroll to position [66, 0]
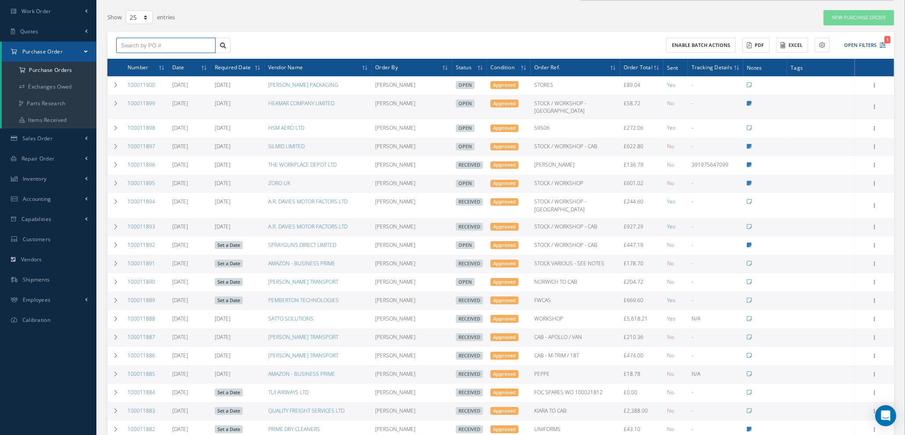
click at [198, 46] on input "text" at bounding box center [166, 46] width 100 height 16
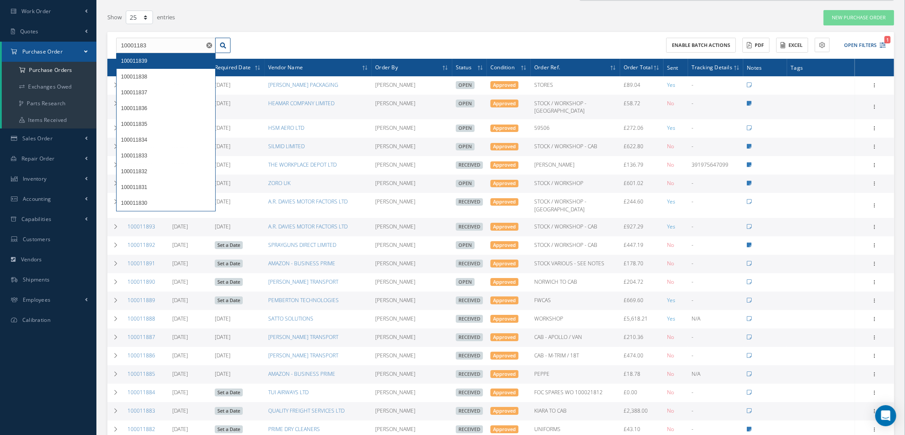
click at [153, 62] on div "100011839" at bounding box center [166, 61] width 90 height 9
type input "100011839"
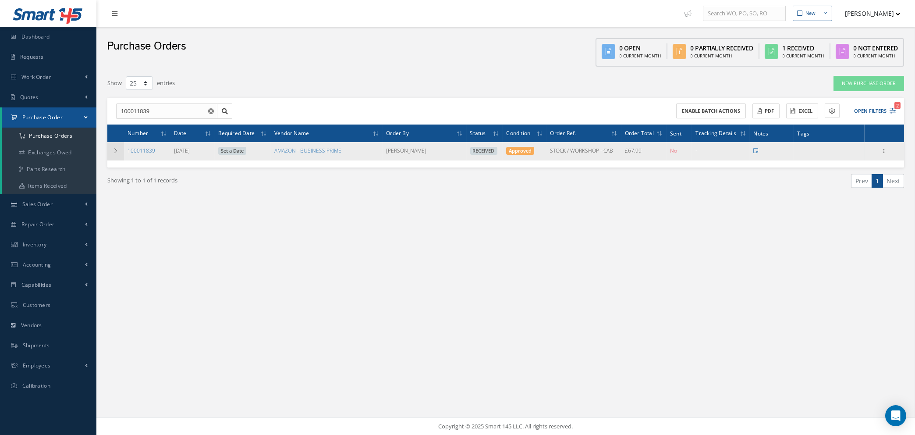
click at [116, 150] on icon at bounding box center [116, 150] width 6 height 5
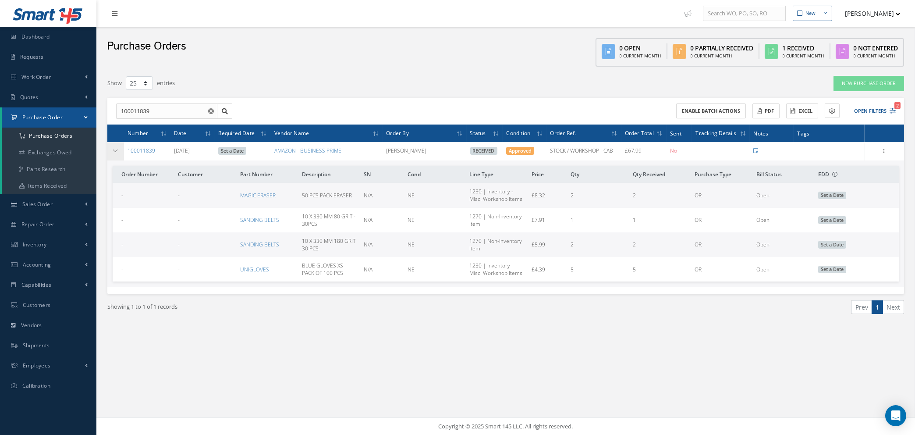
click at [116, 150] on icon at bounding box center [116, 150] width 6 height 5
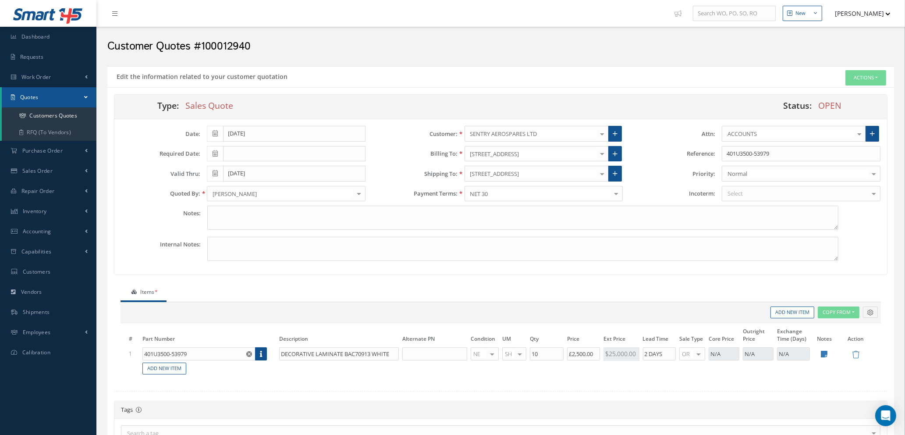
type input "$0"
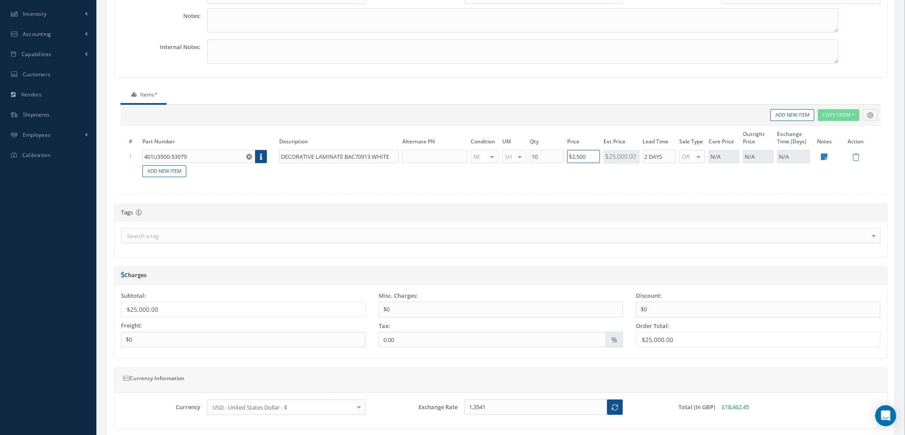
drag, startPoint x: 584, startPoint y: 156, endPoint x: 532, endPoint y: 146, distance: 53.5
click at [532, 146] on table "# Part Number Description Alternate PN Condition UM Qty Cost Markup Percentage …" at bounding box center [500, 153] width 747 height 49
type input "$3,500"
click at [614, 178] on td "Add New Item" at bounding box center [476, 171] width 671 height 14
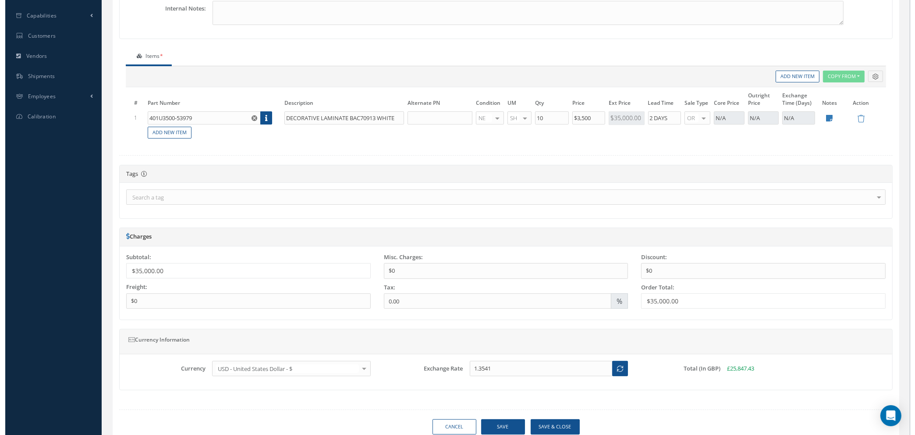
scroll to position [271, 0]
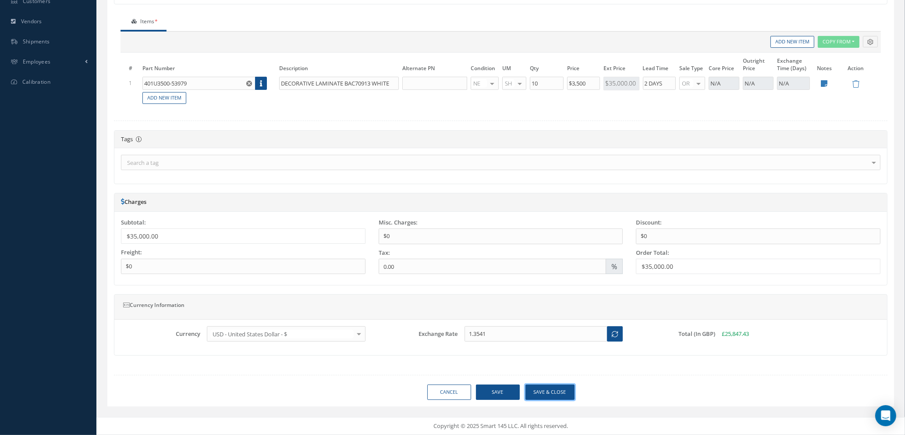
click at [544, 394] on button "Save & close" at bounding box center [550, 391] width 49 height 15
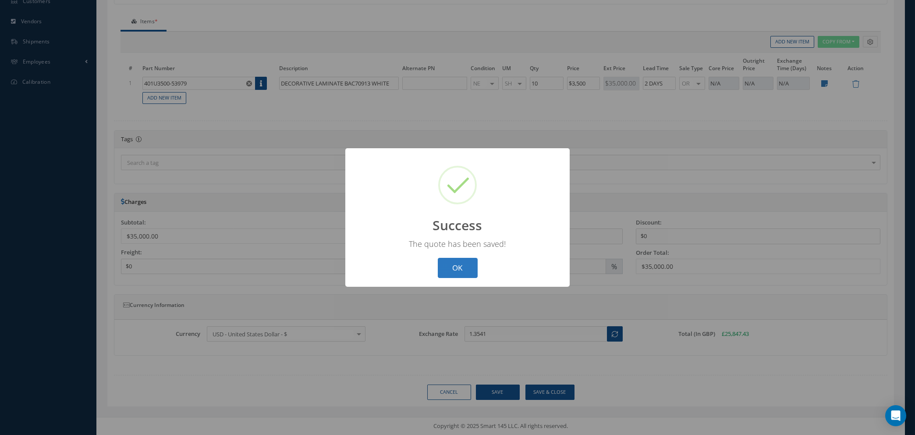
click at [455, 271] on button "OK" at bounding box center [458, 268] width 40 height 21
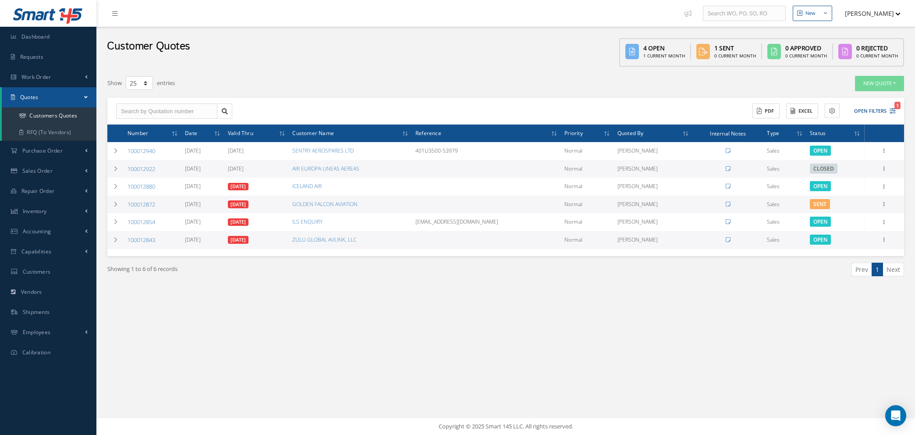
select select "25"
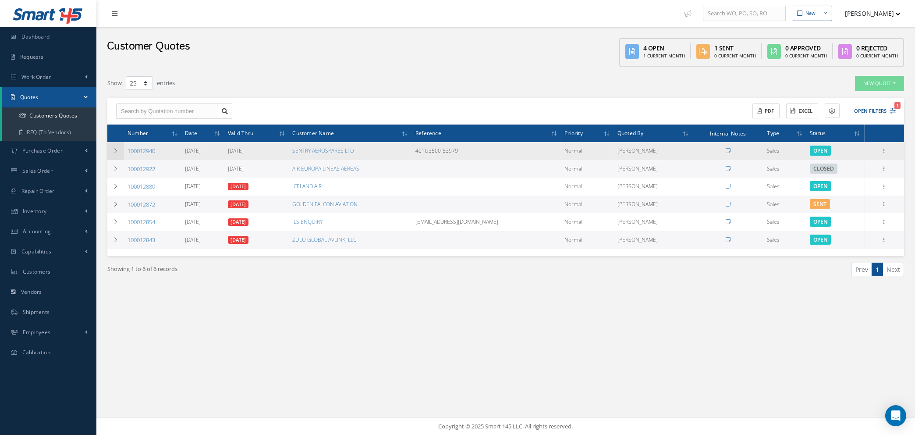
click at [113, 148] on icon at bounding box center [116, 150] width 6 height 5
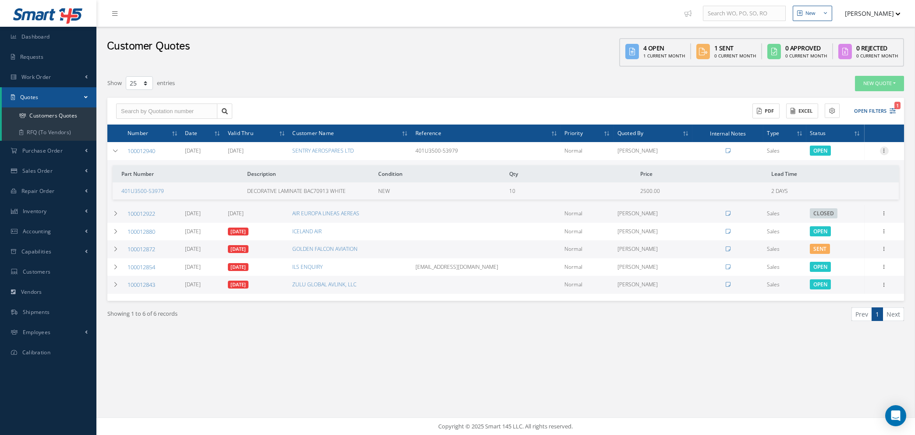
click at [885, 147] on icon at bounding box center [884, 149] width 9 height 7
click at [831, 209] on link "Print-Outs" at bounding box center [836, 208] width 24 height 7
click at [766, 223] on link "Customer Quotation" at bounding box center [780, 228] width 66 height 25
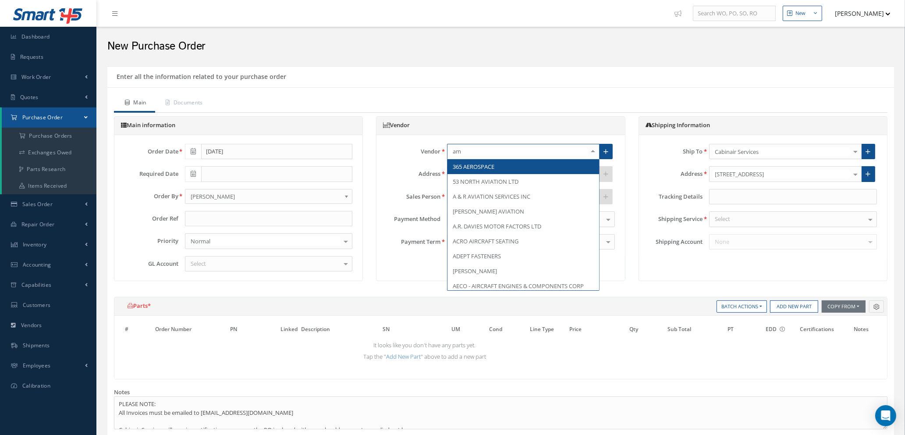
type input "ama"
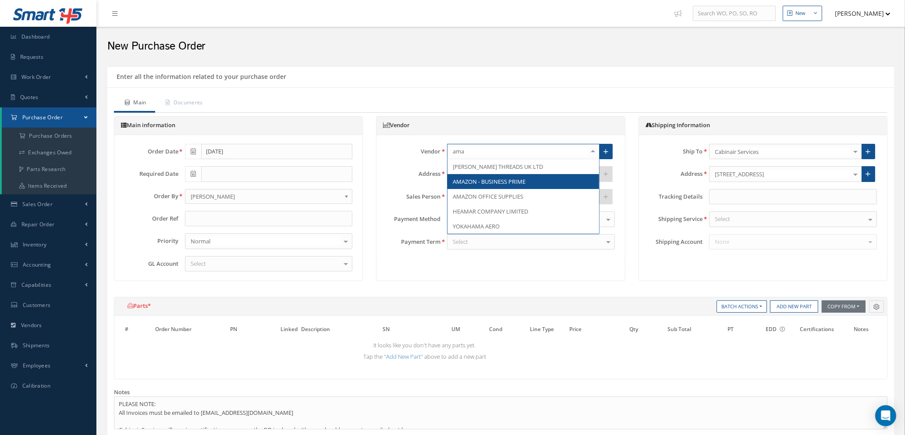
click at [488, 185] on span "AMAZON - BUSINESS PRIME" at bounding box center [489, 182] width 73 height 8
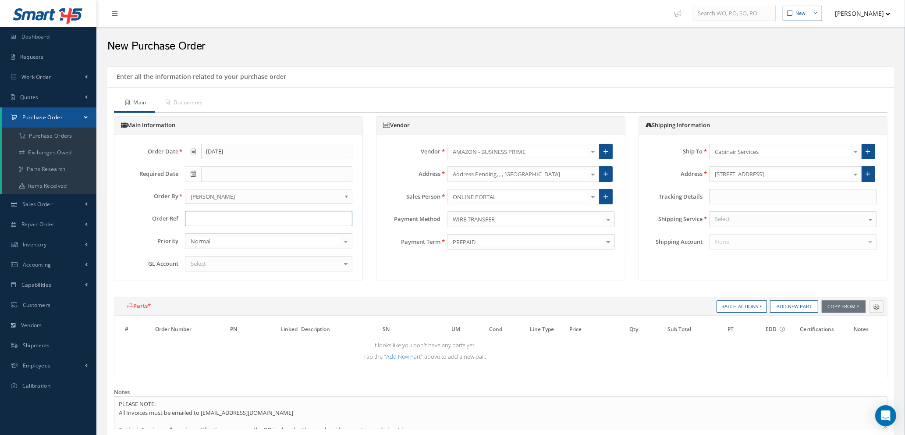
click at [194, 220] on input "text" at bounding box center [269, 219] width 168 height 16
type input "STOCK"
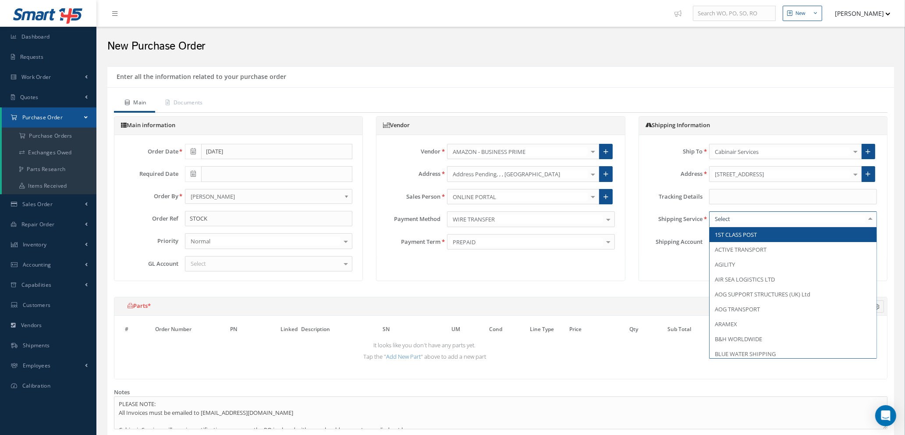
click at [766, 213] on div at bounding box center [793, 219] width 168 height 16
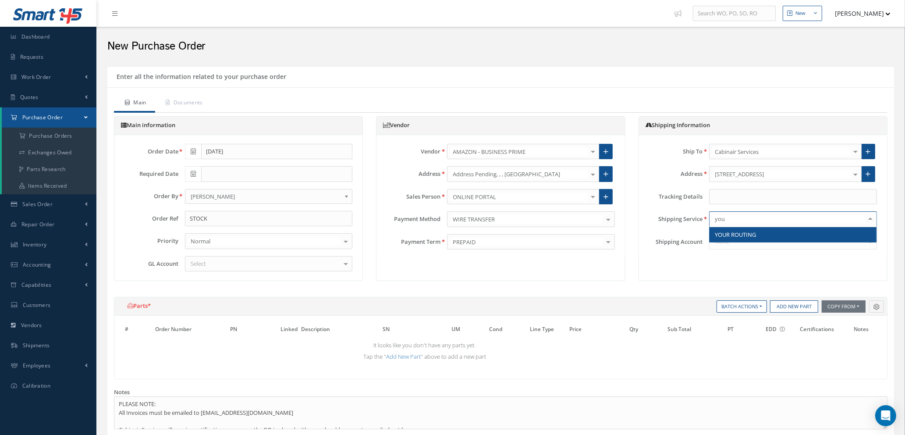
type input "your"
click at [750, 234] on span "YOUR ROUTING" at bounding box center [735, 235] width 41 height 8
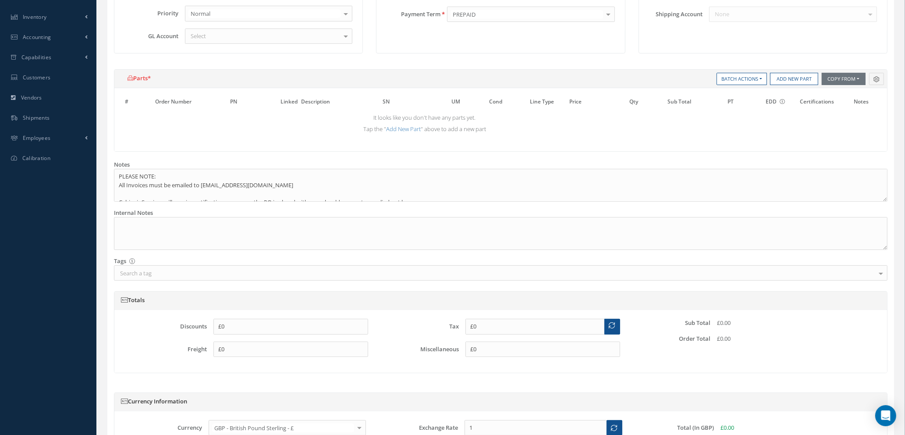
scroll to position [197, 0]
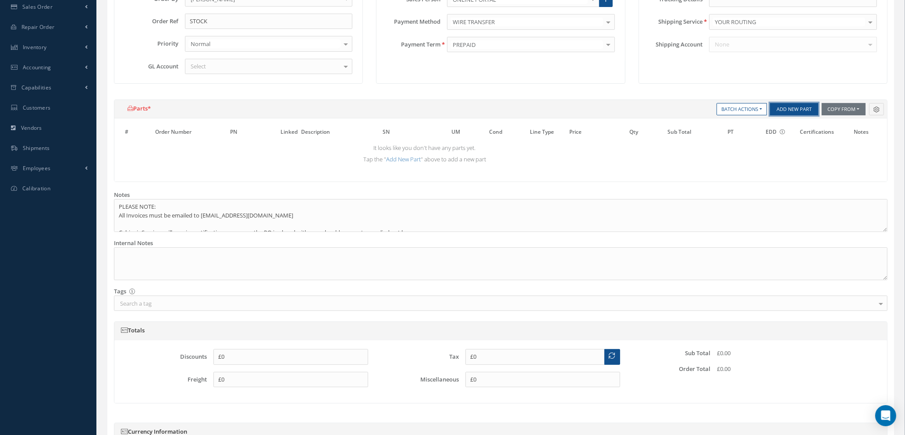
click at [789, 107] on button "Add New Part" at bounding box center [794, 109] width 48 height 12
select select "1"
select select "5"
select select "114"
select select "1"
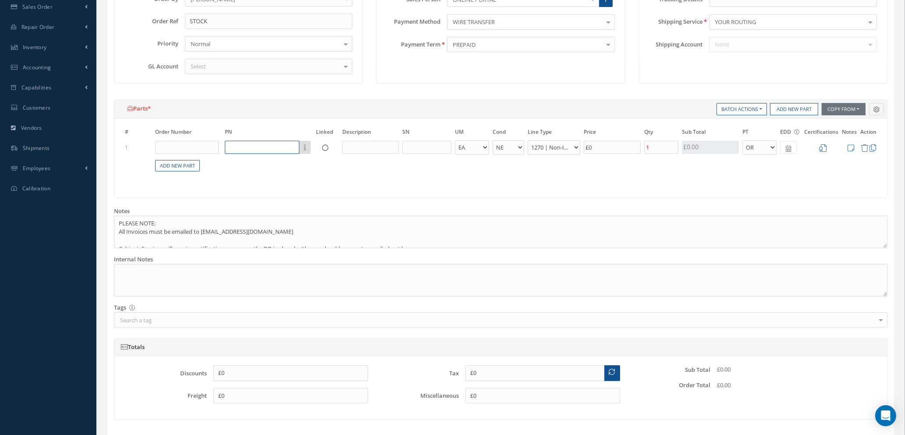
click at [233, 145] on input "text" at bounding box center [262, 147] width 75 height 13
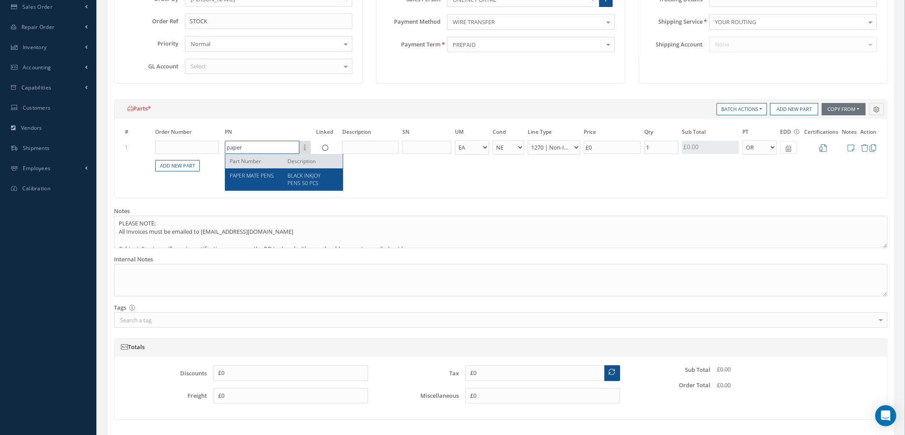
type input "paper"
click at [253, 176] on span "PAPER MATE PENS" at bounding box center [252, 175] width 44 height 7
type input "£2.9"
type input "PAPER MATE PENS"
type input "BLACK INKJOY PENS 50 PCS"
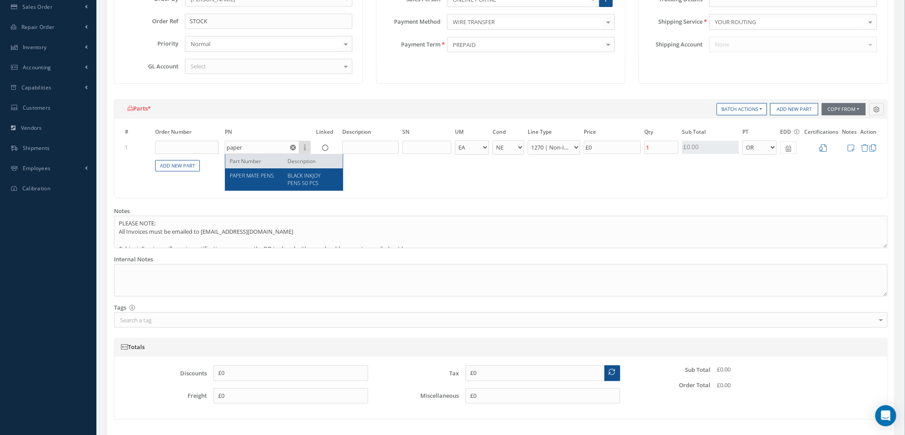
type input "£14.49"
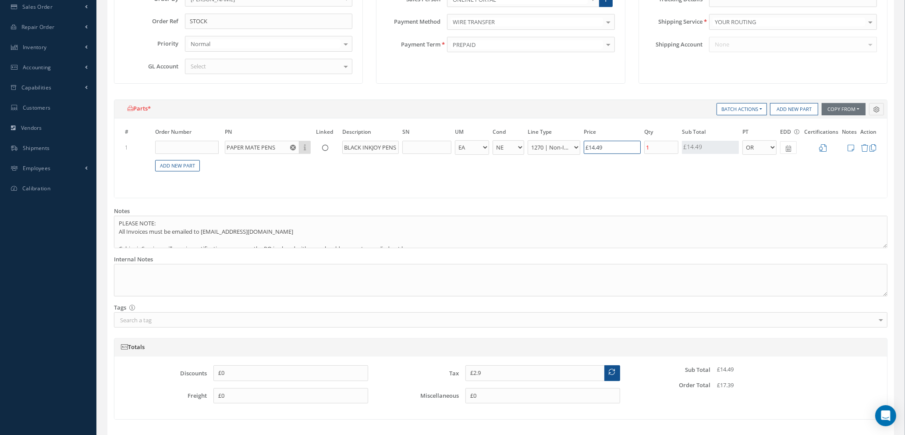
drag, startPoint x: 609, startPoint y: 145, endPoint x: 622, endPoint y: 149, distance: 13.9
click at [609, 145] on input "£14.49" at bounding box center [612, 147] width 57 height 13
type input "£2.88"
type input "£14.4"
type input "£2.89"
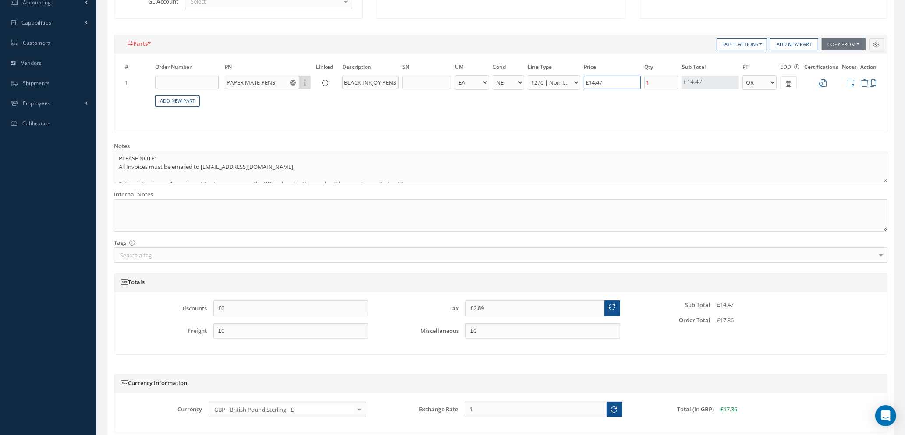
scroll to position [337, 0]
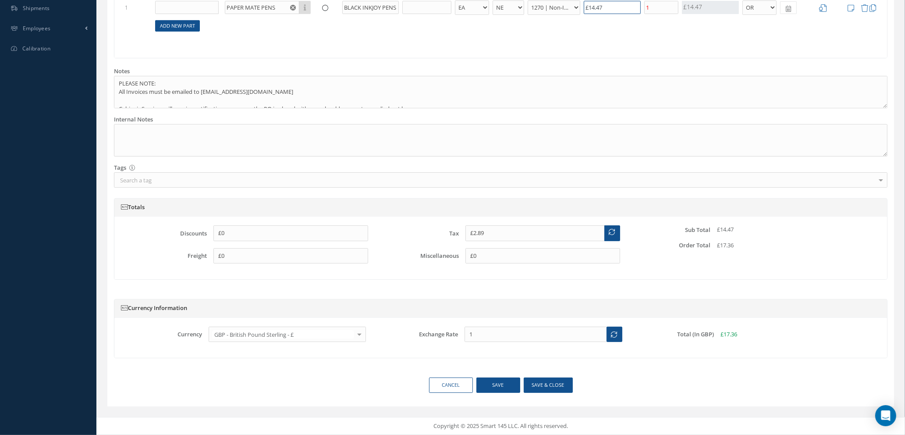
type input "£14.47"
click at [177, 22] on link "Add New Part" at bounding box center [177, 26] width 45 height 12
select select "1"
select select "5"
select select "114"
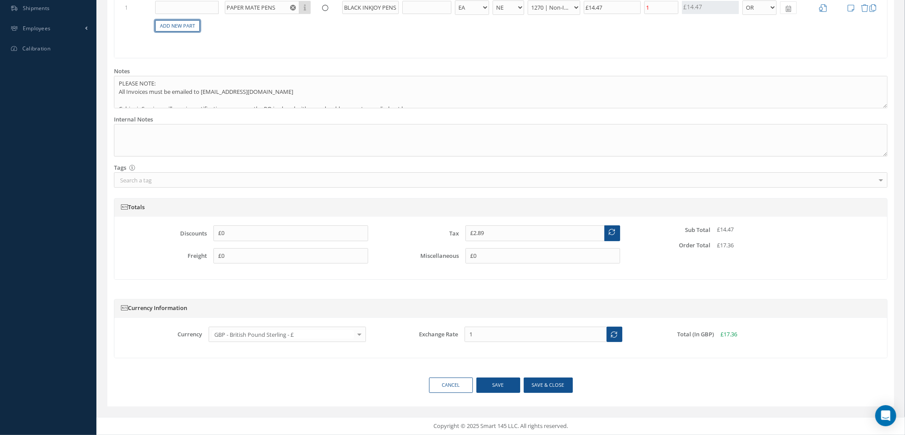
select select "1"
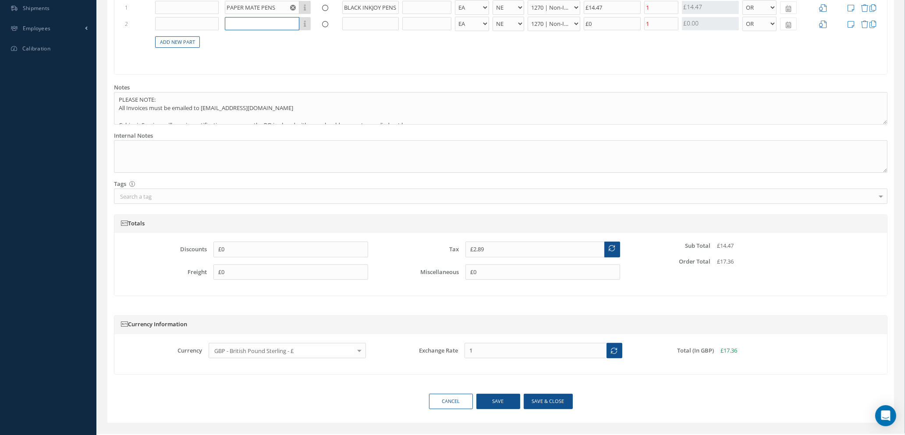
click at [261, 21] on input "text" at bounding box center [262, 23] width 75 height 13
type input "p"
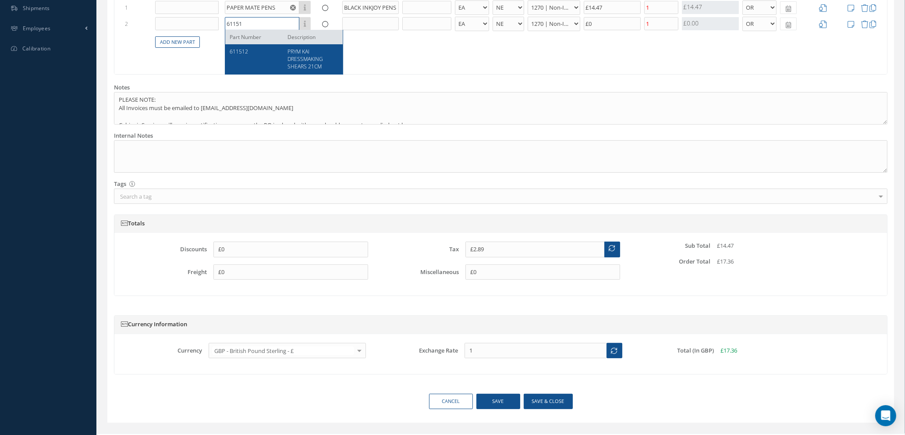
type input "61151"
click at [313, 60] on span "PRYM KAI DRESSMAKING SHEARS 21CM" at bounding box center [306, 59] width 36 height 22
type input "£5.56"
type input "611512"
type input "PRYM KAI DRESSMAKING SHEARS 21CM"
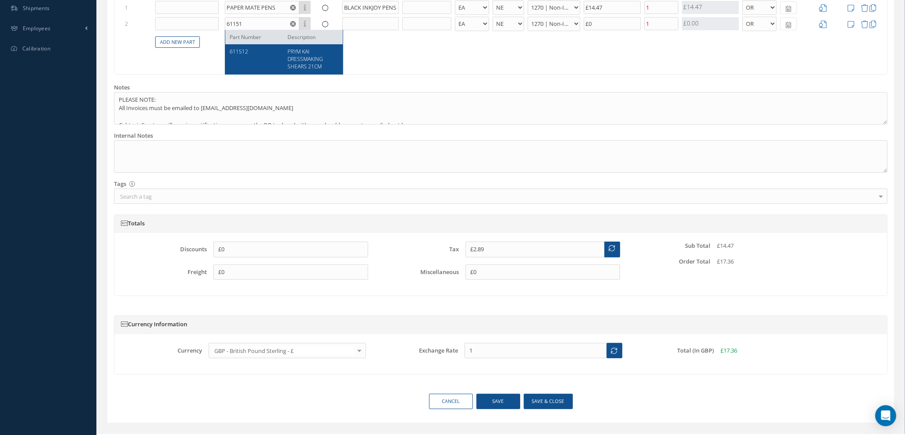
type input "£13.33"
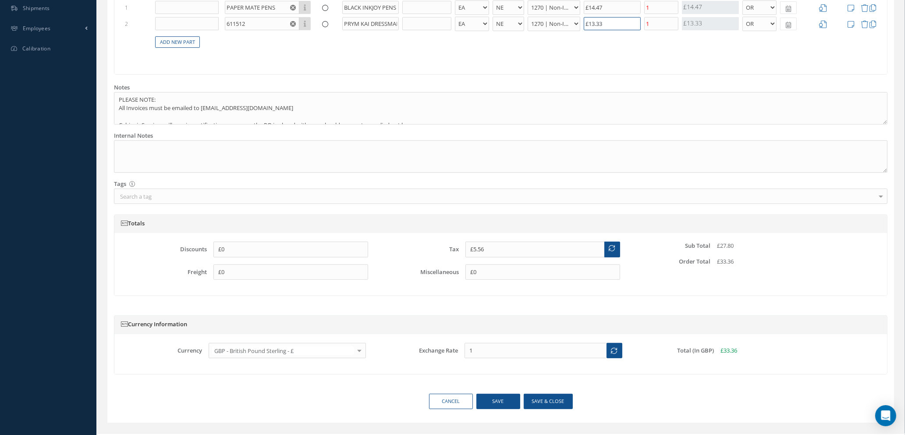
drag, startPoint x: 616, startPoint y: 23, endPoint x: 544, endPoint y: 19, distance: 71.6
click at [544, 19] on tr "2 611512 Part Number Description PRYM KAI DRESSMAKING SHEARS 21CM - BAG BX CA R…" at bounding box center [500, 24] width 755 height 16
type input "£3.09"
type input "£1"
type input "£6.49"
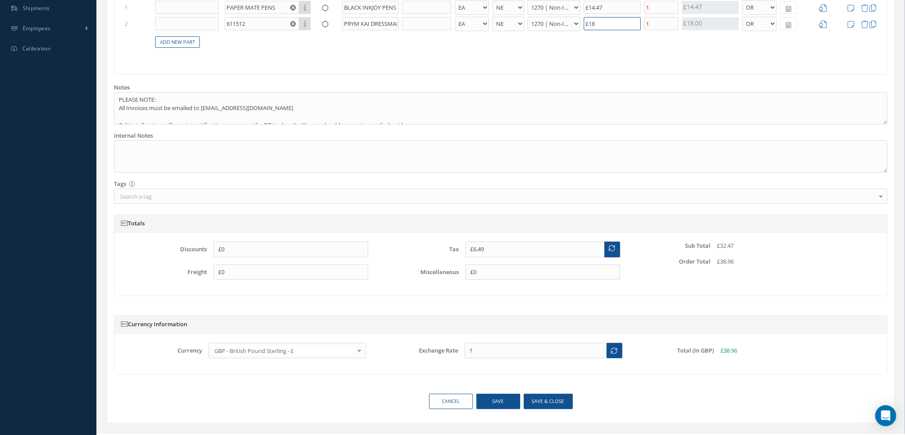
type input "£18."
type input "£6.53"
type input "£18.2"
type input "£6.54"
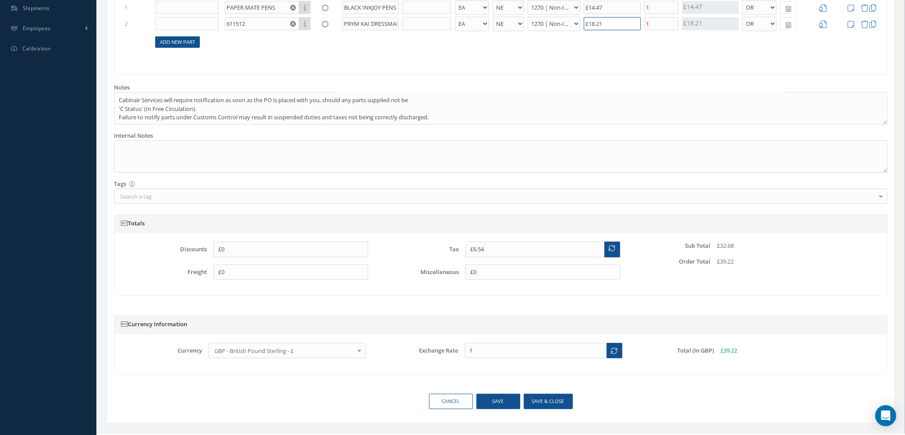
type input "£18.21"
click at [166, 39] on link "Add New Part" at bounding box center [177, 42] width 45 height 12
select select "1"
select select "5"
select select "114"
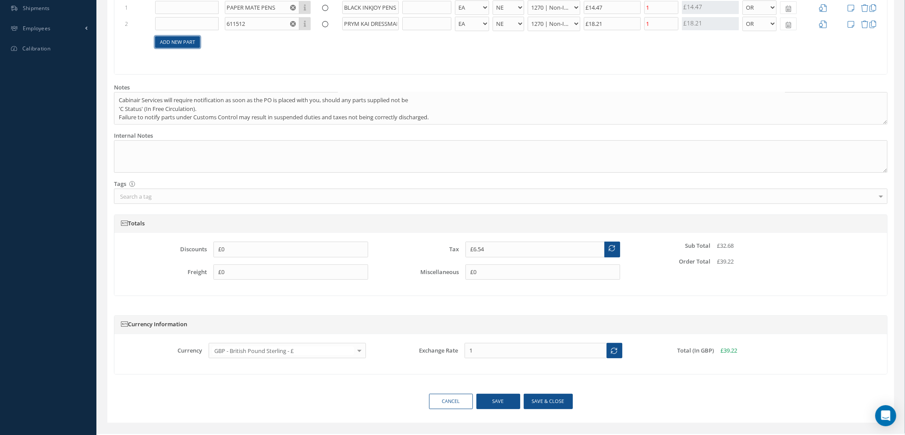
select select "1"
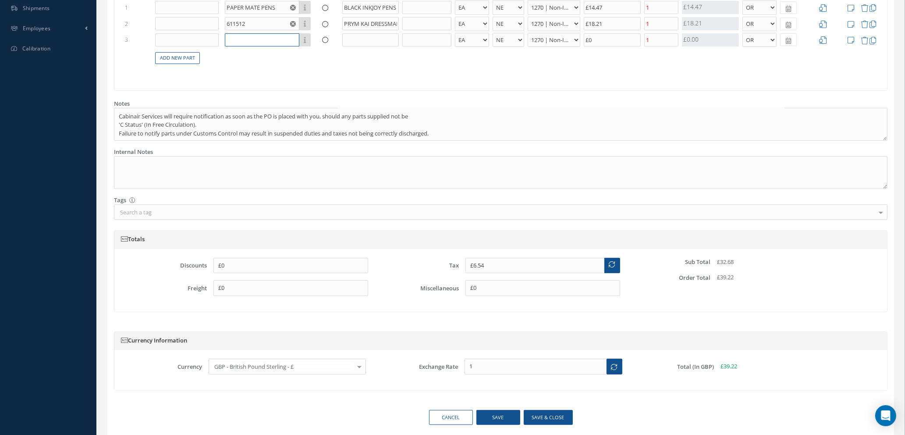
click at [243, 41] on input "text" at bounding box center [262, 39] width 75 height 13
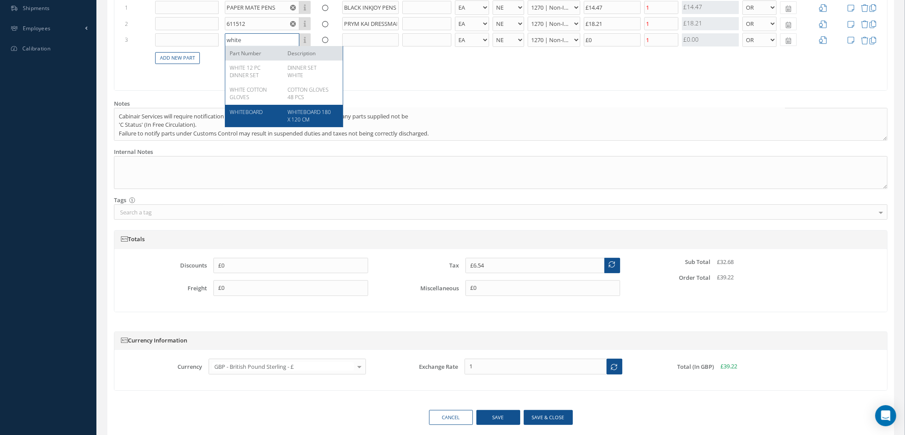
type input "white"
click at [252, 109] on span "WHITEBOARD" at bounding box center [246, 111] width 33 height 7
type input "£20.86"
type input "WHITEBOARD"
type input "WHITEBOARD 180 X 120 CM"
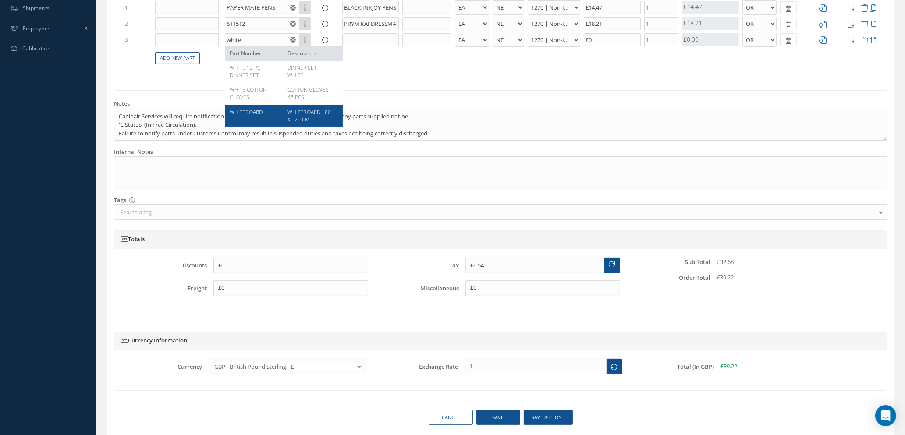
select select "7"
type input "£71.6"
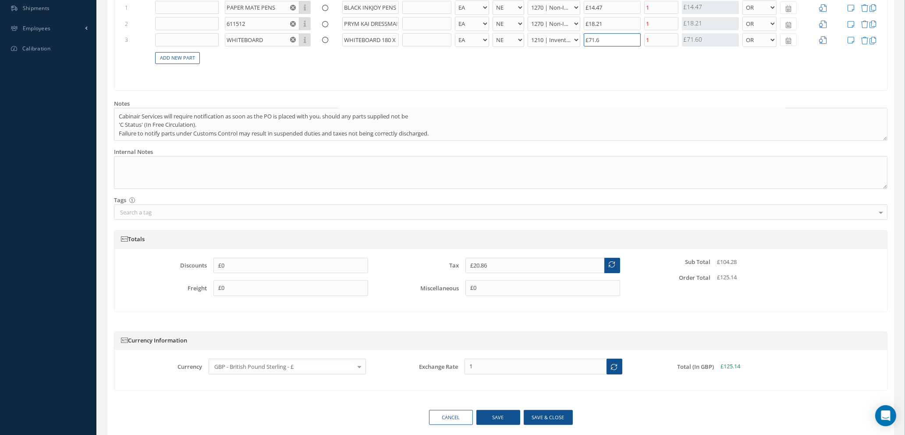
drag, startPoint x: 614, startPoint y: 38, endPoint x: 545, endPoint y: 33, distance: 69.0
click at [547, 32] on tr "3 WHITEBOARD Part Number Description WHITEBOARD 180 X 120 CM - BAG BX CA RL EA …" at bounding box center [500, 40] width 755 height 16
type input "£7.94"
type input "£7"
type input "£21.34"
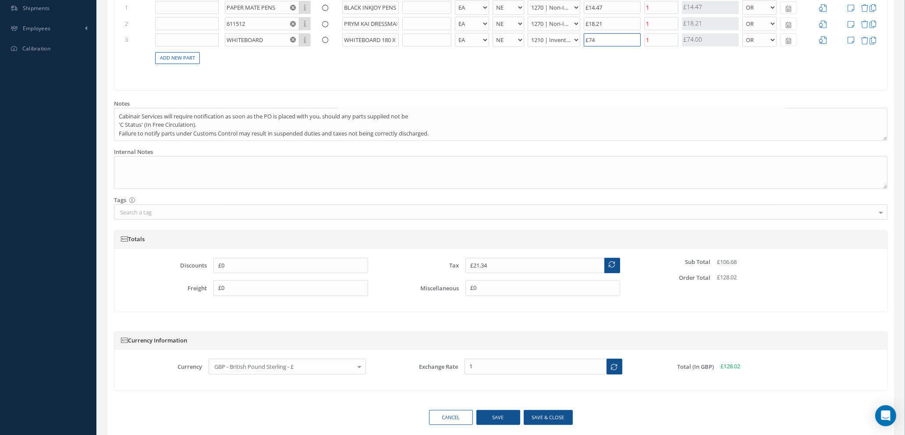
type input "£74."
type input "£21.38"
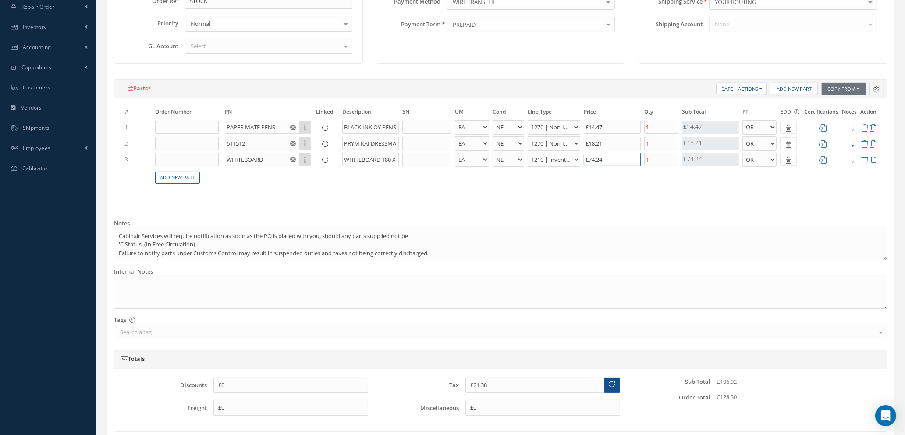
scroll to position [206, 0]
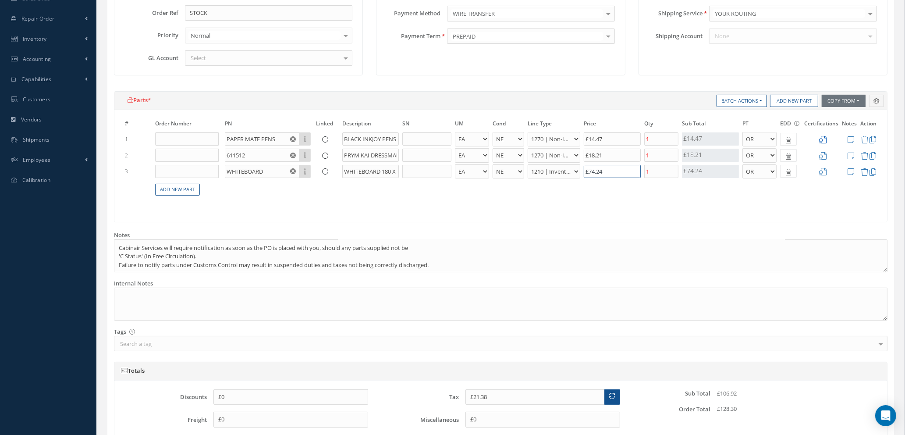
type input "£74.24"
click at [824, 138] on icon at bounding box center [822, 139] width 7 height 7
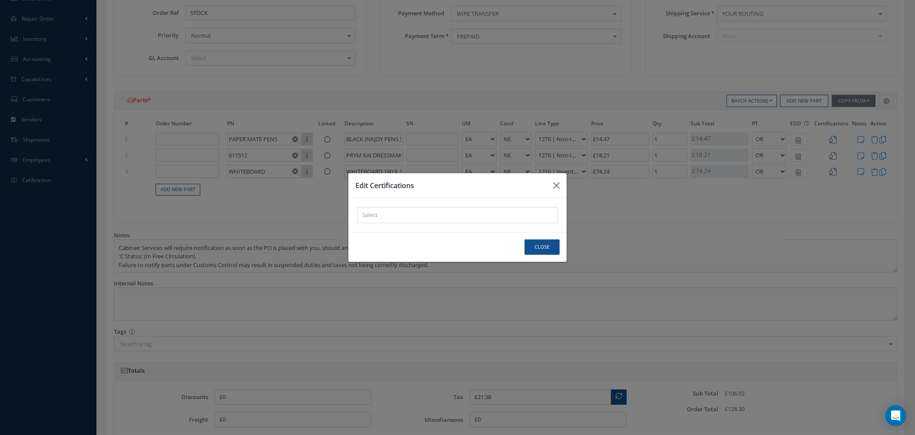
click at [515, 216] on div "× Loading..." at bounding box center [457, 215] width 201 height 16
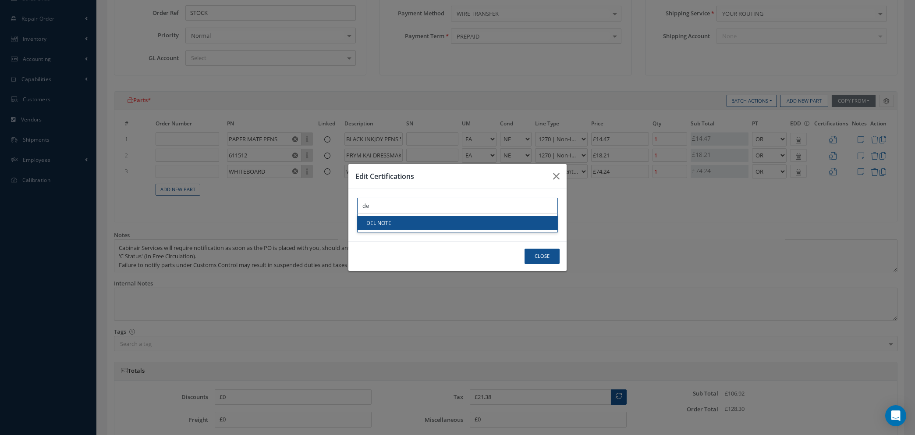
type input "de"
click at [509, 220] on link "DEL NOTE" at bounding box center [458, 223] width 200 height 14
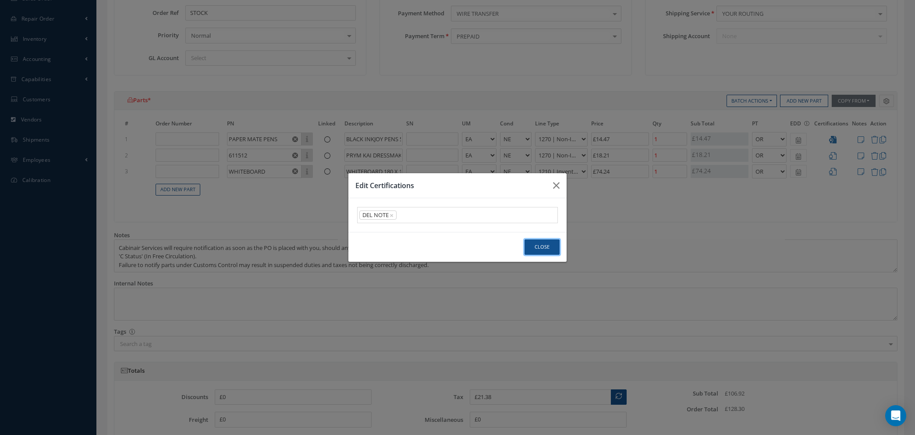
drag, startPoint x: 538, startPoint y: 248, endPoint x: 840, endPoint y: 205, distance: 305.4
click at [541, 245] on button "Close" at bounding box center [542, 246] width 35 height 15
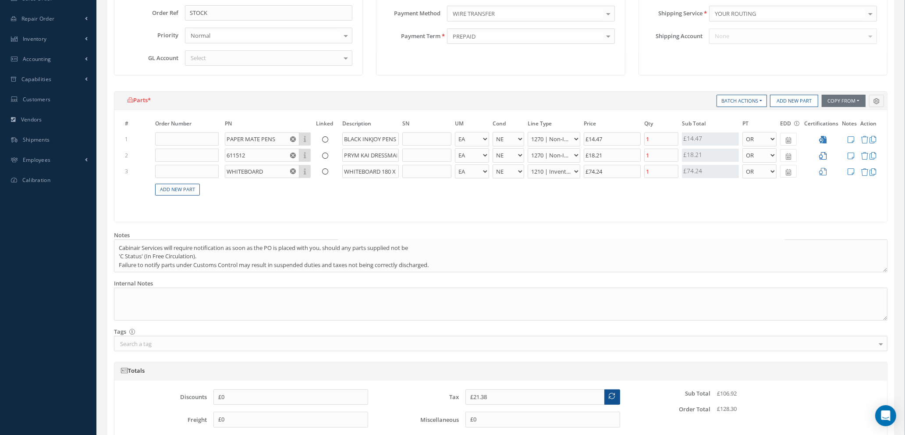
click at [825, 155] on icon at bounding box center [822, 155] width 7 height 7
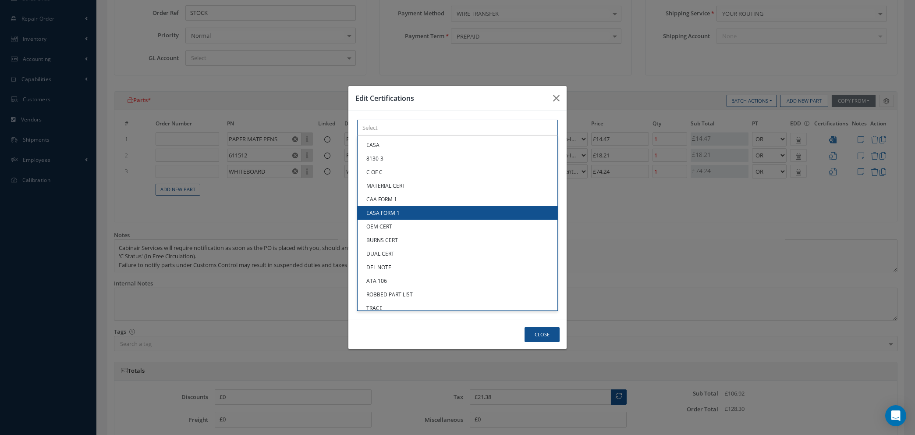
click at [395, 136] on div "× Loading... EASA 8130-3 C OF C MATERIAL CERT CAA FORM 1 EASA FORM 1 OEM CERT B…" at bounding box center [457, 128] width 201 height 16
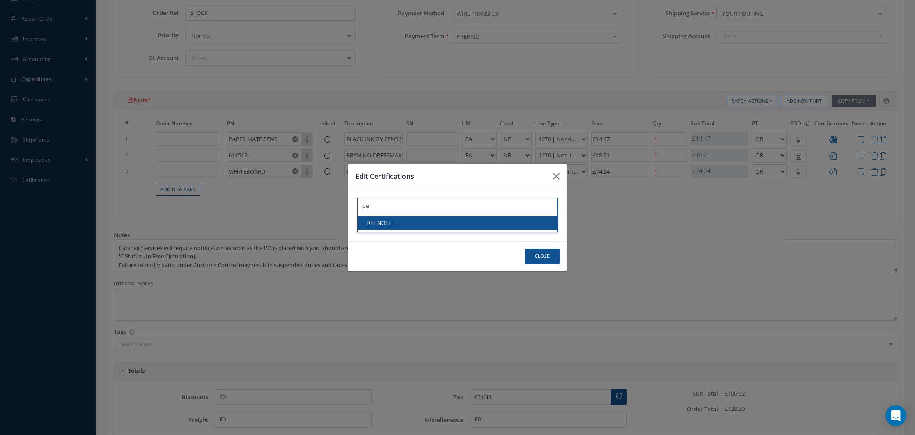
type input "de"
click at [395, 218] on link "DEL NOTE" at bounding box center [458, 223] width 200 height 14
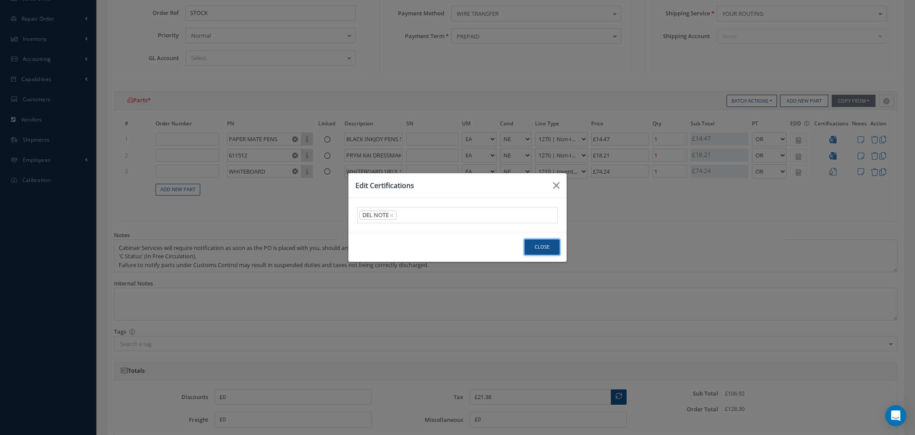
drag, startPoint x: 544, startPoint y: 253, endPoint x: 580, endPoint y: 244, distance: 36.6
click at [544, 252] on button "Close" at bounding box center [542, 246] width 35 height 15
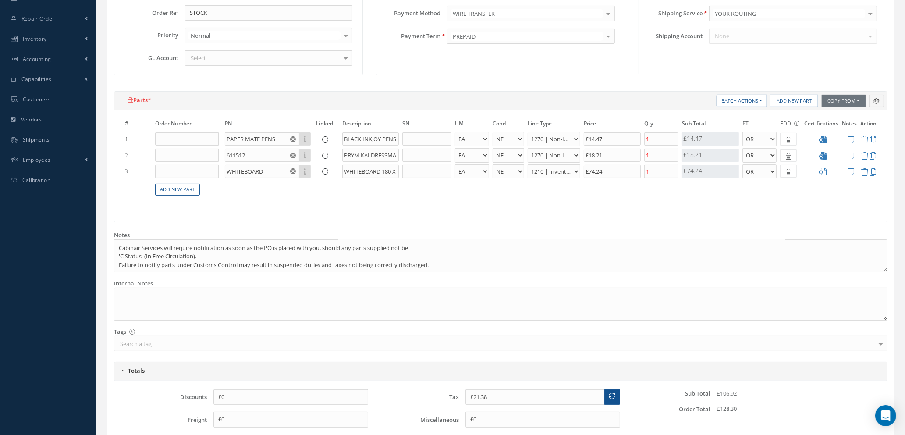
click at [823, 171] on icon at bounding box center [822, 171] width 7 height 7
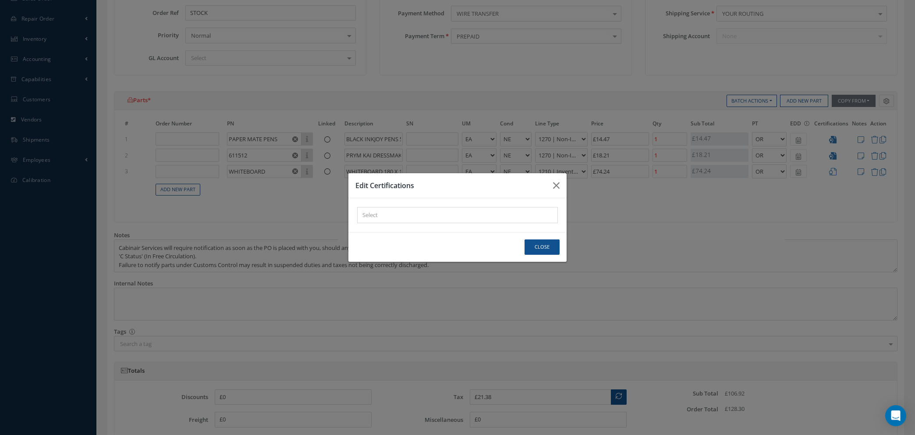
click at [398, 213] on div "× Loading..." at bounding box center [457, 215] width 201 height 16
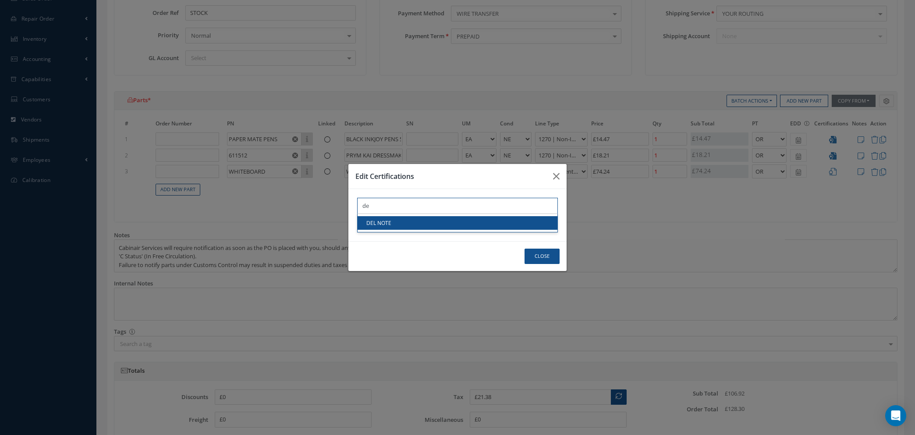
type input "de"
drag, startPoint x: 399, startPoint y: 221, endPoint x: 493, endPoint y: 248, distance: 97.7
click at [400, 221] on link "DEL NOTE" at bounding box center [458, 223] width 200 height 14
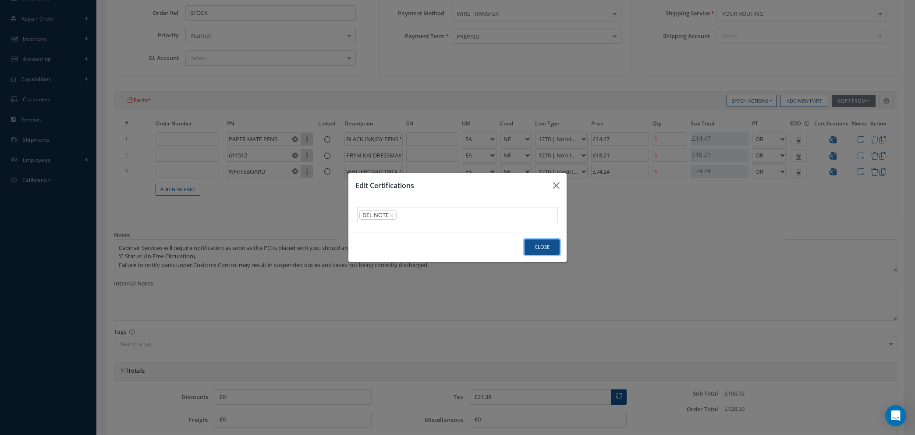
click at [534, 249] on button "Close" at bounding box center [542, 246] width 35 height 15
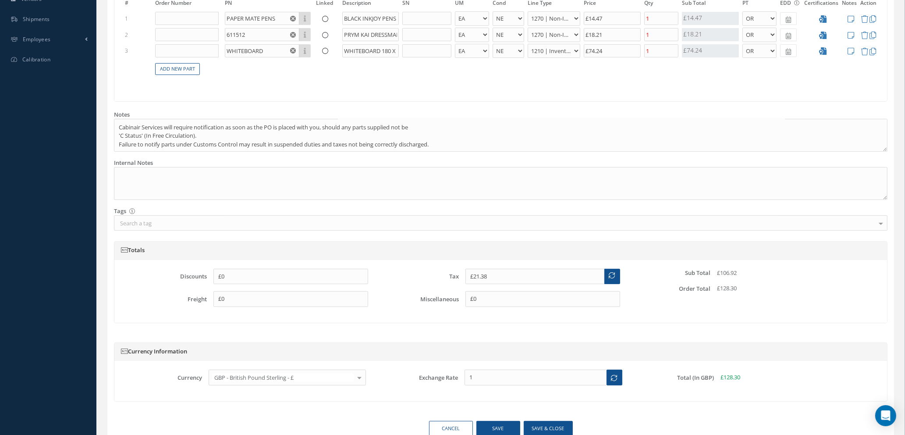
scroll to position [369, 0]
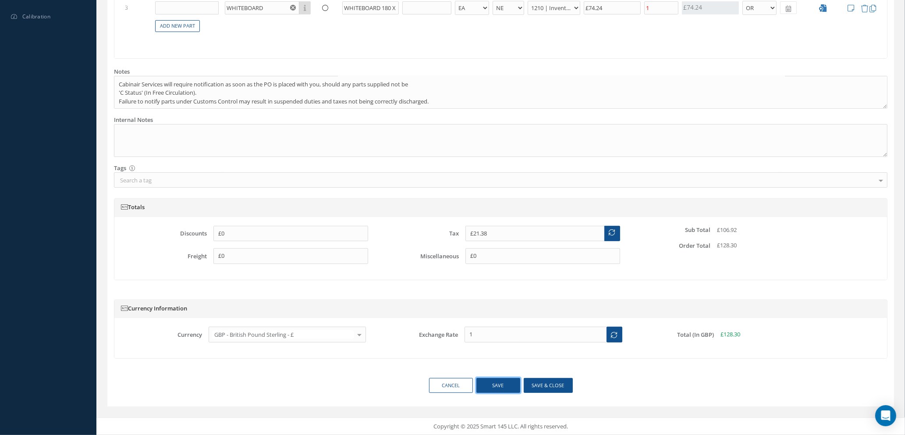
click at [497, 384] on button "Save" at bounding box center [498, 385] width 44 height 15
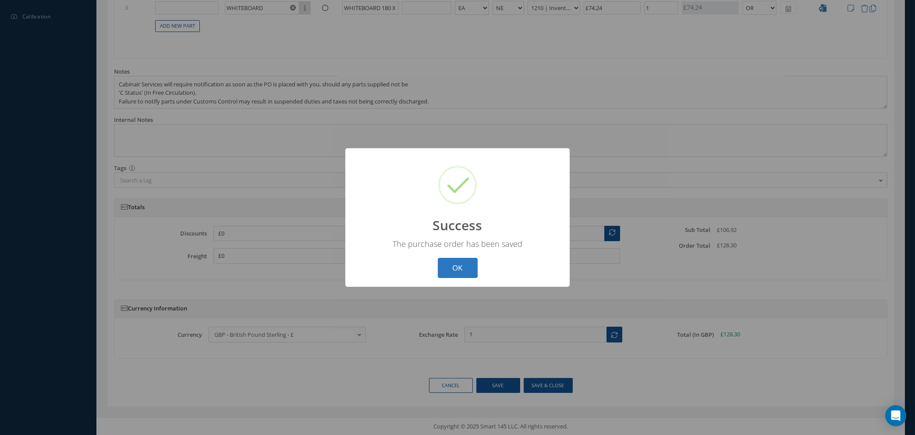
click at [457, 271] on button "OK" at bounding box center [458, 268] width 40 height 21
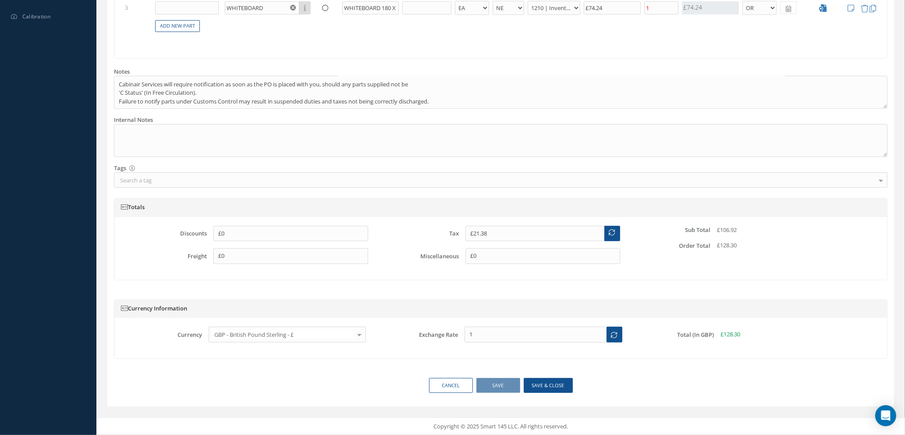
scroll to position [0, 0]
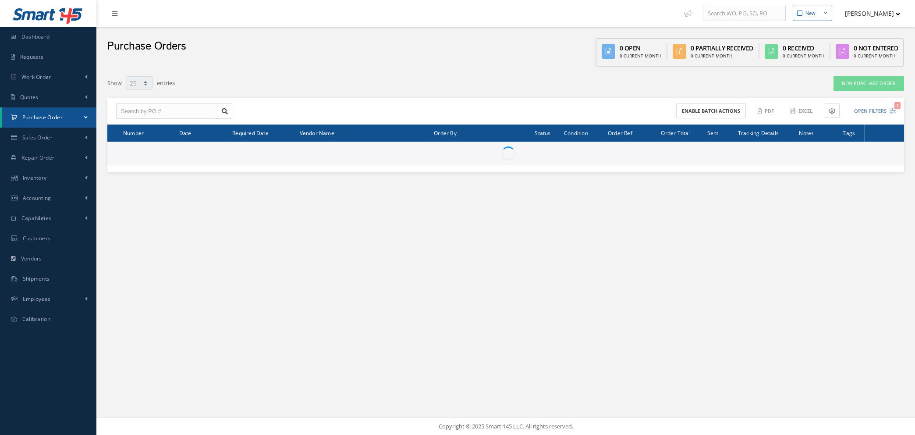
select select "25"
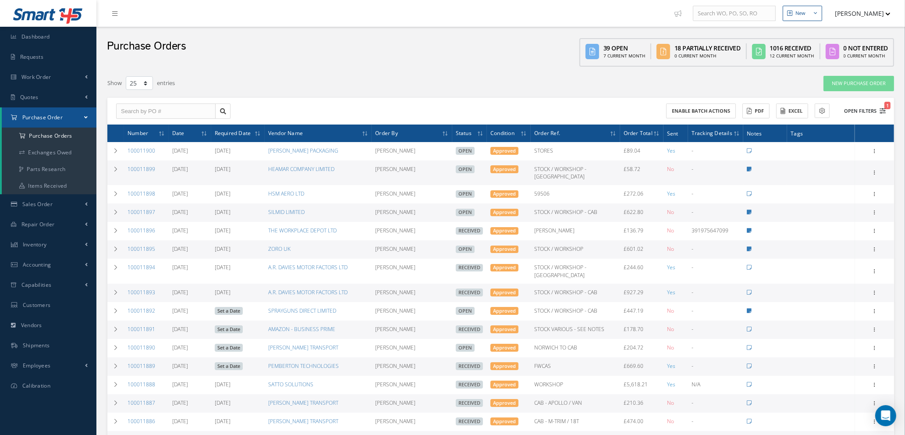
click at [884, 109] on icon "1" at bounding box center [883, 111] width 6 height 6
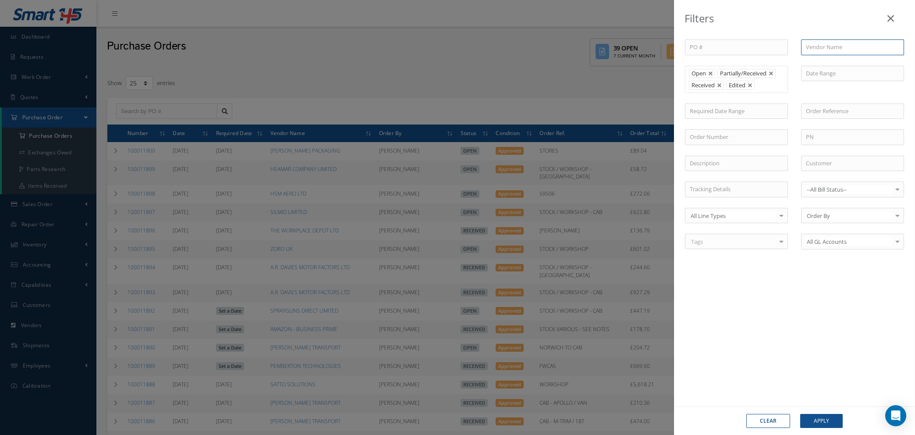
click at [835, 46] on input "text" at bounding box center [852, 47] width 103 height 16
click at [835, 61] on span "[PERSON_NAME] LTD" at bounding box center [834, 63] width 56 height 8
type input "[PERSON_NAME] LTD"
click at [820, 420] on button "Apply" at bounding box center [821, 421] width 43 height 14
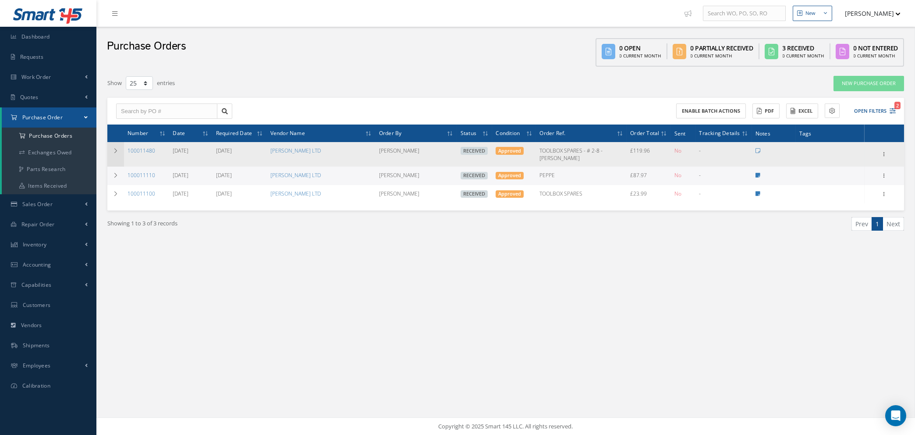
click at [116, 149] on icon at bounding box center [116, 150] width 6 height 5
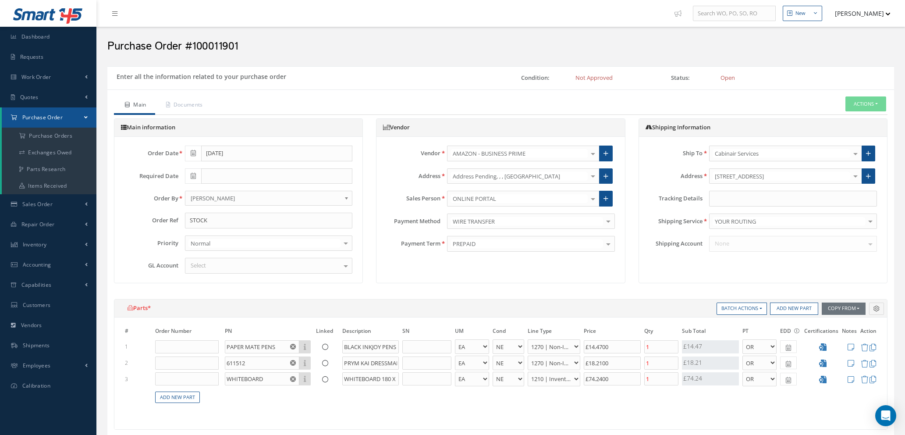
select select "1"
select select "5"
select select "114"
select select "1"
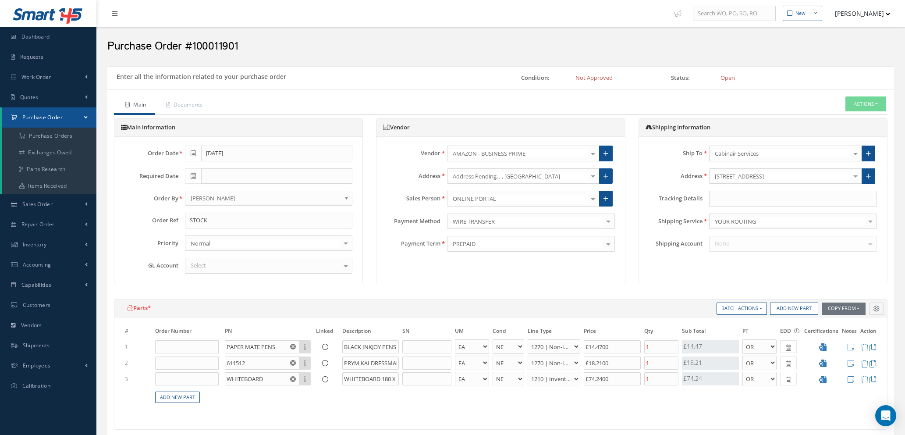
select select "5"
select select "114"
select select "1"
select select "5"
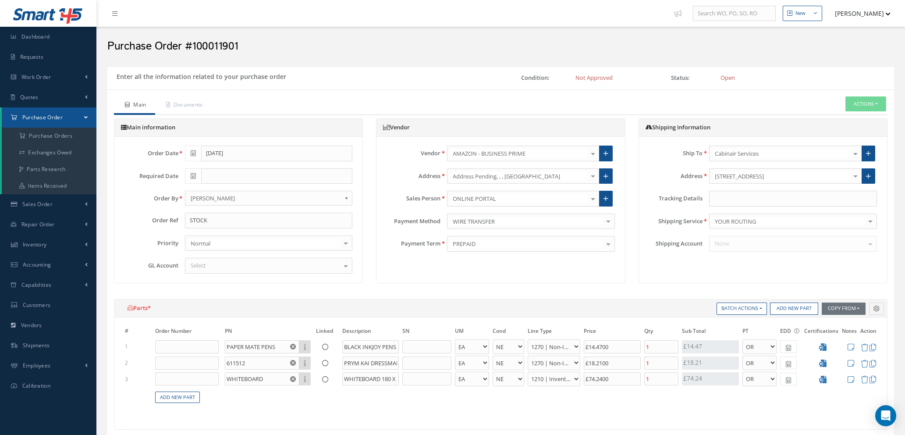
select select "7"
select select "1"
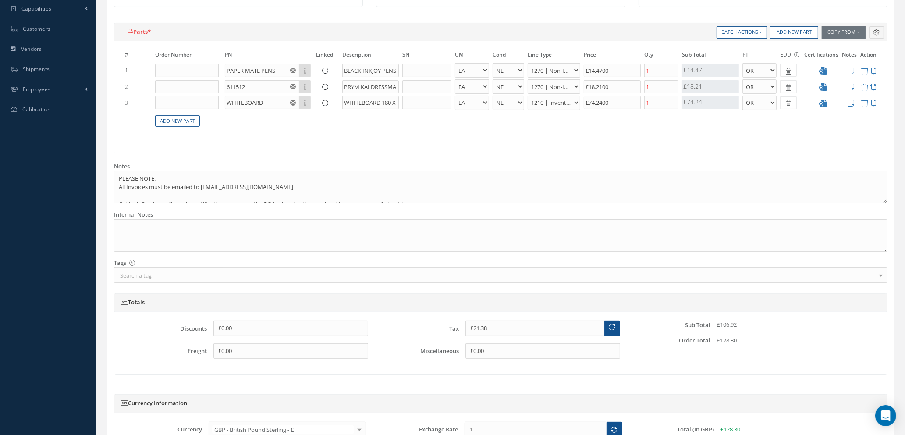
scroll to position [371, 0]
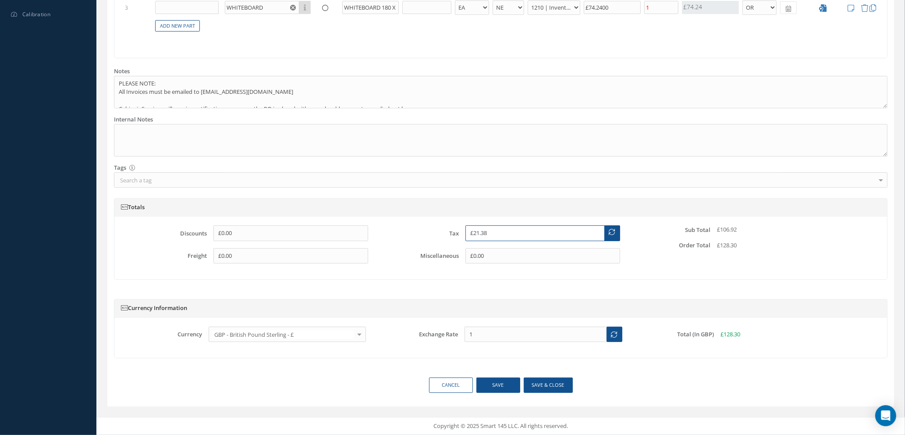
click at [491, 232] on input "£21.38" at bounding box center [535, 233] width 139 height 16
type input "£21.51"
click at [548, 386] on button "Save & close" at bounding box center [548, 384] width 49 height 15
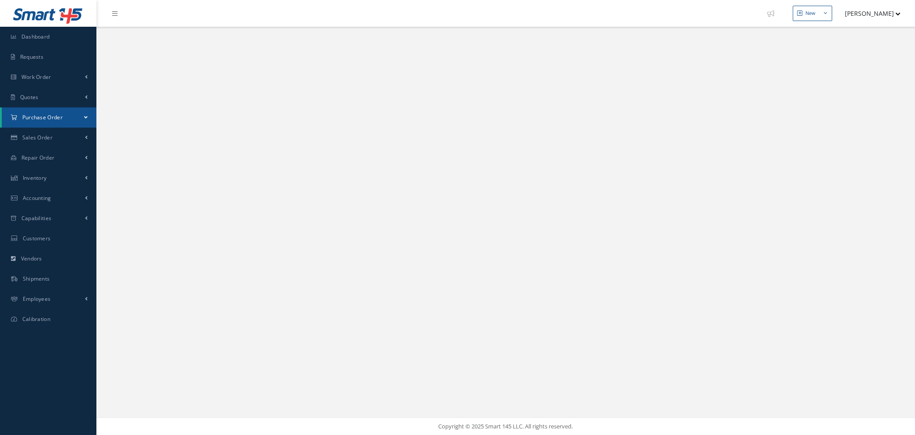
select select "25"
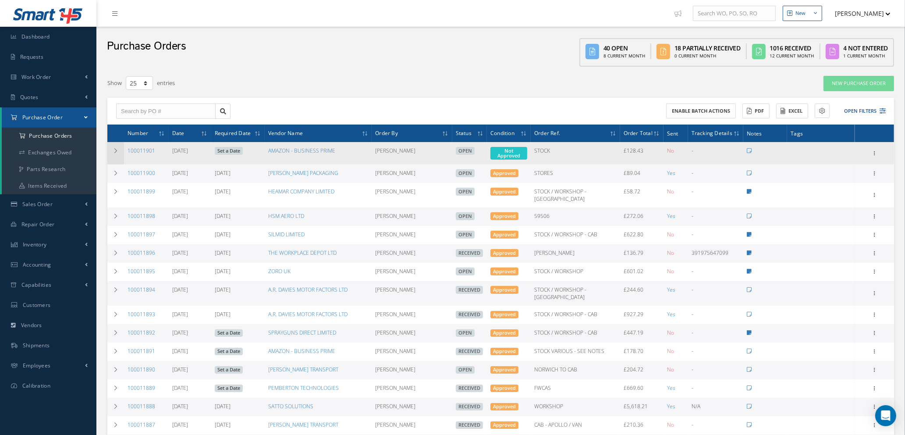
click at [115, 148] on icon at bounding box center [116, 150] width 6 height 5
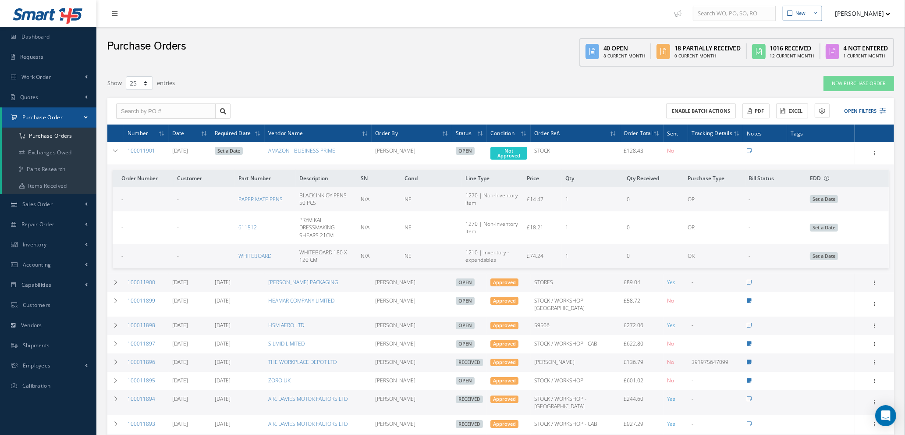
click at [815, 255] on span "Set a Date" at bounding box center [824, 256] width 28 height 8
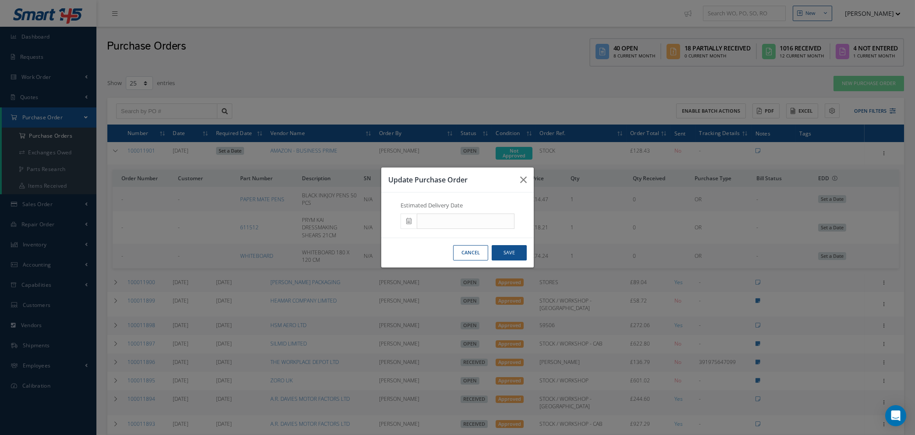
click at [0, 0] on span at bounding box center [0, 0] width 0 height 0
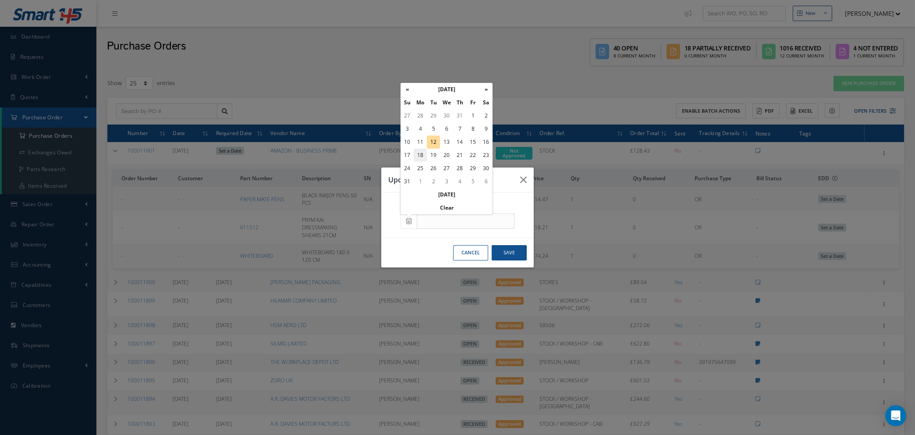
click at [422, 154] on td "18" at bounding box center [420, 155] width 13 height 13
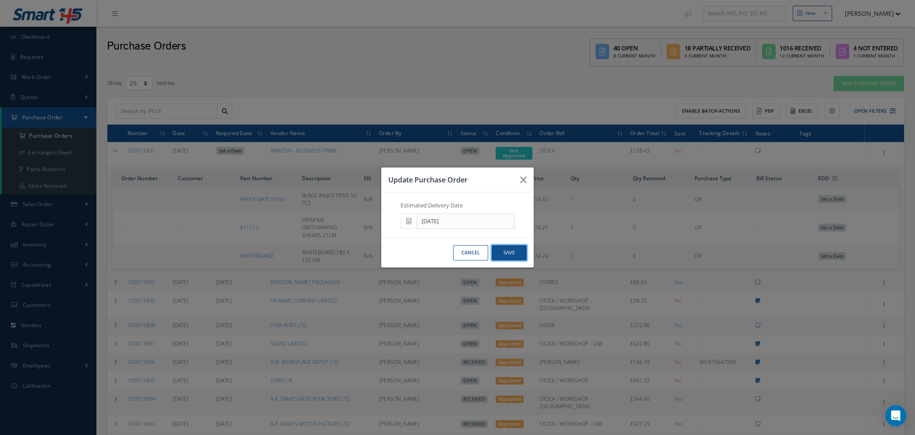
click at [0, 0] on button "Save" at bounding box center [0, 0] width 0 height 0
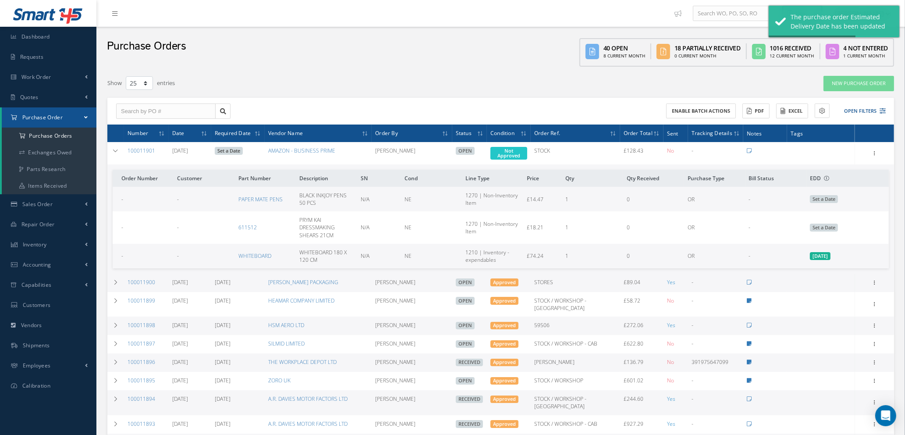
click at [817, 195] on span "Set a Date" at bounding box center [824, 199] width 28 height 8
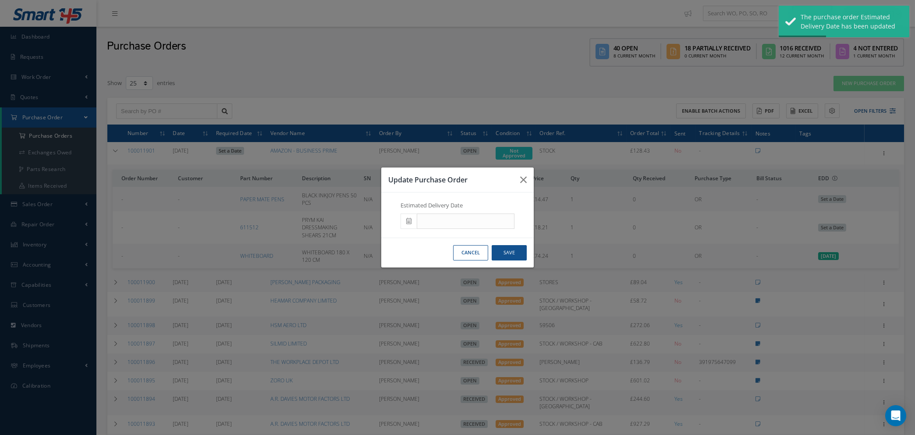
click at [0, 0] on icon at bounding box center [0, 0] width 0 height 0
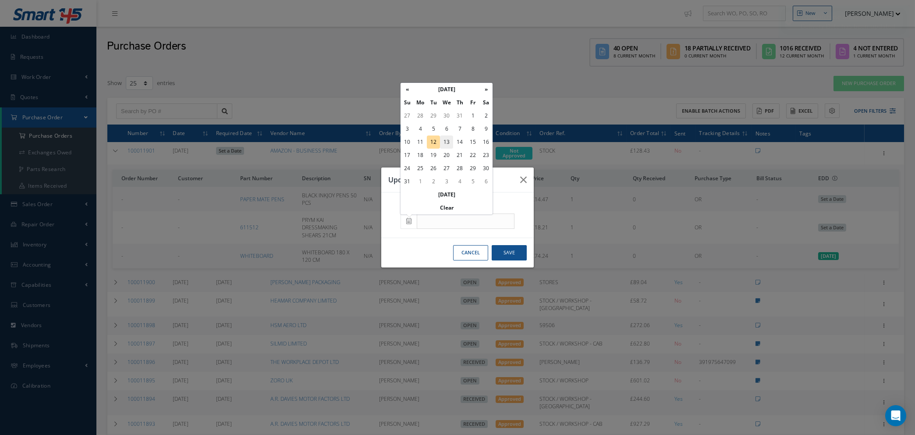
click at [448, 141] on td "13" at bounding box center [446, 141] width 13 height 13
type input "[DATE]"
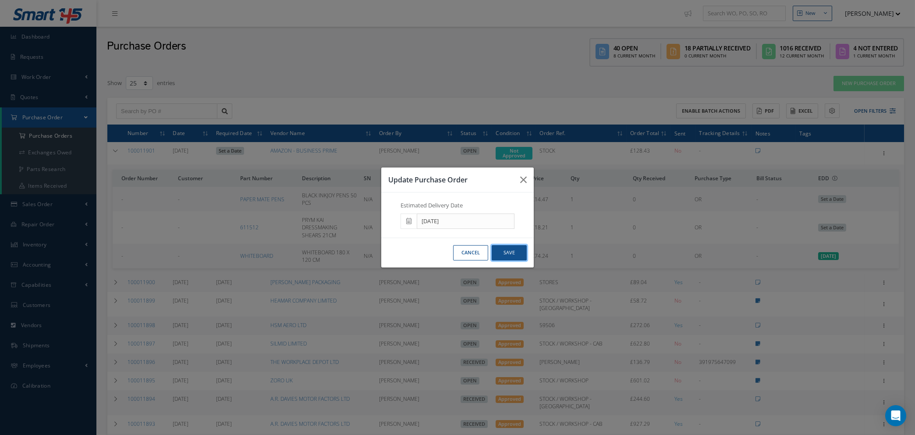
click at [0, 0] on button "Save" at bounding box center [0, 0] width 0 height 0
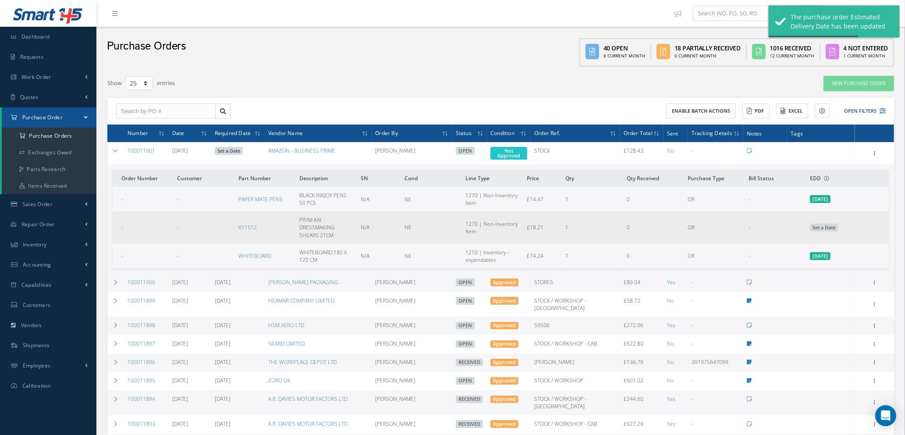
click at [822, 227] on span "Set a Date" at bounding box center [824, 228] width 28 height 8
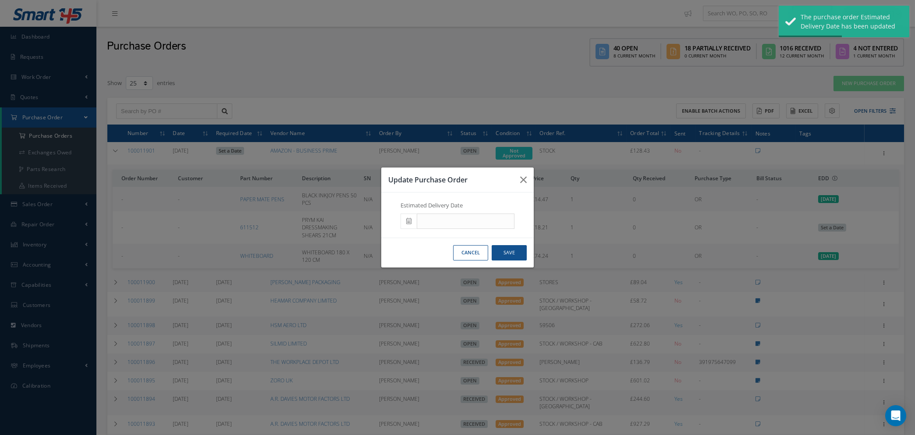
click at [0, 0] on icon at bounding box center [0, 0] width 0 height 0
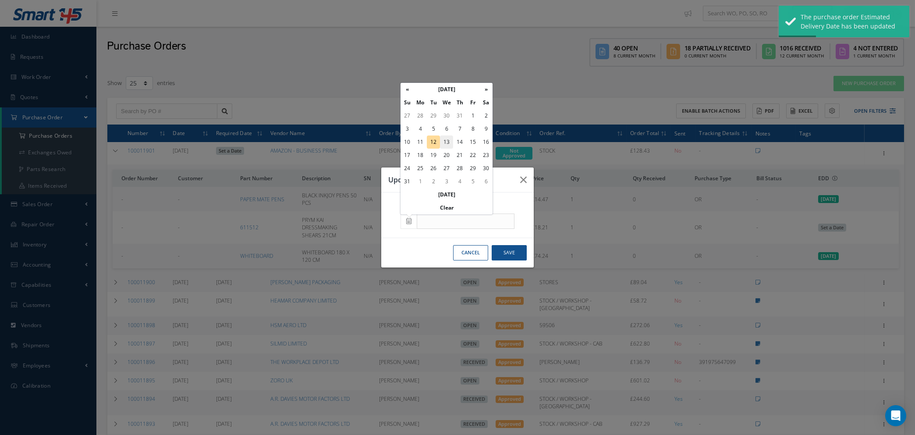
click at [444, 141] on td "13" at bounding box center [446, 141] width 13 height 13
type input "[DATE]"
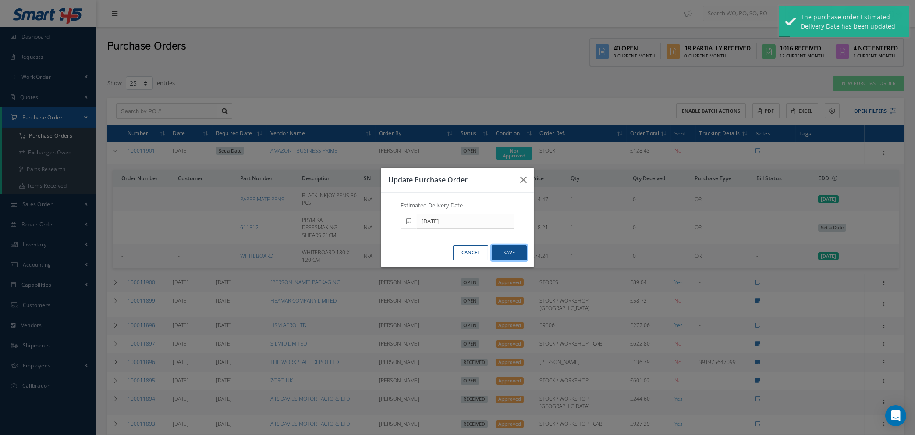
click at [0, 0] on button "Save" at bounding box center [0, 0] width 0 height 0
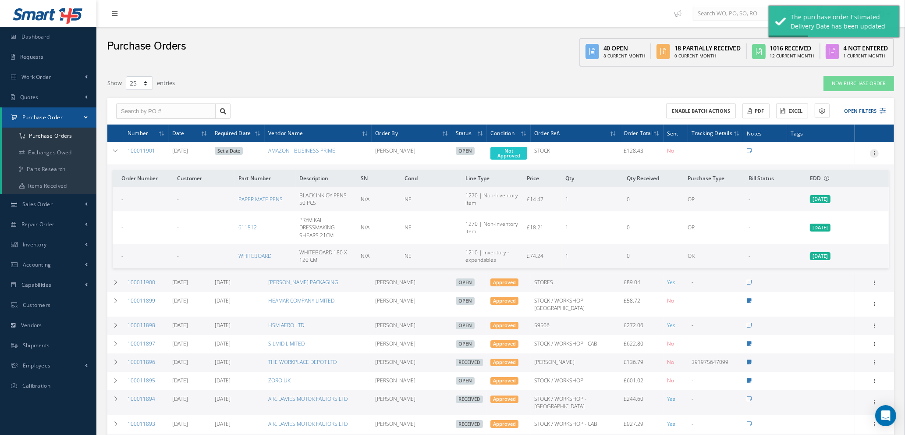
click at [874, 150] on icon at bounding box center [874, 152] width 9 height 7
click at [843, 160] on link "Enter/Update" at bounding box center [834, 158] width 69 height 11
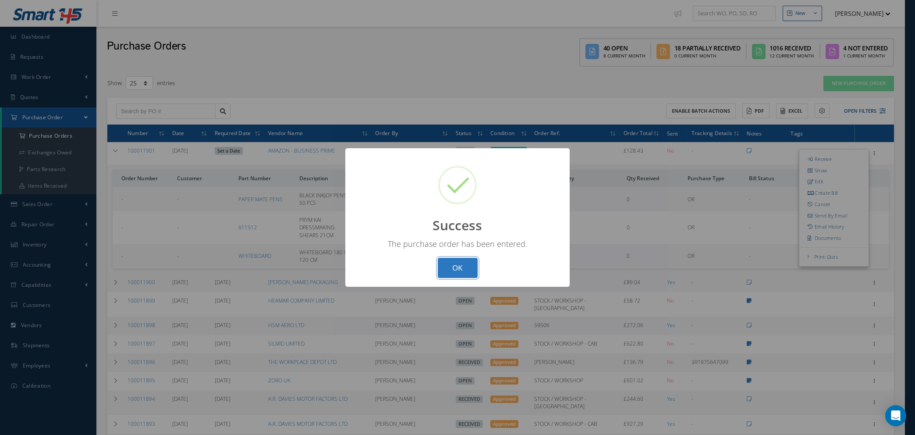
drag, startPoint x: 464, startPoint y: 262, endPoint x: 459, endPoint y: 261, distance: 5.3
click at [465, 262] on button "OK" at bounding box center [458, 268] width 40 height 21
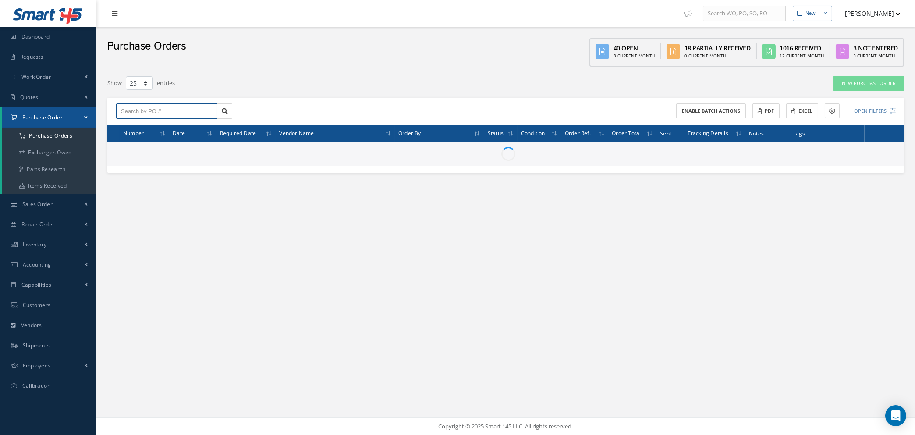
click at [157, 110] on input "text" at bounding box center [166, 111] width 101 height 16
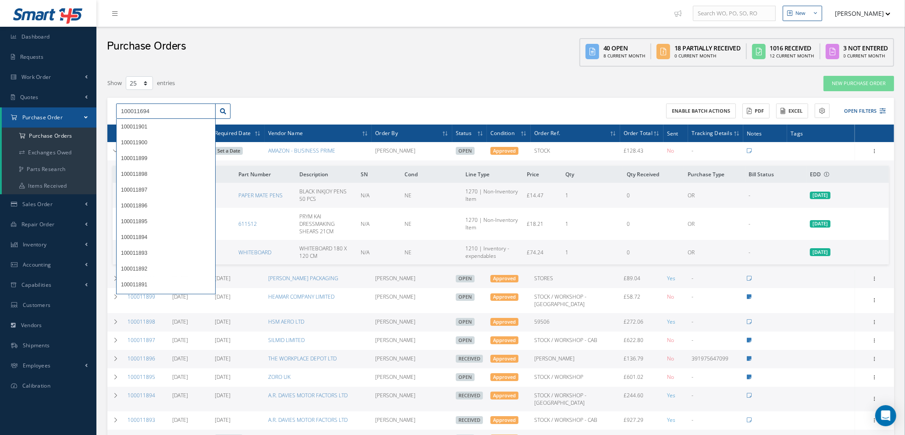
type input "100011694"
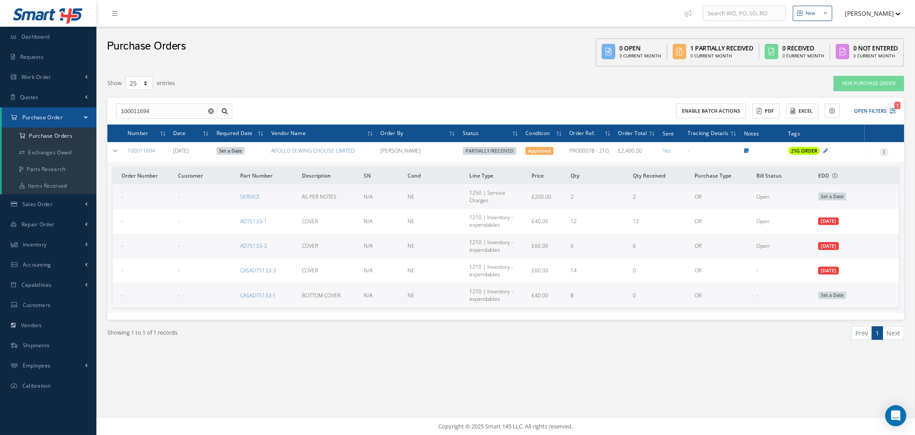
click at [884, 150] on icon at bounding box center [884, 151] width 9 height 7
click at [836, 179] on link "Edit" at bounding box center [844, 179] width 69 height 11
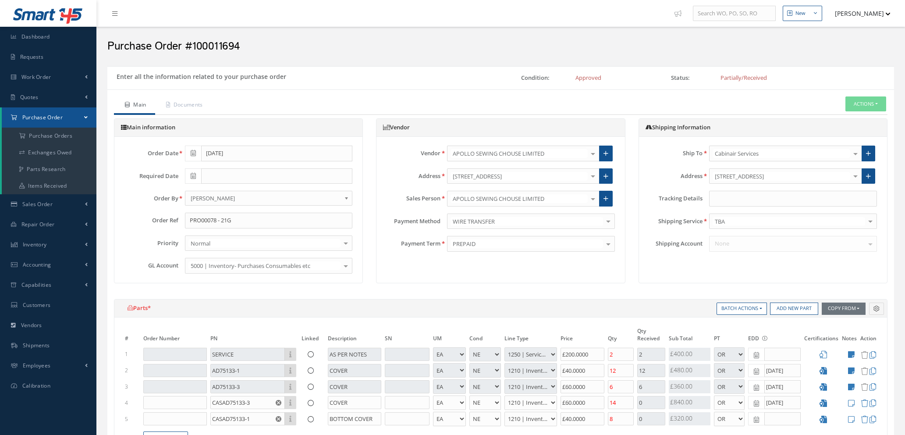
select select "1"
select select "5"
select select "112"
select select "1"
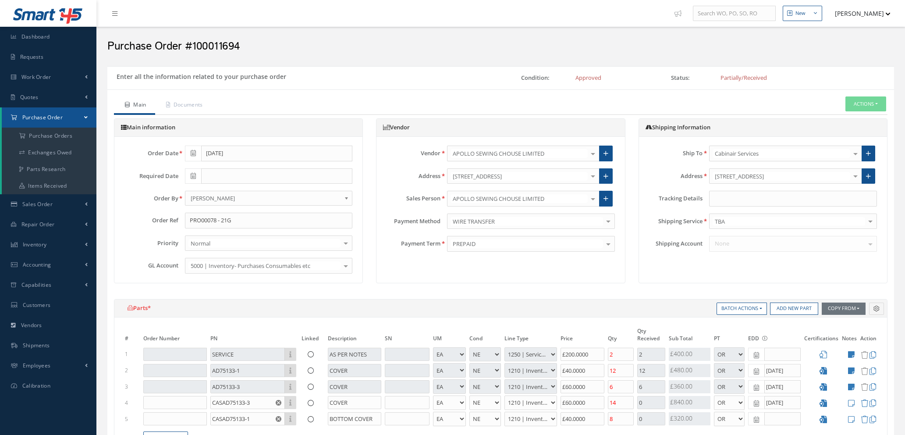
select select "5"
select select "7"
select select "1"
select select "5"
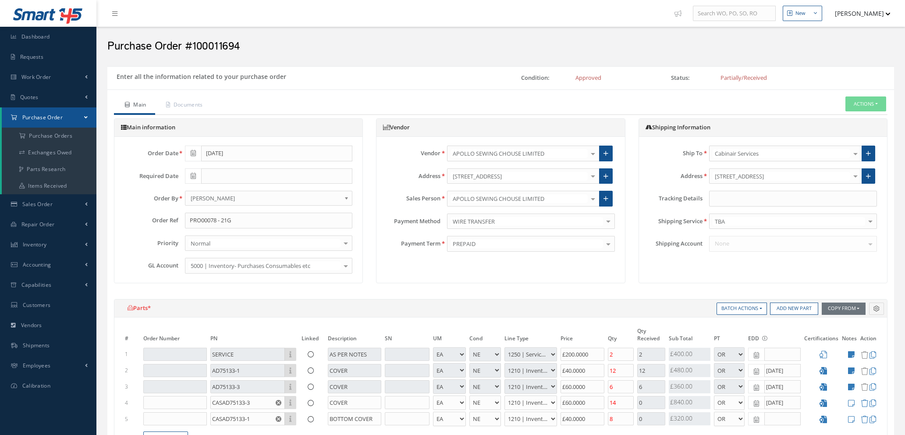
select select "7"
select select "1"
select select "5"
select select "7"
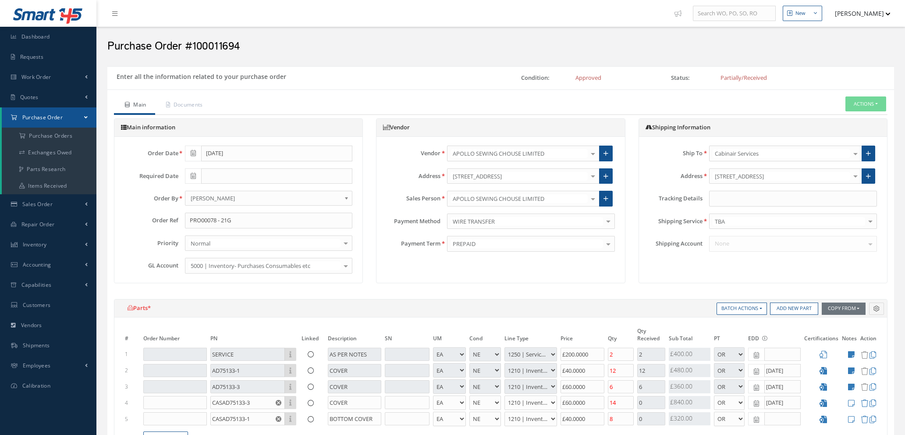
select select "1"
select select "5"
select select "7"
select select "1"
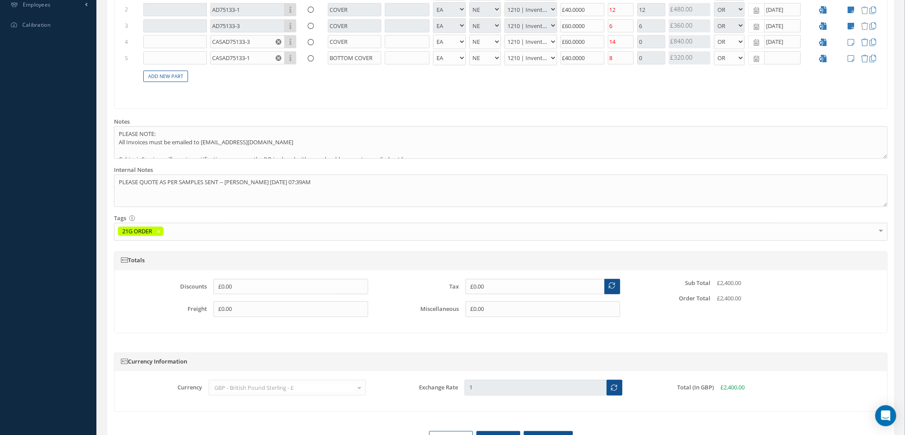
scroll to position [414, 0]
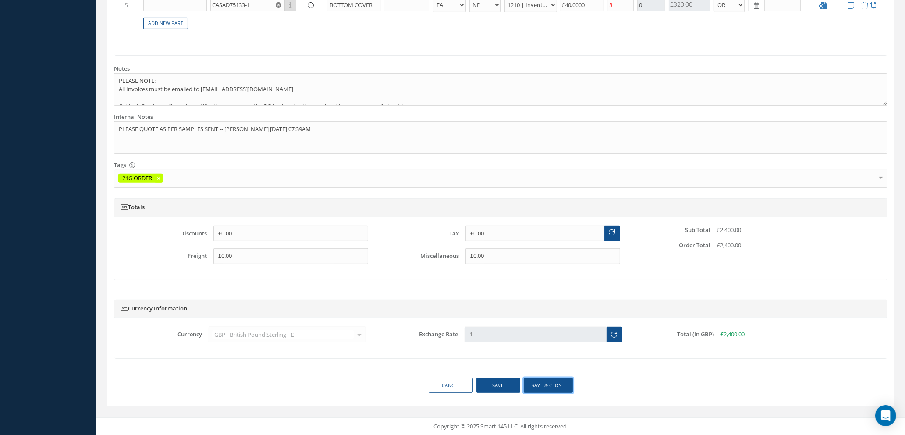
click at [549, 386] on button "Save & close" at bounding box center [548, 385] width 49 height 15
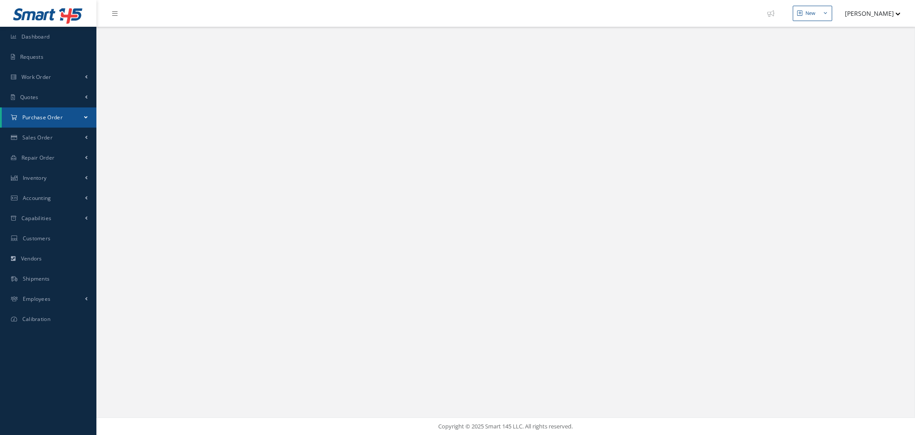
select select "25"
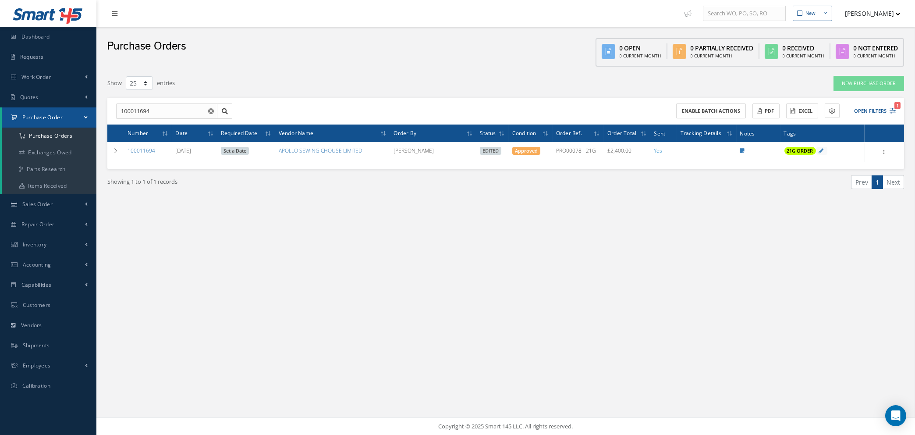
click at [210, 110] on icon "Reset" at bounding box center [211, 111] width 6 height 6
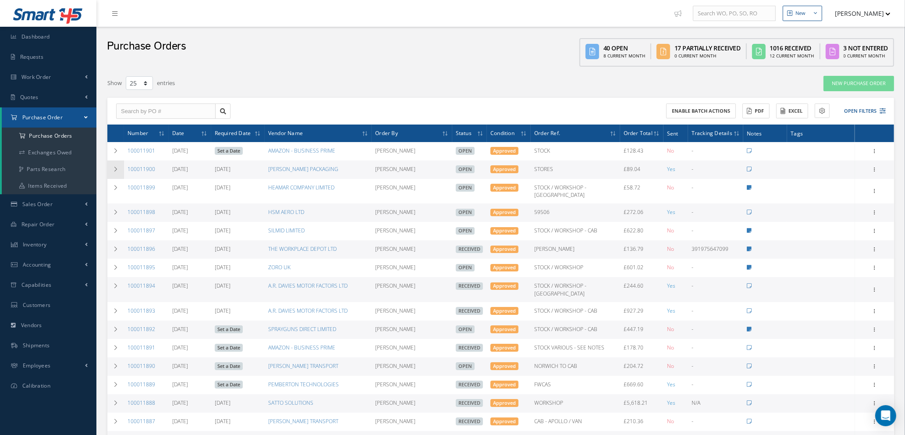
click at [114, 167] on icon at bounding box center [116, 169] width 6 height 5
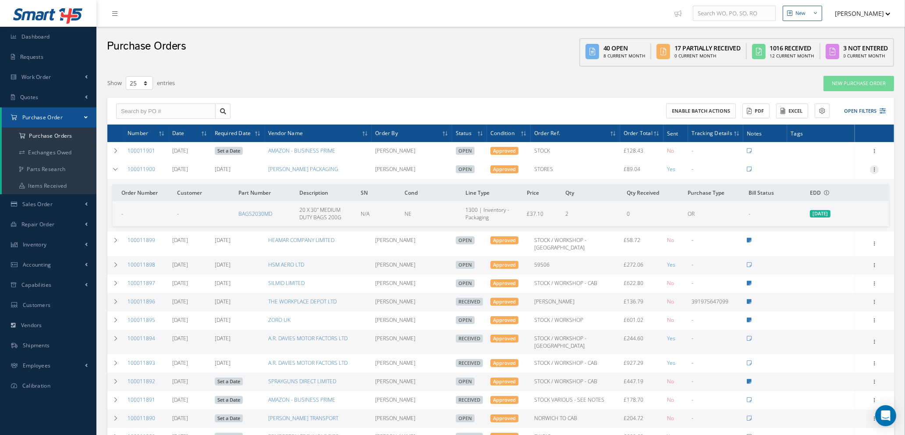
click at [874, 167] on icon at bounding box center [874, 168] width 9 height 7
click at [831, 198] on link "Edit" at bounding box center [834, 197] width 69 height 11
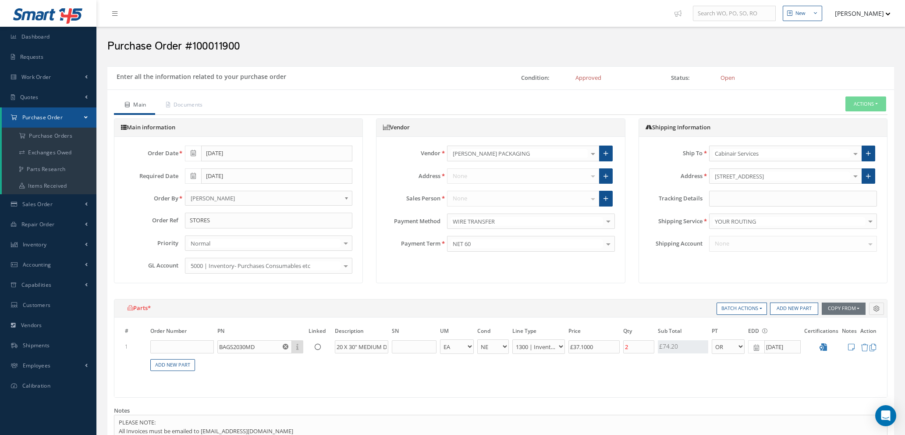
select select "1"
select select "5"
select select "117"
select select "1"
click at [347, 266] on div at bounding box center [346, 265] width 12 height 14
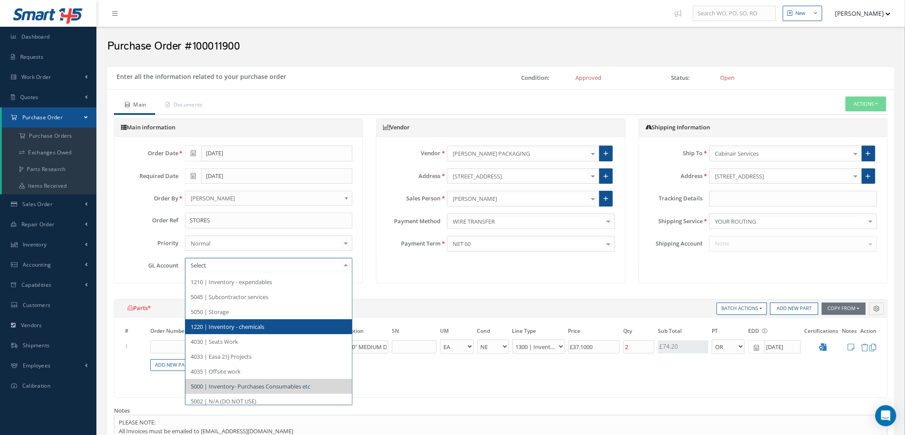
scroll to position [66, 0]
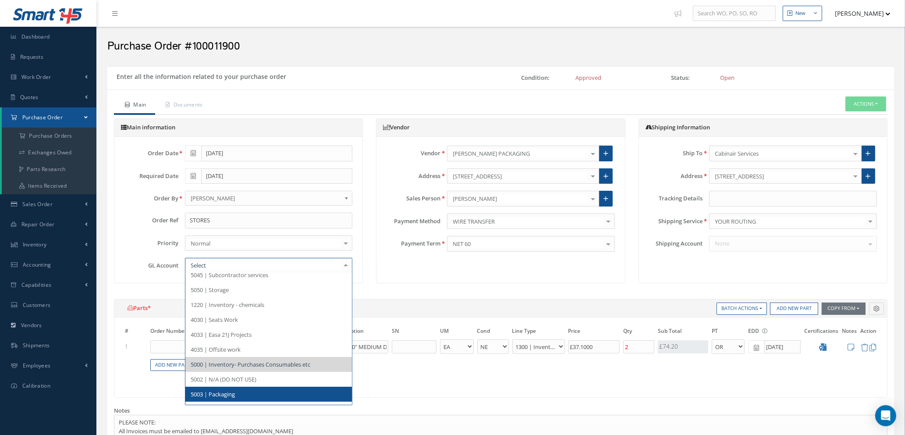
click at [272, 390] on span "5003 | Packaging" at bounding box center [268, 394] width 167 height 15
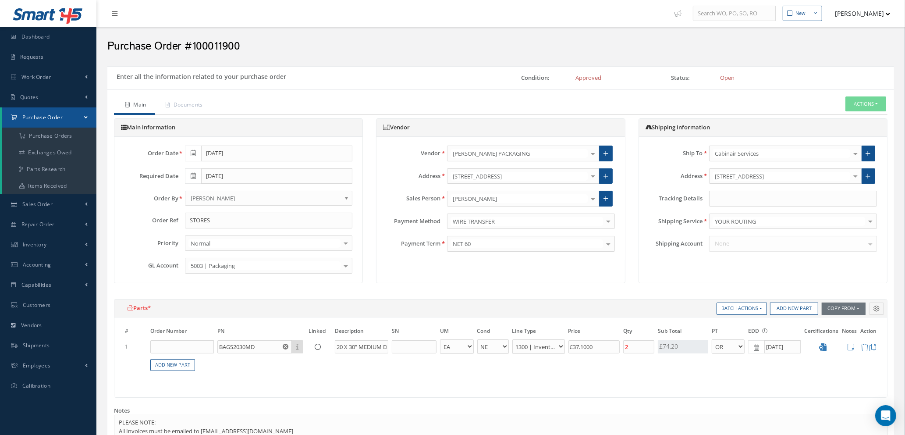
scroll to position [339, 0]
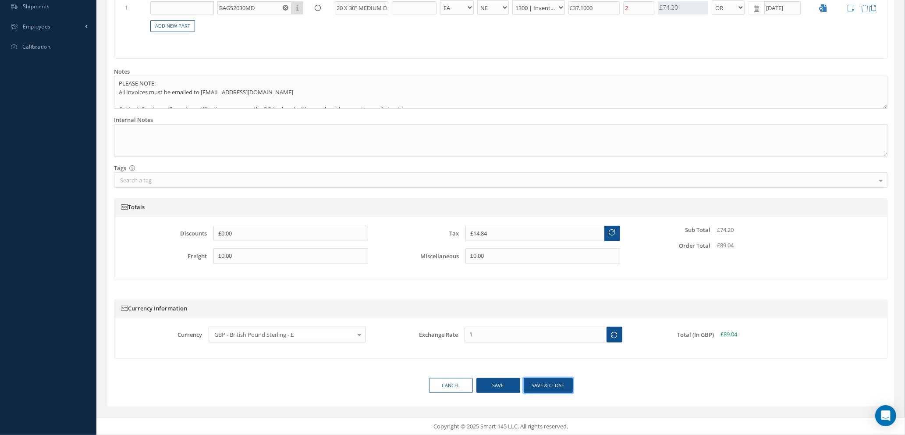
click at [539, 384] on button "Save & close" at bounding box center [548, 385] width 49 height 15
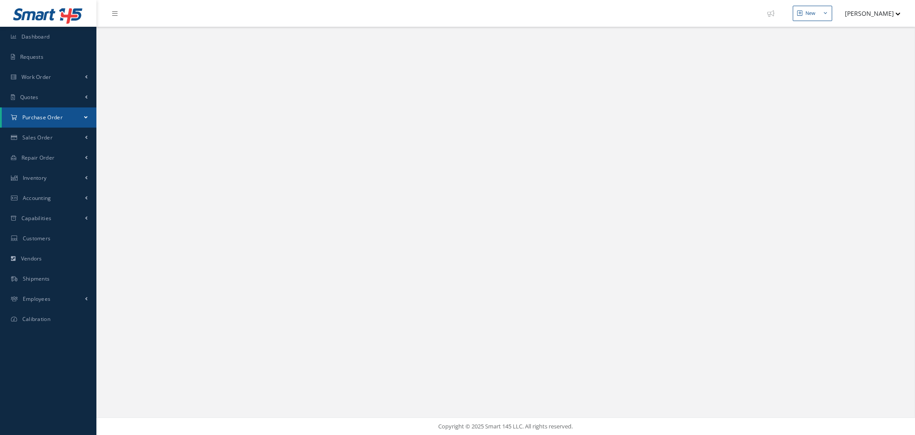
select select "25"
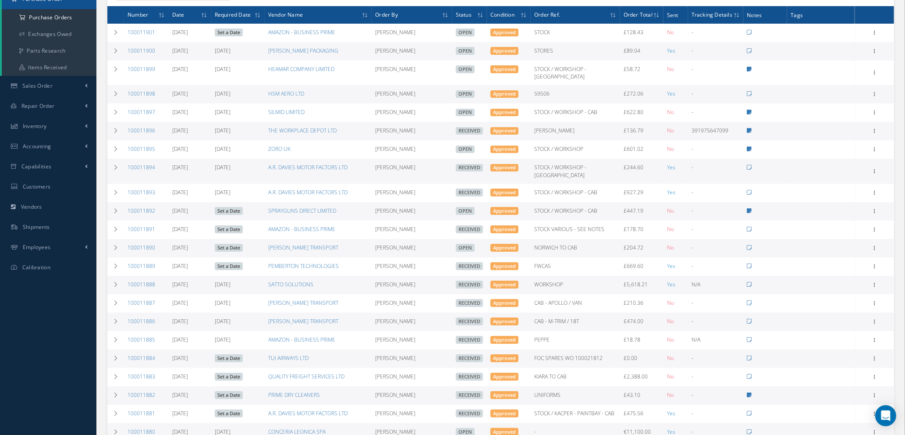
scroll to position [131, 0]
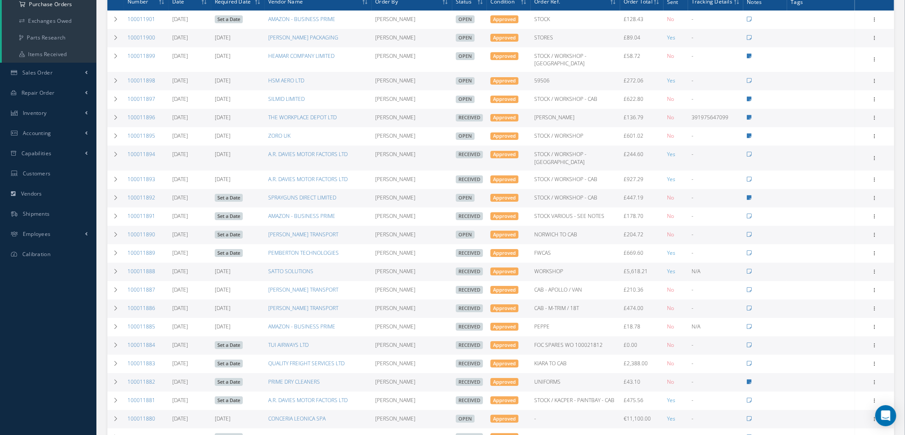
drag, startPoint x: 117, startPoint y: 182, endPoint x: 239, endPoint y: 185, distance: 121.5
click at [117, 195] on icon at bounding box center [116, 197] width 6 height 5
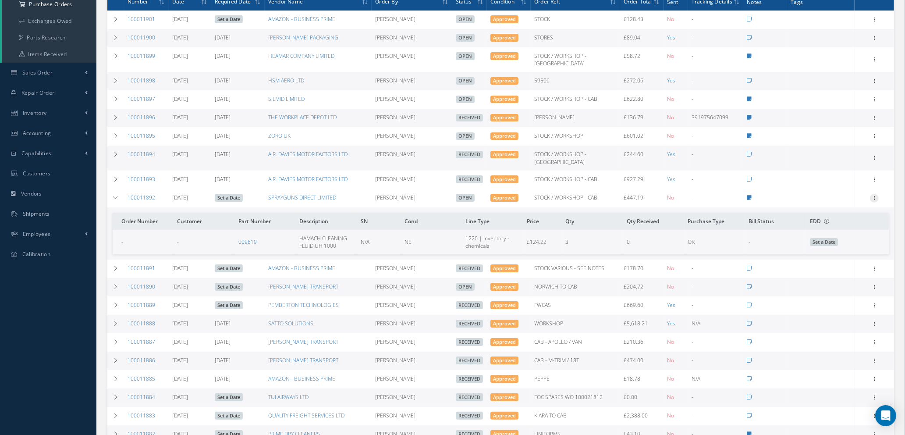
click at [875, 194] on icon at bounding box center [874, 197] width 9 height 7
click at [826, 220] on link "Edit" at bounding box center [834, 225] width 69 height 11
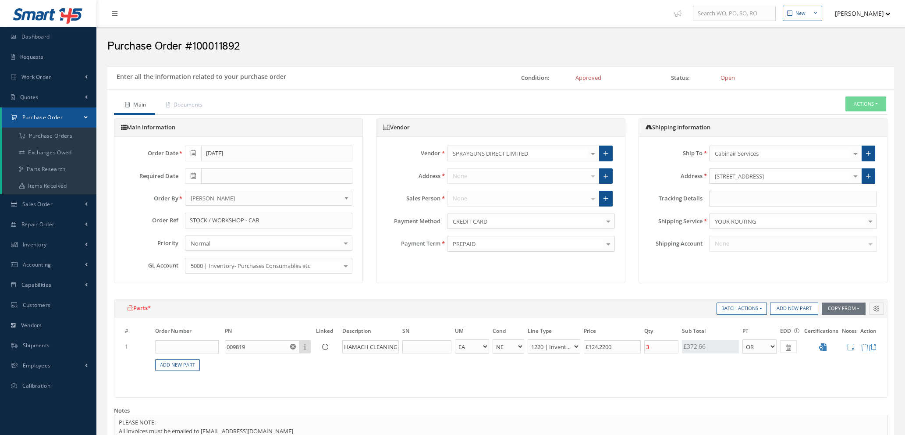
select select "1"
select select "5"
select select "88"
select select "1"
click at [775, 196] on input "text" at bounding box center [793, 199] width 168 height 16
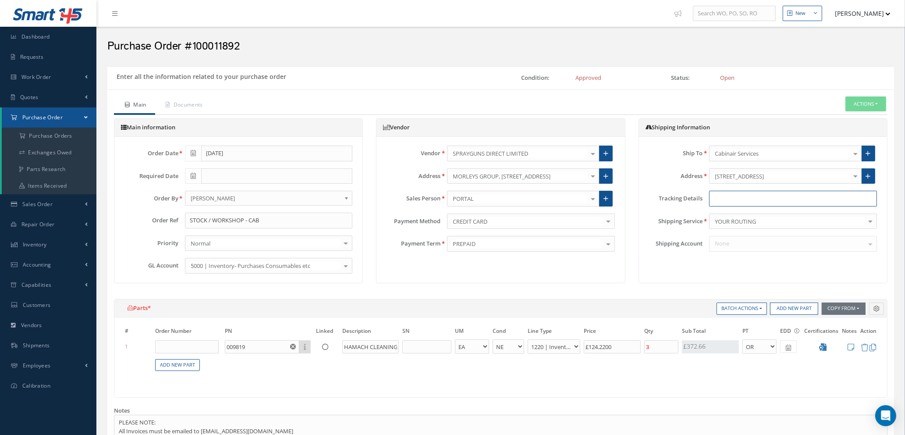
paste input "1ZA8Y3196865066694"
type input "1ZA8Y3196865066694"
click at [865, 216] on div at bounding box center [870, 221] width 12 height 14
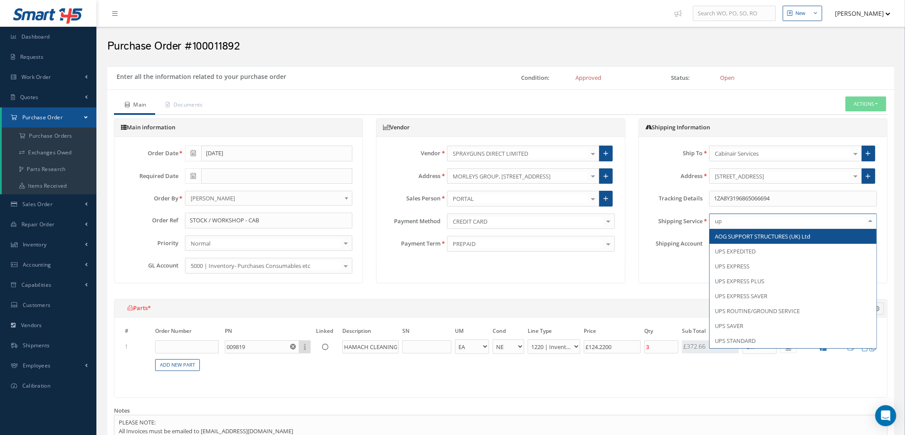
type input "ups"
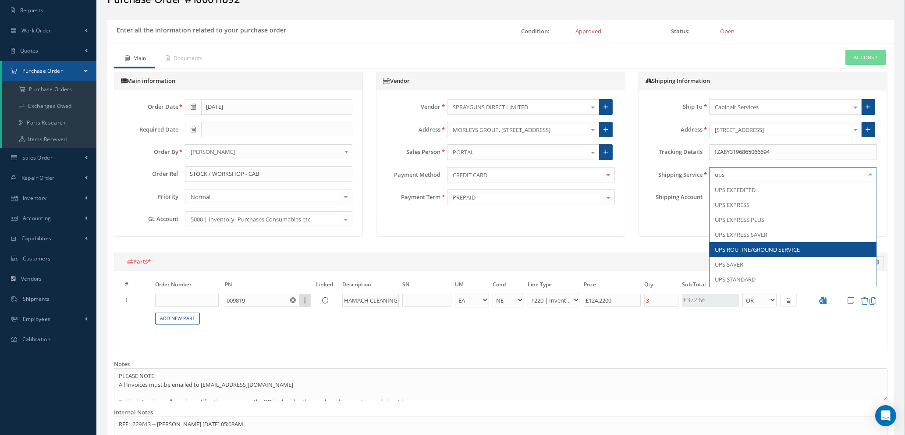
scroll to position [66, 0]
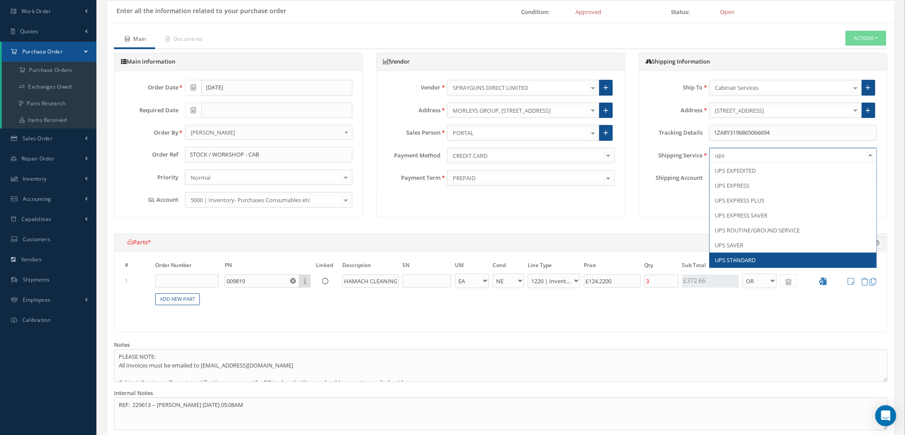
click at [743, 258] on span "UPS STANDARD" at bounding box center [735, 260] width 41 height 8
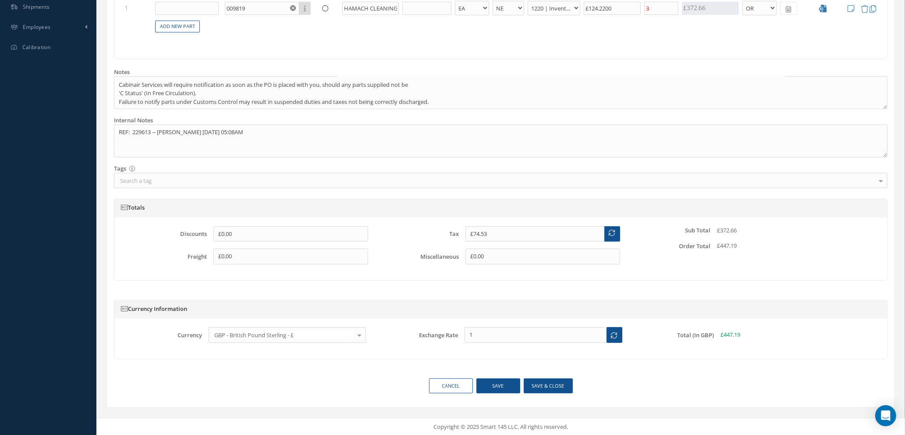
scroll to position [339, 0]
click at [545, 386] on button "Save & close" at bounding box center [548, 385] width 49 height 15
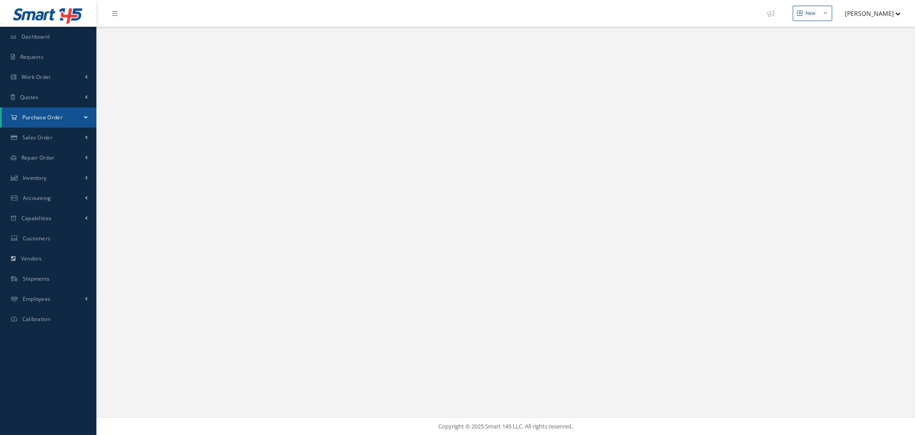
select select "25"
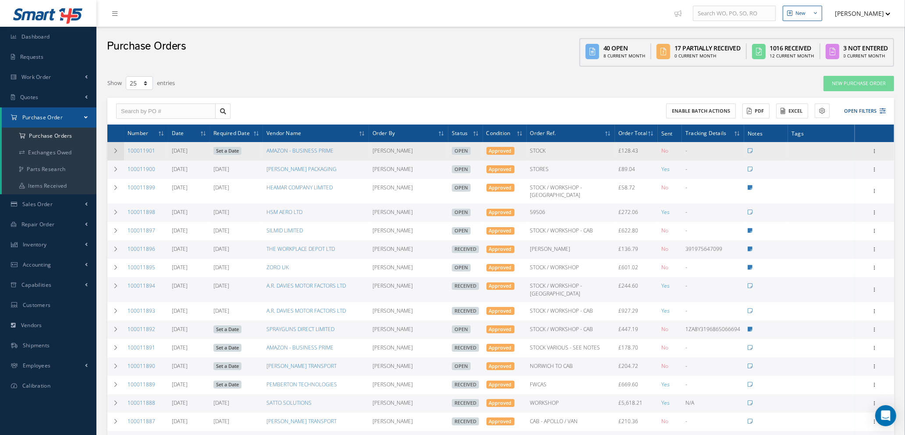
click at [113, 150] on icon at bounding box center [116, 150] width 6 height 5
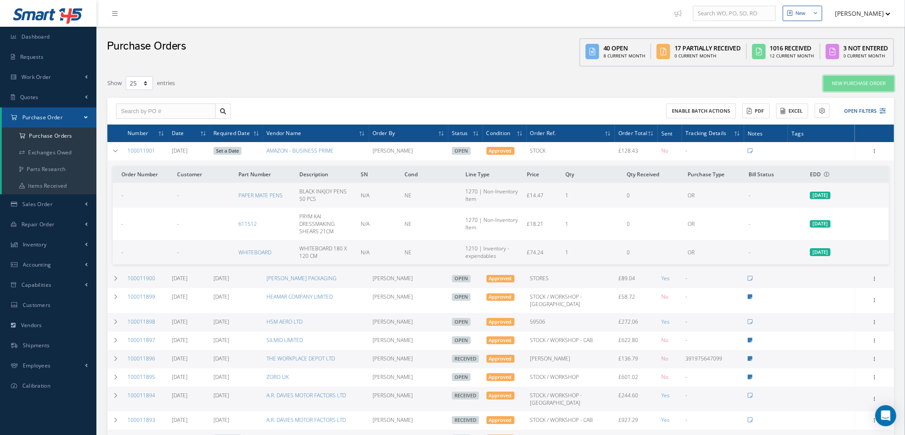
click at [854, 82] on link "New Purchase Order" at bounding box center [859, 83] width 71 height 15
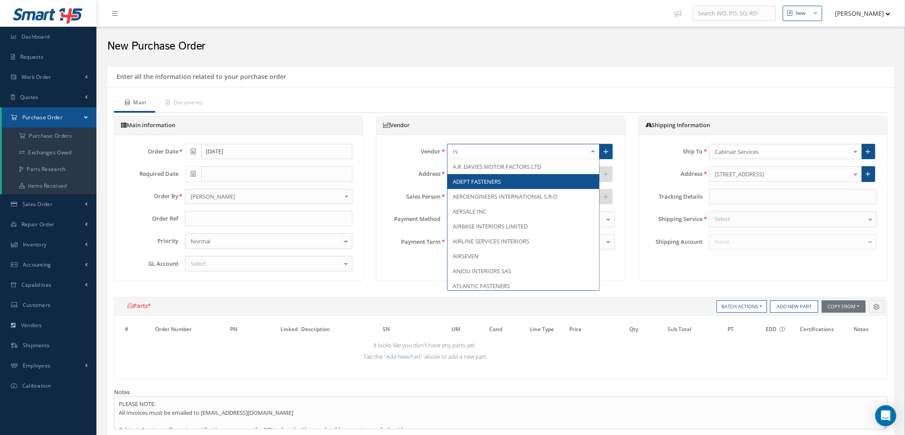
type input "rs c"
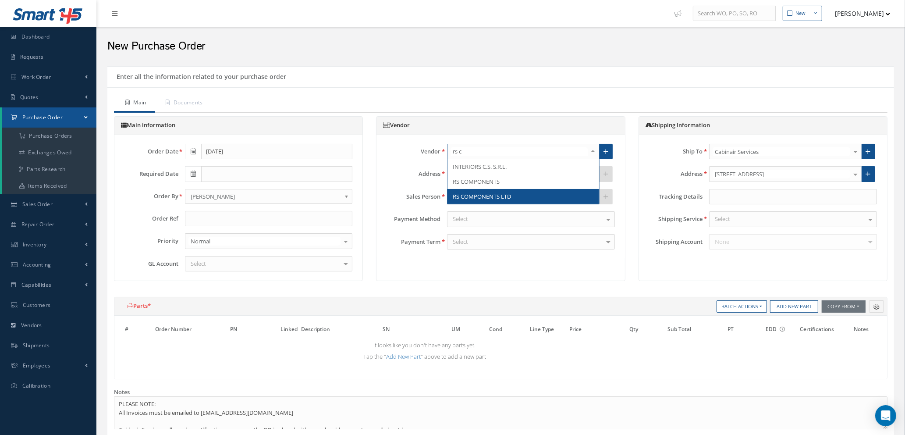
click at [491, 194] on span "RS COMPONENTS LTD" at bounding box center [482, 196] width 58 height 8
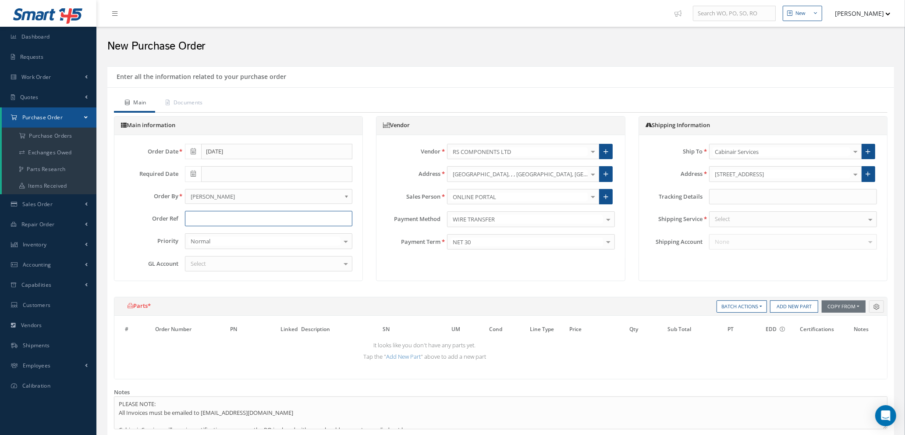
click at [254, 219] on input "text" at bounding box center [269, 219] width 168 height 16
type input "c"
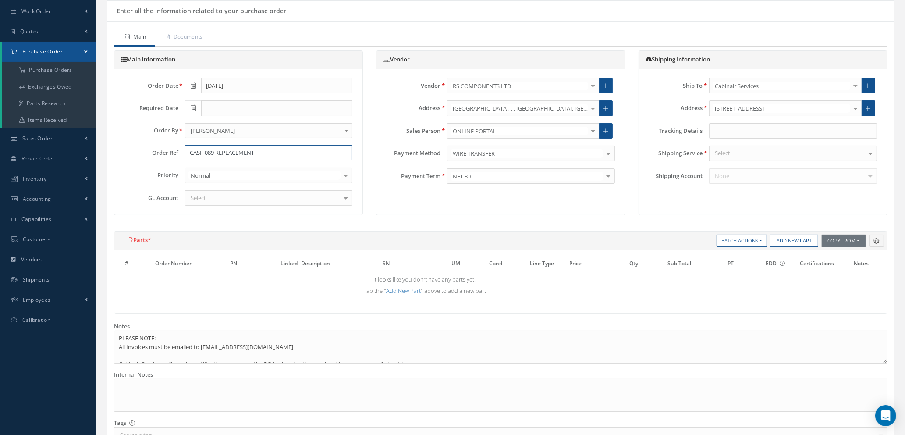
type input "CASF-089 REPLACEMENT"
click at [231, 199] on div "Select" at bounding box center [269, 198] width 168 height 16
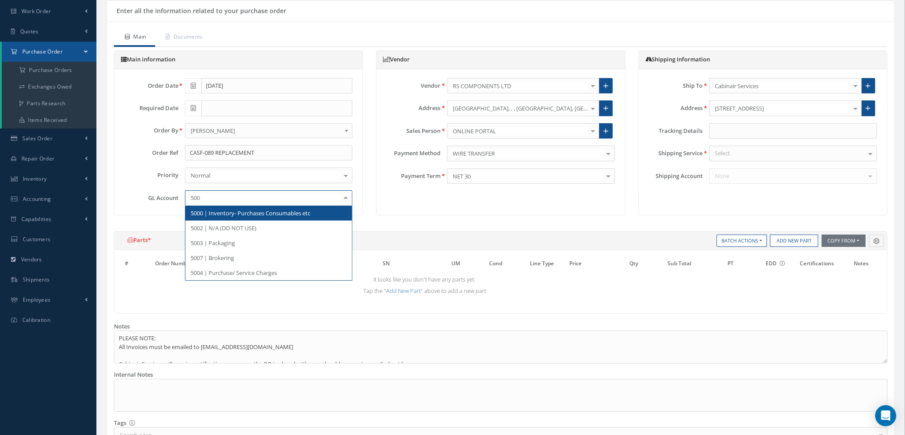
type input "5000"
click at [258, 215] on span "5000 | Inventory- Purchases Consumables etc" at bounding box center [251, 213] width 120 height 8
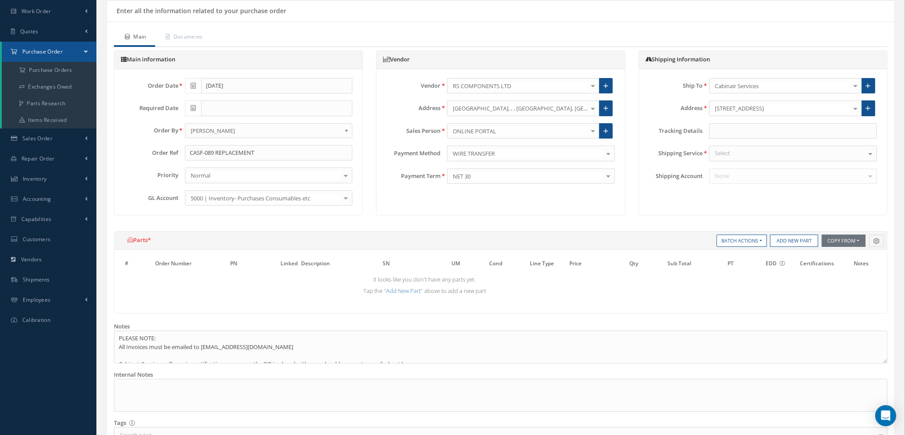
click at [782, 153] on div "Select" at bounding box center [793, 154] width 168 height 16
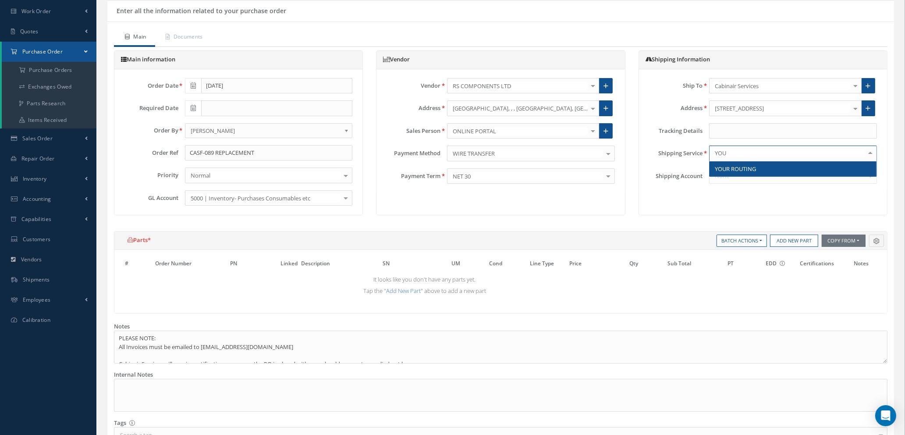
type input "YOUR"
click at [778, 168] on span "YOUR ROUTING" at bounding box center [793, 168] width 167 height 15
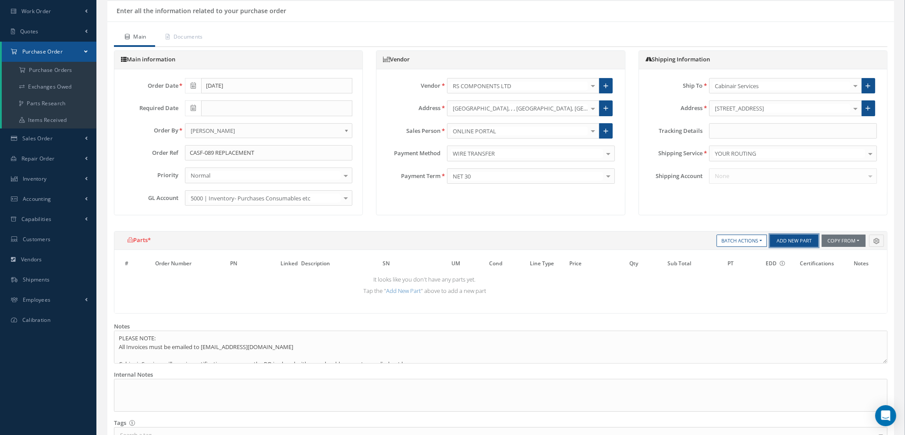
click at [788, 242] on button "Add New Part" at bounding box center [794, 241] width 48 height 12
select select "1"
select select "5"
select select "7"
select select "1"
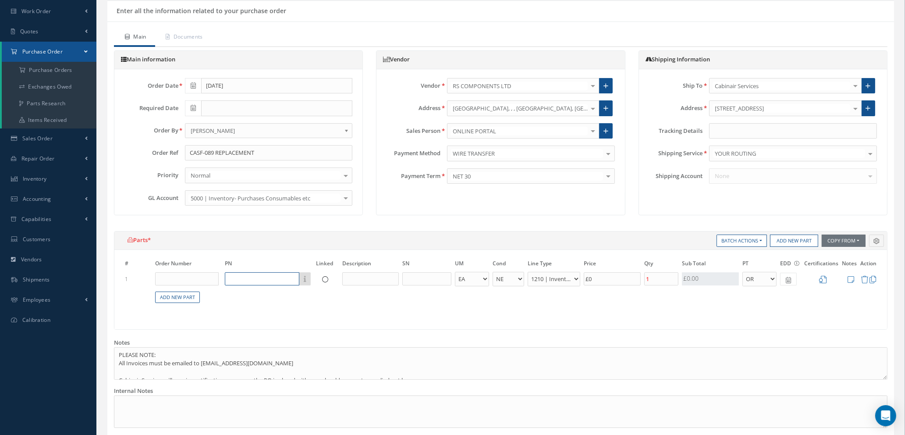
click at [249, 277] on input "text" at bounding box center [262, 278] width 75 height 13
click at [239, 276] on input "188-3736" at bounding box center [262, 278] width 75 height 13
click at [359, 276] on input "text" at bounding box center [370, 278] width 57 height 13
drag, startPoint x: 235, startPoint y: 277, endPoint x: 256, endPoint y: 287, distance: 23.7
click at [235, 276] on input "1883736" at bounding box center [262, 278] width 75 height 13
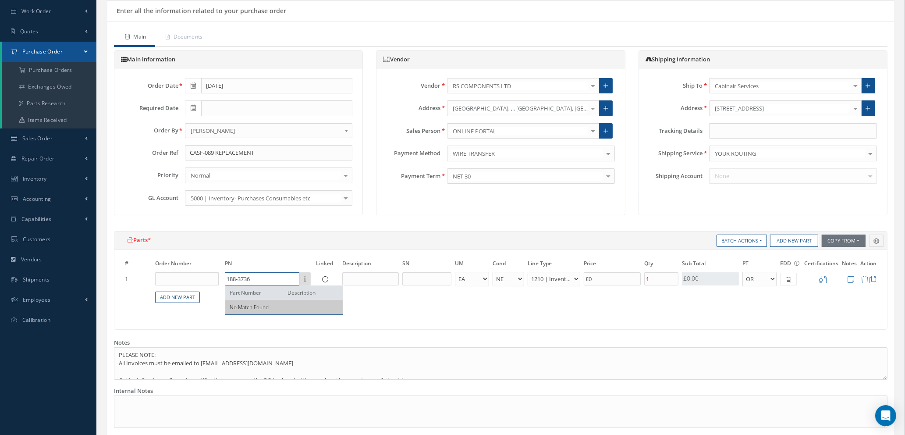
type input "188-3736"
click at [362, 276] on input "text" at bounding box center [370, 278] width 57 height 13
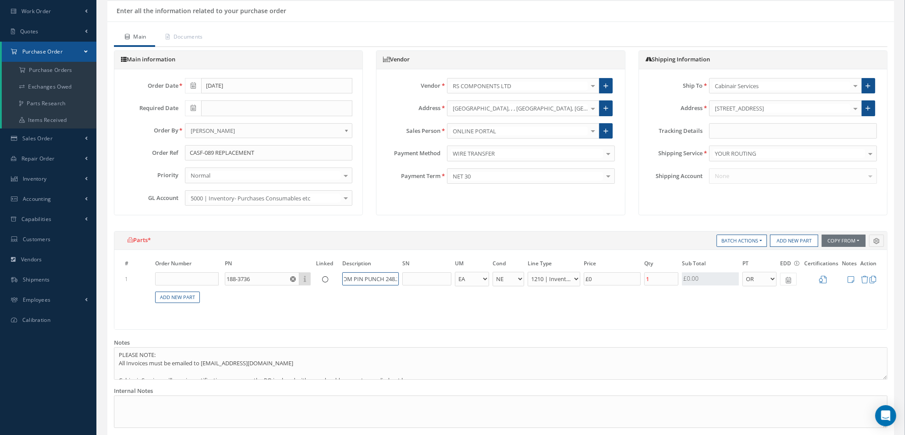
scroll to position [0, 14]
type input "FACOM PIN PUNCH 248.2"
drag, startPoint x: 600, startPoint y: 277, endPoint x: 545, endPoint y: 279, distance: 54.9
click at [544, 279] on tr "1 188-3736 Part Number Description FACOM PIN PUNCH 248.2 - BAG BX CA RL EA FT H…" at bounding box center [500, 279] width 755 height 16
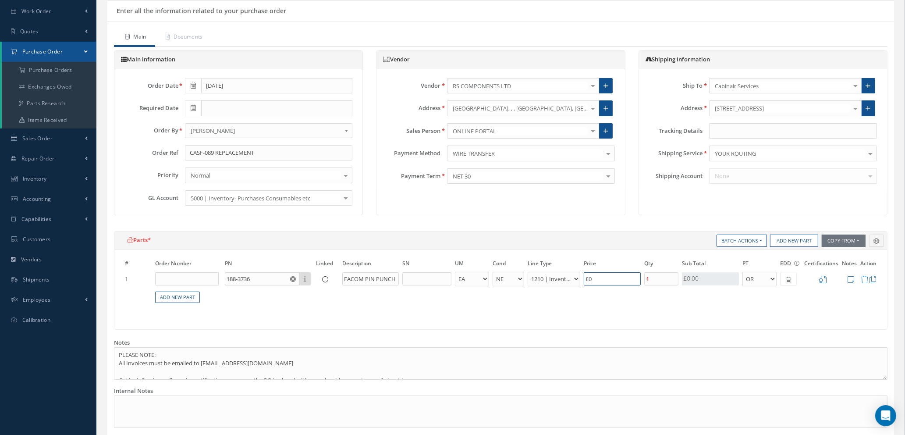
type input "£1.8"
type input "£9."
type input "£1.86"
type input "£9.3"
type input "£1.87"
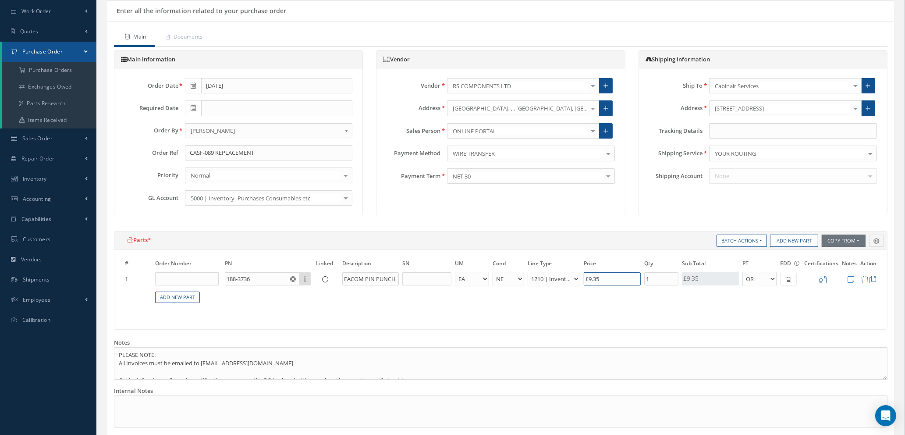
type input "£9.35"
click at [822, 278] on icon at bounding box center [822, 279] width 7 height 7
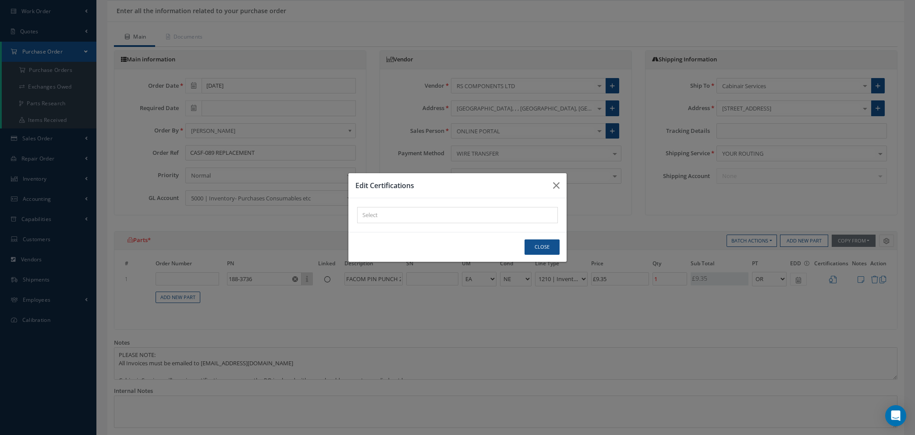
click at [417, 216] on div "× Loading..." at bounding box center [457, 215] width 201 height 16
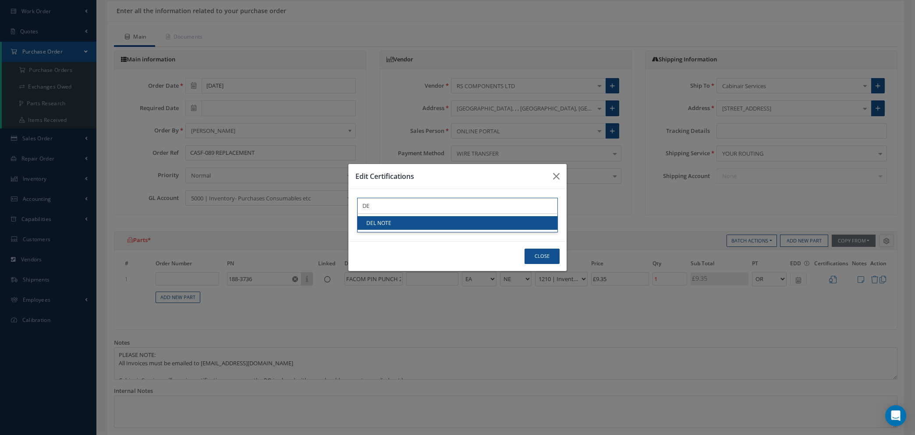
type input "DE"
drag, startPoint x: 417, startPoint y: 226, endPoint x: 476, endPoint y: 242, distance: 60.9
click at [417, 226] on link "DEL NOTE" at bounding box center [458, 223] width 200 height 14
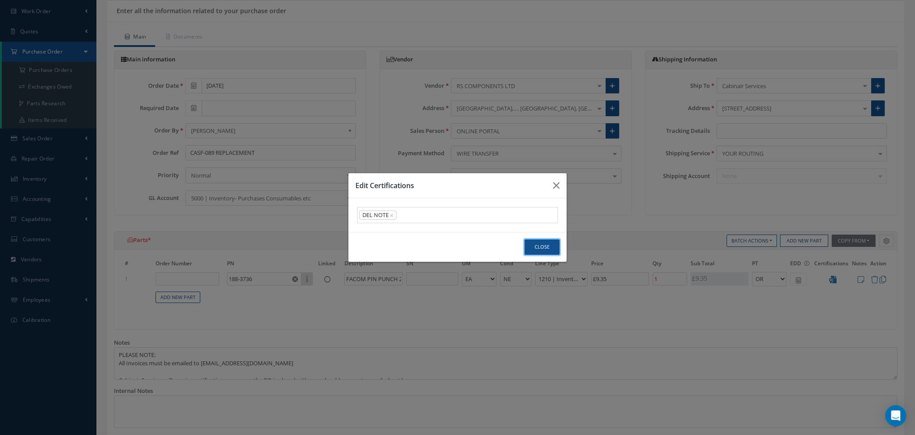
click at [544, 249] on button "Close" at bounding box center [542, 246] width 35 height 15
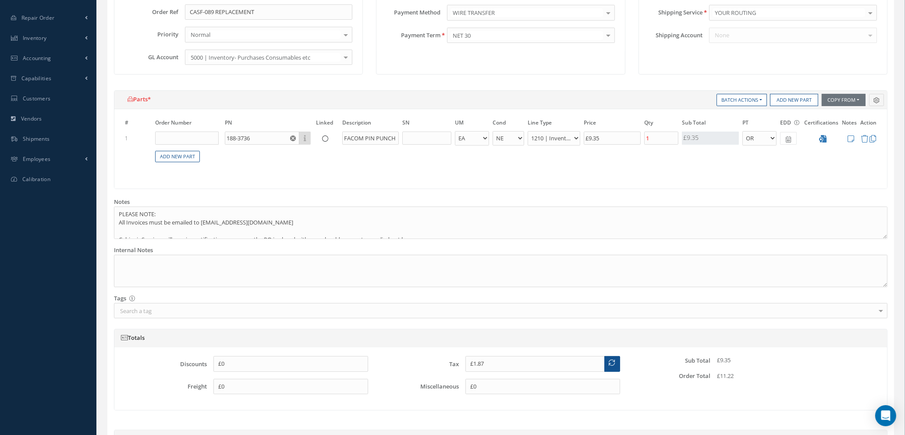
scroll to position [263, 0]
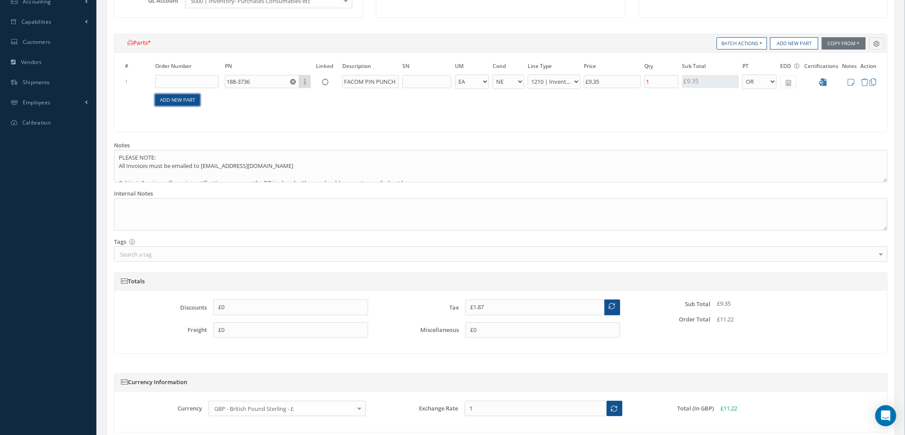
click at [177, 100] on link "Add New Part" at bounding box center [177, 100] width 45 height 12
select select "1"
select select "5"
select select "7"
select select "1"
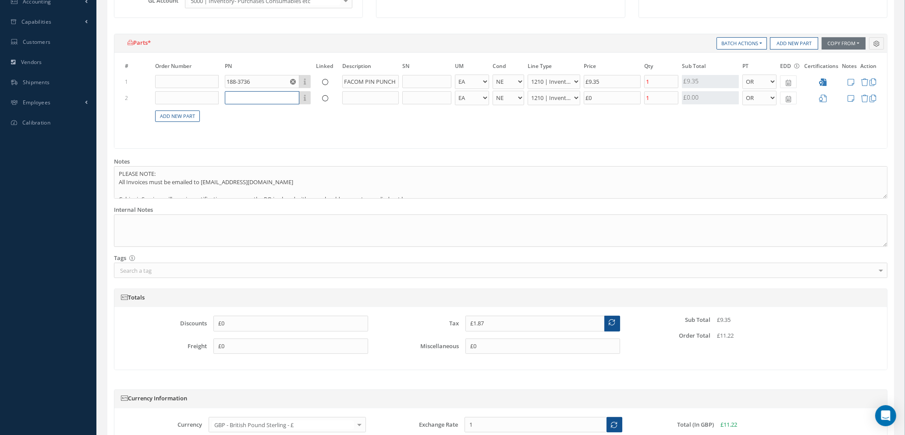
click at [240, 98] on input "text" at bounding box center [262, 97] width 75 height 13
type input "085-0079"
click at [373, 95] on input "text" at bounding box center [370, 97] width 57 height 13
type input "[PERSON_NAME]"
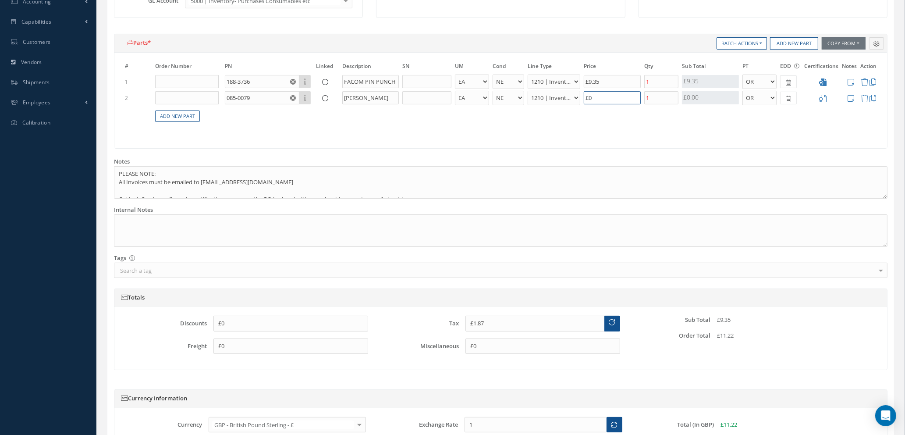
click at [607, 97] on input "£0" at bounding box center [612, 97] width 57 height 13
type input "£3.27"
type input "£7."
type input "£3.41"
type input "£7.71"
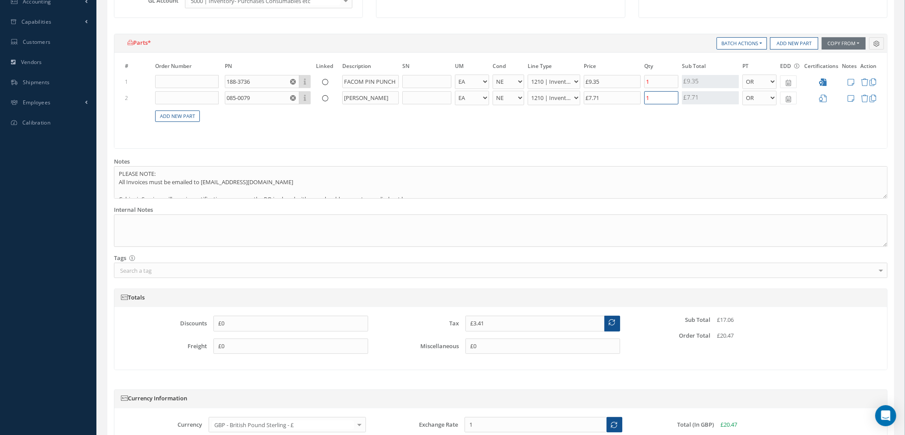
drag, startPoint x: 668, startPoint y: 97, endPoint x: 601, endPoint y: 101, distance: 67.2
click at [609, 100] on tr "2 085-0079 Part Number Description SWANN-MORTON SCALPEL - BAG BX CA RL EA FT HR…" at bounding box center [500, 98] width 755 height 16
type input "£9.58"
type input "5"
click at [657, 121] on table "# Order Number PN Linked Description SN UM Cond Line Type Price Qty Qty Receive…" at bounding box center [500, 96] width 755 height 71
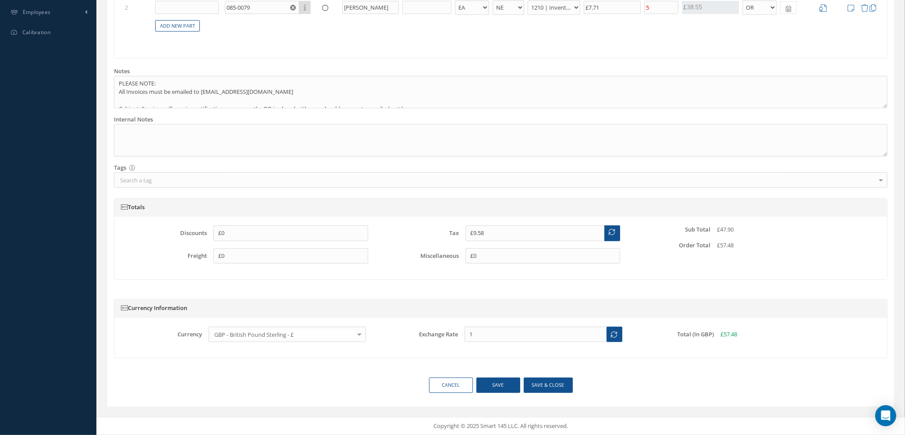
scroll to position [222, 0]
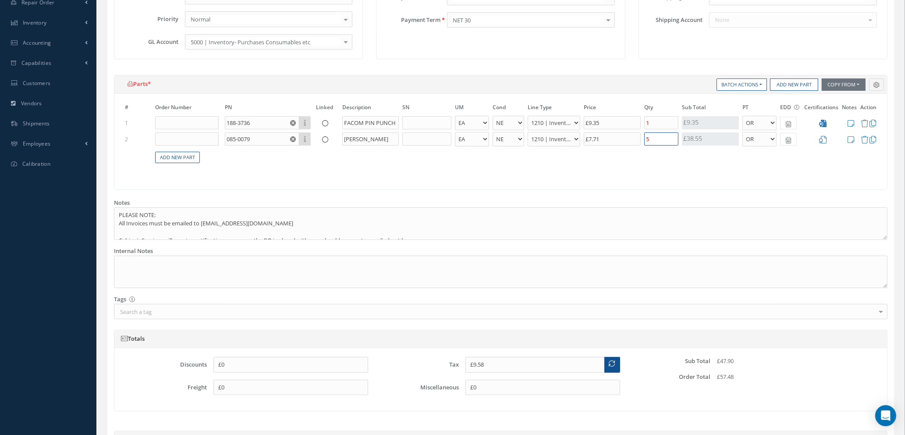
drag, startPoint x: 656, startPoint y: 139, endPoint x: 628, endPoint y: 134, distance: 28.6
click at [633, 135] on tr "2 085-0079 Part Number Description SWANN-MORTON SCALPEL - BAG BX CA RL EA FT HR…" at bounding box center [500, 139] width 755 height 16
type input "£1.87"
type input "£8.04"
type input "4"
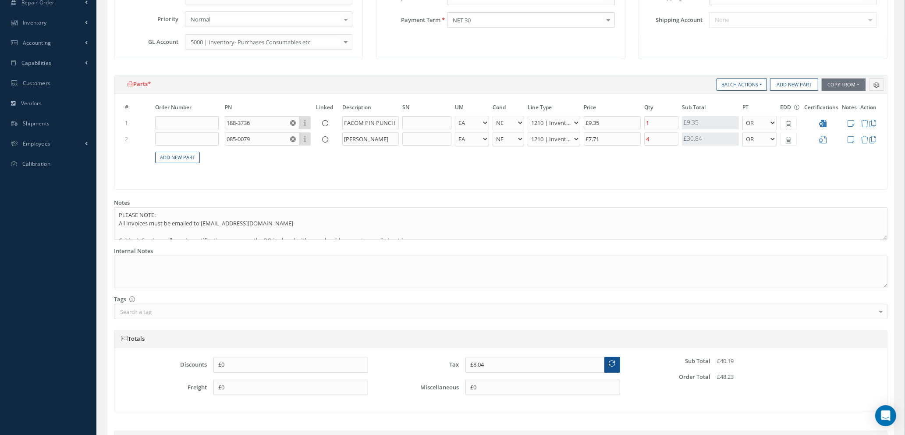
click at [643, 177] on div "# Order Number PN Linked Description SN UM Cond Line Type Price Qty Qty Receive…" at bounding box center [500, 142] width 773 height 96
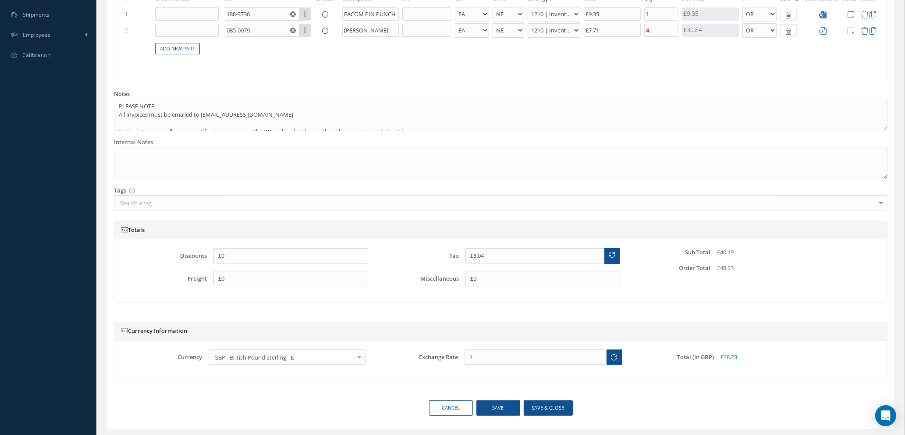
scroll to position [353, 0]
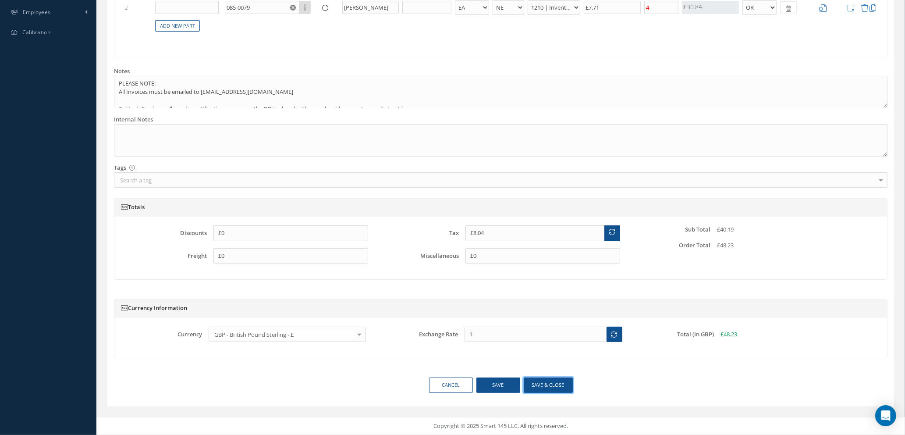
click at [550, 382] on button "Save & close" at bounding box center [548, 384] width 49 height 15
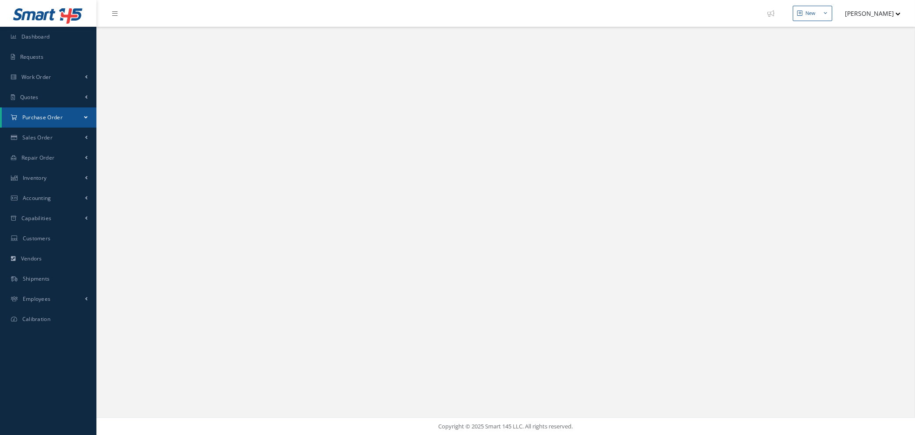
select select "25"
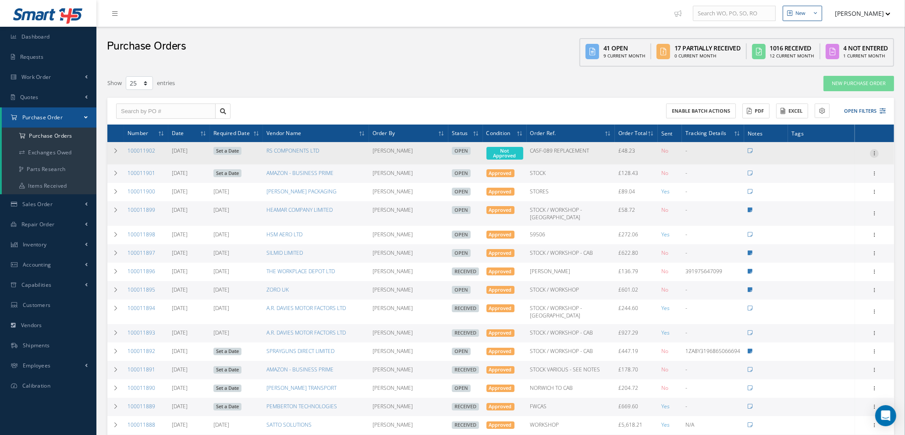
click at [874, 153] on icon at bounding box center [874, 152] width 9 height 7
click at [838, 155] on link "Enter/Update" at bounding box center [834, 158] width 69 height 11
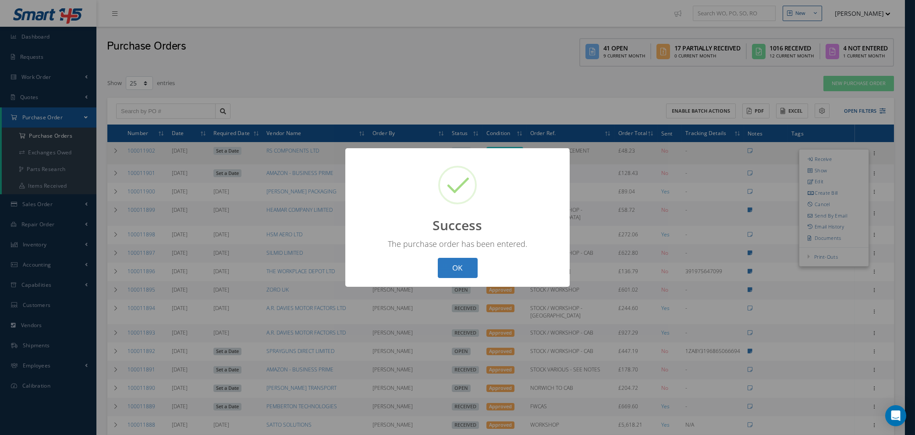
click at [459, 266] on button "OK" at bounding box center [458, 268] width 40 height 21
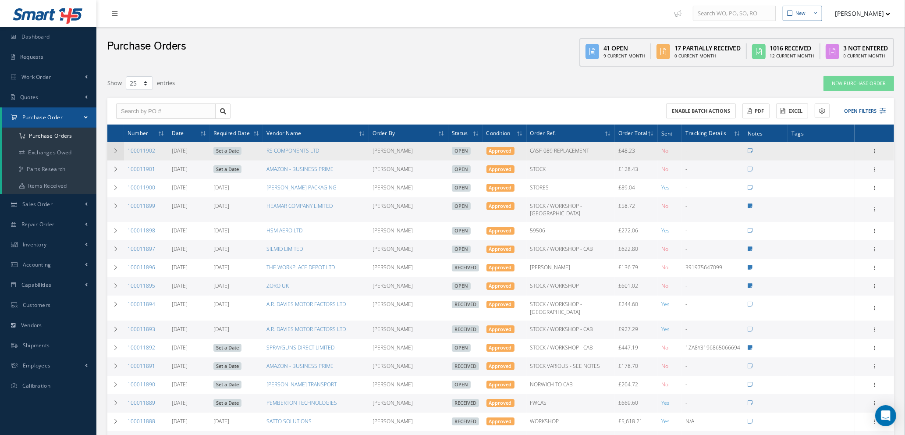
click at [113, 148] on icon at bounding box center [116, 150] width 6 height 5
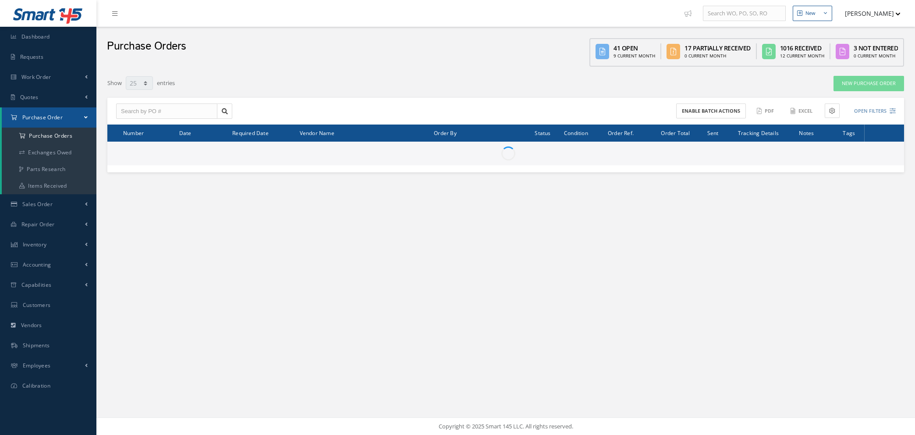
select select "25"
